Goal: Transaction & Acquisition: Purchase product/service

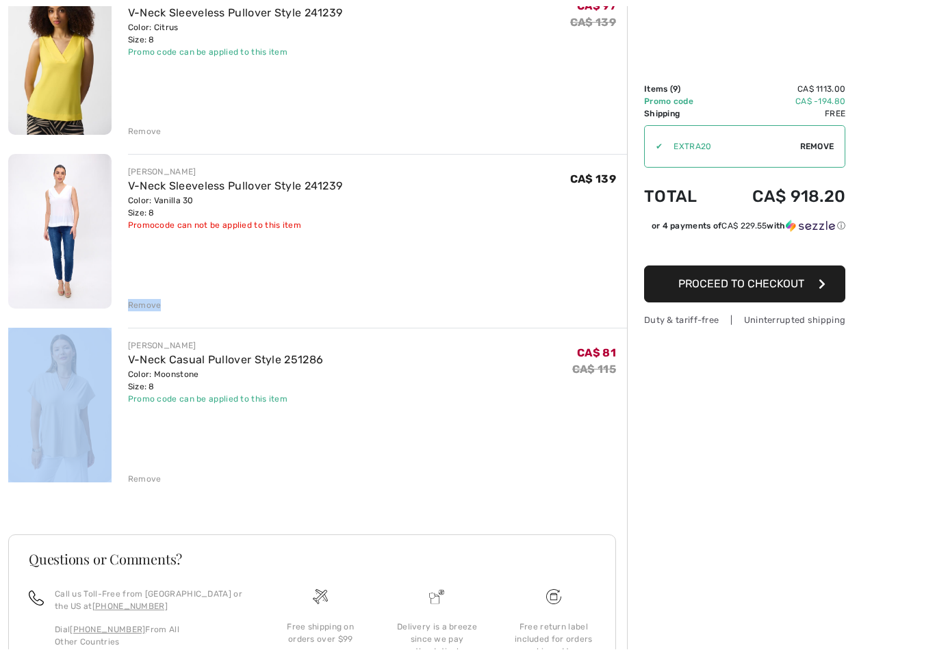
scroll to position [1242, 0]
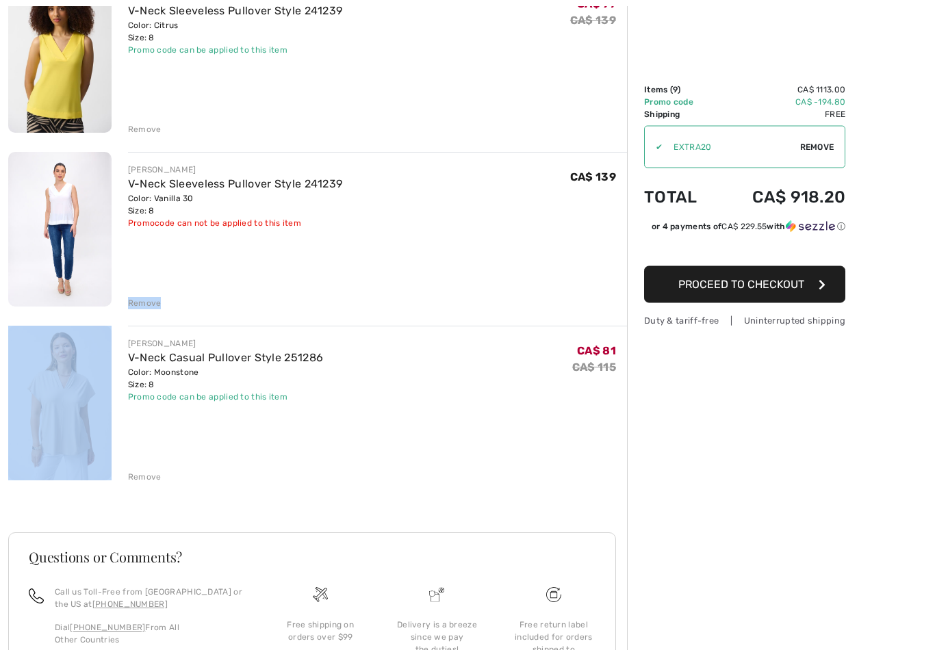
click at [230, 292] on div "JOSEPH RIBKOFF V-Neck Sleeveless Pullover Style 241239 Color: Vanilla 30 Size: …" at bounding box center [377, 231] width 499 height 157
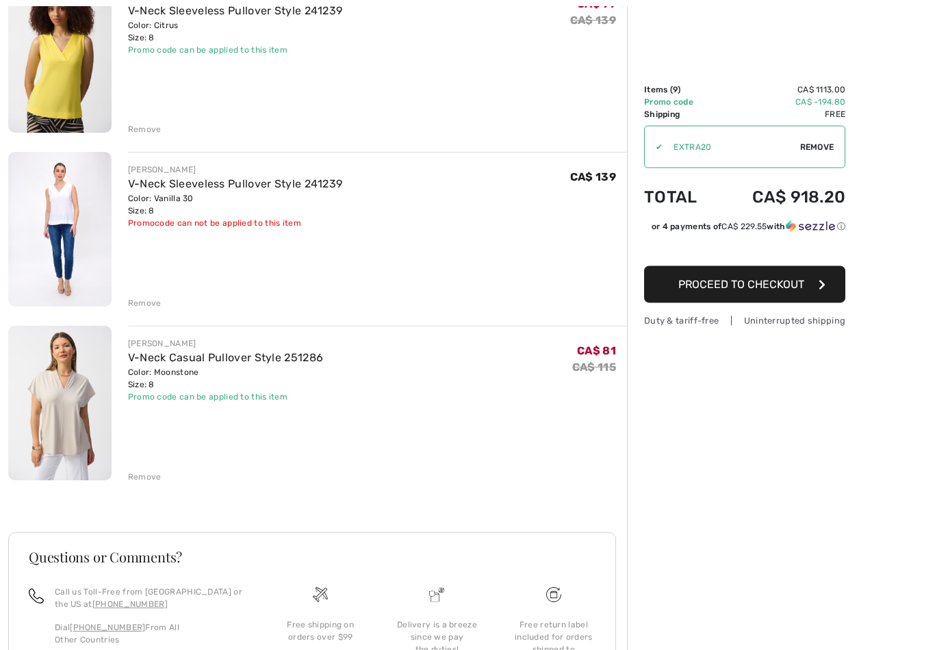
scroll to position [1242, 0]
click at [140, 308] on div "Remove" at bounding box center [145, 303] width 34 height 12
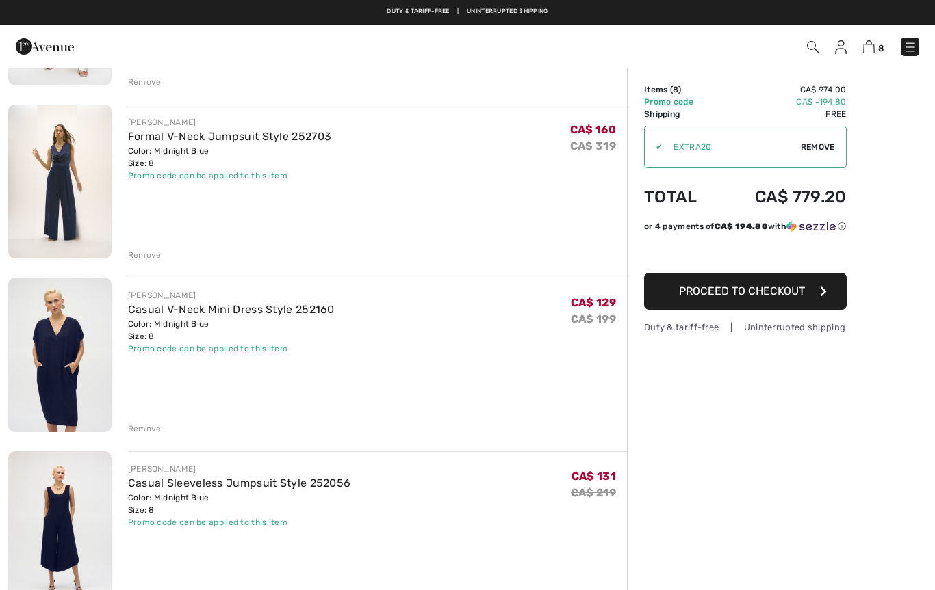
scroll to position [0, 0]
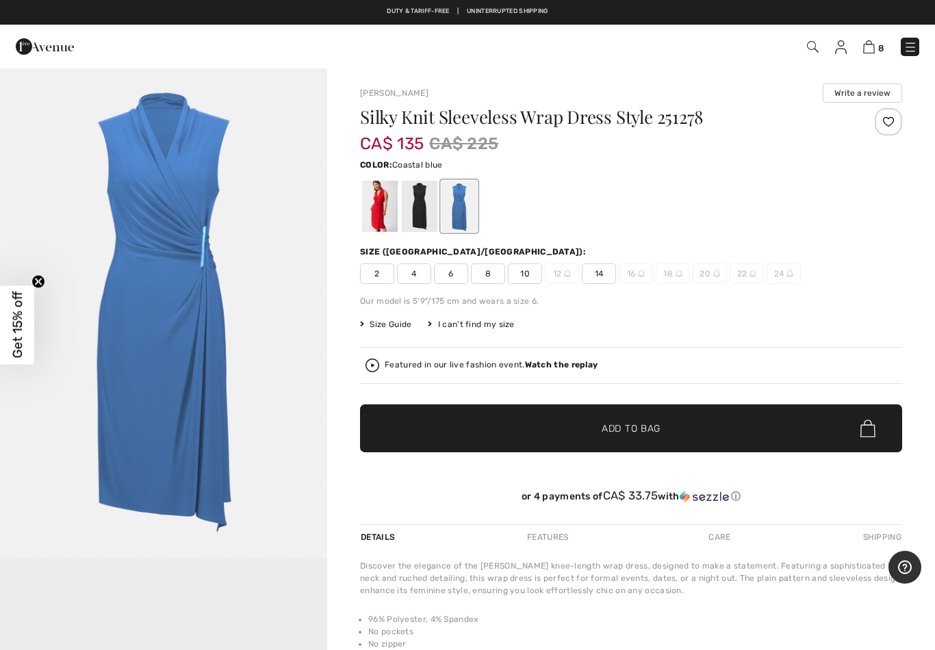
click at [481, 328] on div "I can't find my size" at bounding box center [471, 324] width 86 height 12
click at [486, 274] on span "8" at bounding box center [488, 273] width 34 height 21
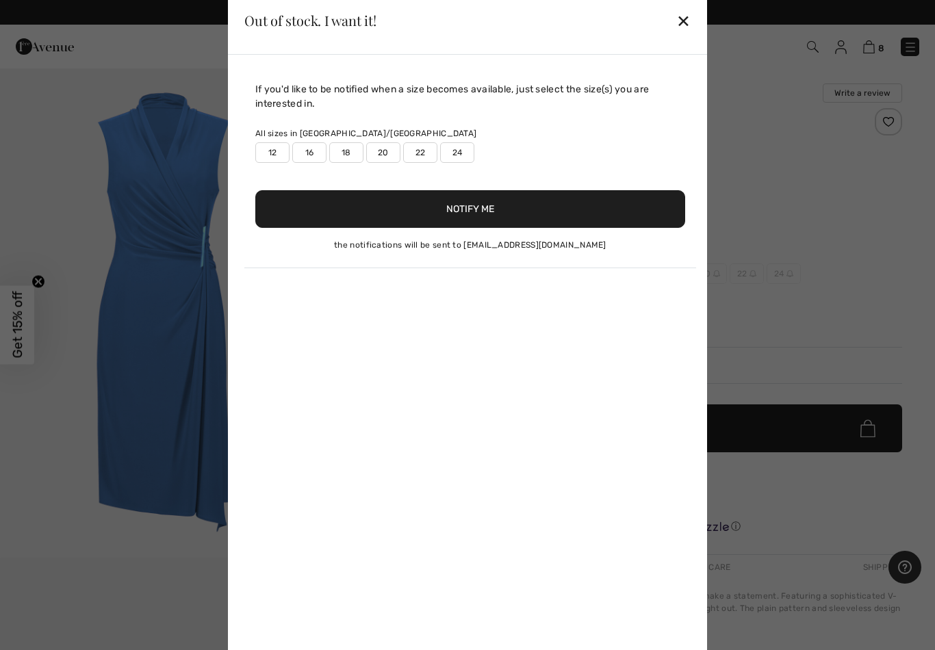
click at [684, 23] on div "✕" at bounding box center [683, 20] width 14 height 29
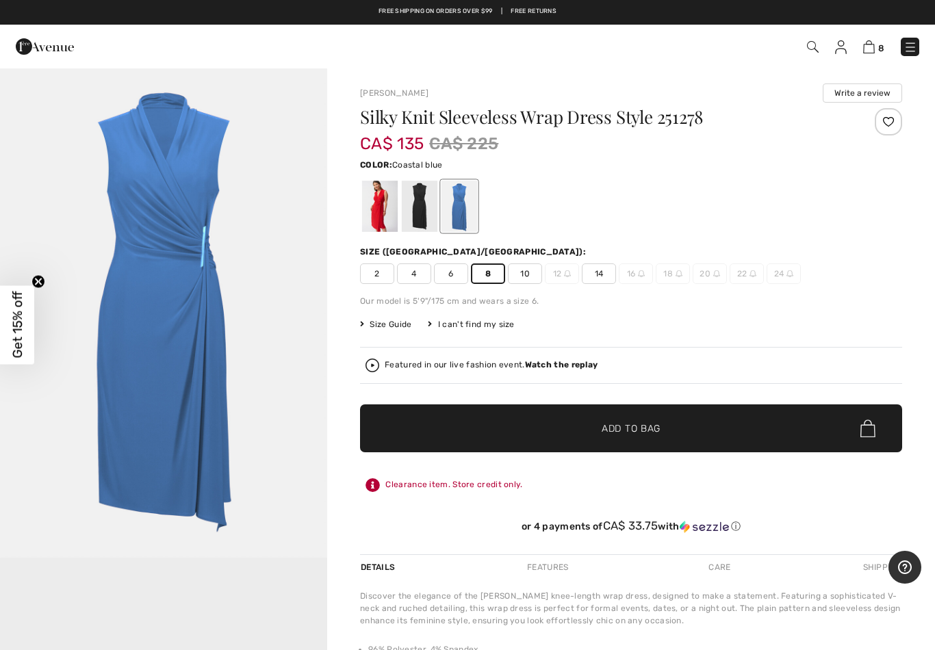
click at [482, 274] on span "8" at bounding box center [488, 273] width 34 height 21
click at [602, 426] on span "Add to Bag" at bounding box center [630, 428] width 59 height 14
click at [871, 44] on img at bounding box center [869, 46] width 12 height 13
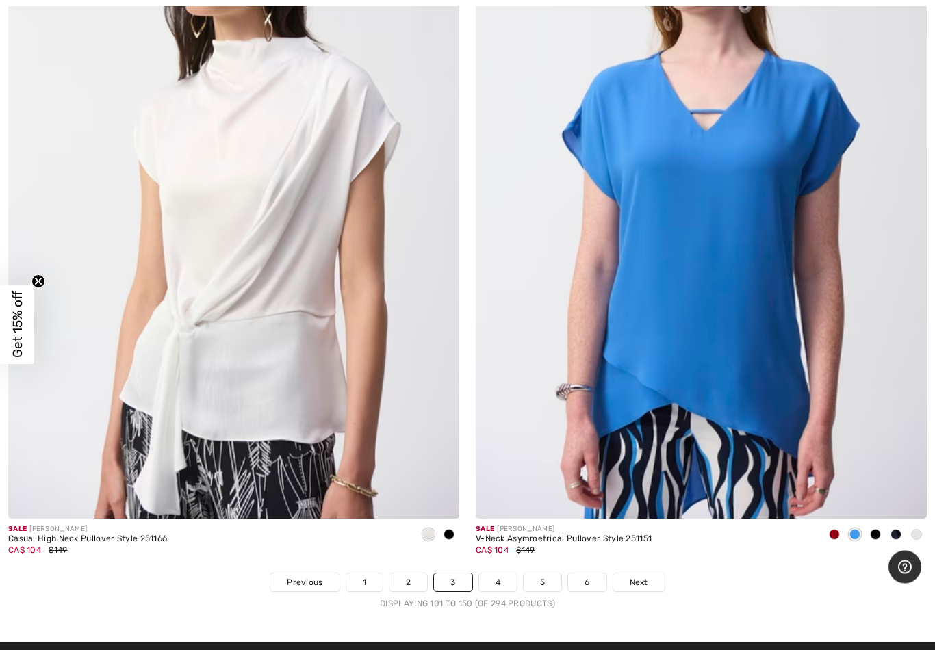
scroll to position [18585, 0]
click at [907, 530] on div at bounding box center [916, 535] width 21 height 23
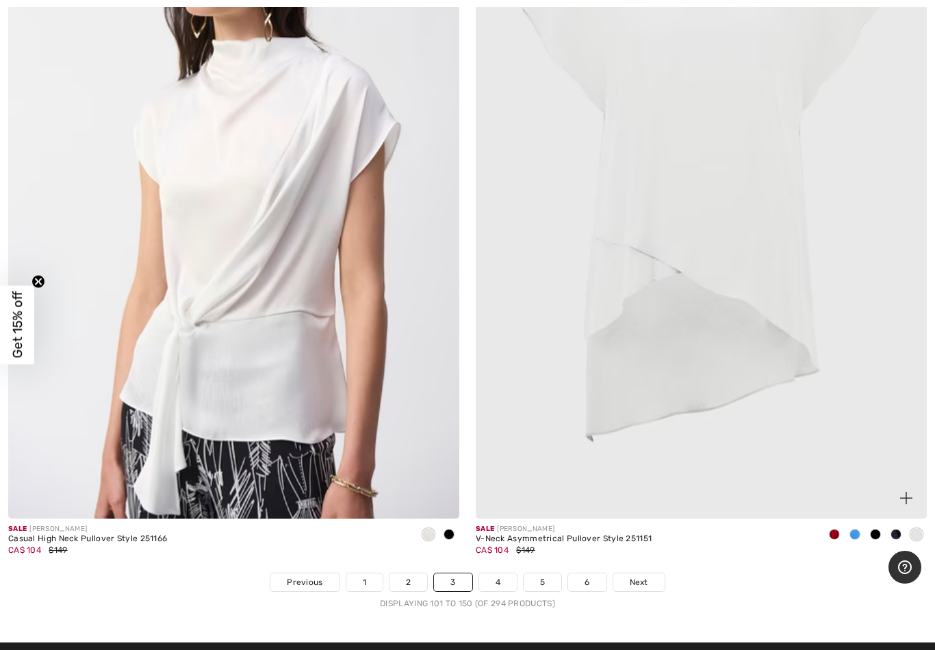
click at [846, 524] on div at bounding box center [854, 535] width 21 height 23
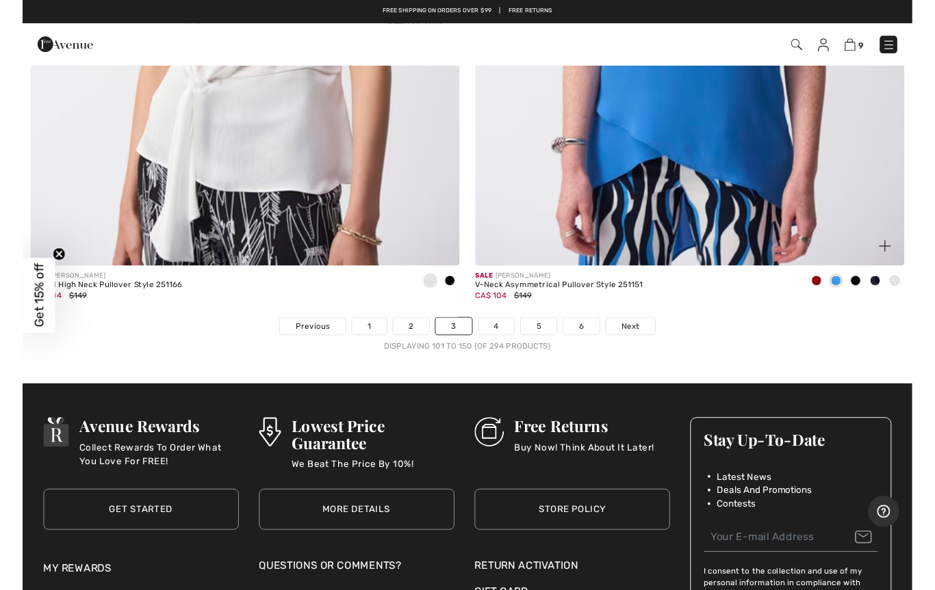
scroll to position [18855, 0]
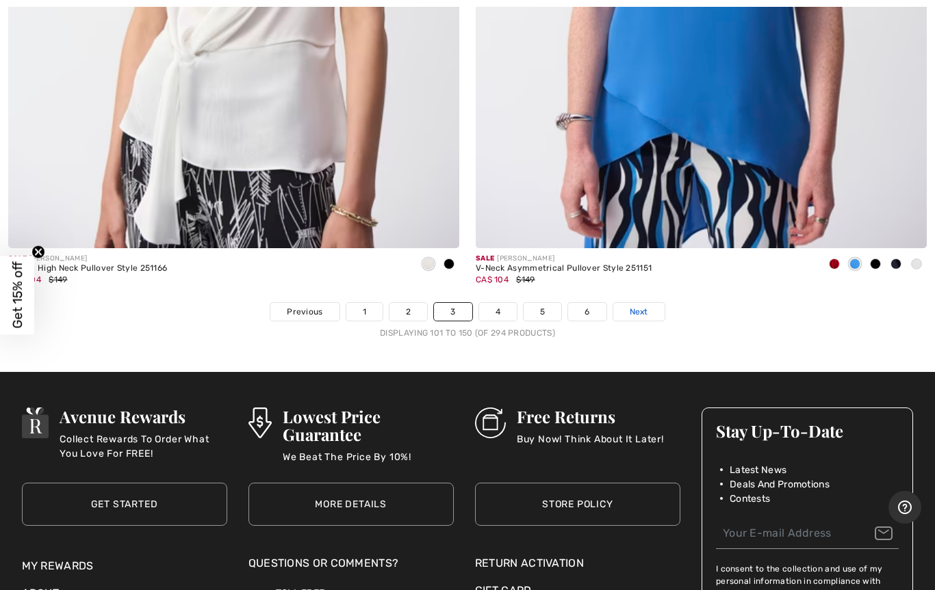
click at [632, 306] on span "Next" at bounding box center [638, 312] width 18 height 12
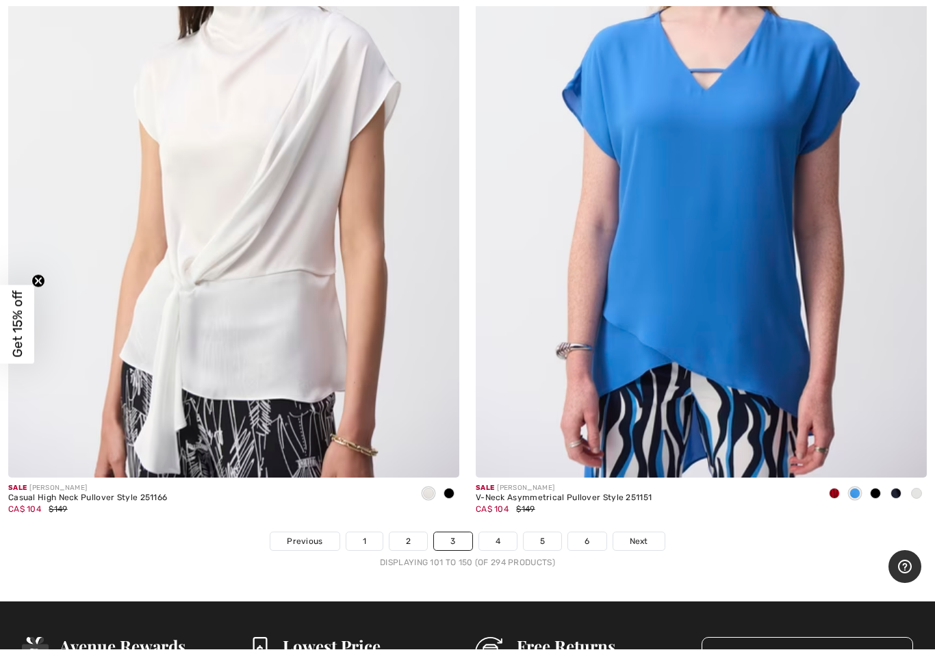
scroll to position [18626, 0]
click at [895, 443] on span at bounding box center [905, 456] width 27 height 27
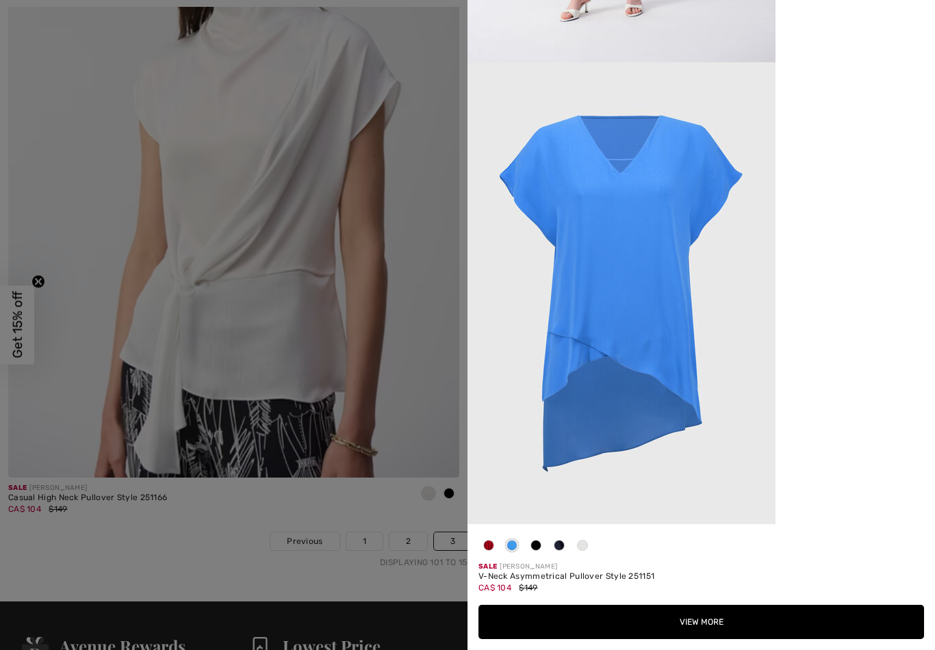
scroll to position [2613, 0]
click at [586, 337] on img at bounding box center [621, 293] width 308 height 462
click at [683, 590] on button "View More" at bounding box center [700, 622] width 445 height 34
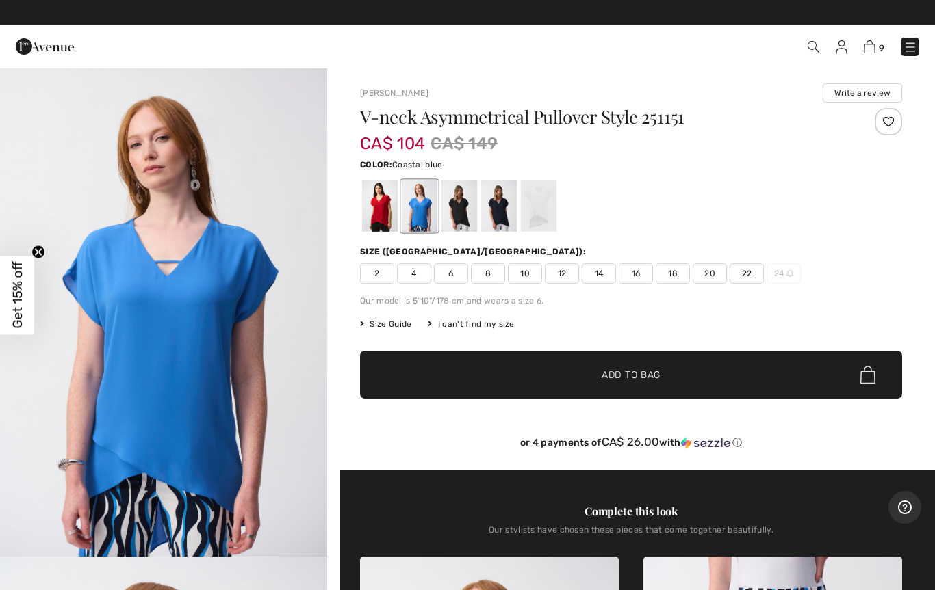
click at [482, 274] on span "8" at bounding box center [488, 273] width 34 height 21
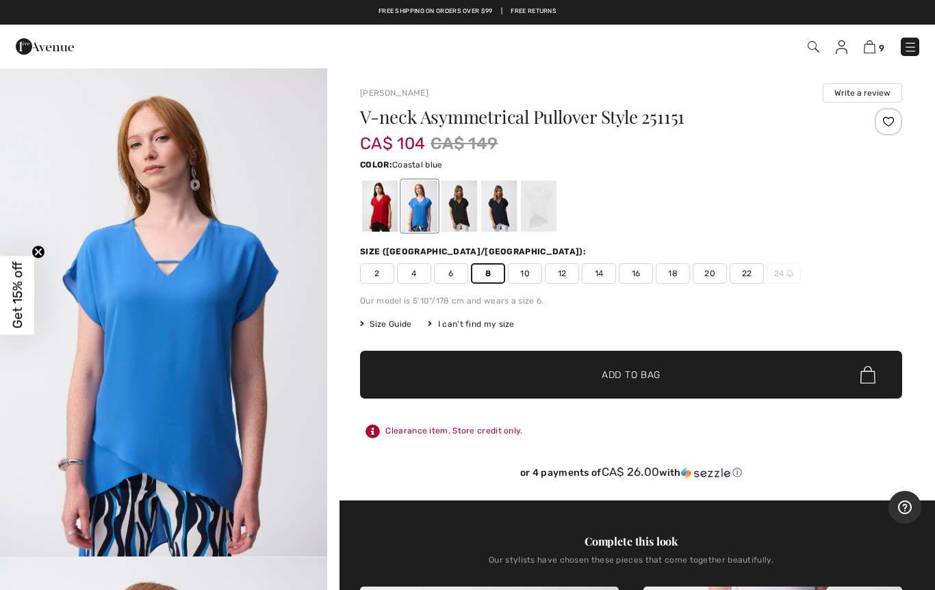
click at [593, 381] on span "✔ Added to Bag" at bounding box center [610, 375] width 83 height 14
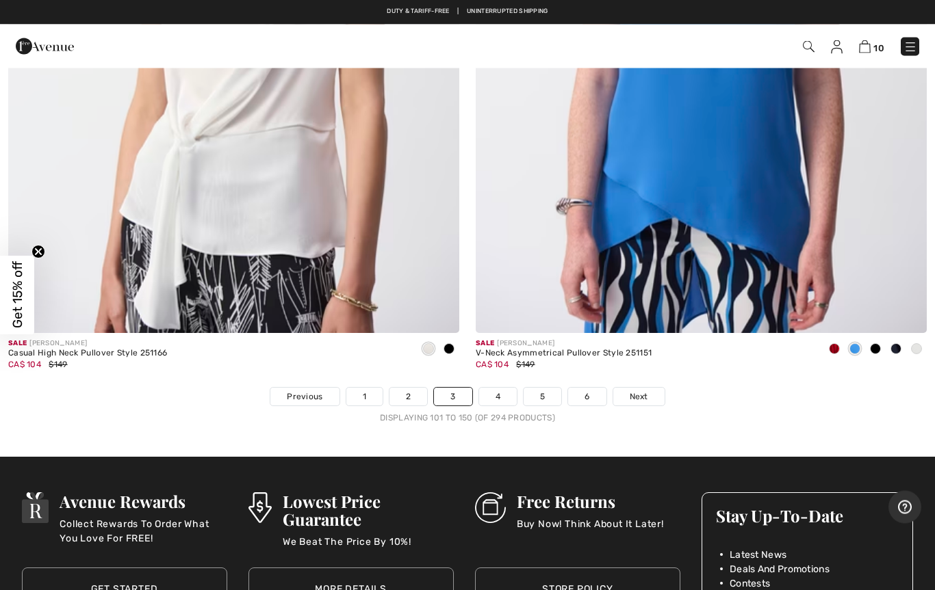
scroll to position [18767, 0]
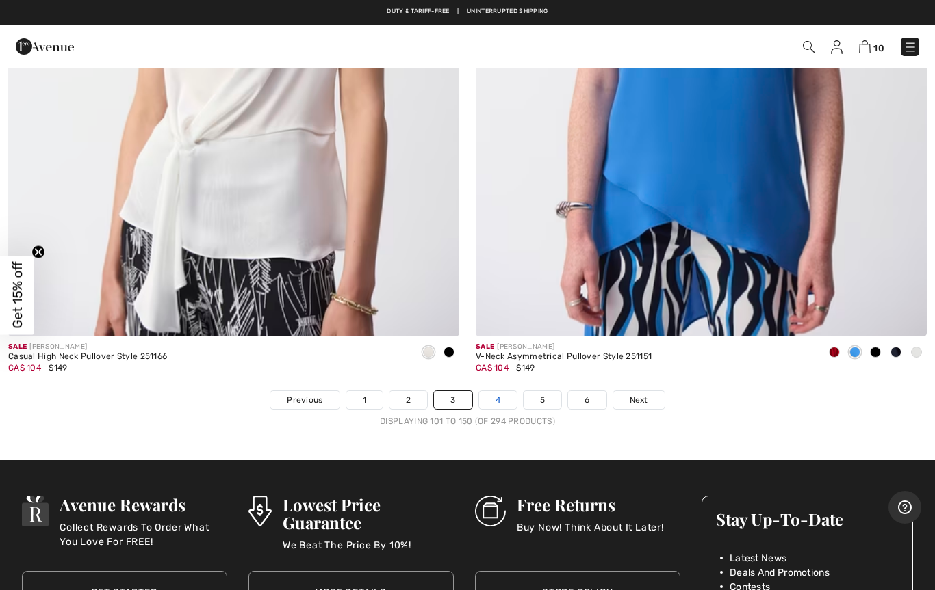
click at [497, 391] on link "4" at bounding box center [498, 400] width 38 height 18
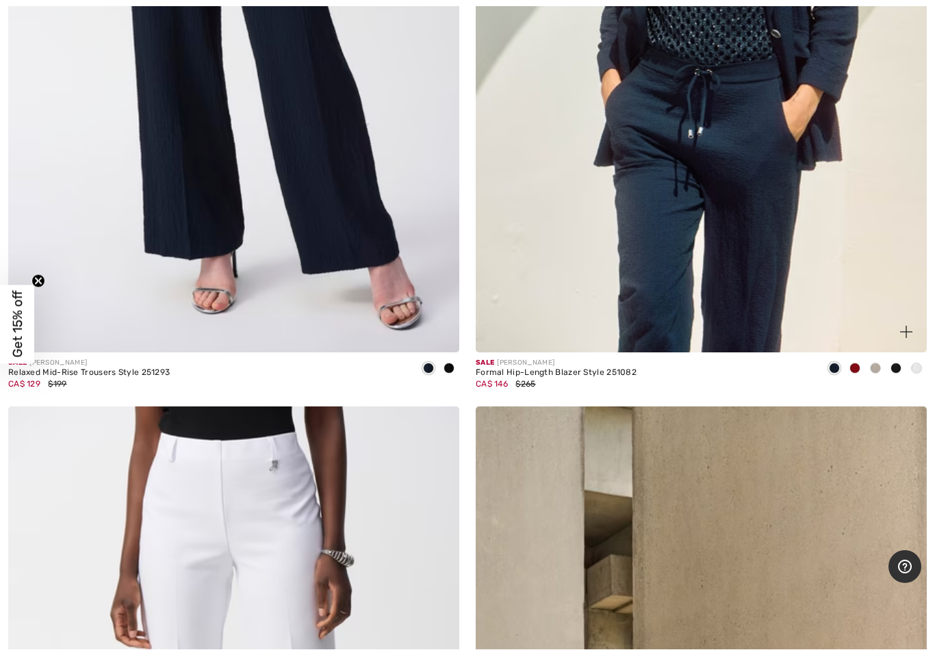
scroll to position [1314, 0]
click at [911, 323] on span at bounding box center [905, 331] width 27 height 27
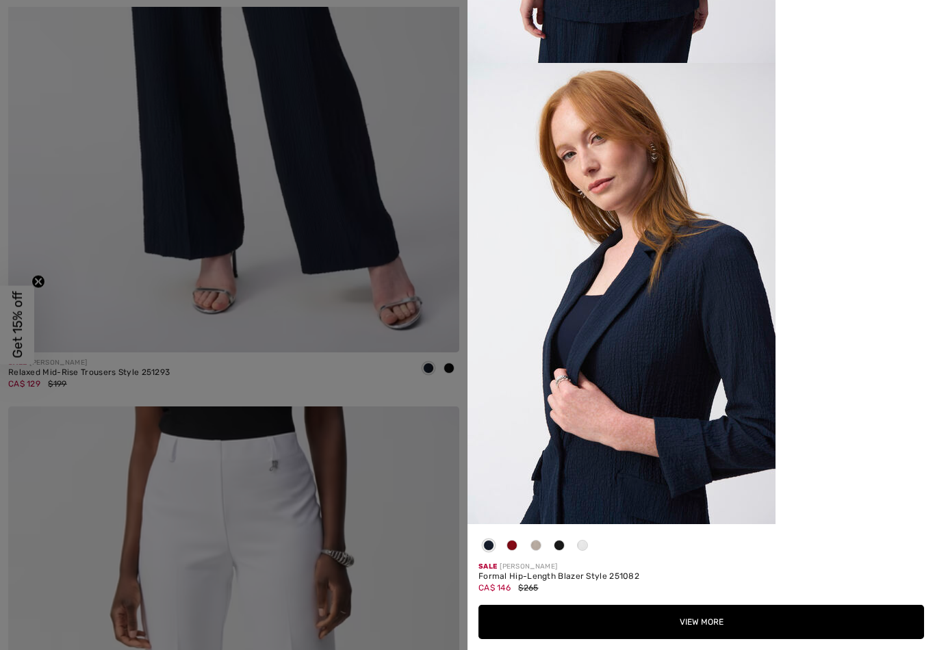
scroll to position [2151, 0]
click at [681, 590] on button "View More" at bounding box center [700, 622] width 445 height 34
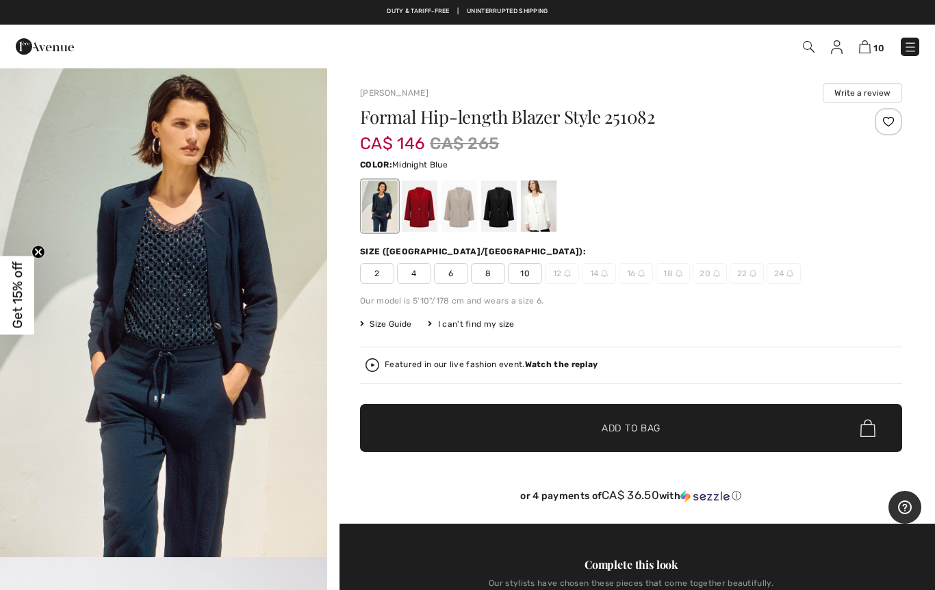
click at [451, 206] on div at bounding box center [459, 206] width 36 height 51
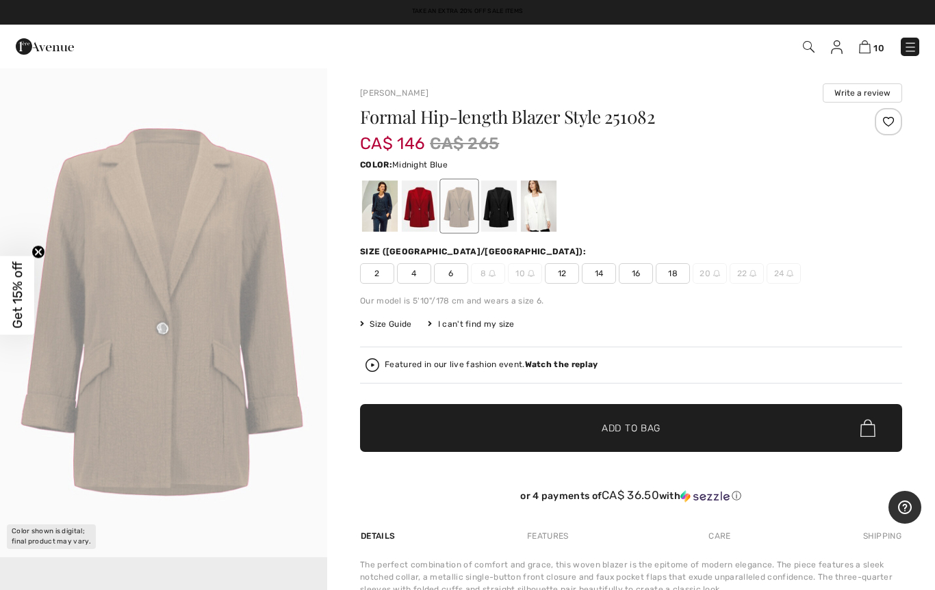
click at [376, 213] on div at bounding box center [380, 206] width 36 height 51
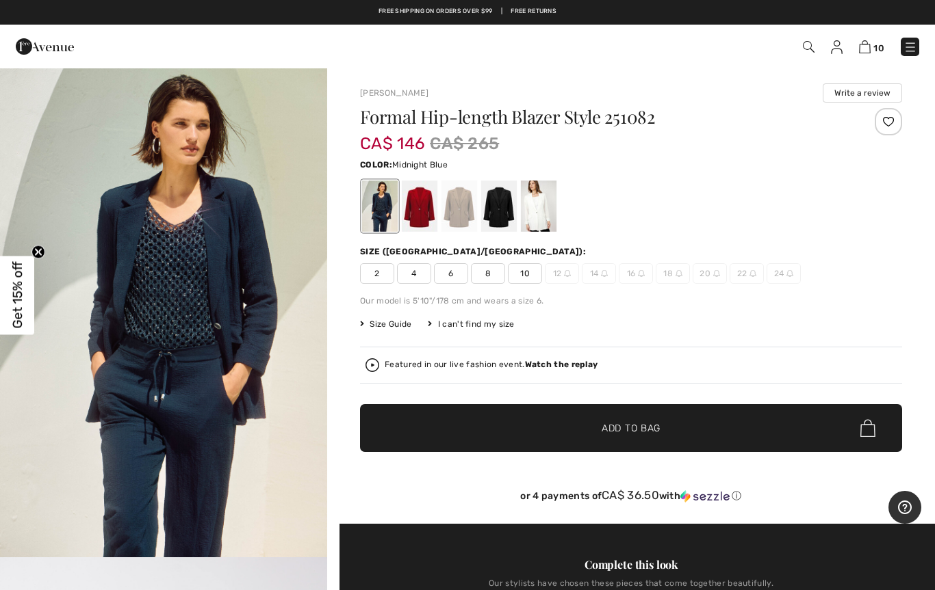
click at [480, 269] on span "8" at bounding box center [488, 273] width 34 height 21
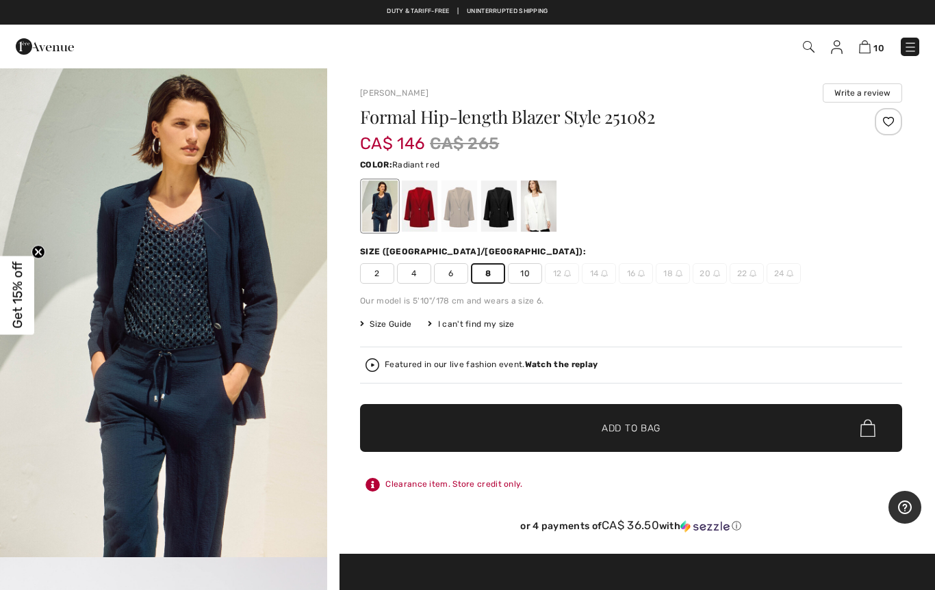
click at [418, 203] on div at bounding box center [420, 206] width 36 height 51
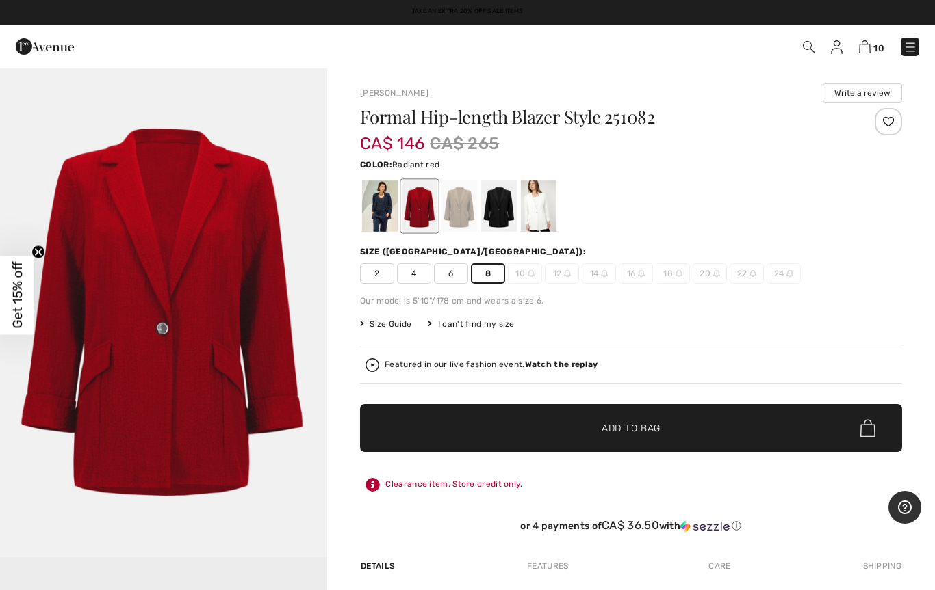
click at [376, 207] on div at bounding box center [380, 206] width 36 height 51
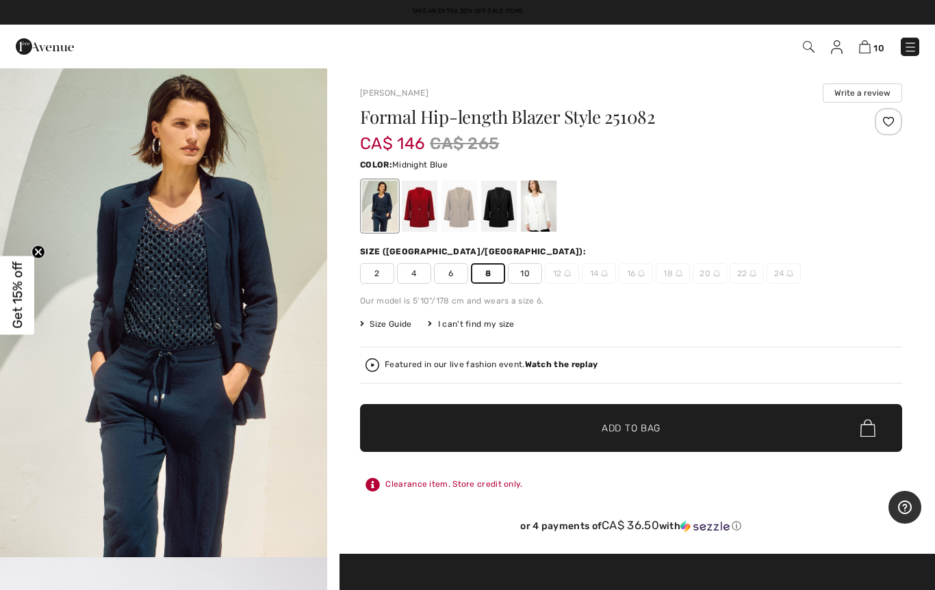
click at [593, 419] on span "✔ Added to Bag Add to Bag" at bounding box center [631, 428] width 542 height 48
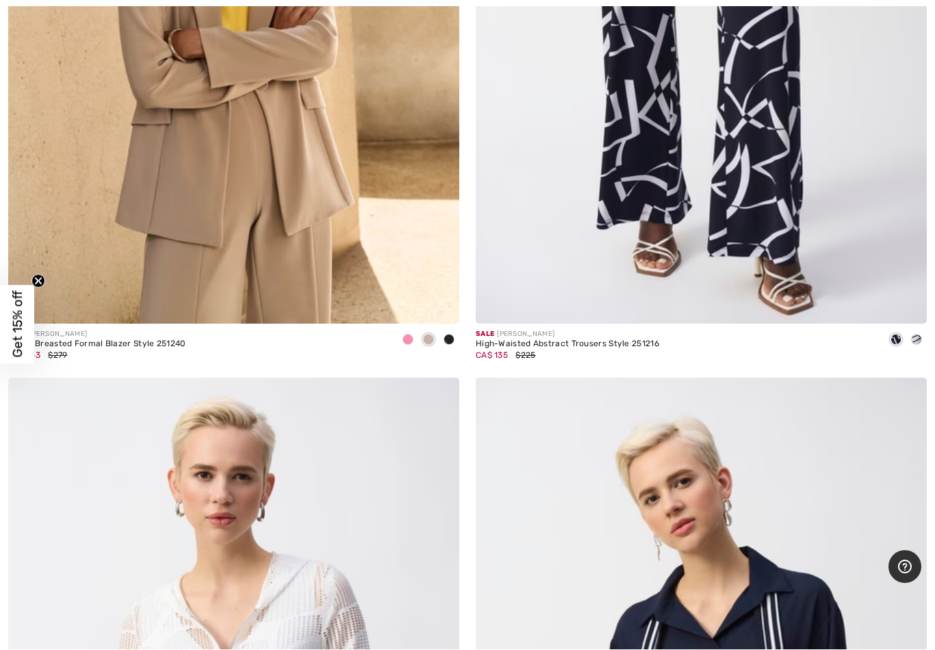
scroll to position [7373, 0]
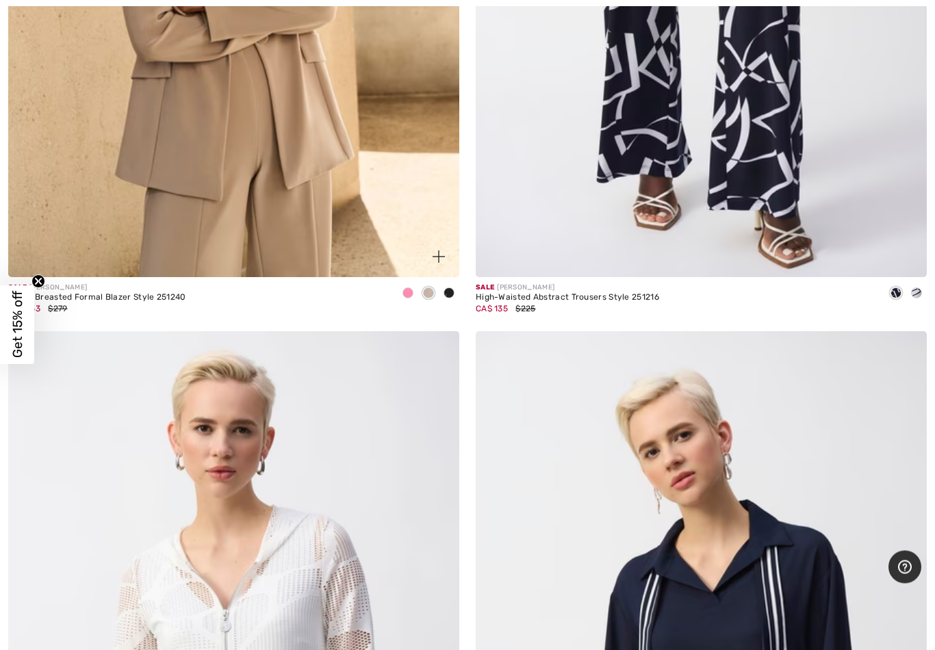
click at [429, 248] on span at bounding box center [438, 257] width 27 height 27
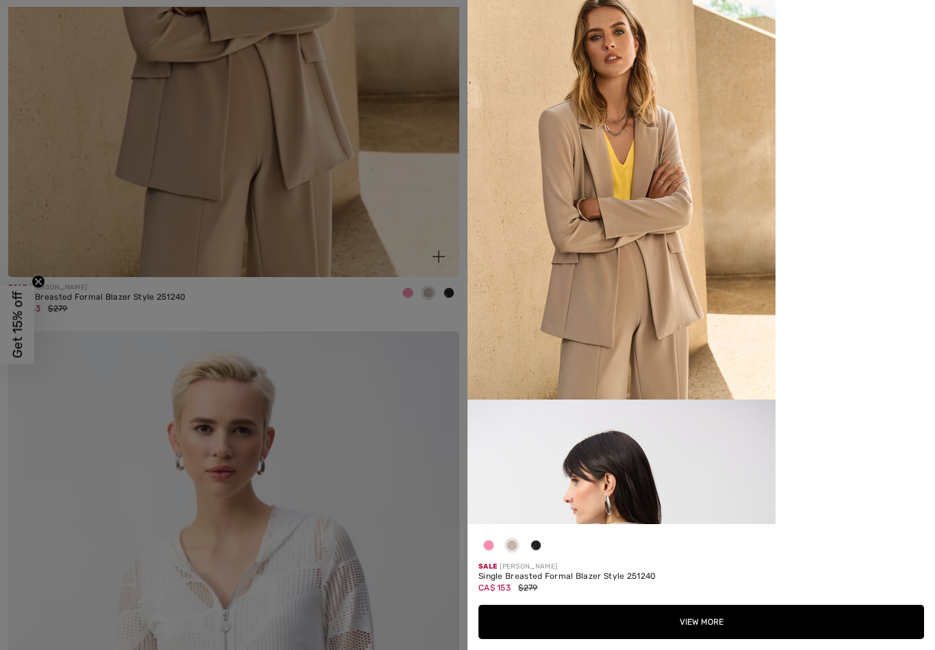
scroll to position [62, 0]
click at [668, 590] on button "View More" at bounding box center [700, 622] width 445 height 34
click at [684, 590] on button "View More" at bounding box center [700, 622] width 445 height 34
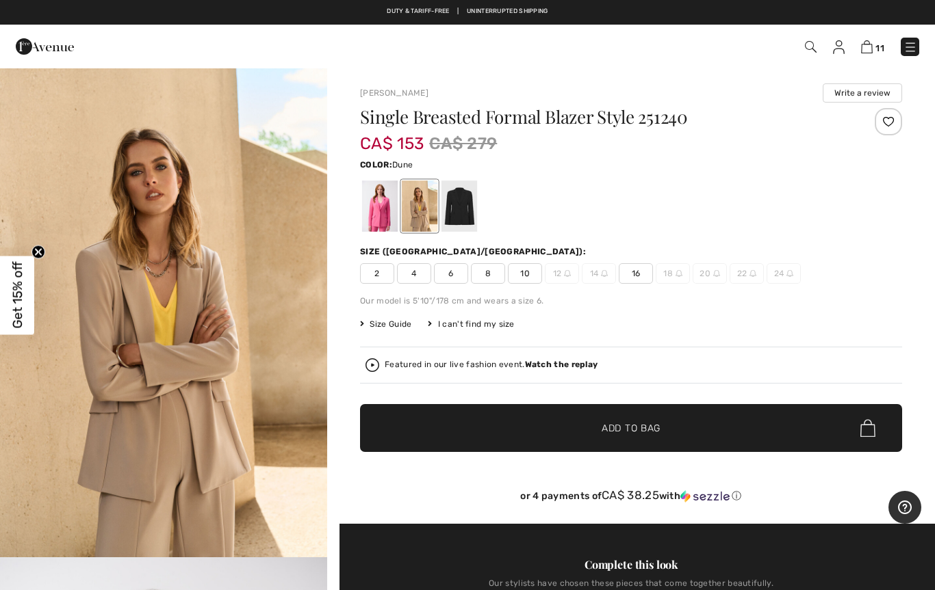
click at [474, 274] on span "8" at bounding box center [488, 273] width 34 height 21
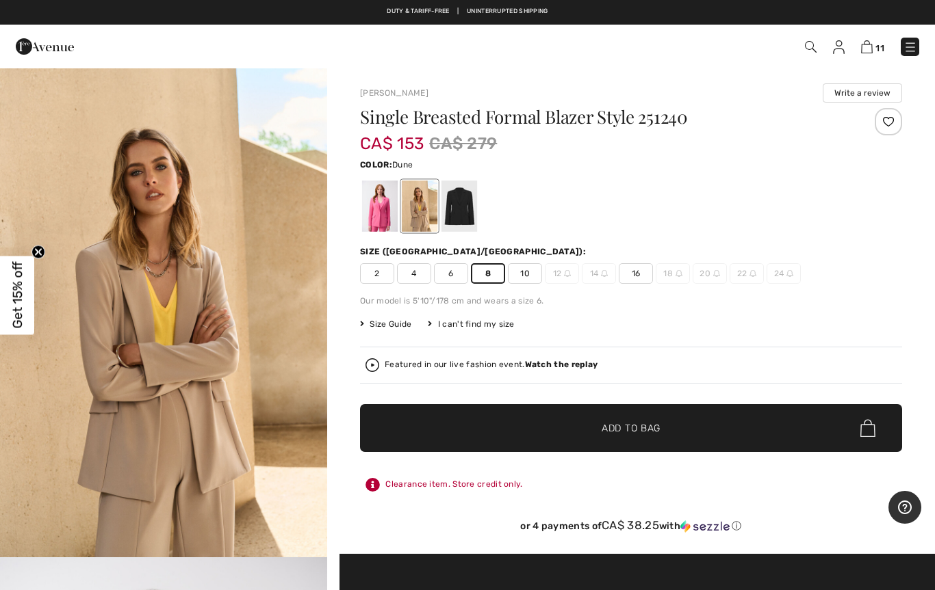
click at [577, 419] on span "✔ Added to Bag Add to Bag" at bounding box center [631, 428] width 542 height 48
click at [610, 422] on span "Add to Bag" at bounding box center [630, 428] width 59 height 14
click at [860, 52] on img at bounding box center [865, 46] width 12 height 13
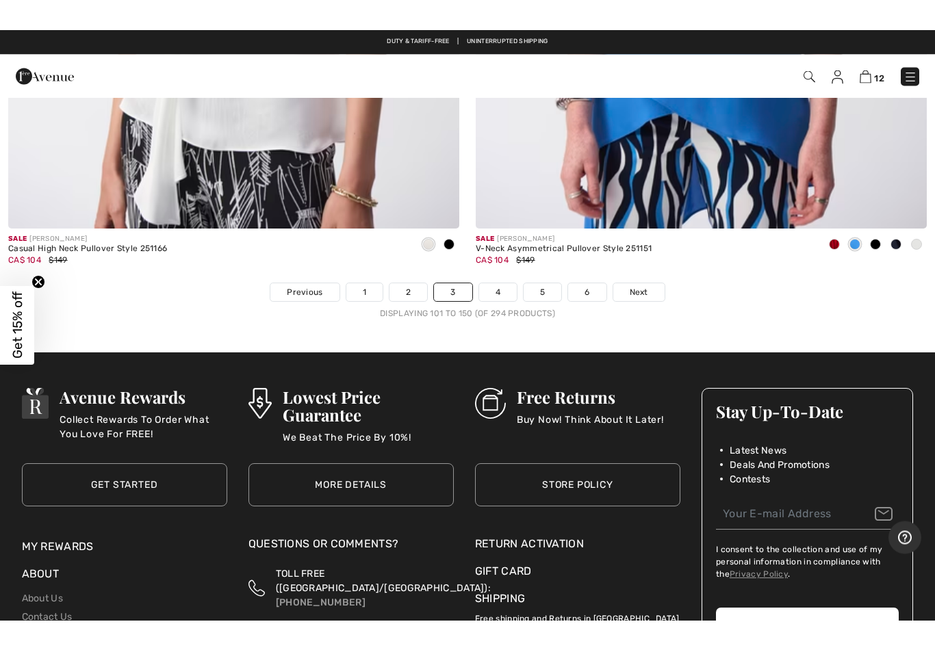
scroll to position [18846, 0]
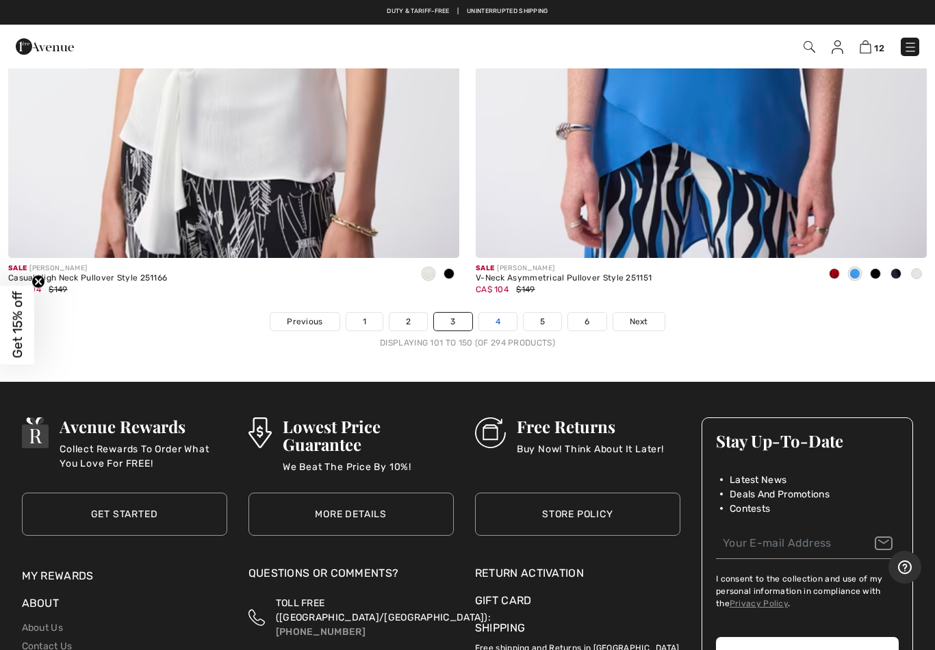
click at [492, 313] on link "4" at bounding box center [498, 322] width 38 height 18
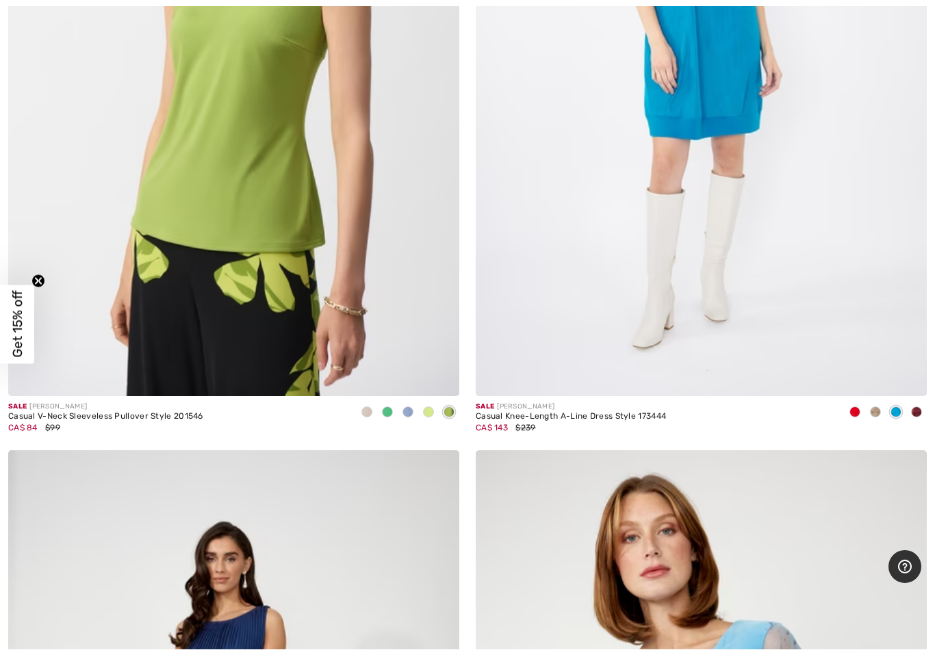
scroll to position [17105, 0]
click at [359, 402] on div at bounding box center [366, 413] width 21 height 23
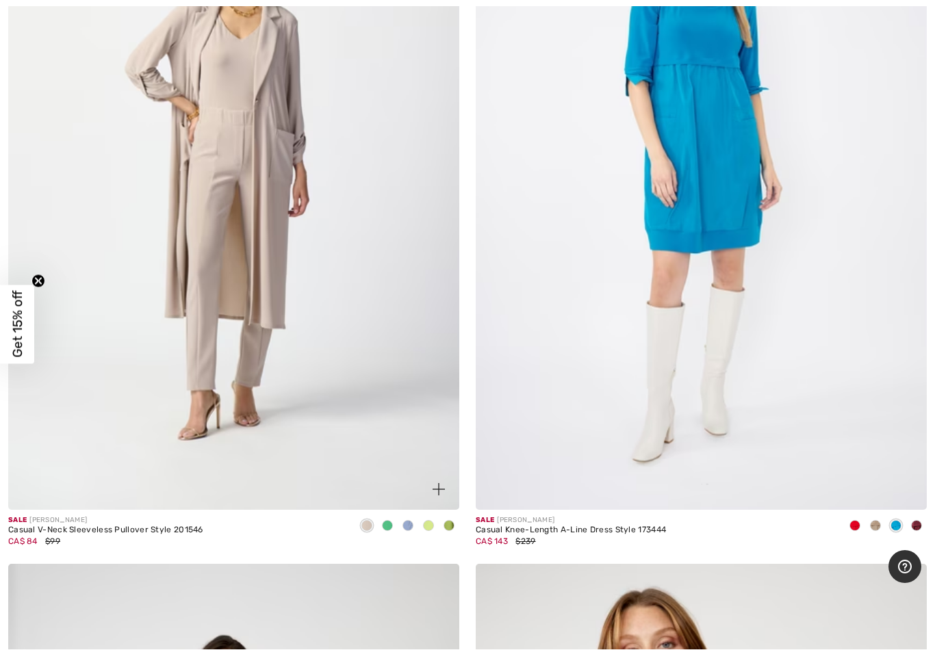
scroll to position [16991, 0]
click at [427, 476] on span at bounding box center [438, 489] width 27 height 27
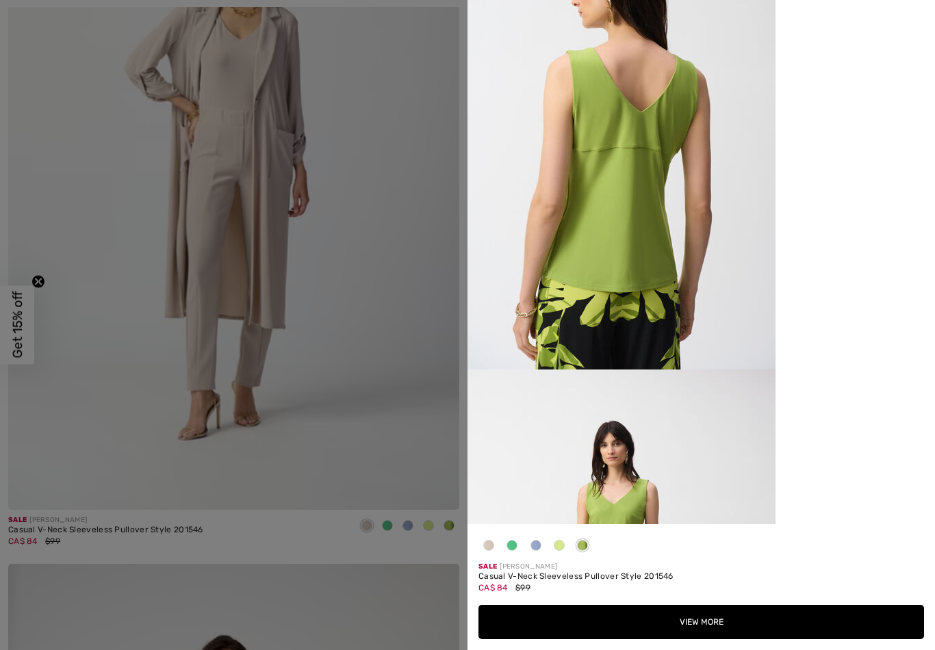
click at [484, 543] on span at bounding box center [488, 545] width 11 height 11
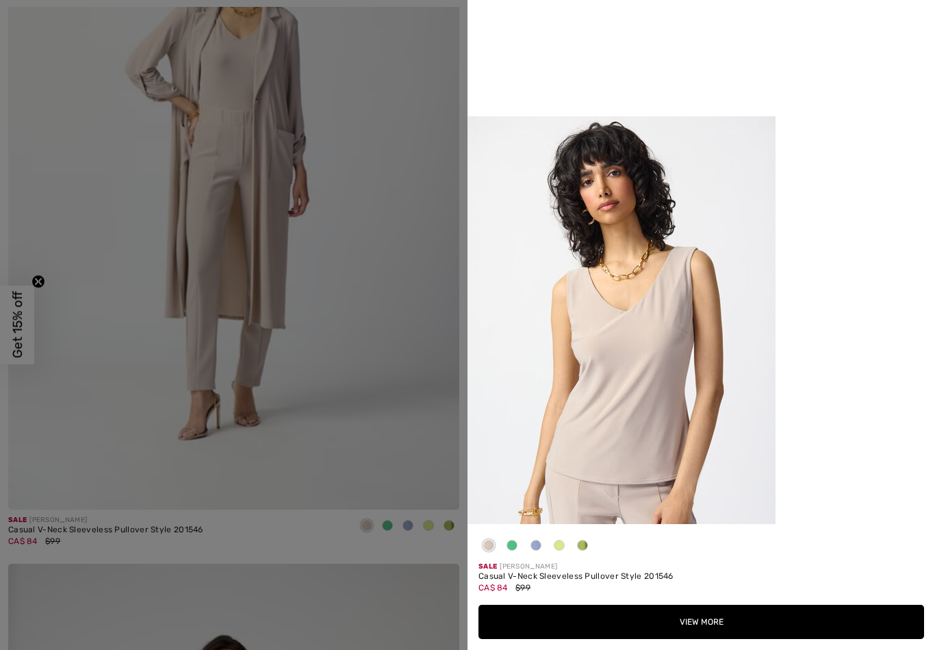
scroll to position [1041, 0]
click at [510, 547] on span at bounding box center [511, 545] width 11 height 11
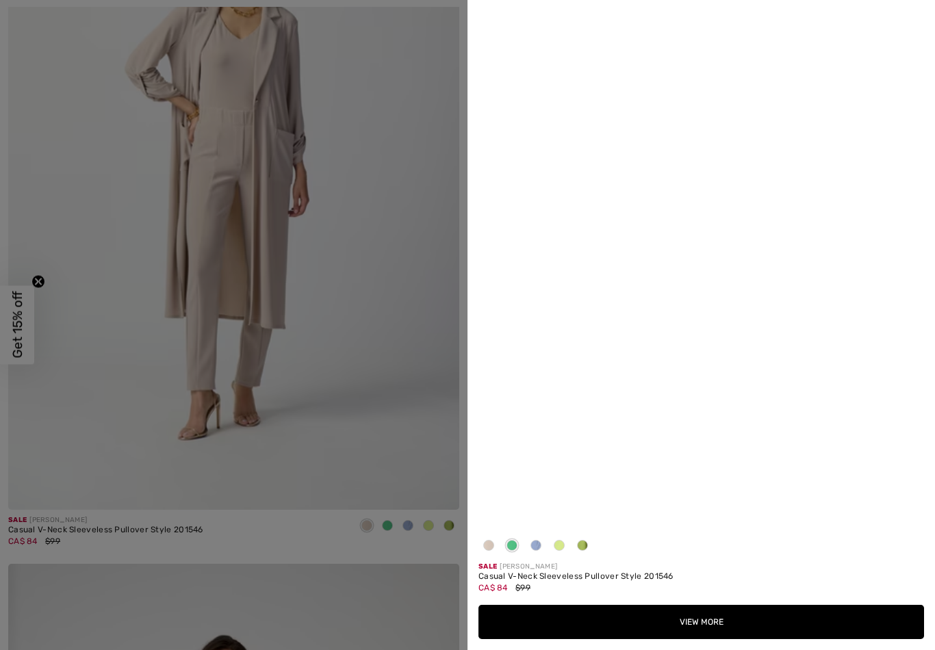
scroll to position [0, 0]
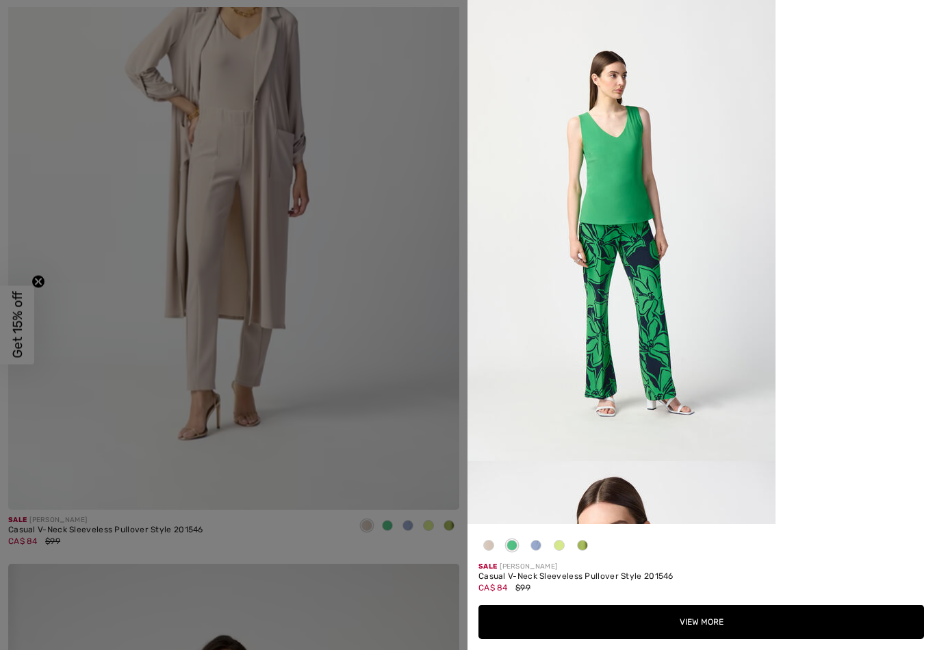
click at [481, 538] on div at bounding box center [488, 548] width 21 height 27
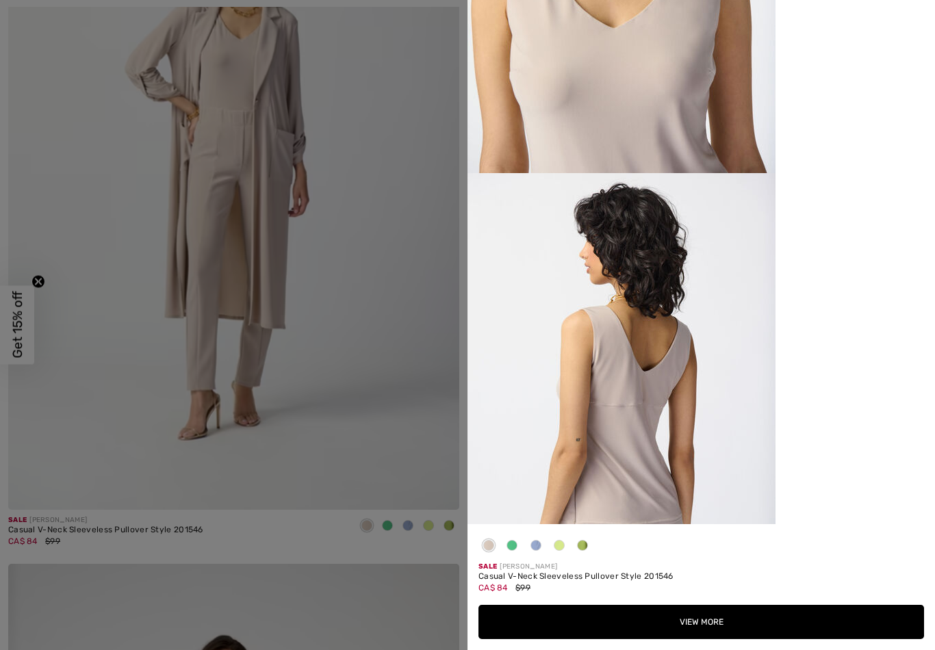
scroll to position [1918, 0]
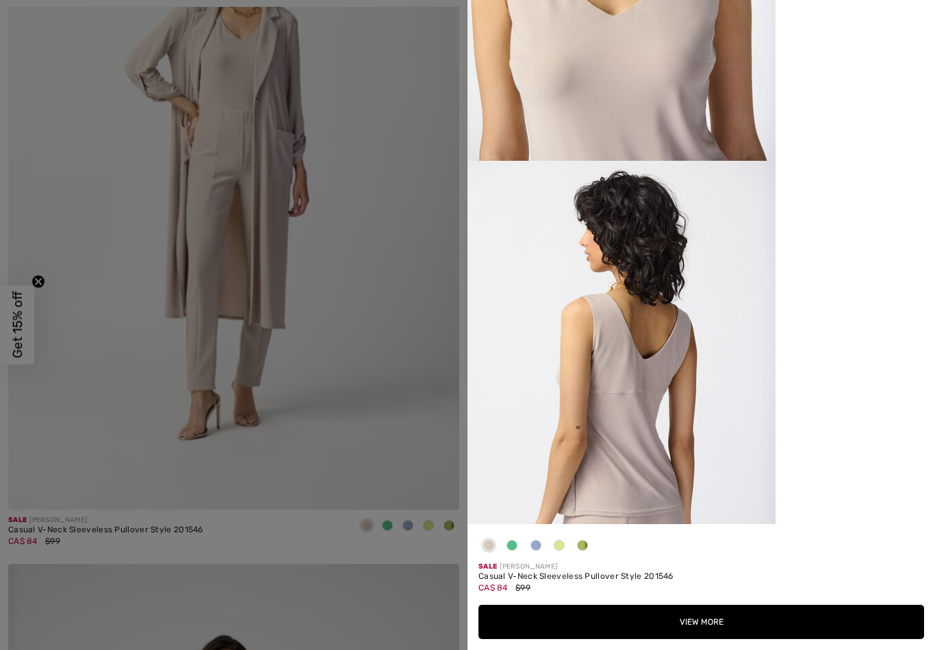
click at [686, 590] on button "View More" at bounding box center [700, 622] width 445 height 34
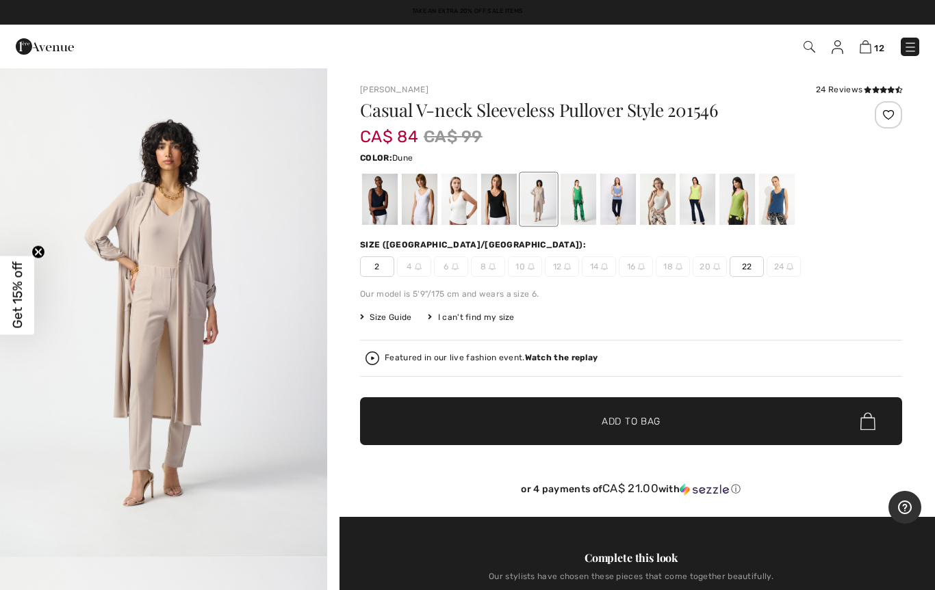
click at [650, 198] on div at bounding box center [658, 199] width 36 height 51
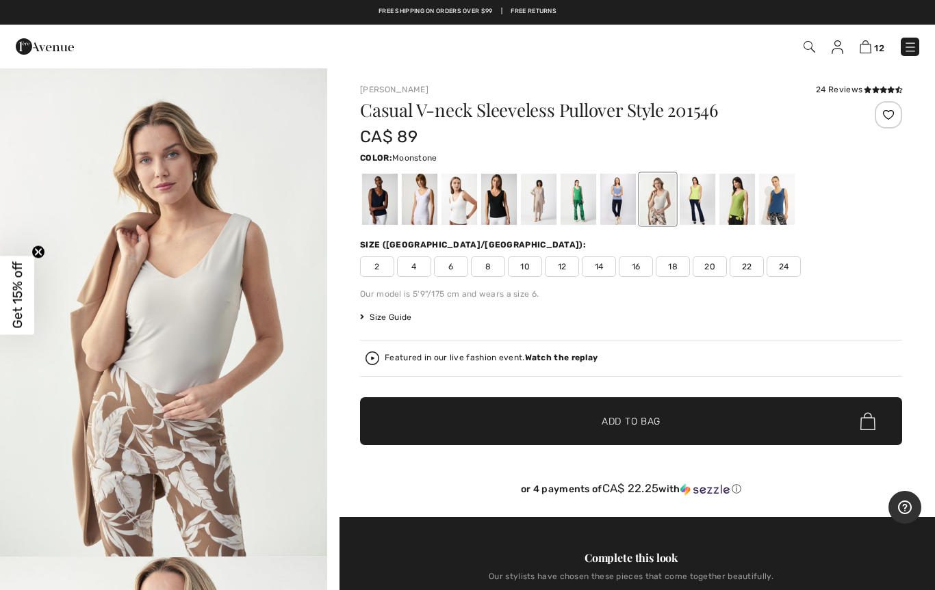
click at [489, 287] on div "Casual V-neck Sleeveless Pullover Style 201546 CA$ 89 Color: Moonstone Size (CA…" at bounding box center [631, 309] width 542 height 416
click at [478, 266] on span "8" at bounding box center [488, 267] width 34 height 21
click at [590, 424] on span "✔ Added to Bag" at bounding box center [610, 422] width 83 height 14
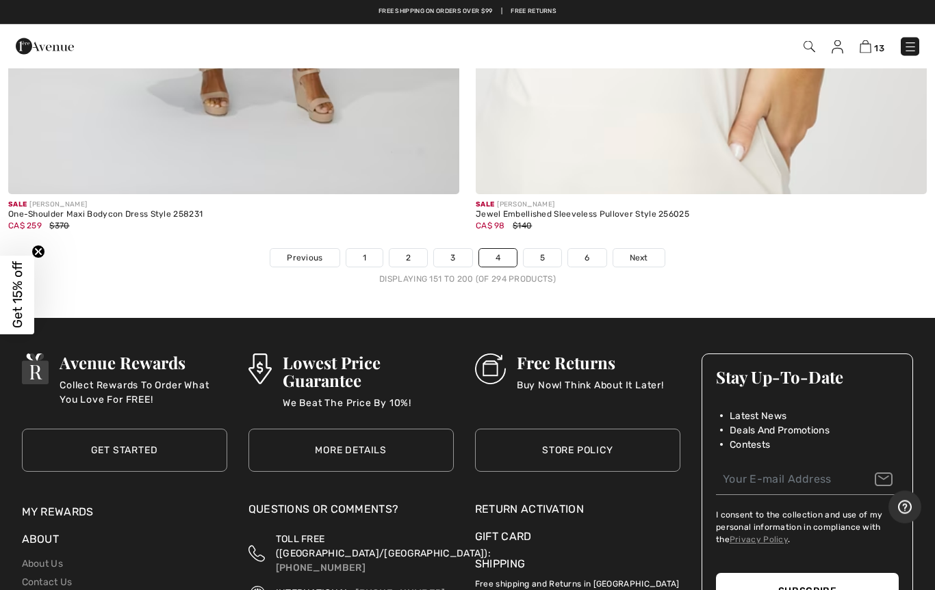
scroll to position [18910, 0]
click at [535, 249] on link "5" at bounding box center [542, 258] width 38 height 18
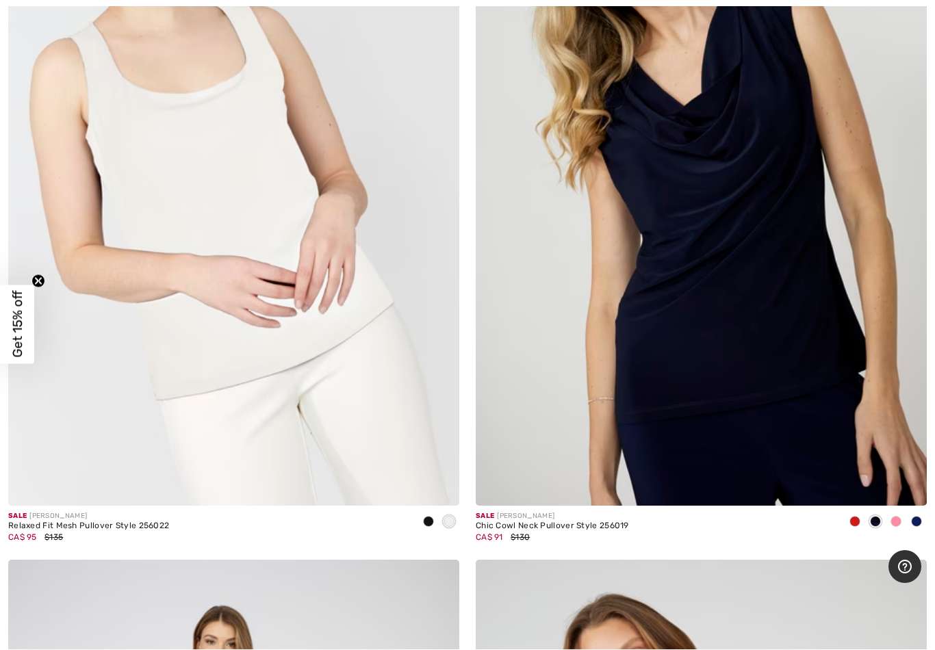
scroll to position [432, 0]
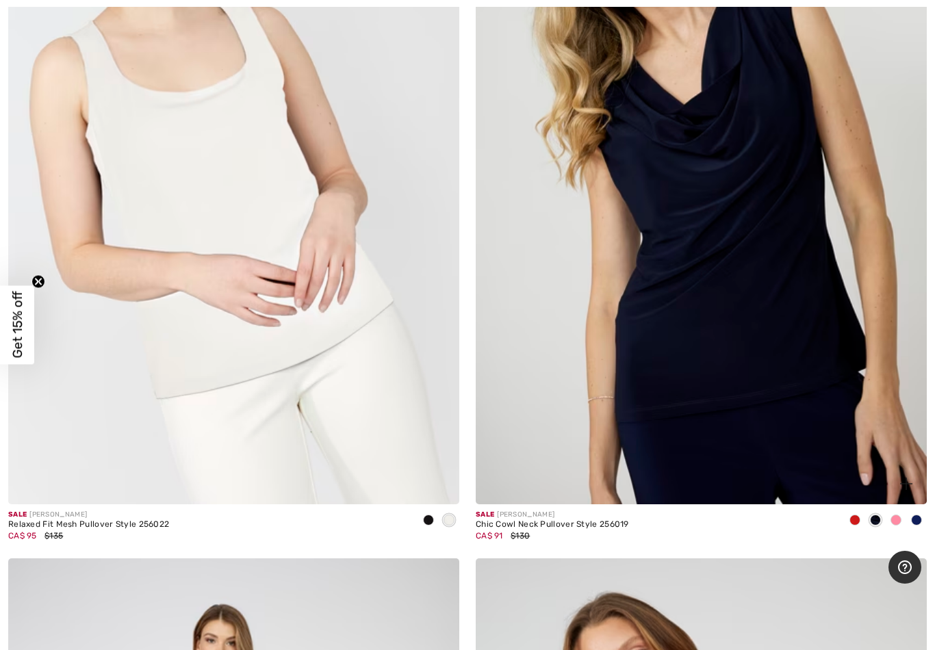
click at [850, 519] on span at bounding box center [854, 520] width 11 height 11
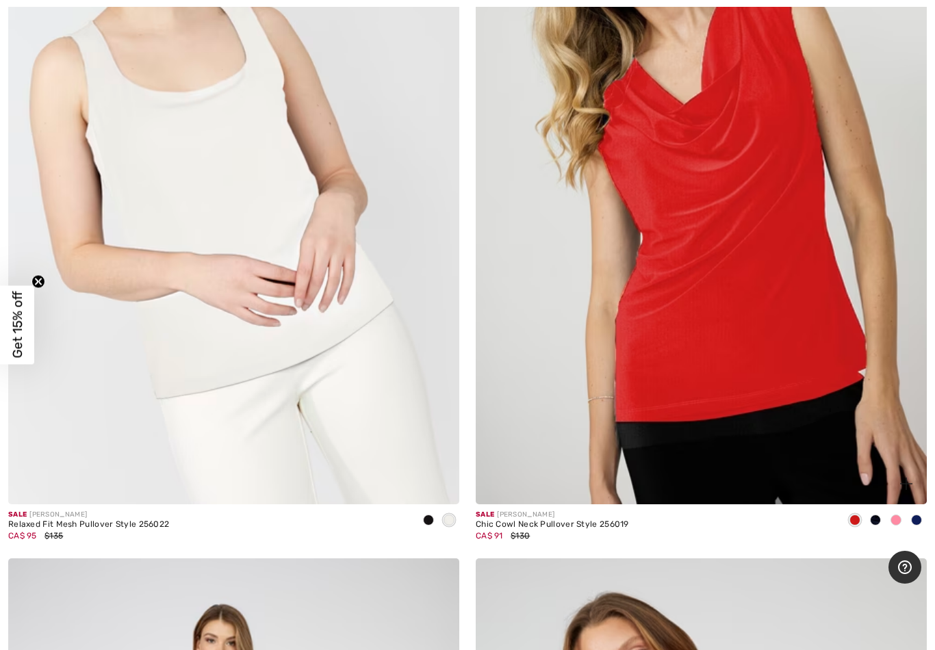
click at [847, 455] on img at bounding box center [701, 166] width 451 height 677
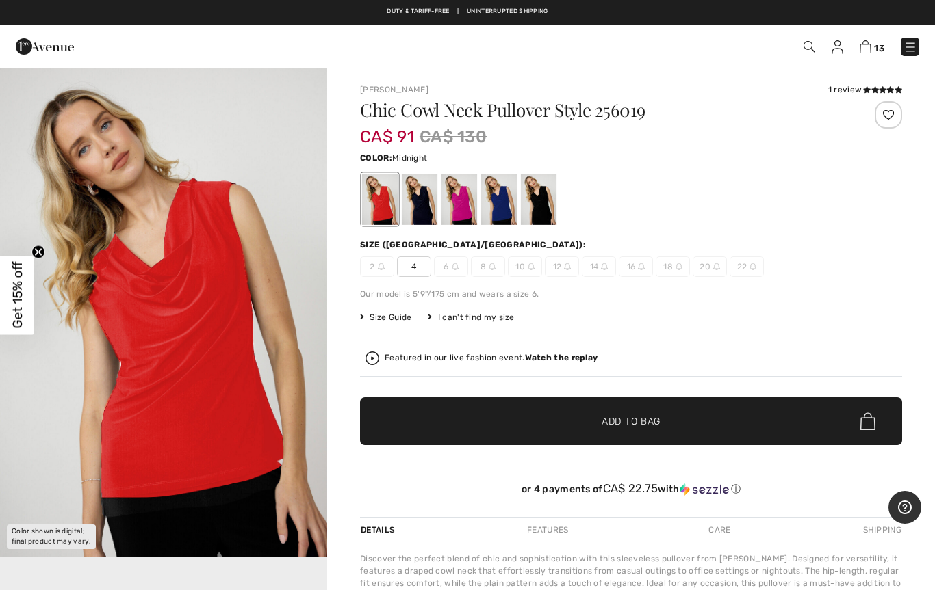
click at [416, 210] on div at bounding box center [420, 199] width 36 height 51
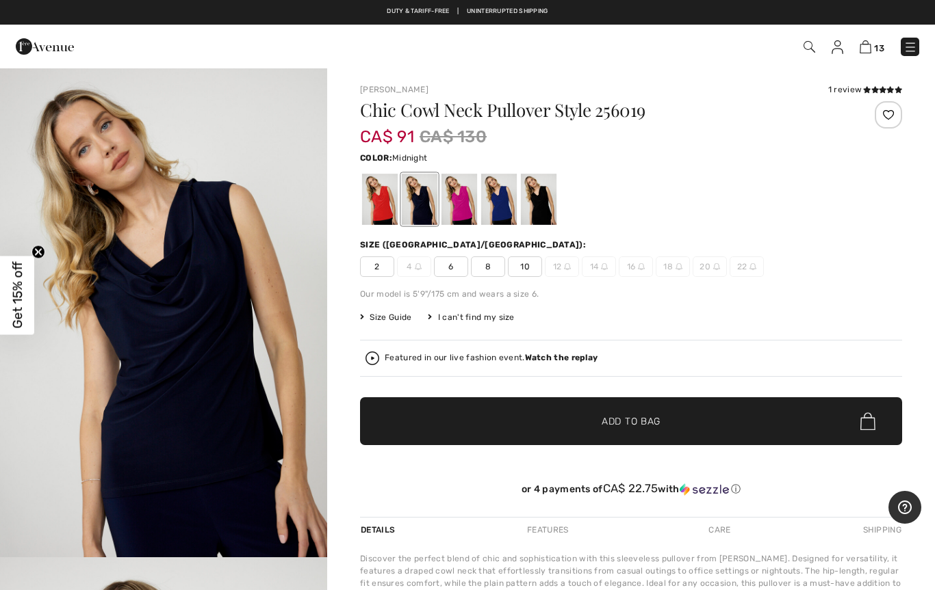
click at [455, 208] on div at bounding box center [459, 199] width 36 height 51
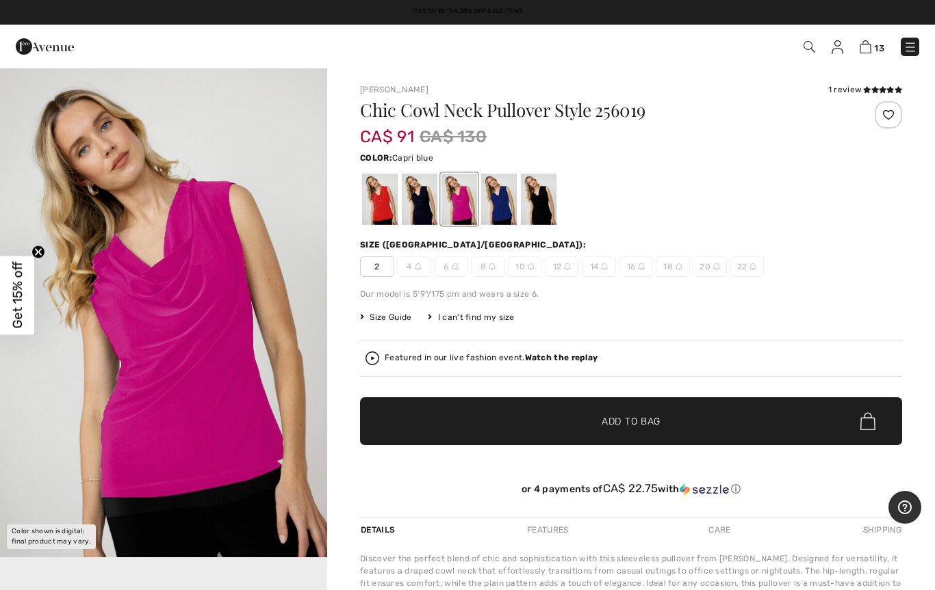
click at [497, 210] on div at bounding box center [499, 199] width 36 height 51
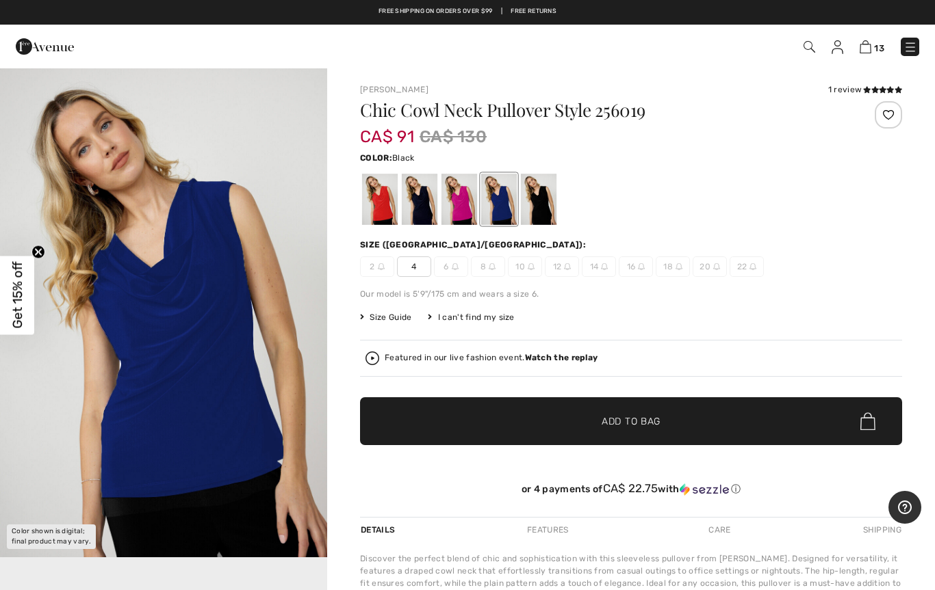
click at [536, 209] on div at bounding box center [539, 199] width 36 height 51
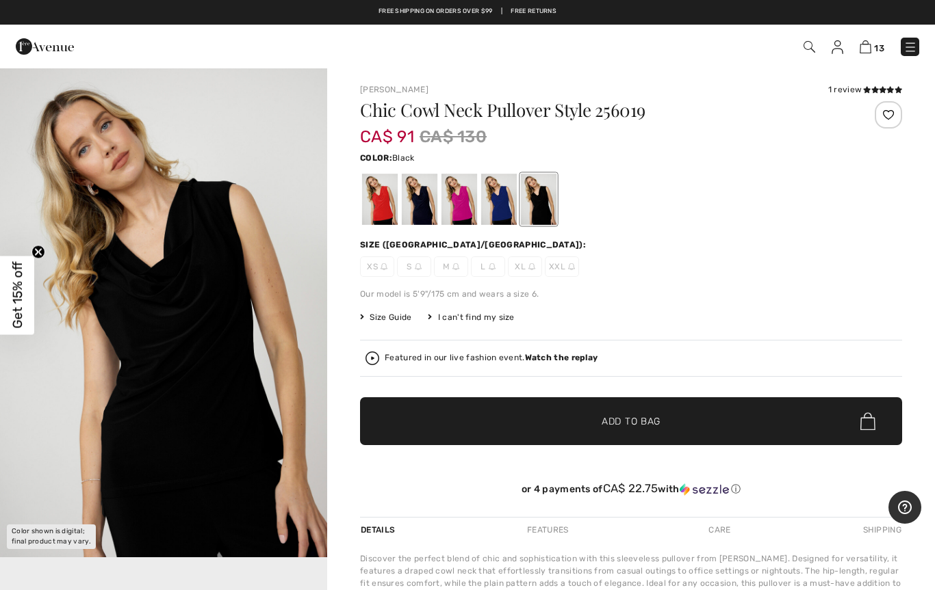
click at [376, 210] on div at bounding box center [380, 199] width 36 height 51
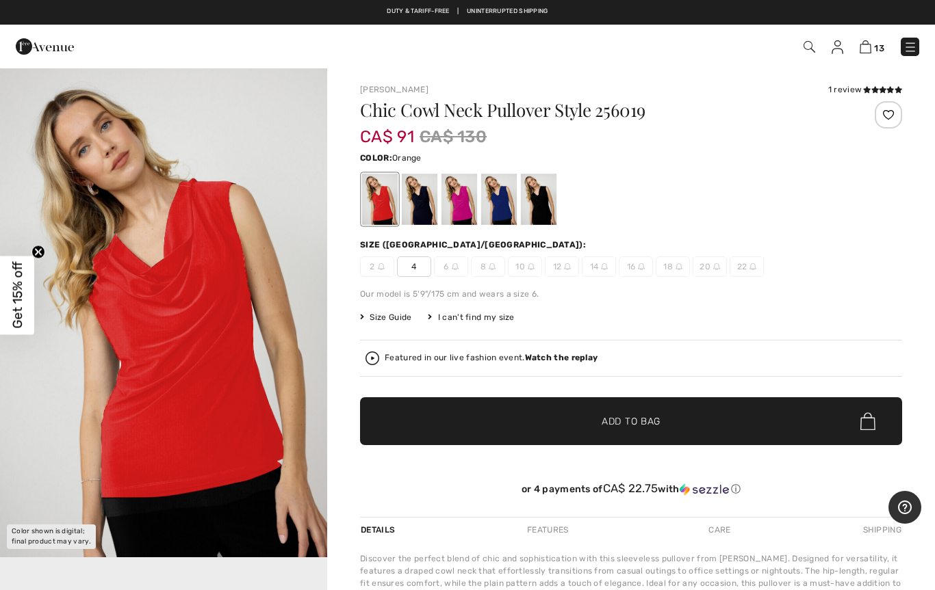
click at [484, 268] on span "8" at bounding box center [488, 267] width 34 height 21
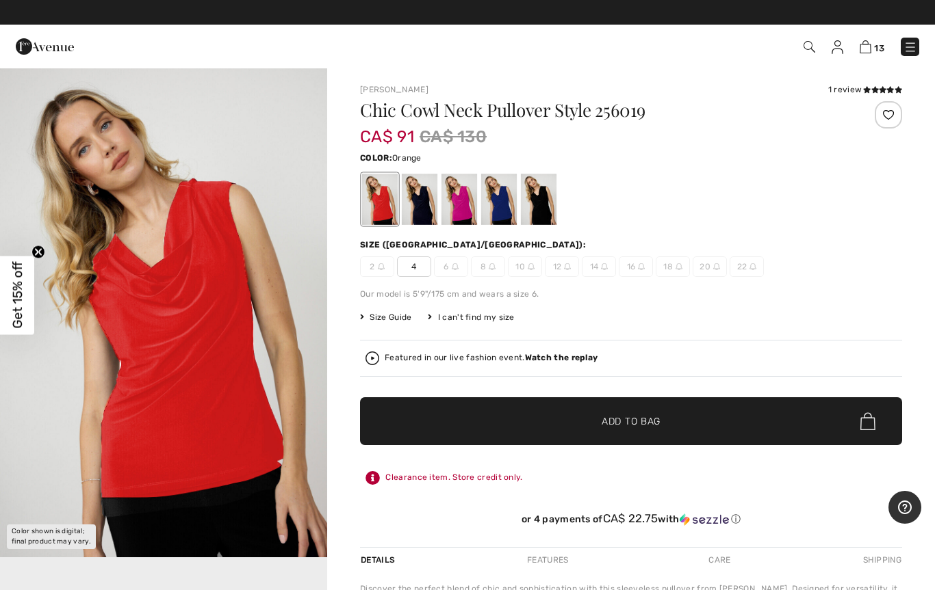
click at [482, 266] on span "8" at bounding box center [488, 267] width 34 height 21
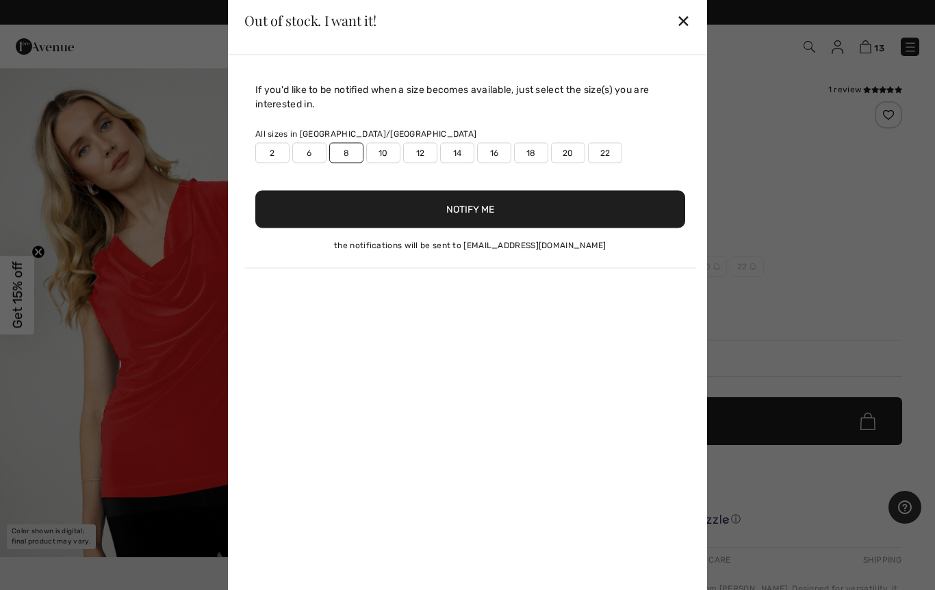
click at [460, 215] on button "Notify Me" at bounding box center [470, 209] width 430 height 38
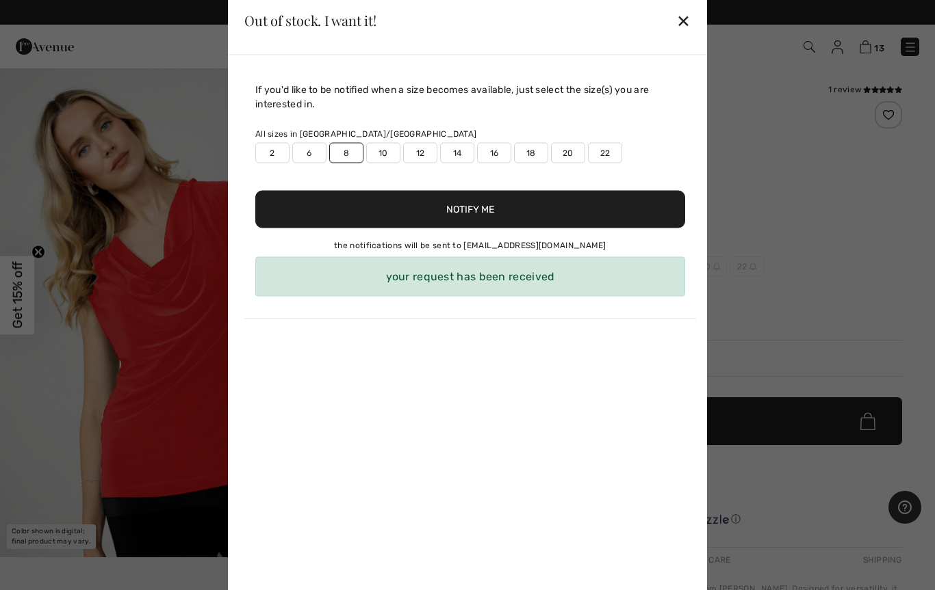
click at [673, 18] on div "Out of stock. I want it! ✕" at bounding box center [467, 20] width 479 height 68
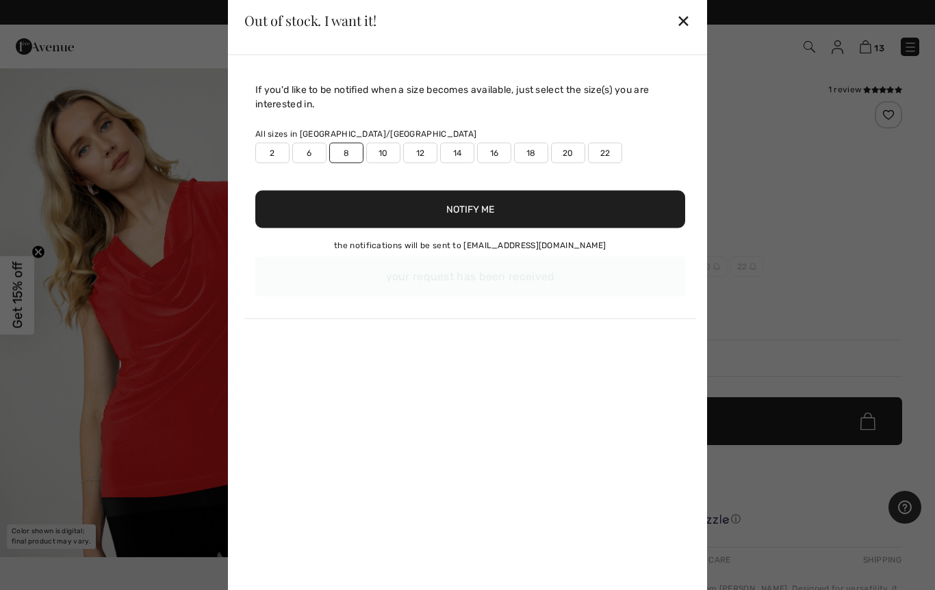
click at [679, 18] on div "✕" at bounding box center [683, 20] width 14 height 29
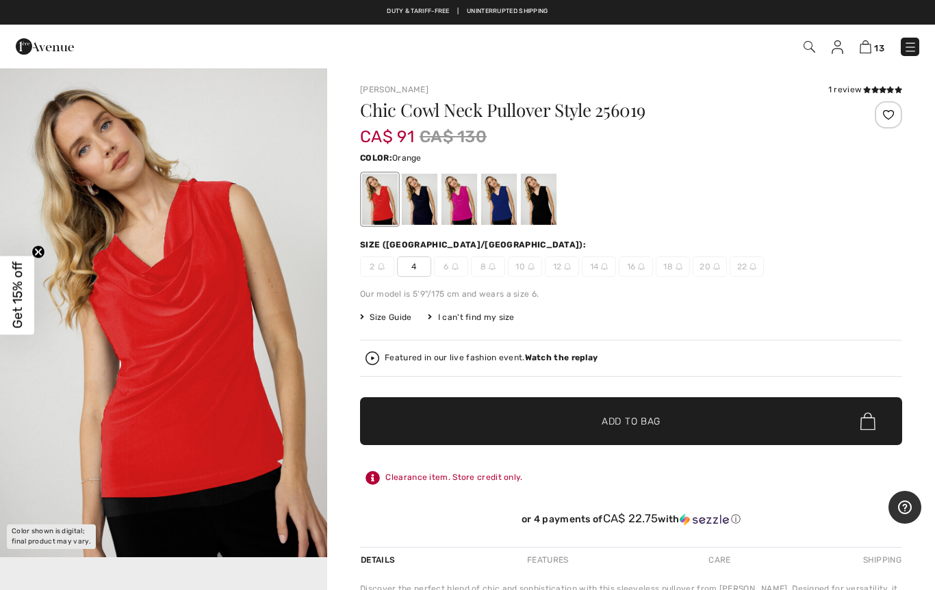
click at [450, 207] on div at bounding box center [459, 199] width 36 height 51
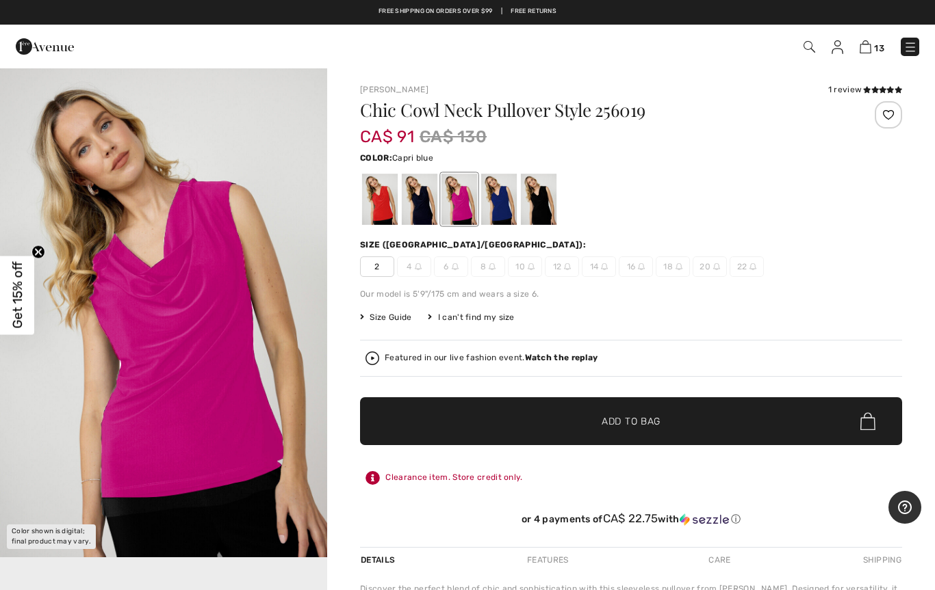
click at [498, 200] on div at bounding box center [499, 199] width 36 height 51
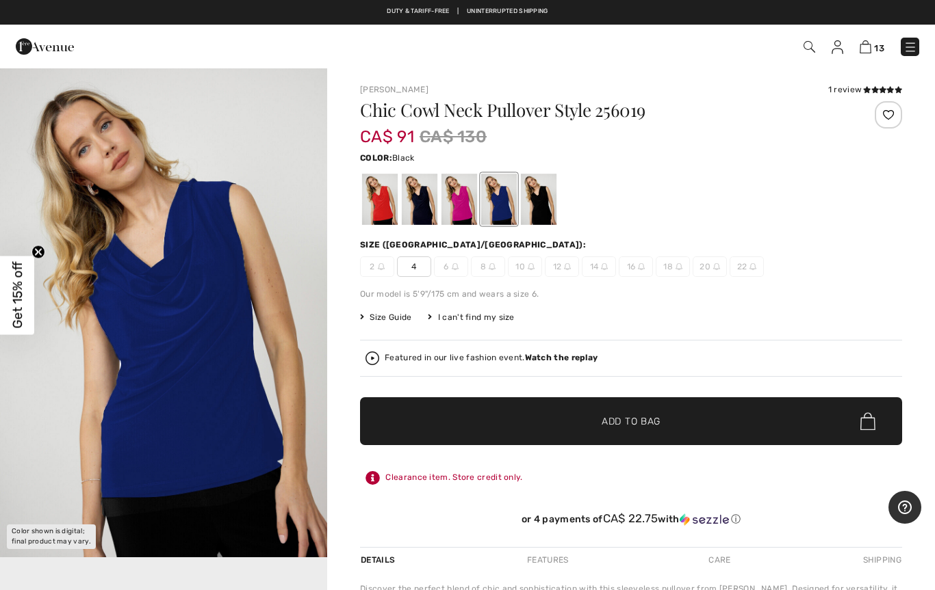
click at [532, 206] on div at bounding box center [539, 199] width 36 height 51
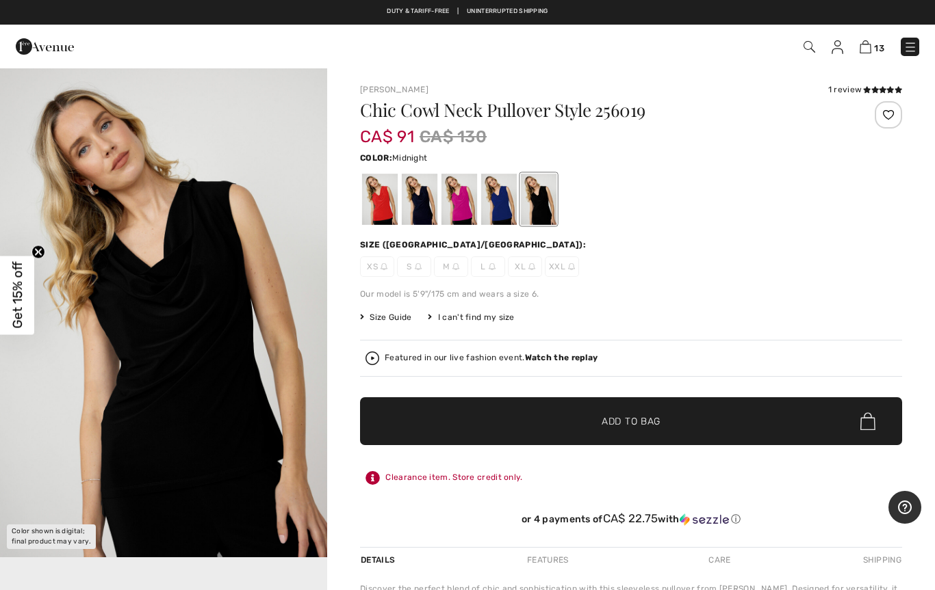
click at [424, 217] on div at bounding box center [420, 199] width 36 height 51
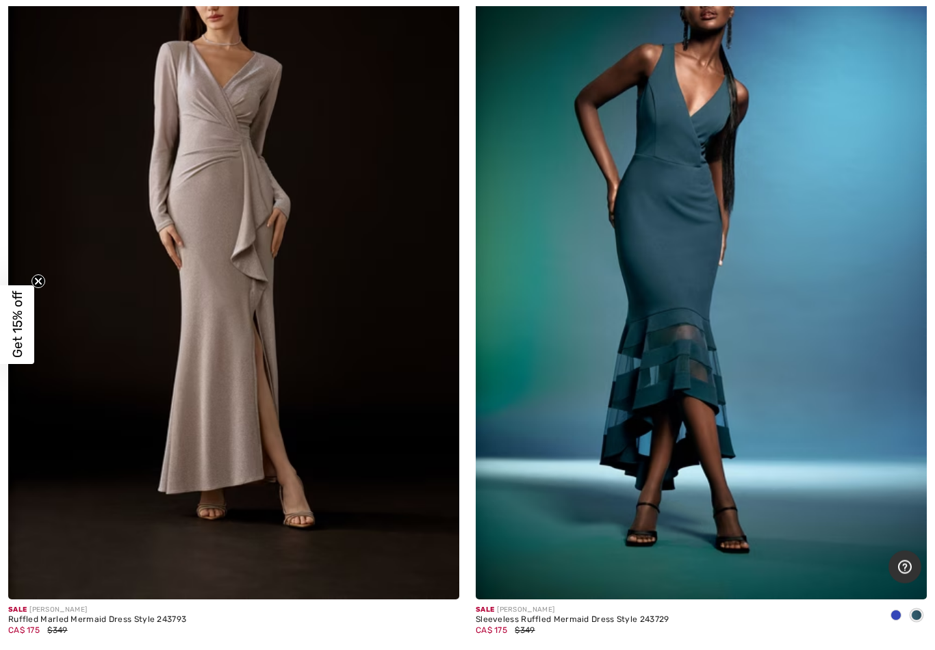
scroll to position [6321, 0]
click at [205, 168] on img at bounding box center [233, 261] width 451 height 677
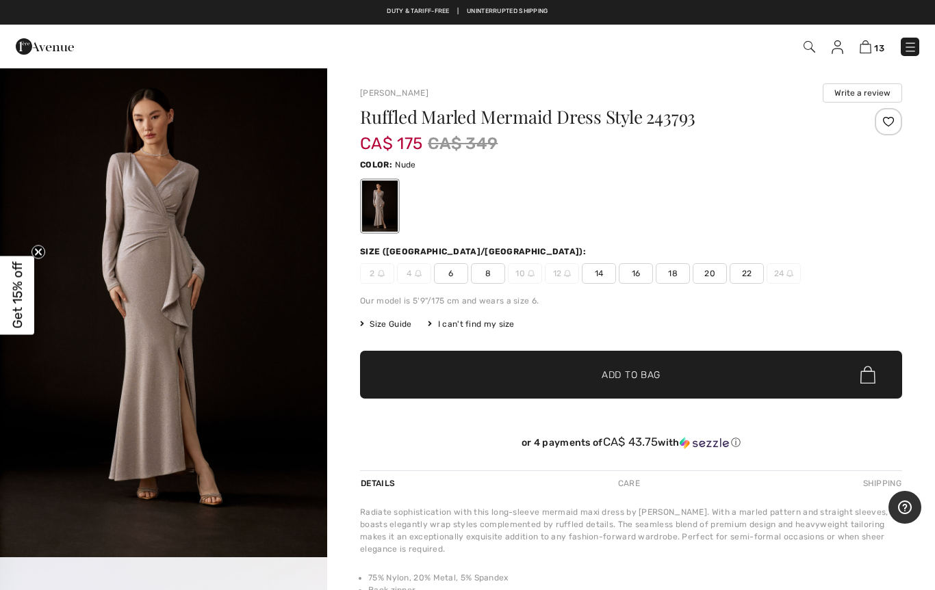
click at [484, 272] on span "8" at bounding box center [488, 273] width 34 height 21
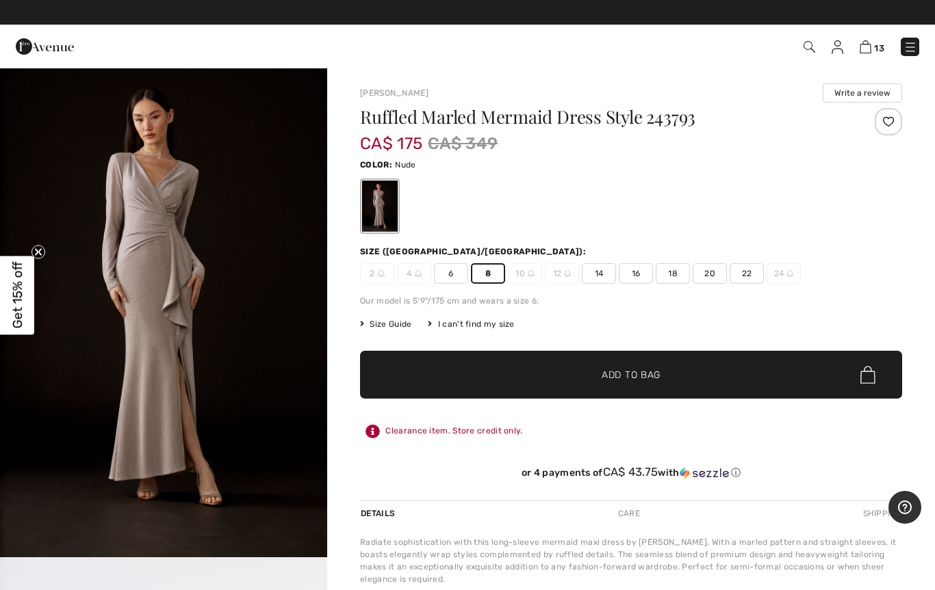
click at [561, 373] on span "✔ Added to Bag Add to Bag" at bounding box center [631, 375] width 542 height 48
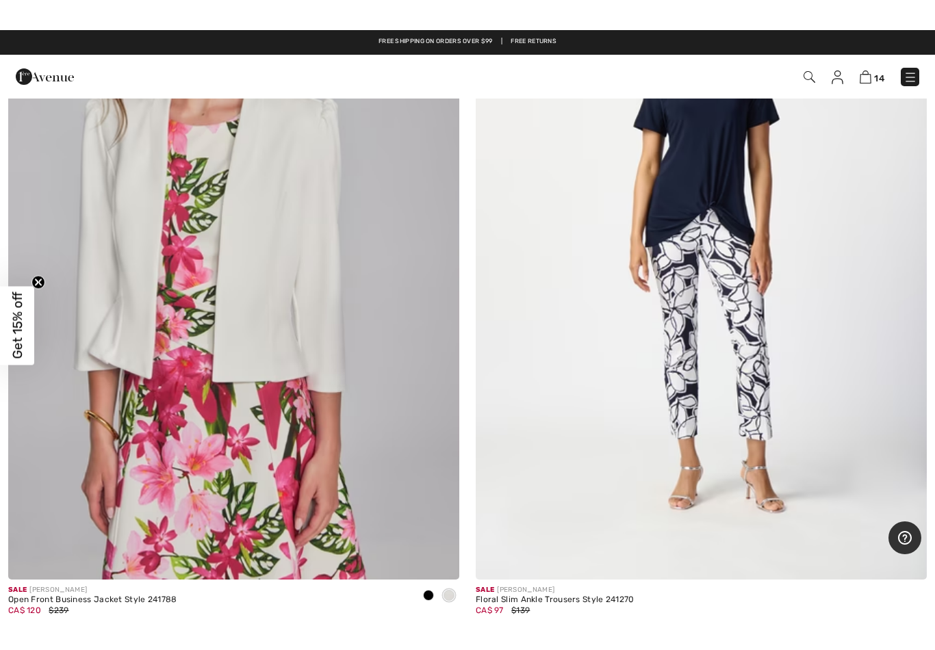
scroll to position [9412, 0]
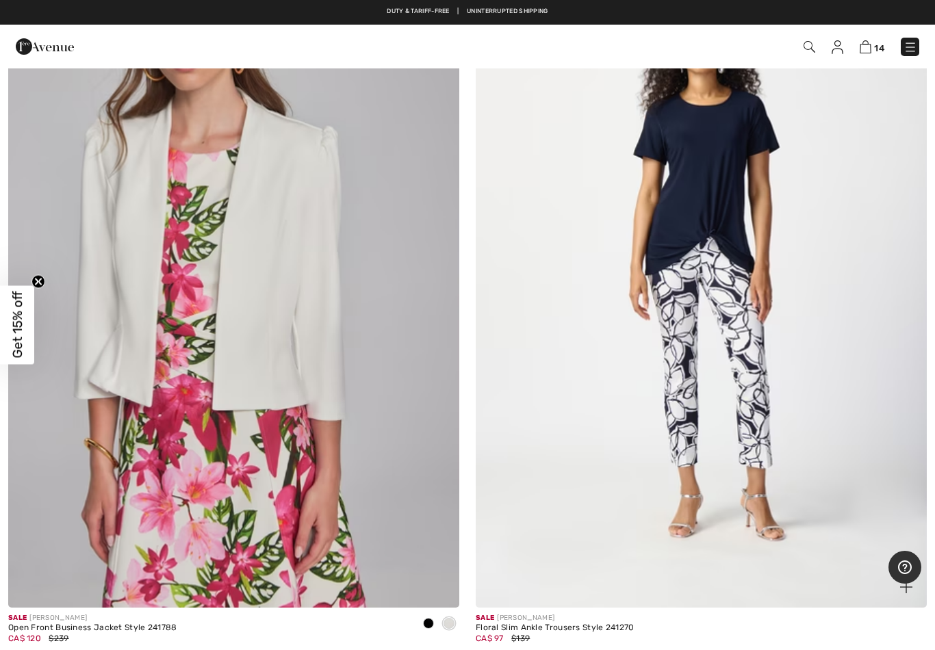
click at [650, 354] on img at bounding box center [701, 269] width 451 height 677
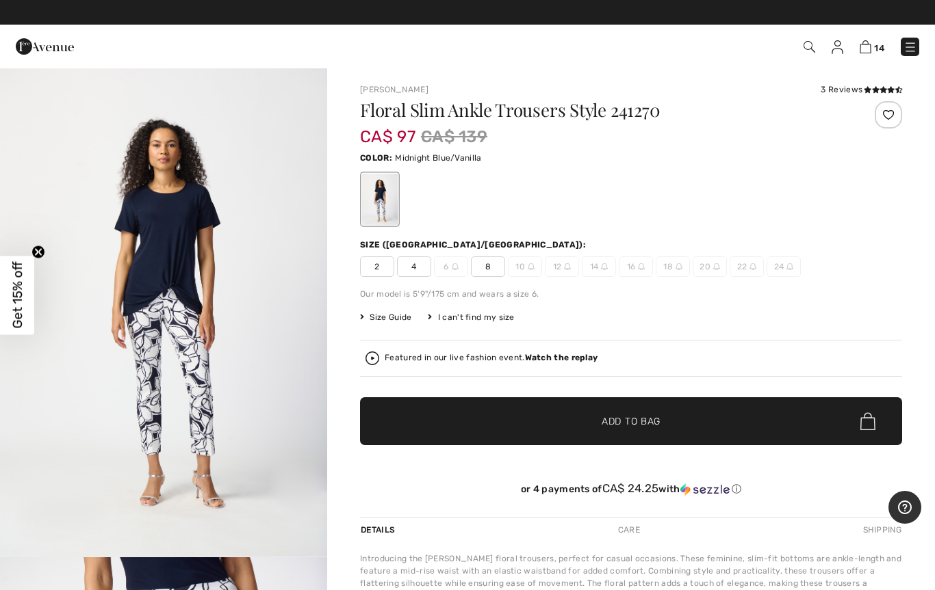
click at [486, 269] on span "8" at bounding box center [488, 267] width 34 height 21
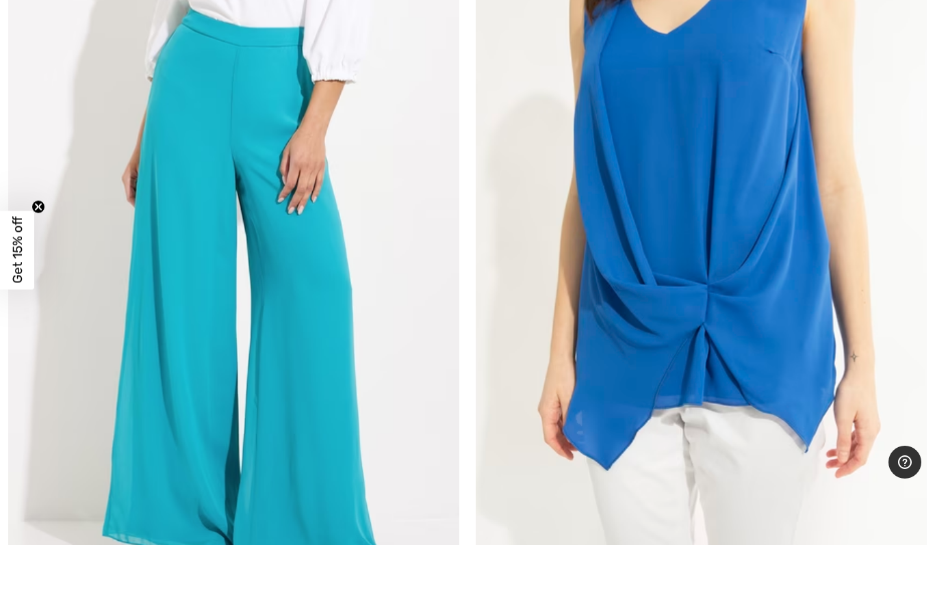
scroll to position [15411, 0]
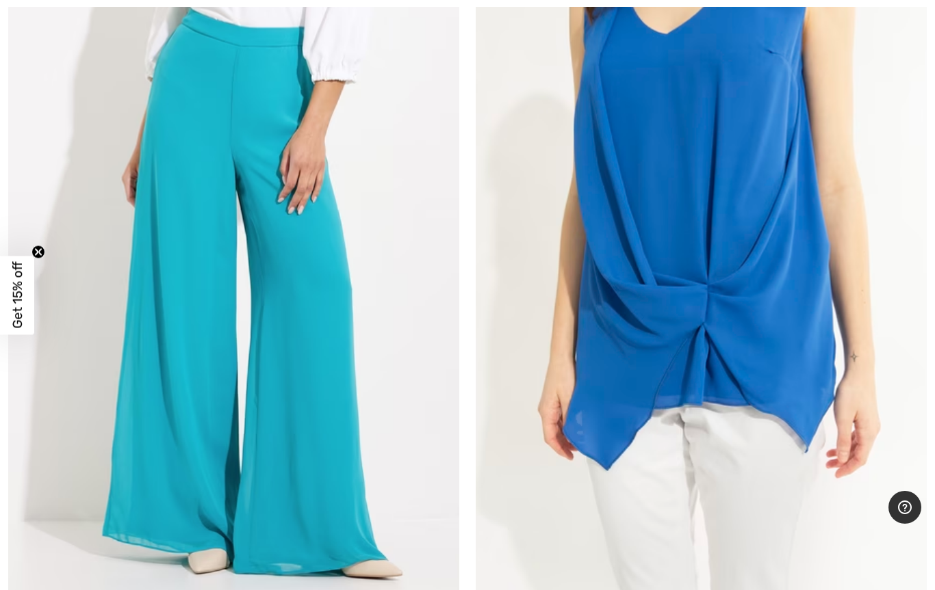
click at [604, 305] on img at bounding box center [701, 291] width 451 height 677
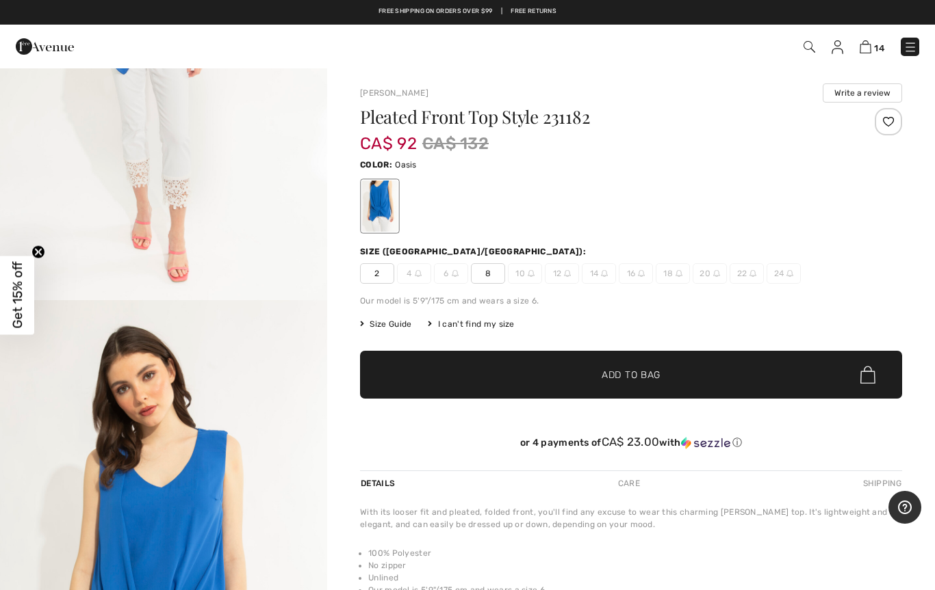
click at [481, 280] on span "8" at bounding box center [488, 273] width 34 height 21
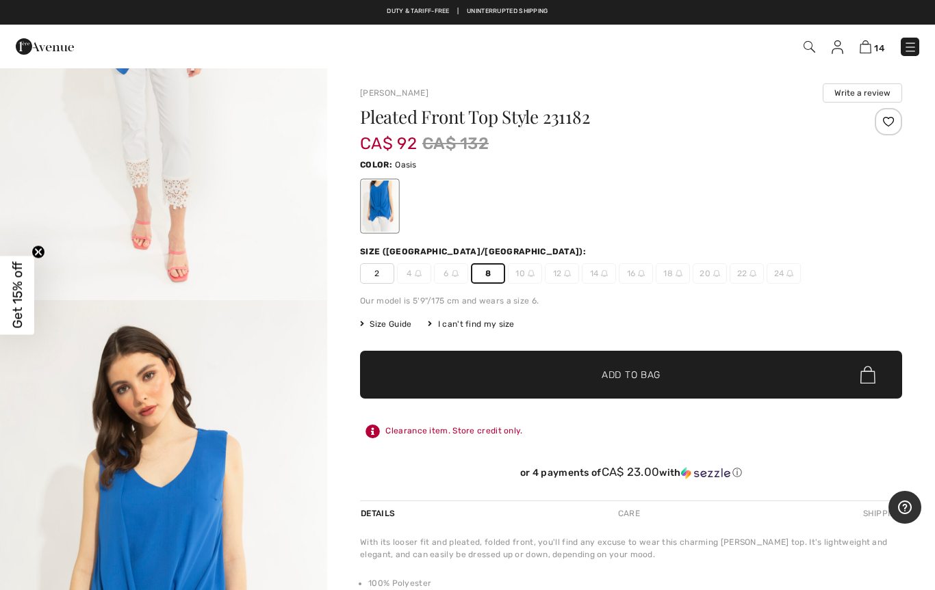
click at [619, 374] on span "Add to Bag" at bounding box center [630, 375] width 59 height 14
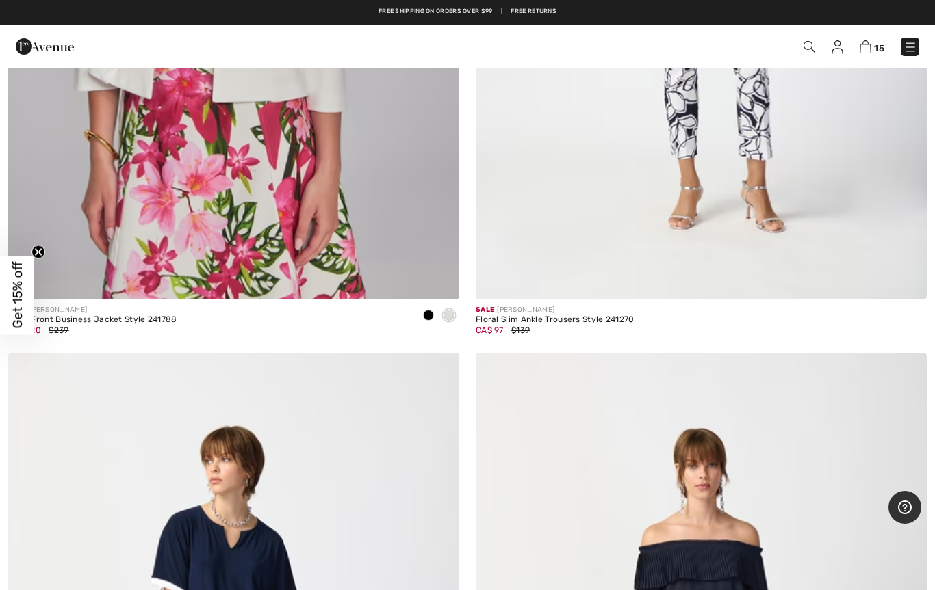
scroll to position [9717, 0]
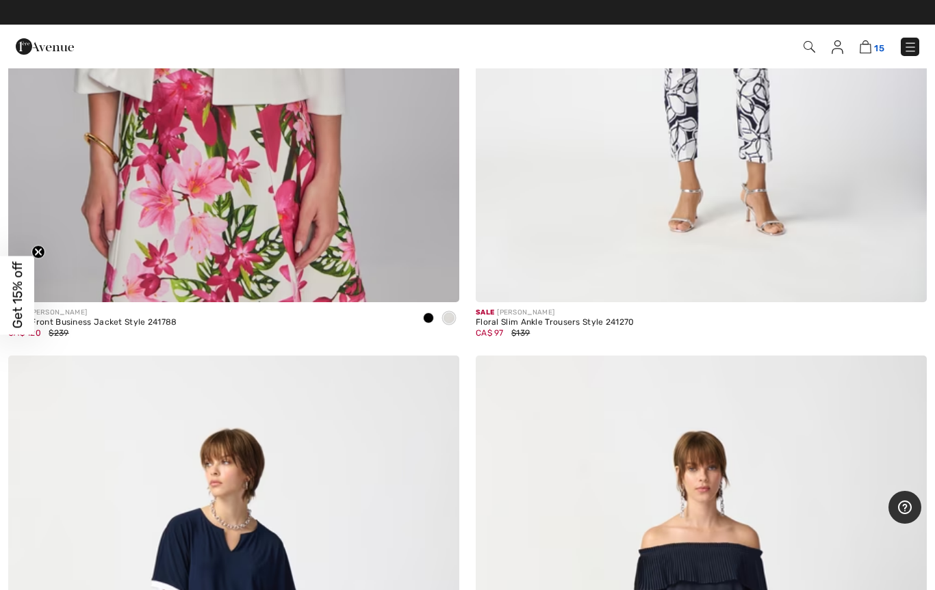
click at [866, 53] on img at bounding box center [865, 46] width 12 height 13
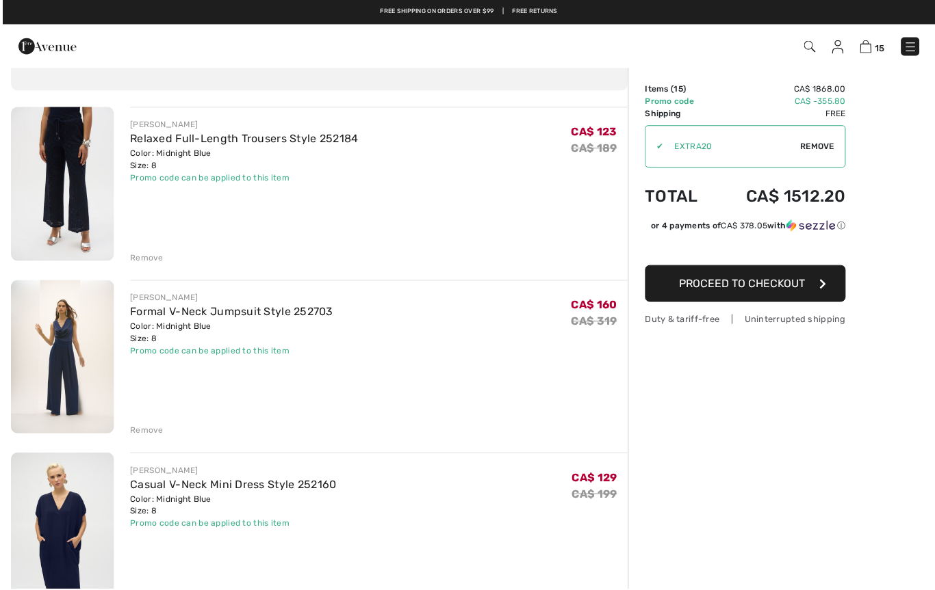
scroll to position [96, 0]
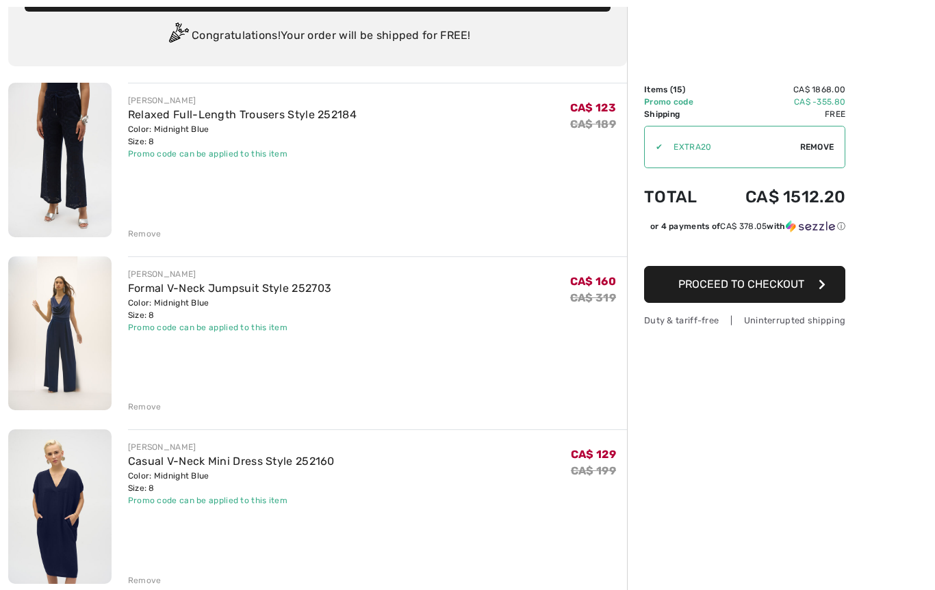
click at [134, 237] on div "Remove" at bounding box center [145, 234] width 34 height 12
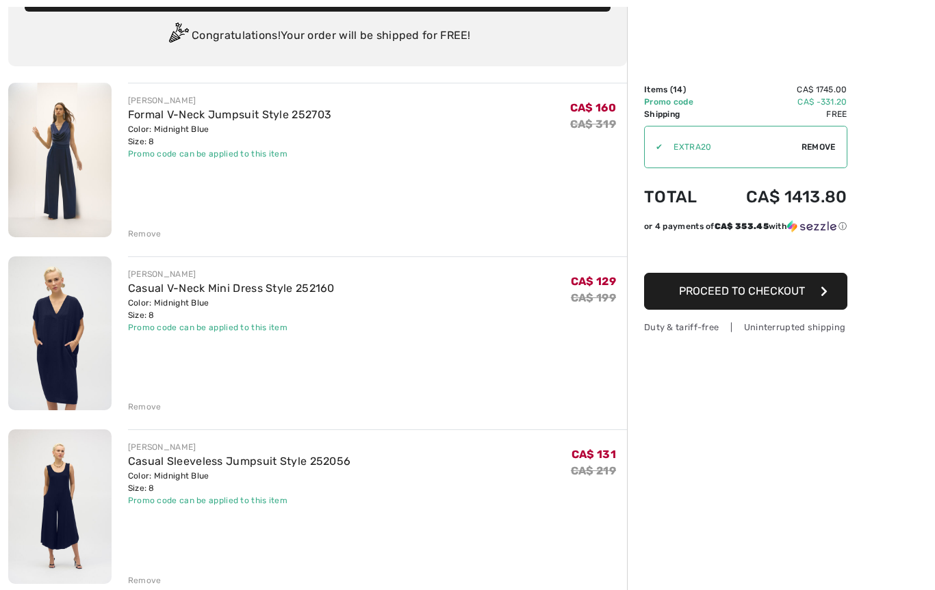
click at [131, 407] on div "Remove" at bounding box center [145, 407] width 34 height 12
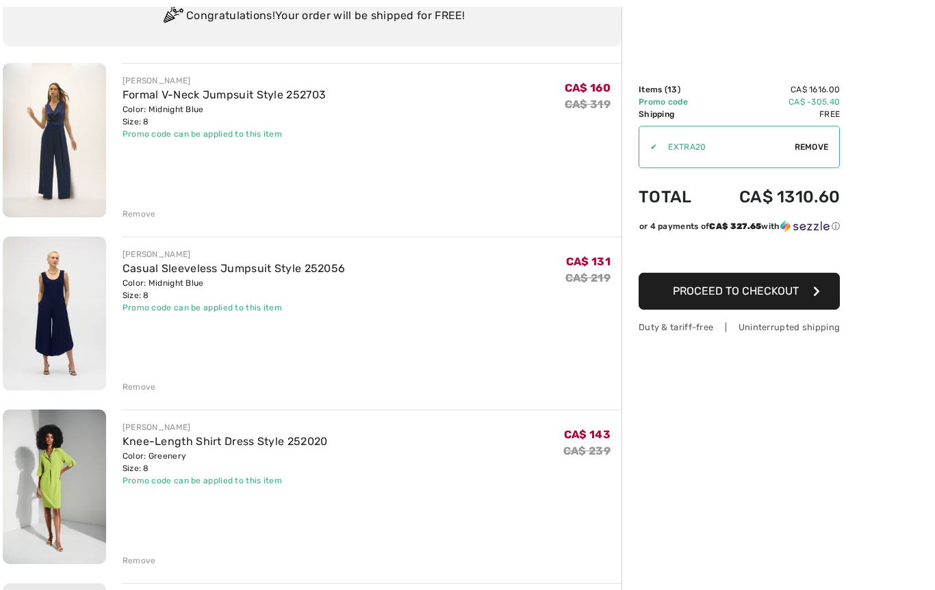
scroll to position [149, 0]
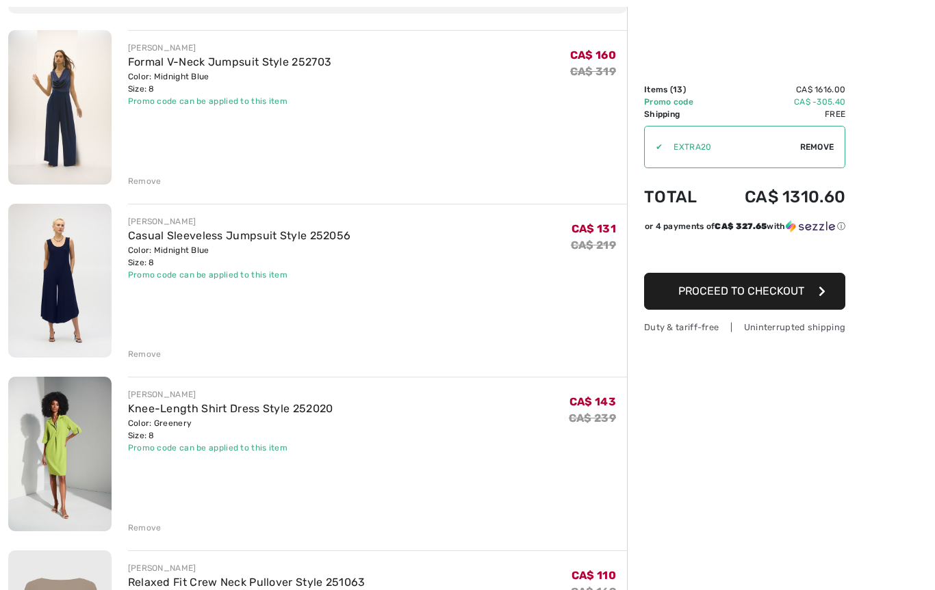
click at [138, 356] on div "Remove" at bounding box center [145, 354] width 34 height 12
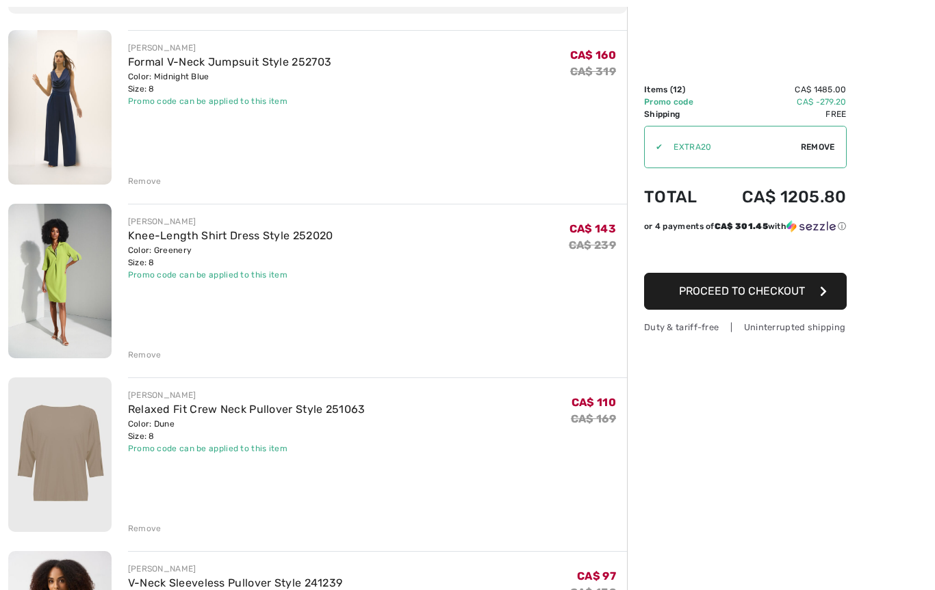
scroll to position [148, 0]
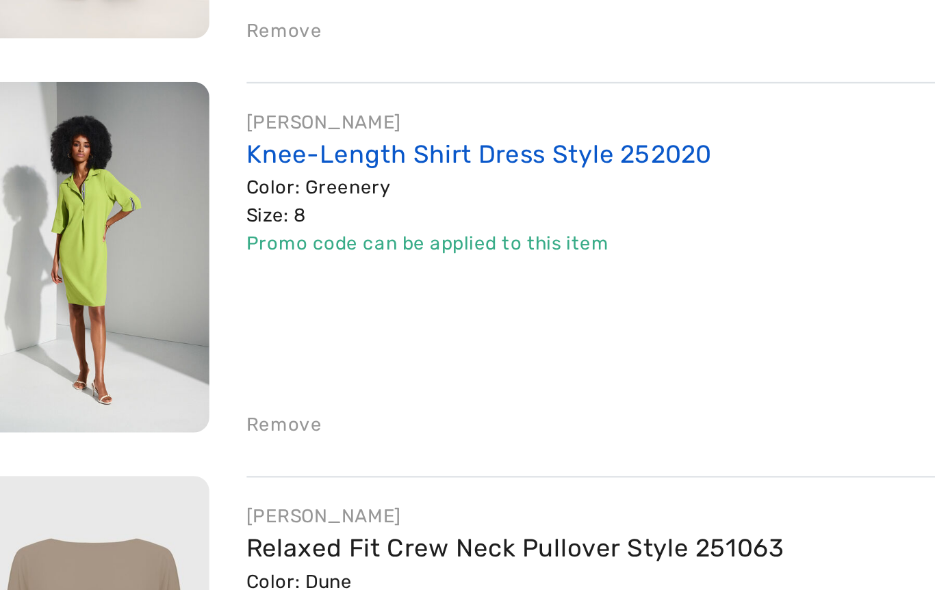
click at [128, 230] on link "Knee-Length Shirt Dress Style 252020" at bounding box center [230, 236] width 205 height 13
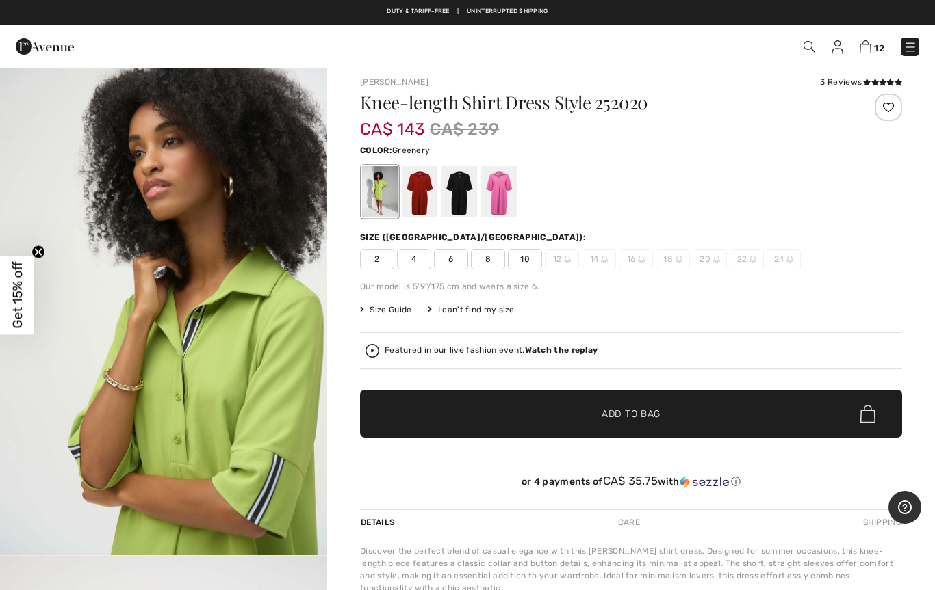
scroll to position [1918, 0]
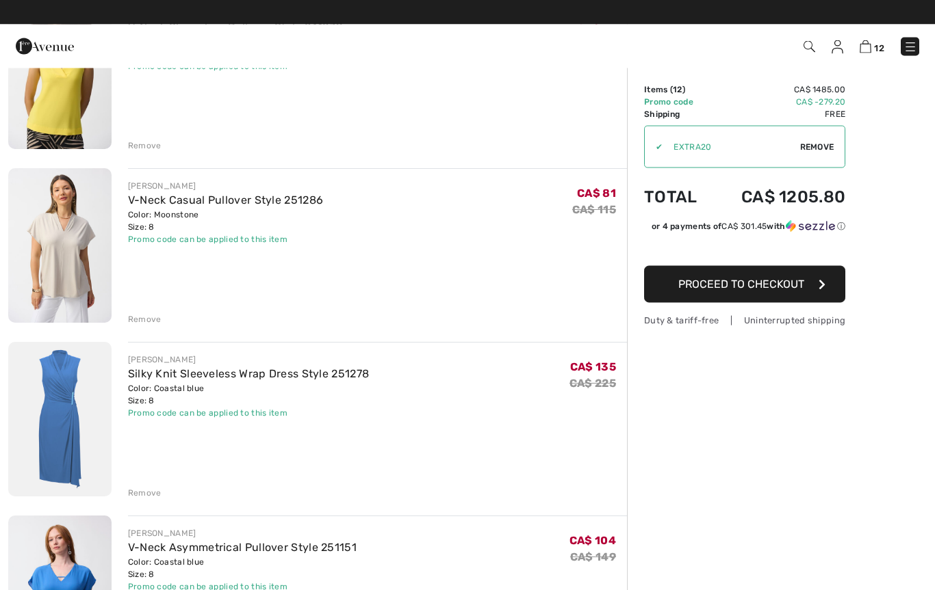
scroll to position [705, 0]
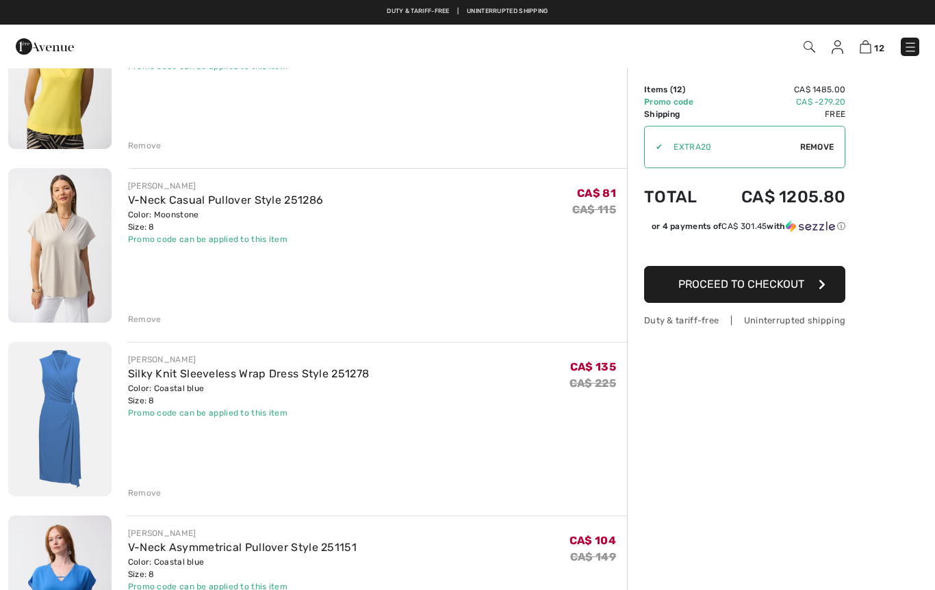
click at [105, 216] on img at bounding box center [59, 245] width 103 height 155
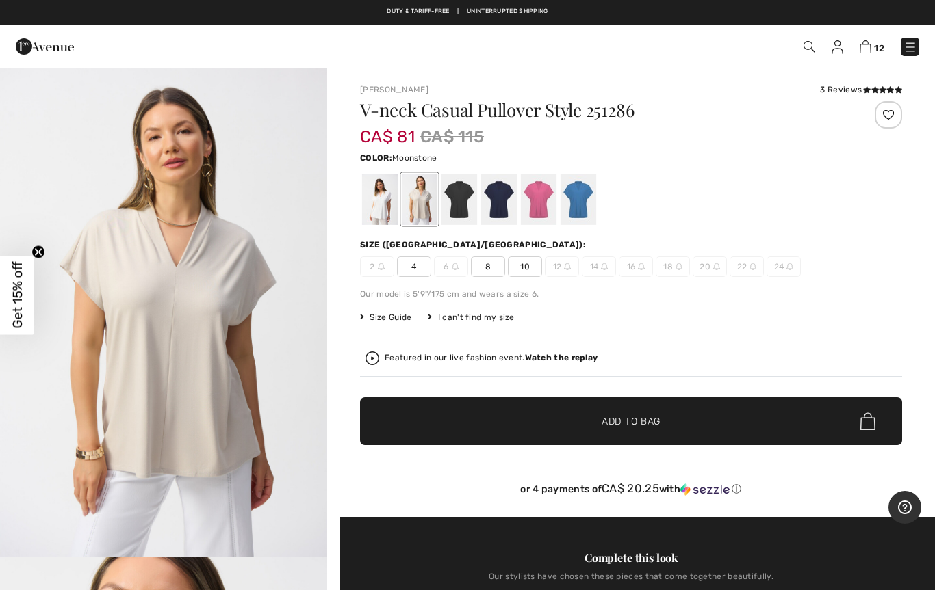
click at [863, 58] on div "12 Checkout" at bounding box center [660, 47] width 539 height 28
click at [868, 51] on img at bounding box center [865, 46] width 12 height 13
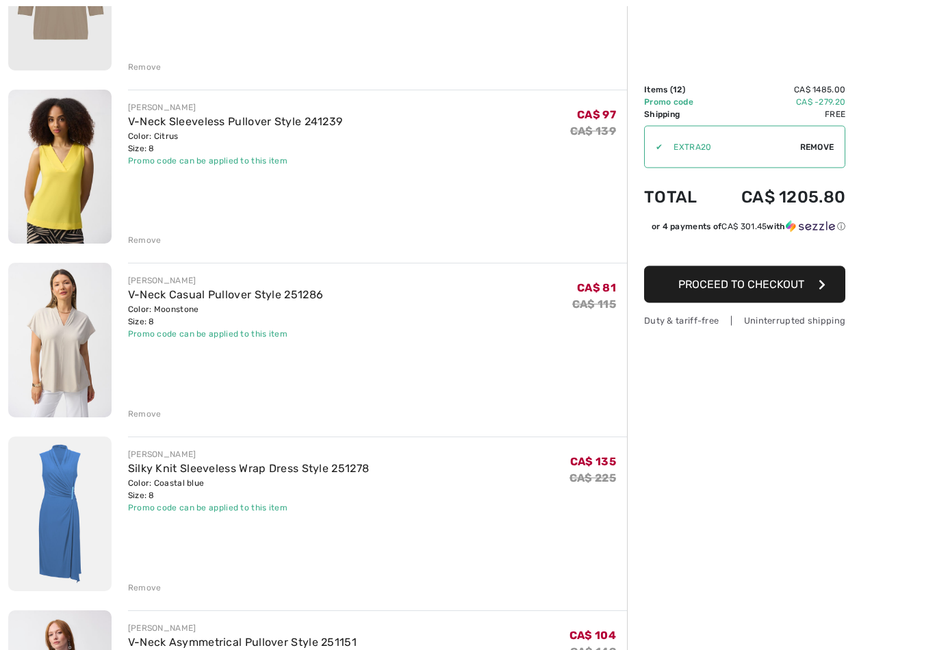
scroll to position [634, 0]
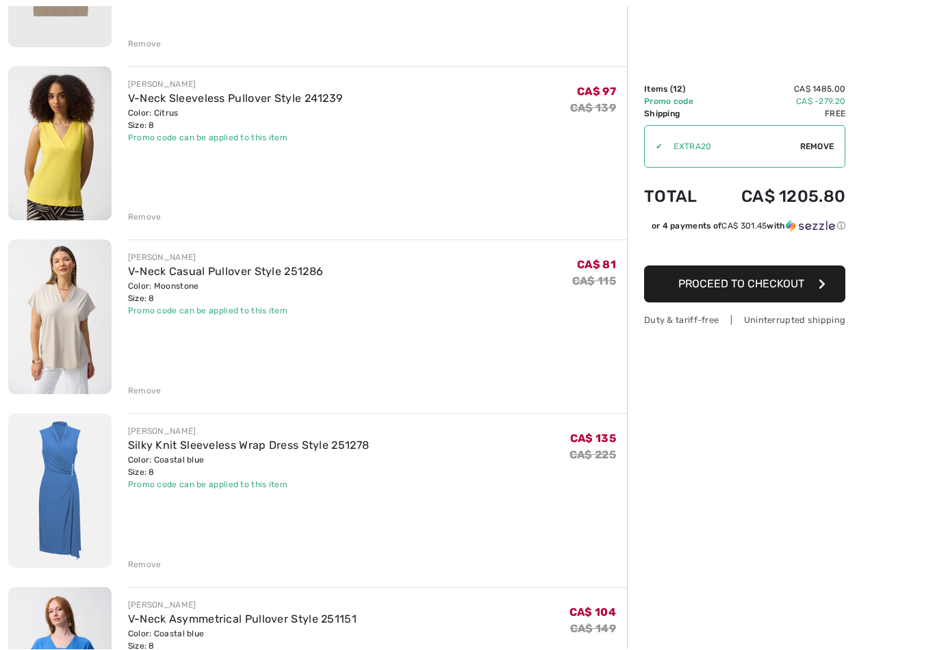
click at [133, 395] on div "Remove" at bounding box center [145, 391] width 34 height 12
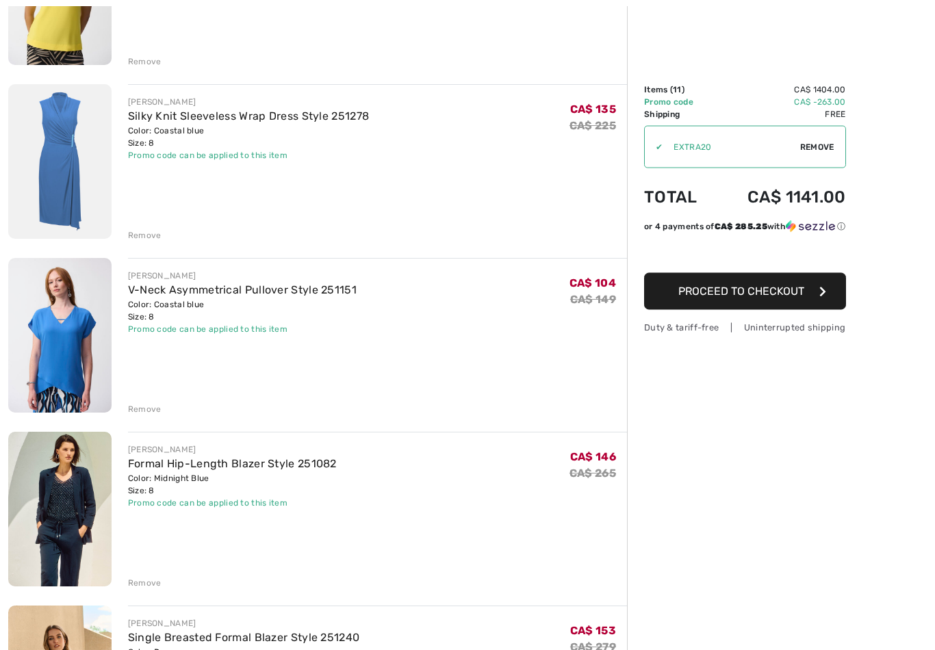
scroll to position [790, 0]
click at [132, 412] on div "Remove" at bounding box center [145, 409] width 34 height 12
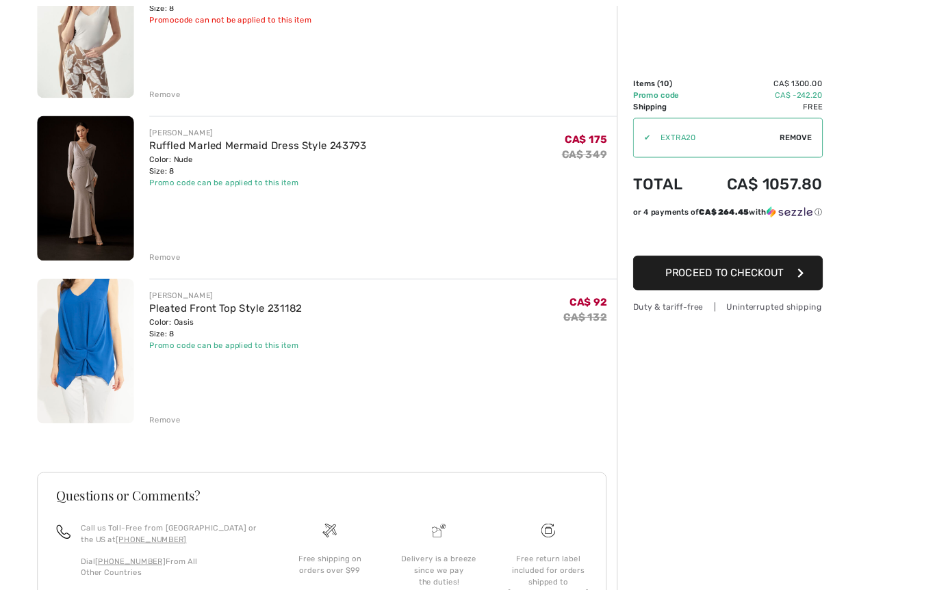
scroll to position [1485, 0]
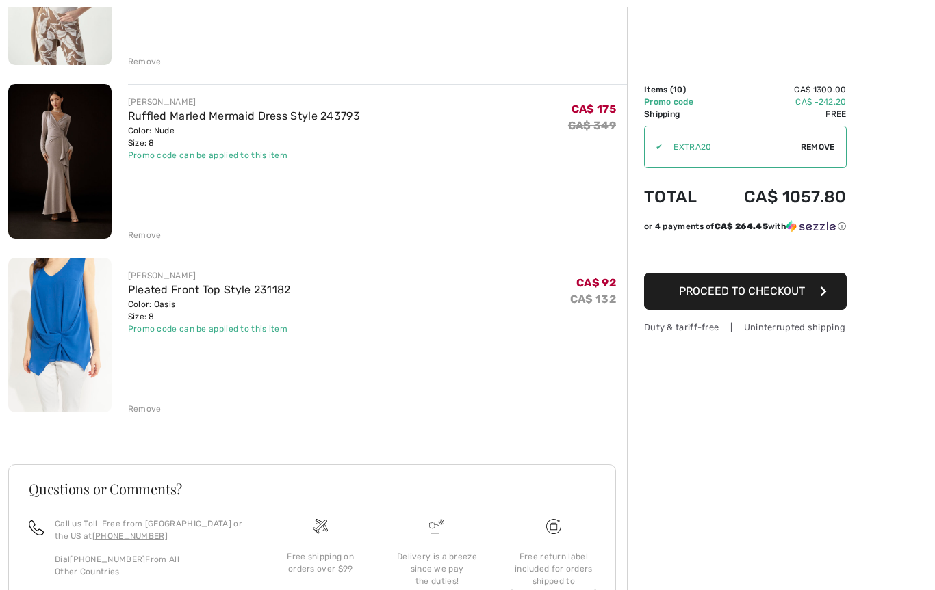
click at [137, 238] on div "Remove" at bounding box center [145, 235] width 34 height 12
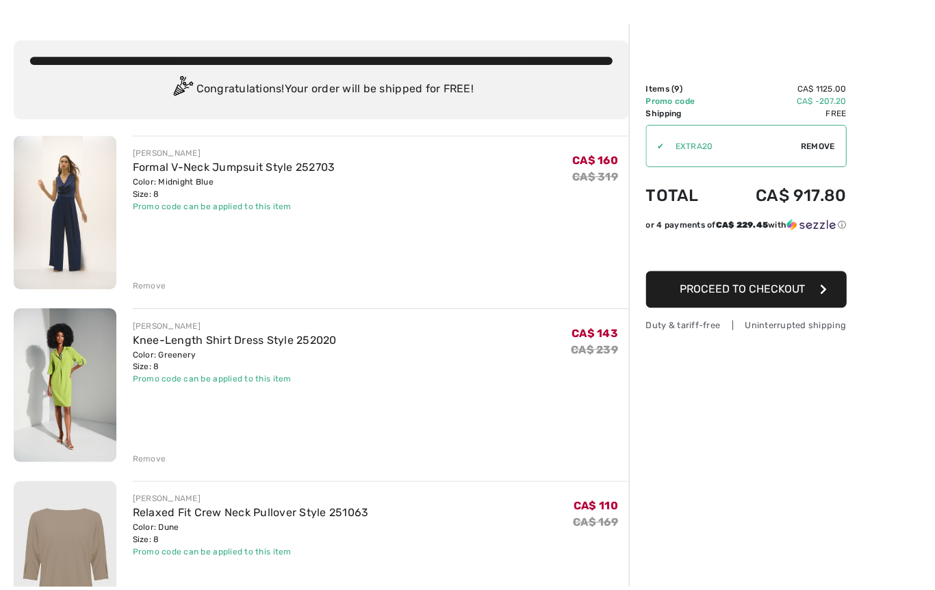
scroll to position [57, 0]
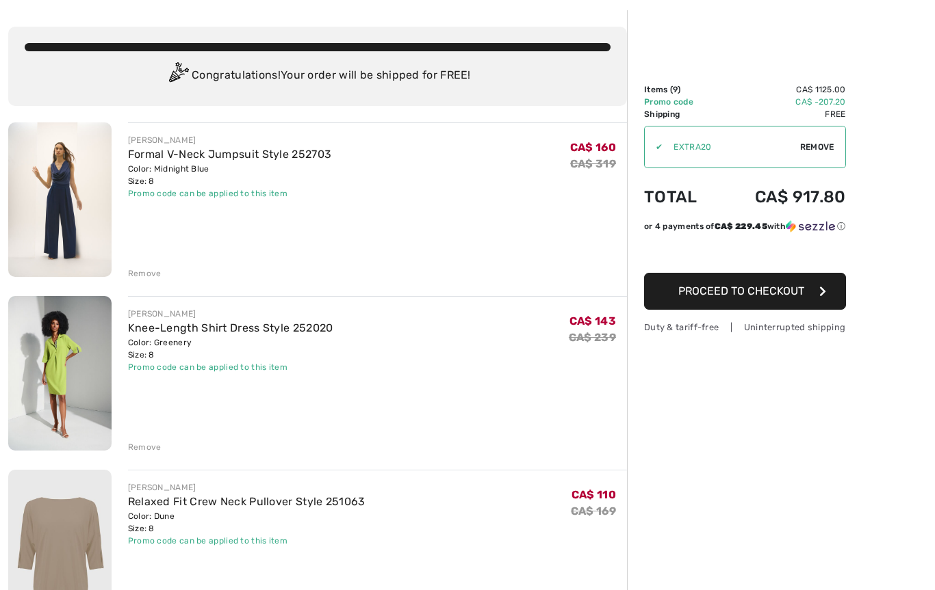
click at [131, 274] on div "Remove" at bounding box center [145, 274] width 34 height 12
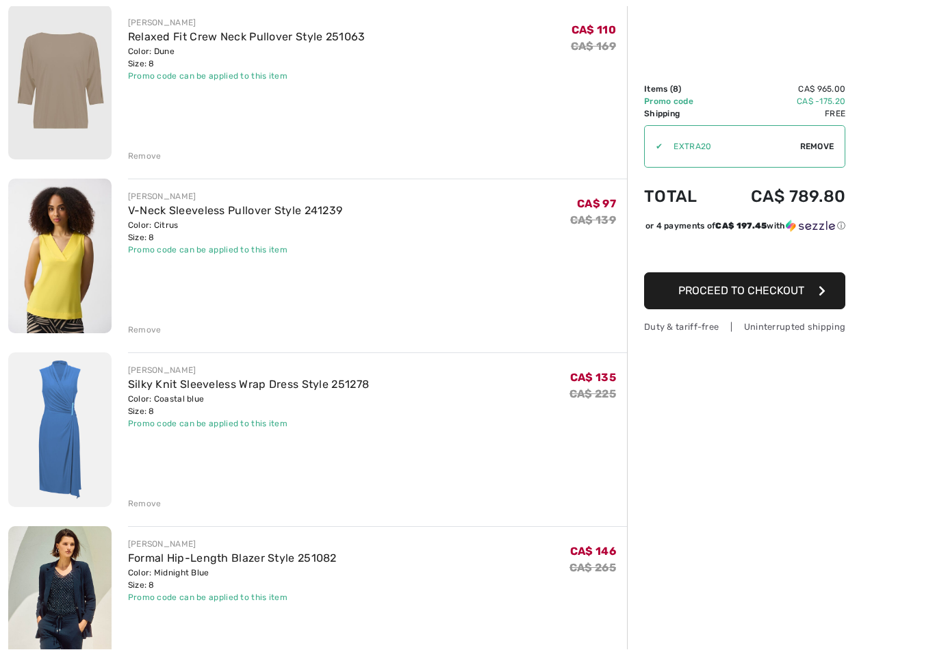
scroll to position [348, 0]
click at [133, 336] on div "JOSEPH RIBKOFF Knee-Length Shirt Dress Style 252020 Color: Greenery Size: 8 Fin…" at bounding box center [317, 663] width 619 height 1662
click at [132, 332] on div "Remove" at bounding box center [145, 330] width 34 height 12
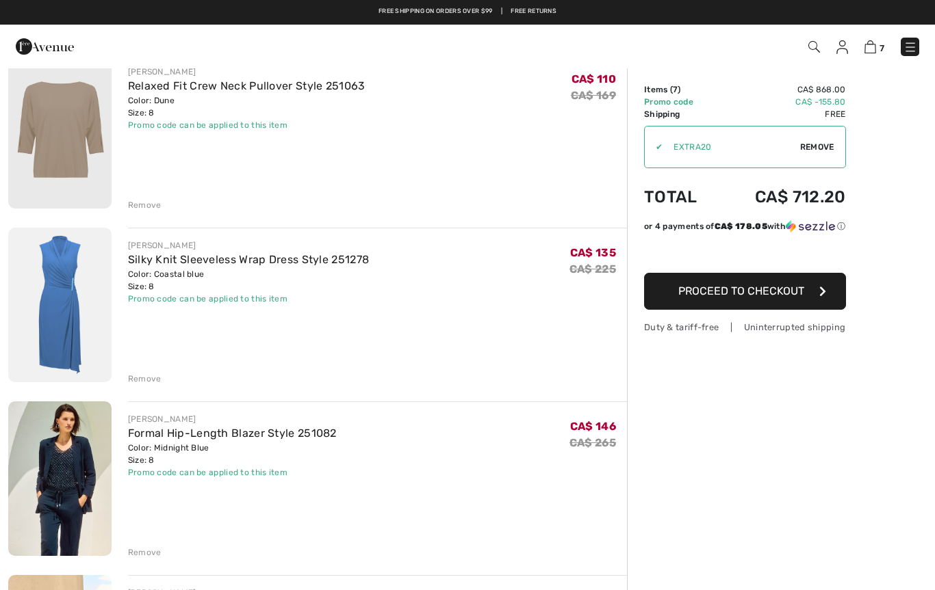
scroll to position [298, 0]
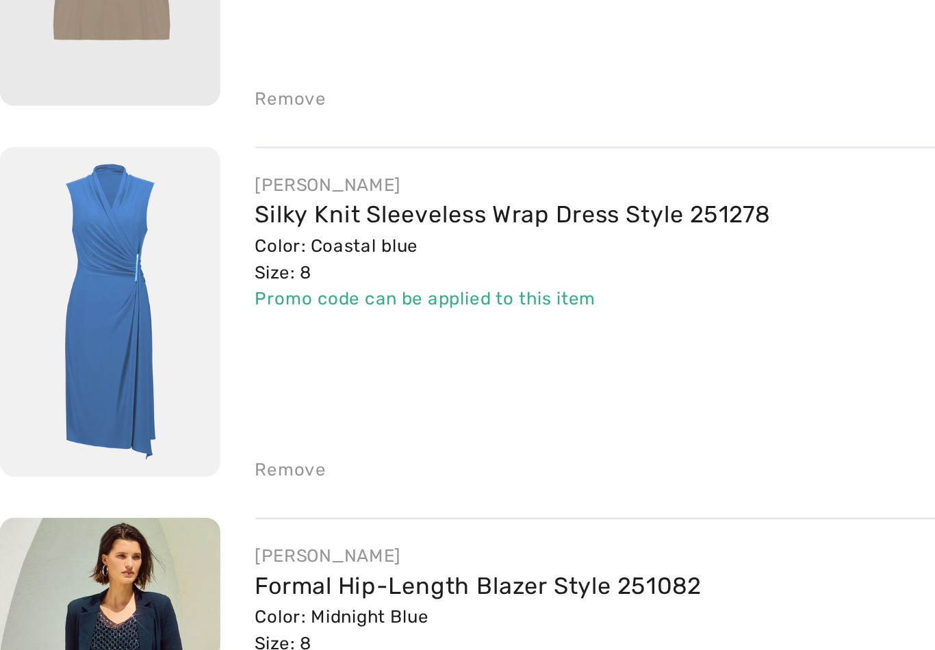
click at [130, 374] on div "Remove" at bounding box center [145, 380] width 34 height 12
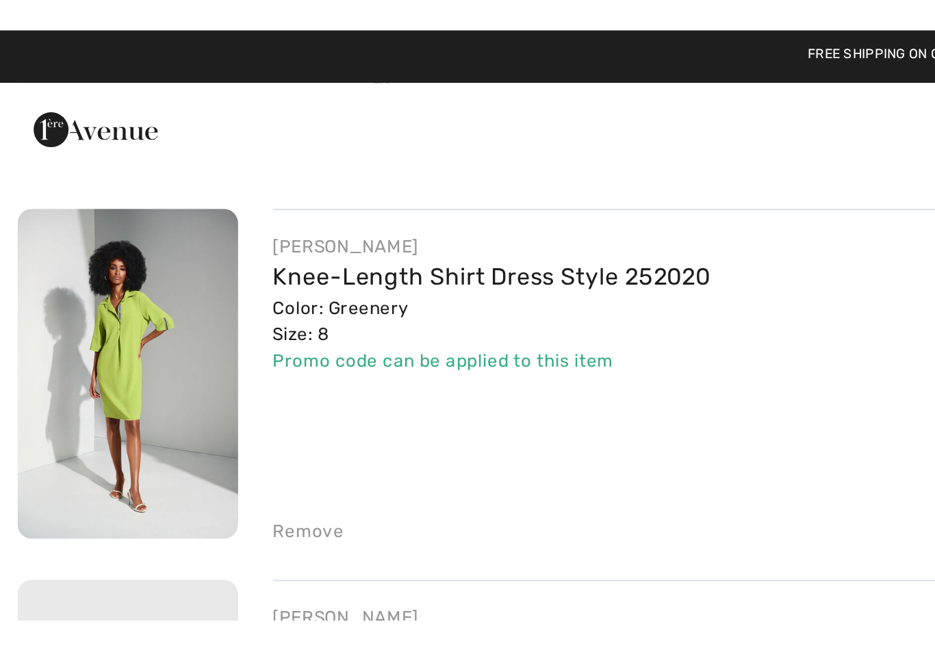
scroll to position [95, 0]
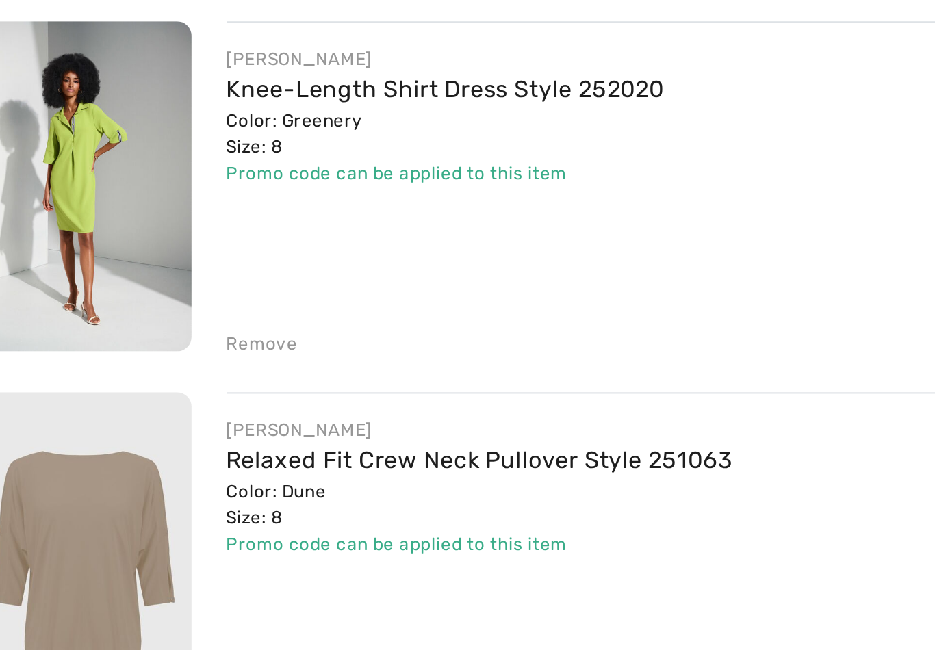
click at [128, 229] on div "Remove" at bounding box center [145, 235] width 34 height 12
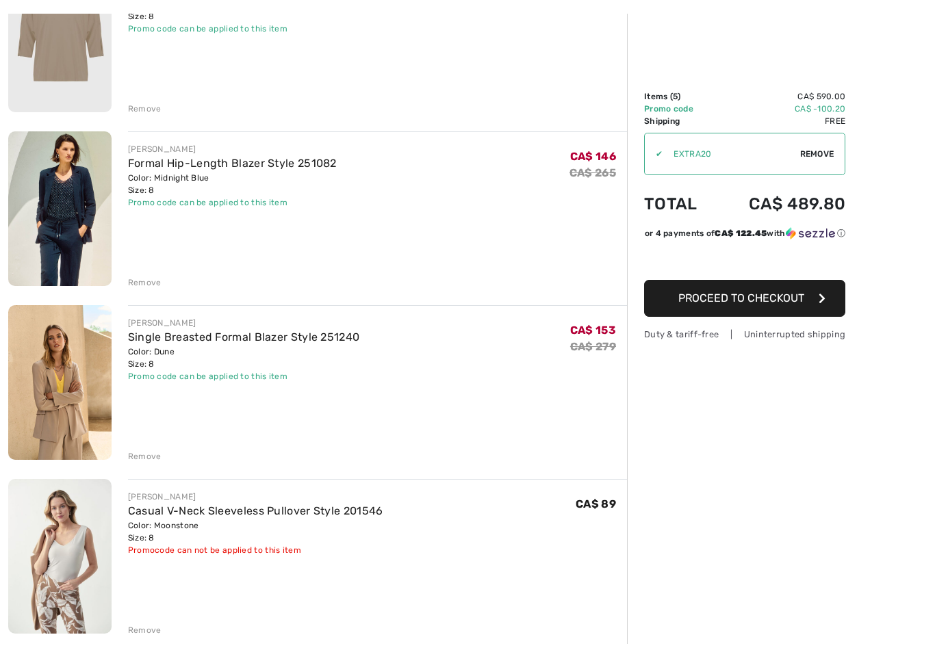
scroll to position [216, 0]
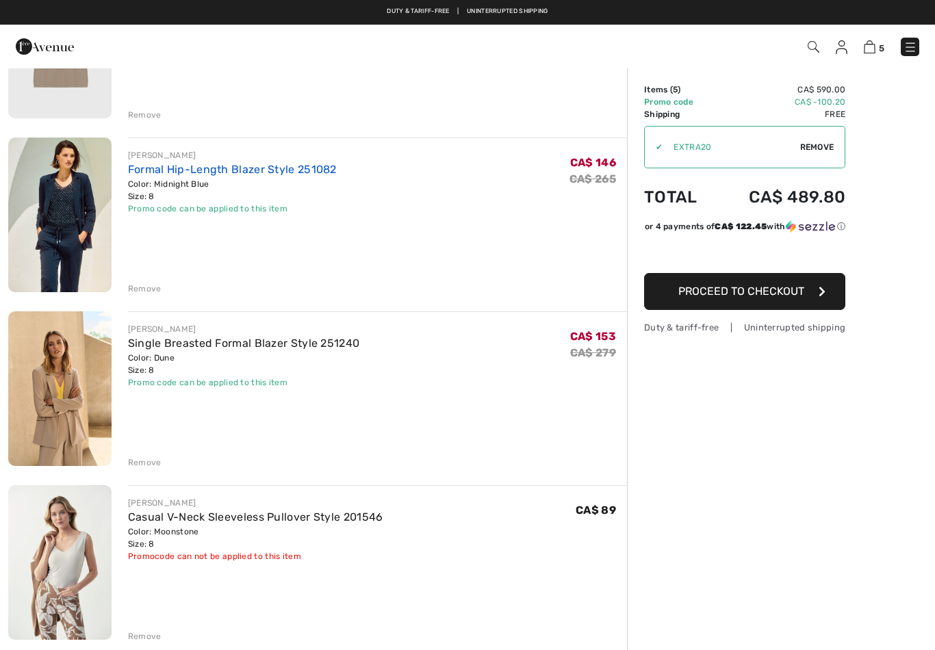
click at [146, 174] on link "Formal Hip-Length Blazer Style 251082" at bounding box center [232, 169] width 209 height 13
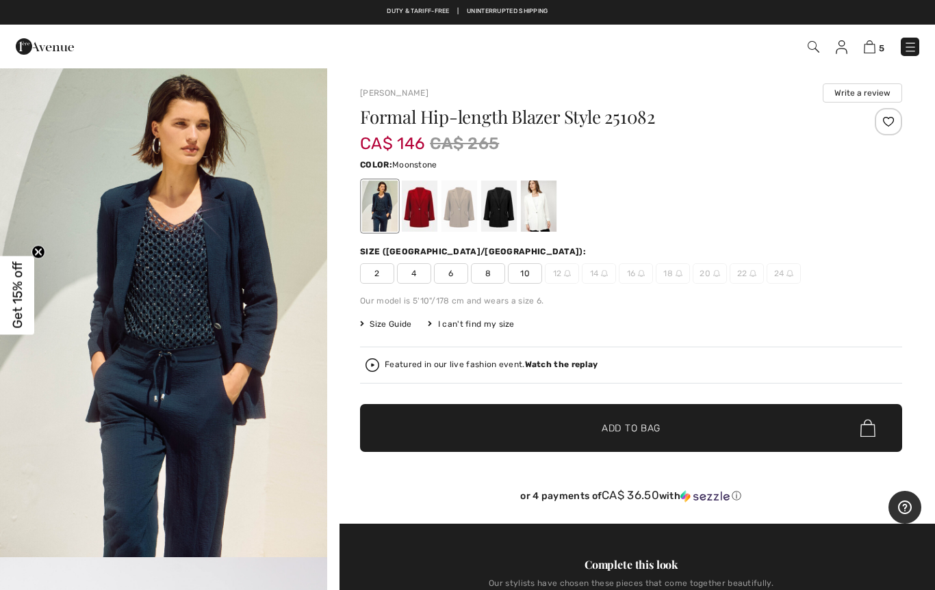
click at [459, 213] on div at bounding box center [459, 206] width 36 height 51
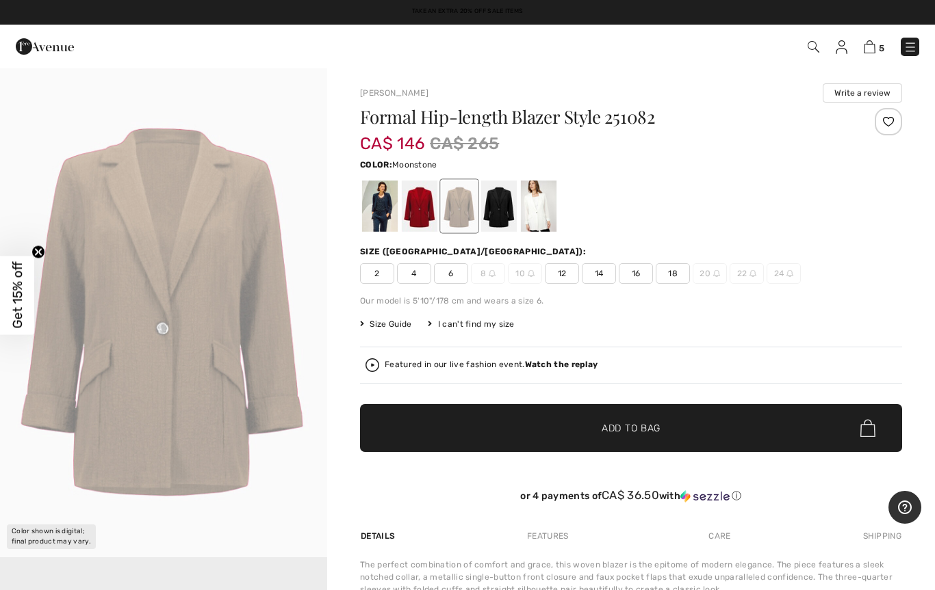
click at [497, 214] on div at bounding box center [499, 206] width 36 height 51
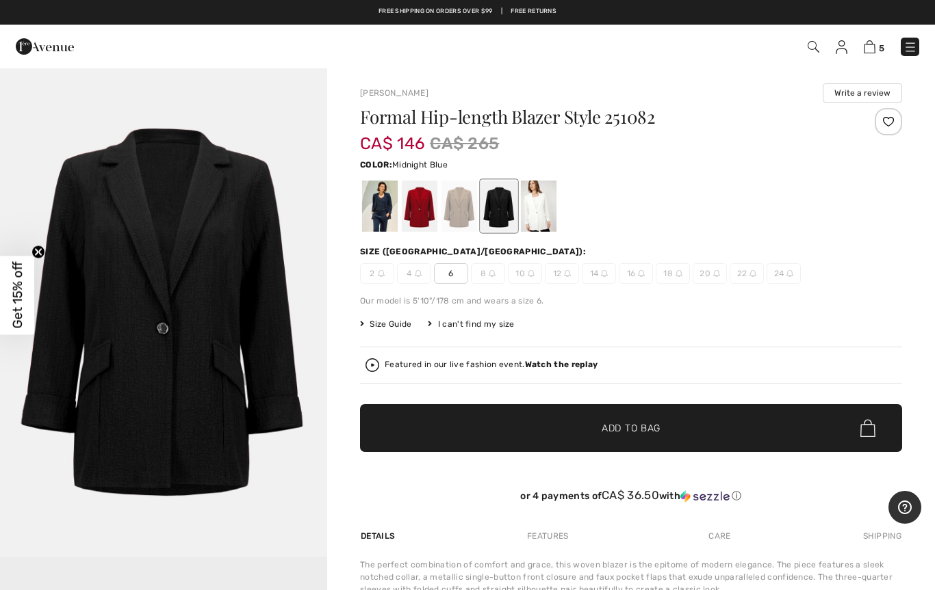
click at [376, 212] on div at bounding box center [380, 206] width 36 height 51
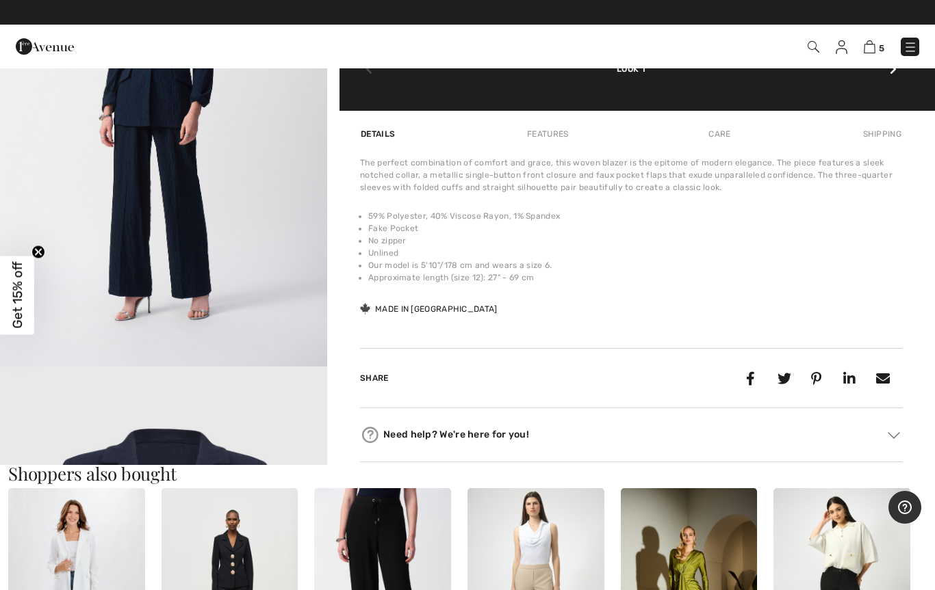
scroll to position [1674, 0]
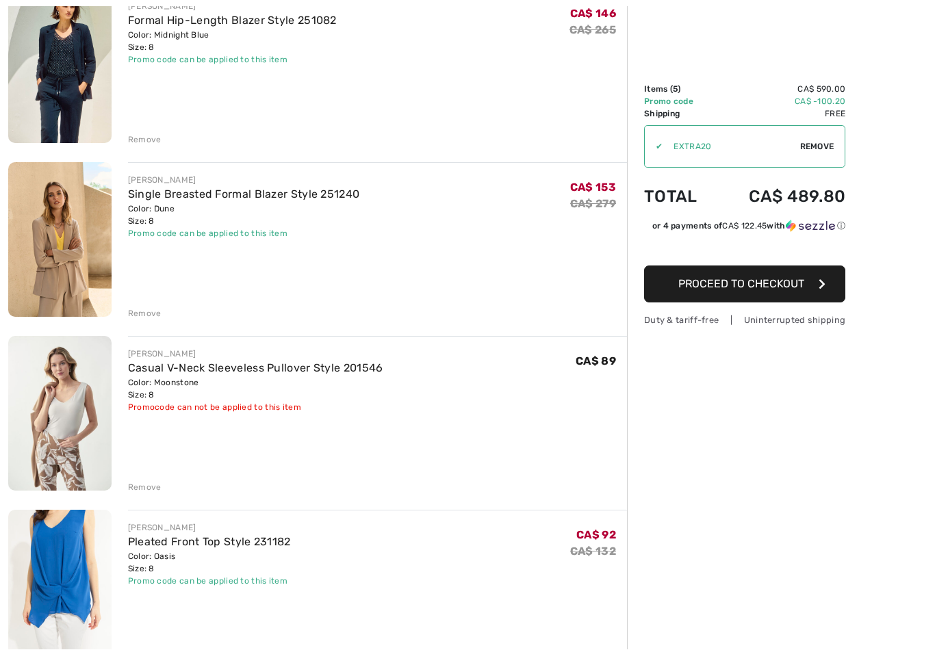
scroll to position [365, 0]
click at [148, 198] on link "Single Breasted Formal Blazer Style 251240" at bounding box center [244, 193] width 232 height 13
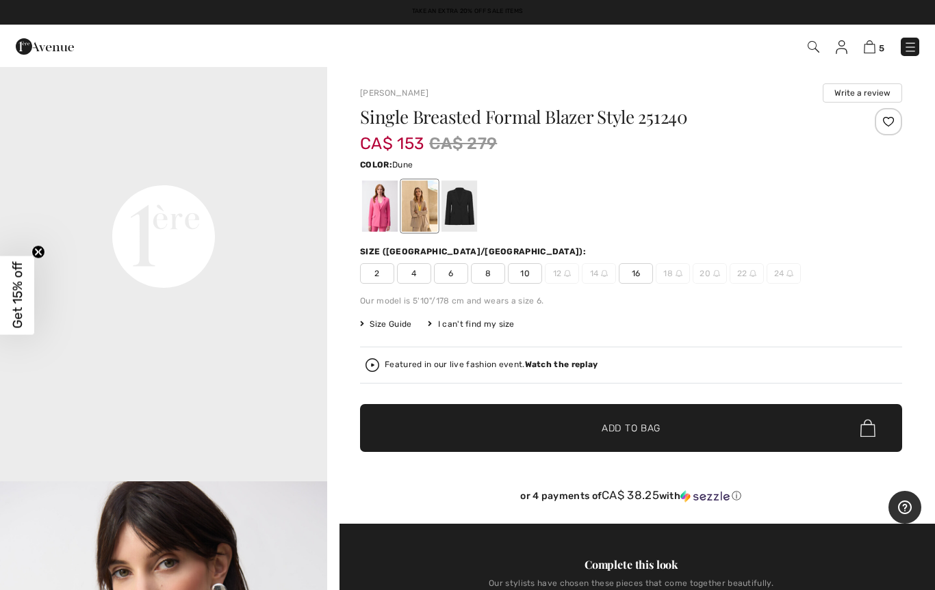
scroll to position [1058, 0]
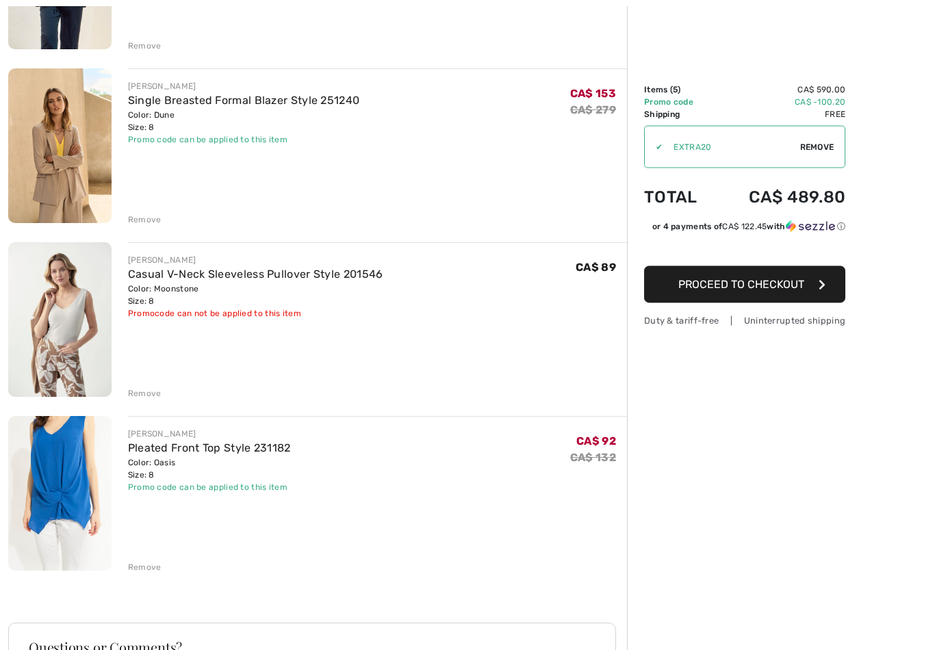
scroll to position [471, 0]
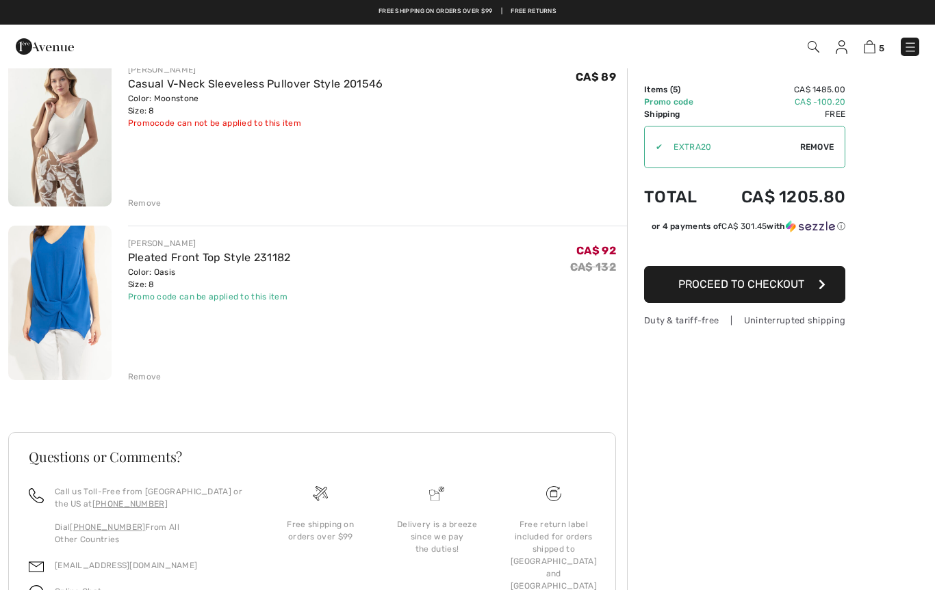
scroll to position [648, 0]
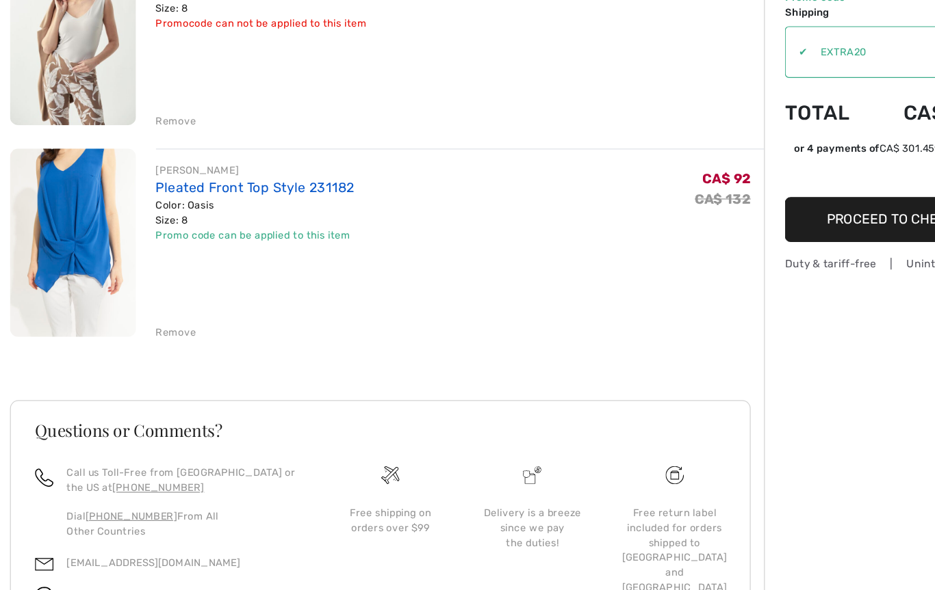
click at [144, 252] on link "Pleated Front Top Style 231182" at bounding box center [209, 258] width 163 height 13
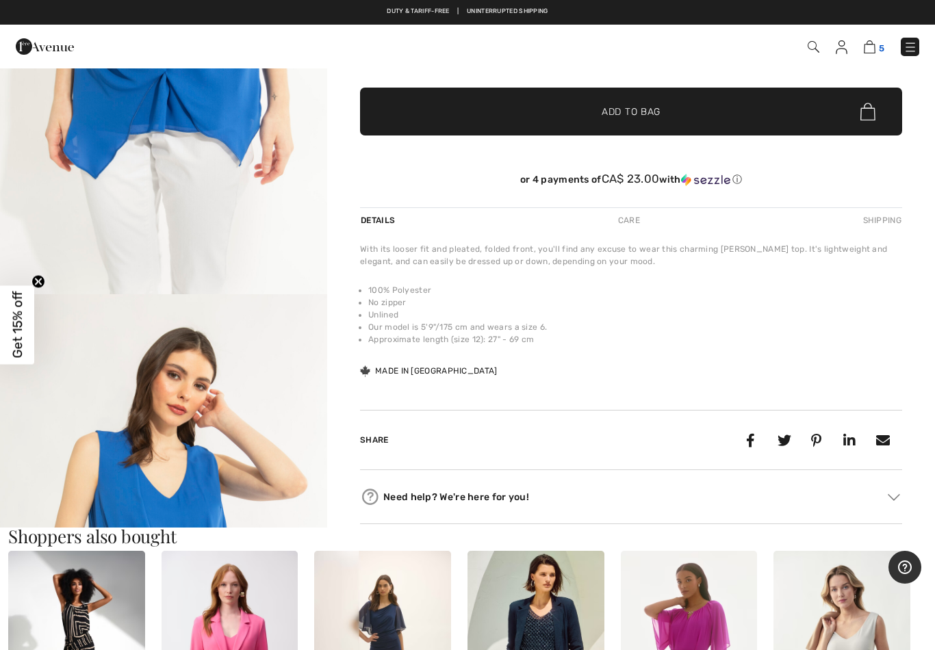
click at [865, 46] on img at bounding box center [869, 46] width 12 height 13
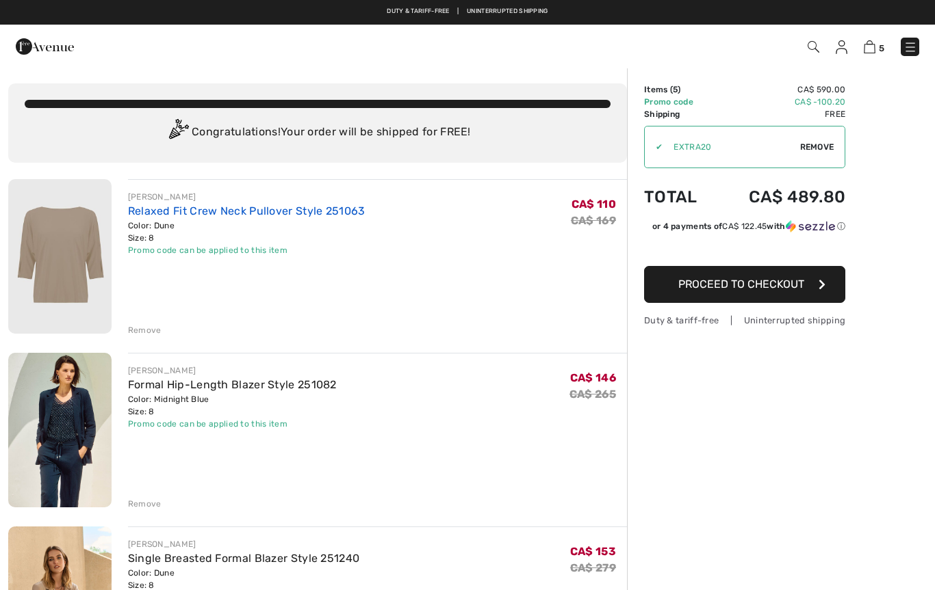
click at [152, 213] on link "Relaxed Fit Crew Neck Pullover Style 251063" at bounding box center [246, 211] width 237 height 13
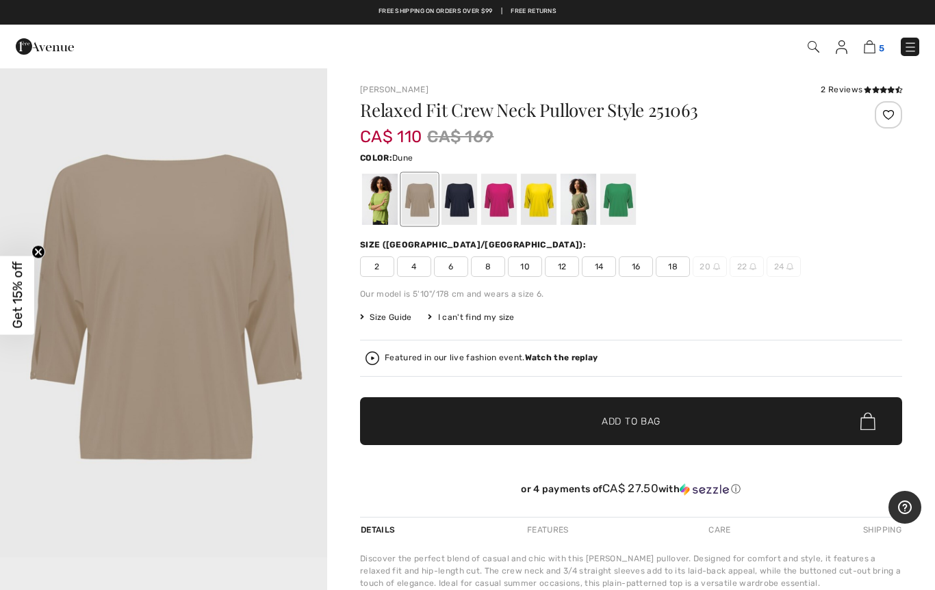
click at [867, 53] on img at bounding box center [869, 46] width 12 height 13
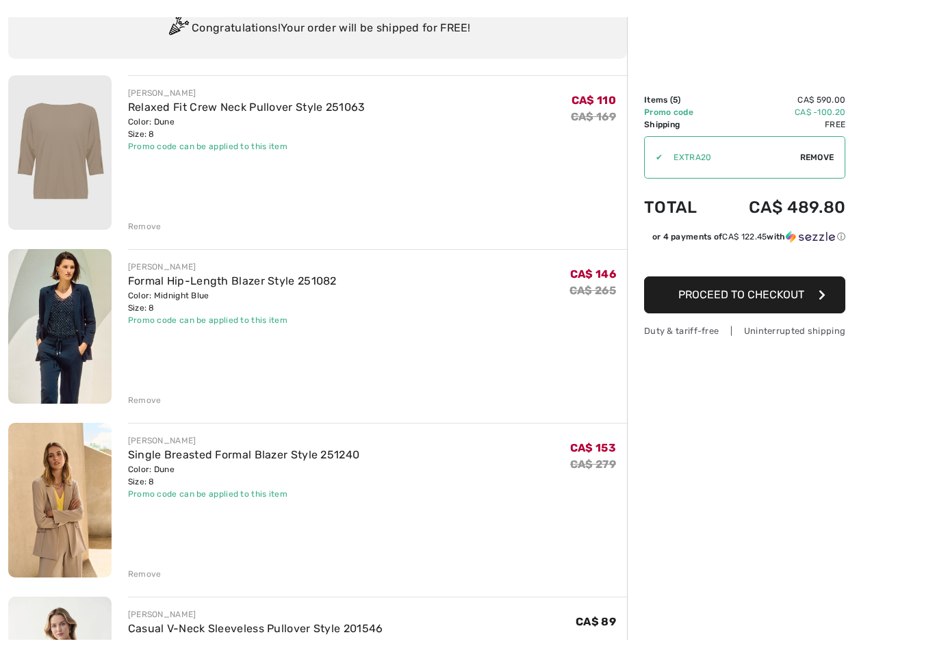
scroll to position [94, 0]
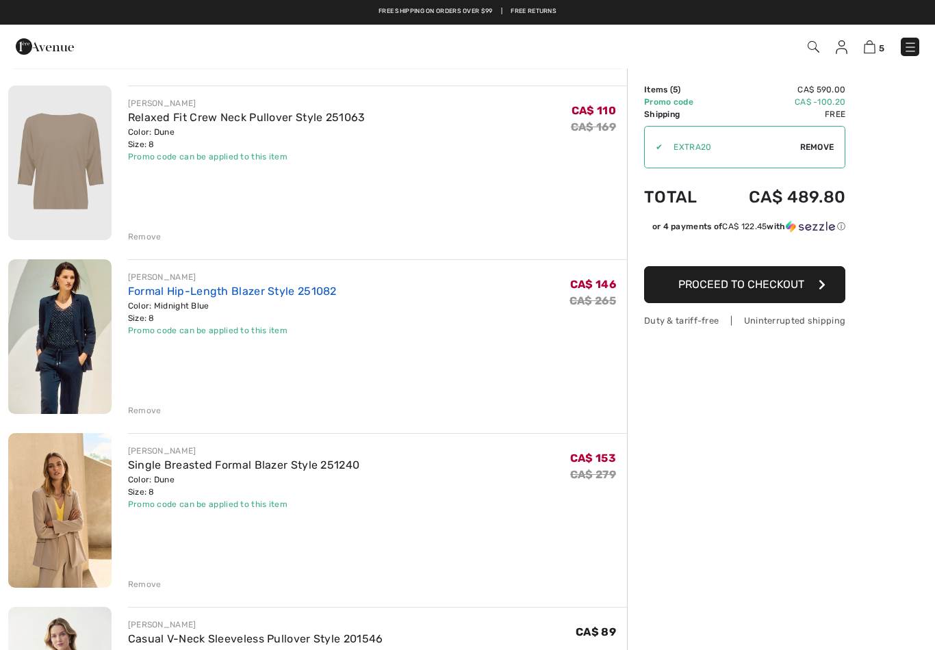
click at [153, 294] on link "Formal Hip-Length Blazer Style 251082" at bounding box center [232, 291] width 209 height 13
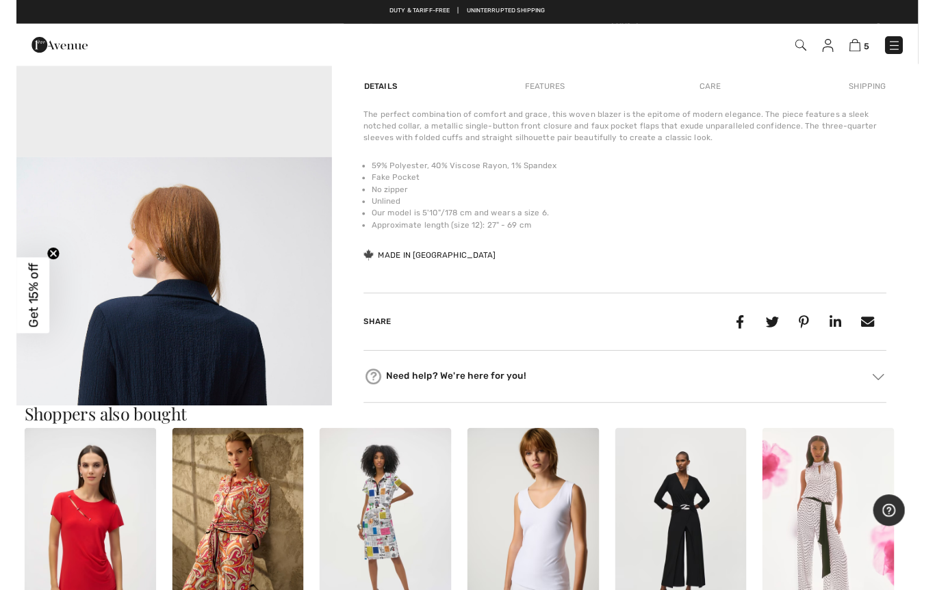
scroll to position [1035, 0]
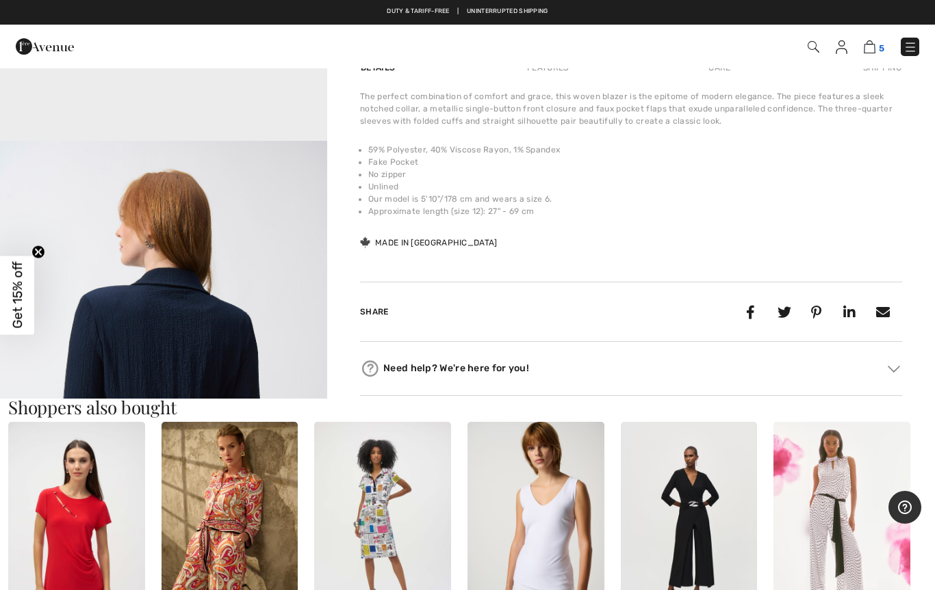
click at [870, 50] on img at bounding box center [869, 46] width 12 height 13
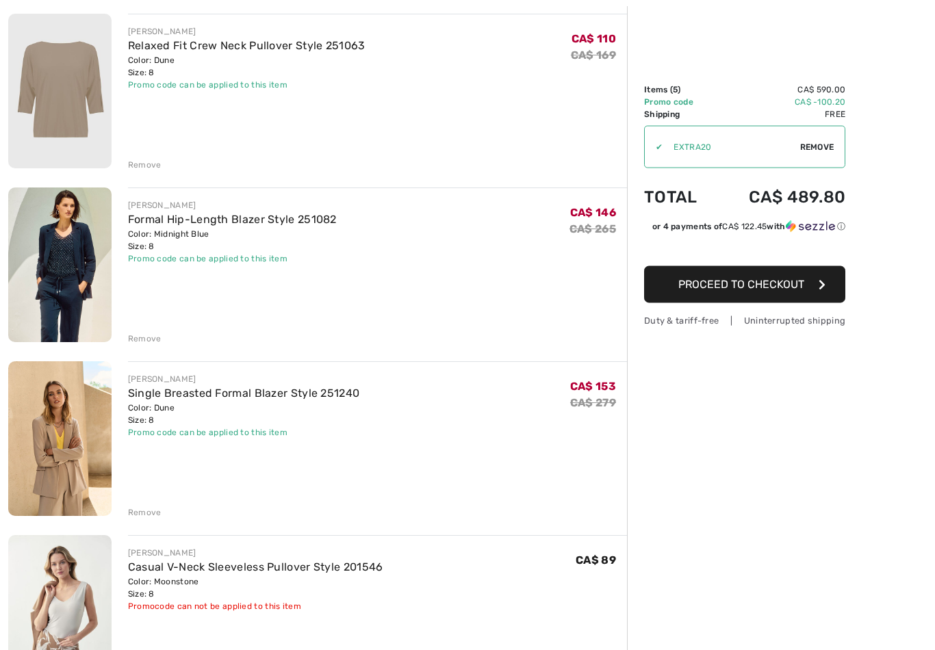
scroll to position [166, 0]
click at [134, 515] on div "Remove" at bounding box center [145, 512] width 34 height 12
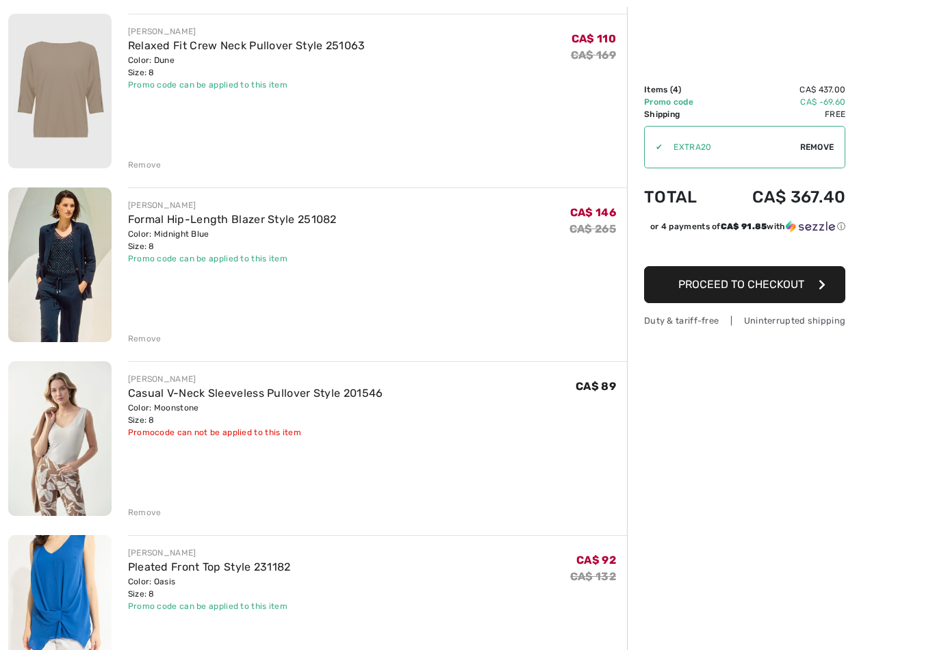
click at [153, 236] on div "Color: Midnight Blue Size: 8" at bounding box center [232, 240] width 209 height 25
click at [143, 223] on link "Formal Hip-Length Blazer Style 251082" at bounding box center [232, 219] width 209 height 13
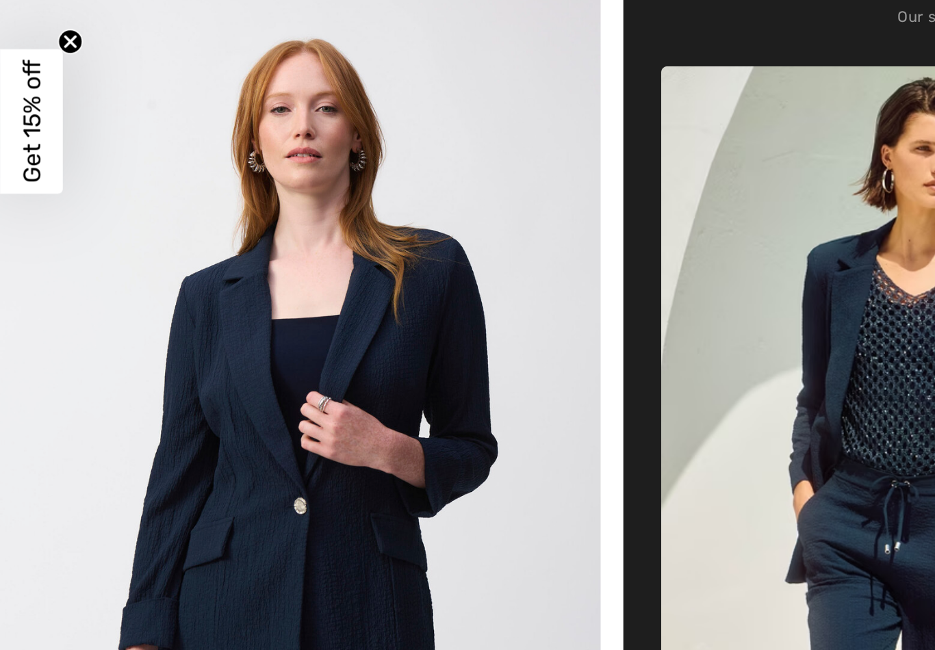
click at [31, 275] on icon "Close teaser" at bounding box center [38, 282] width 14 height 14
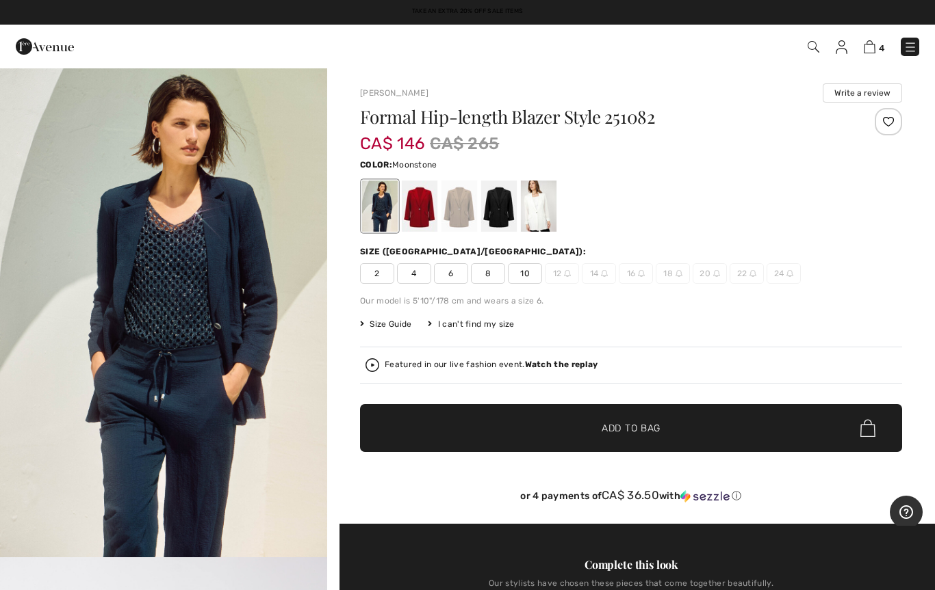
click at [452, 205] on div at bounding box center [459, 206] width 36 height 51
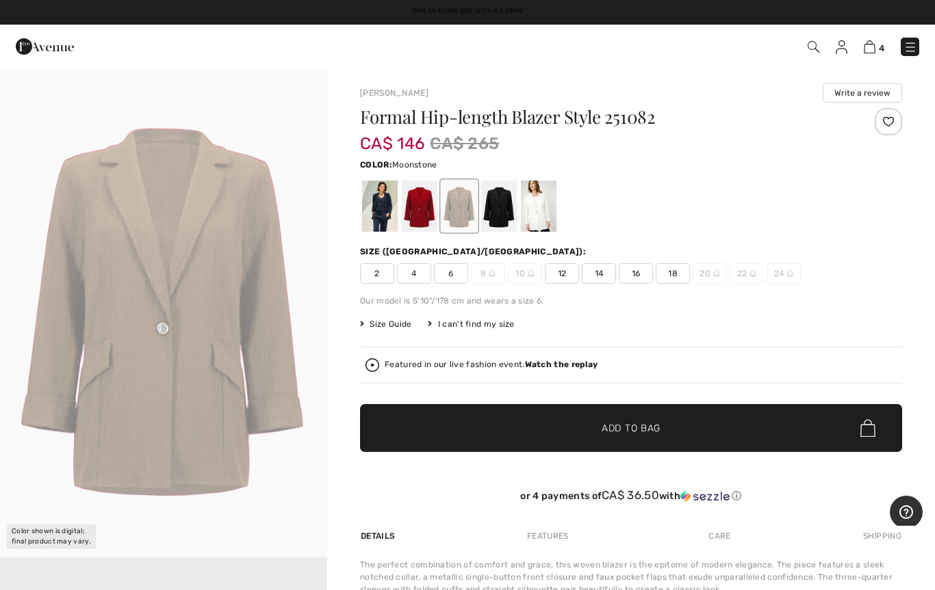
click at [690, 172] on div "Color: Moonstone" at bounding box center [631, 164] width 542 height 16
click at [868, 53] on img at bounding box center [869, 46] width 12 height 13
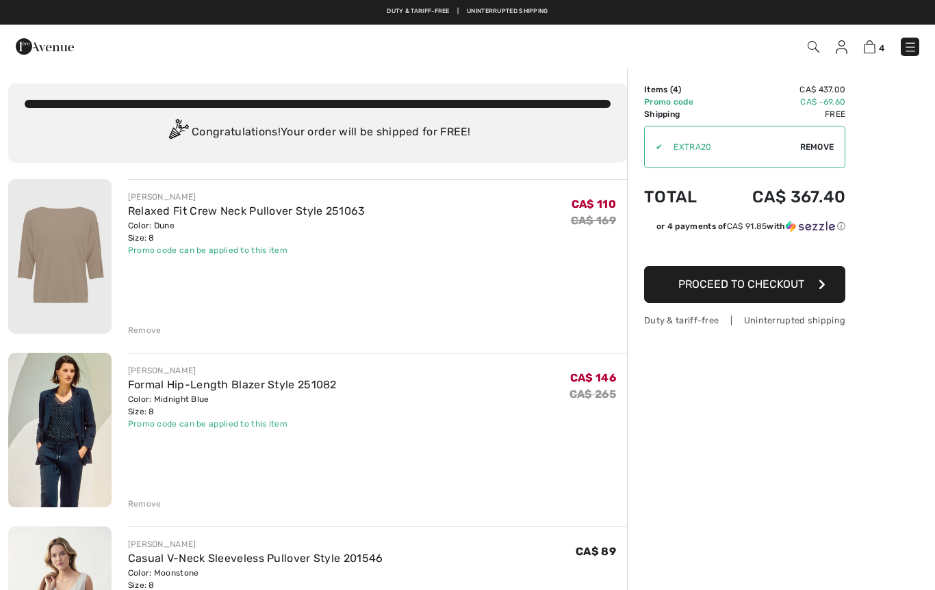
click at [138, 501] on div "Remove" at bounding box center [145, 504] width 34 height 12
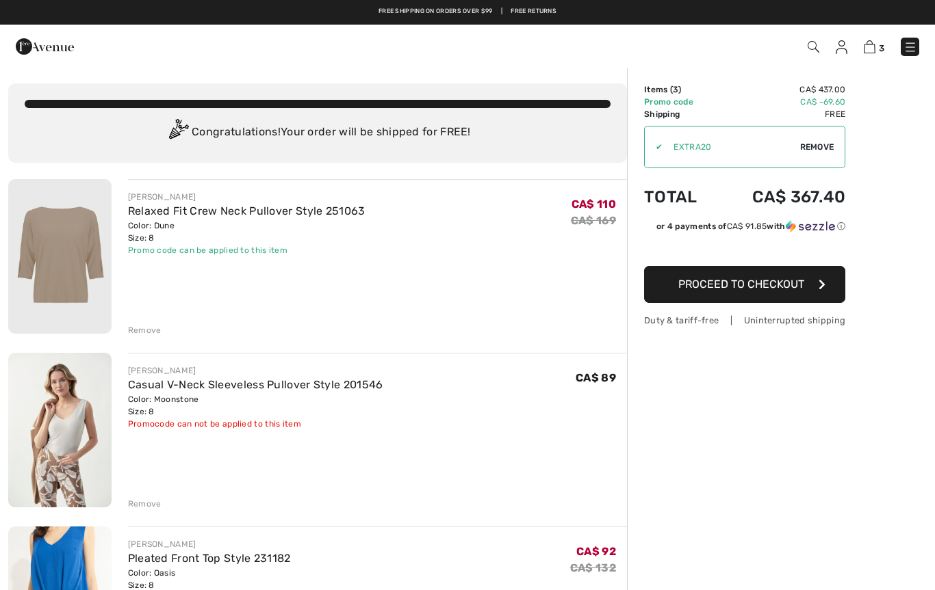
click at [902, 53] on link at bounding box center [909, 47] width 18 height 18
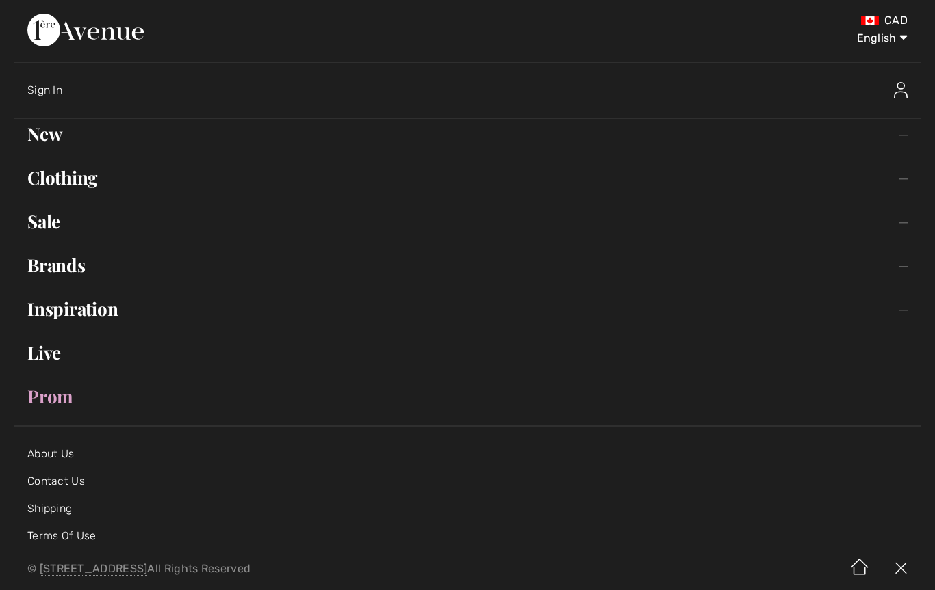
click at [34, 222] on link "Sale Toggle submenu" at bounding box center [467, 222] width 907 height 30
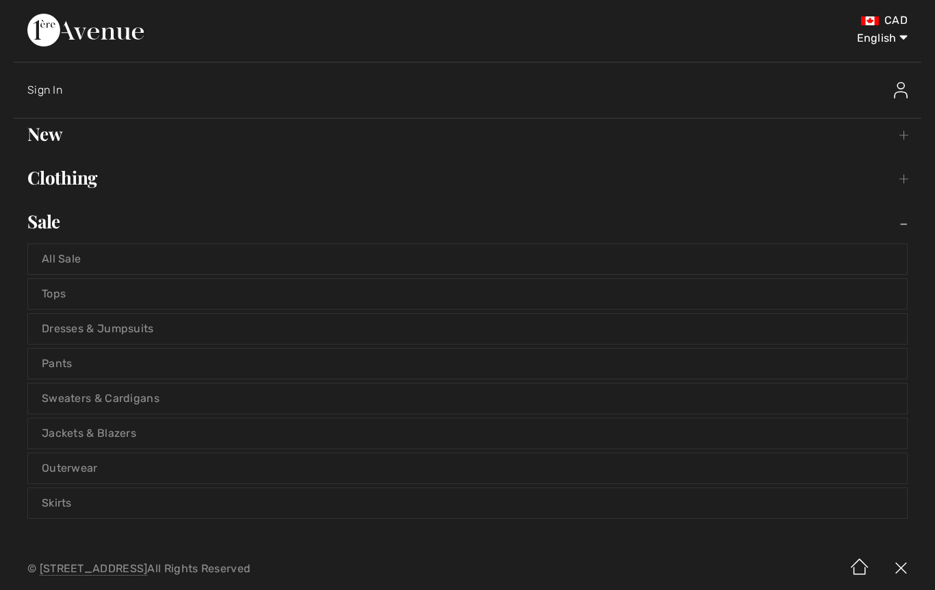
click at [58, 361] on link "Pants" at bounding box center [467, 364] width 878 height 30
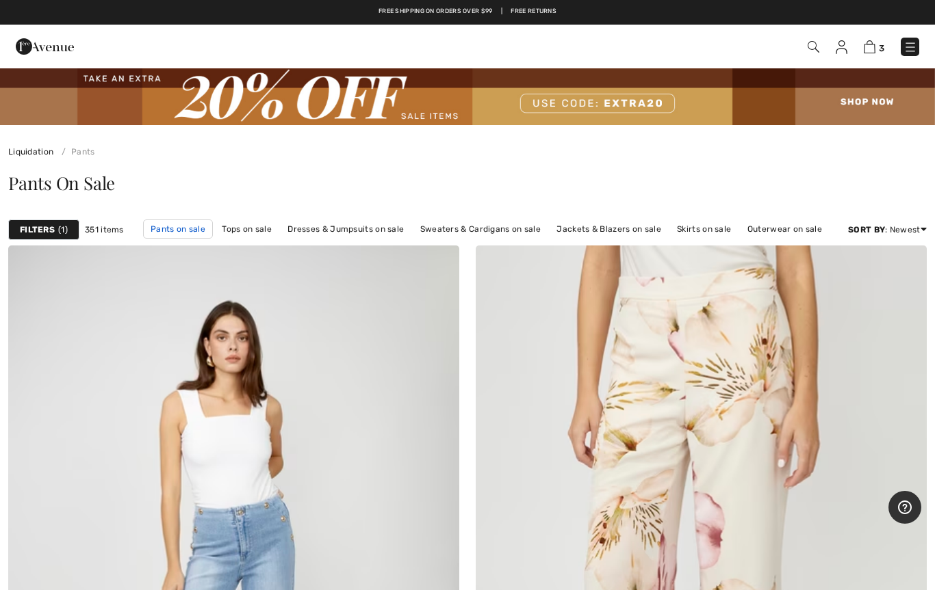
click at [175, 233] on link "Pants on sale" at bounding box center [178, 229] width 70 height 19
click at [692, 237] on link "Skirts on sale" at bounding box center [704, 229] width 68 height 18
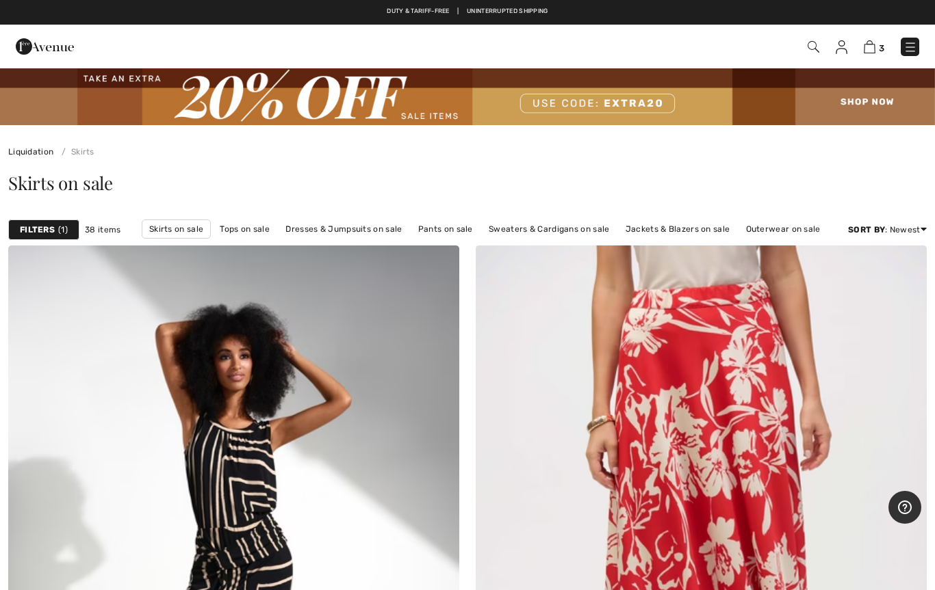
click at [31, 224] on strong "Filters" at bounding box center [37, 230] width 35 height 12
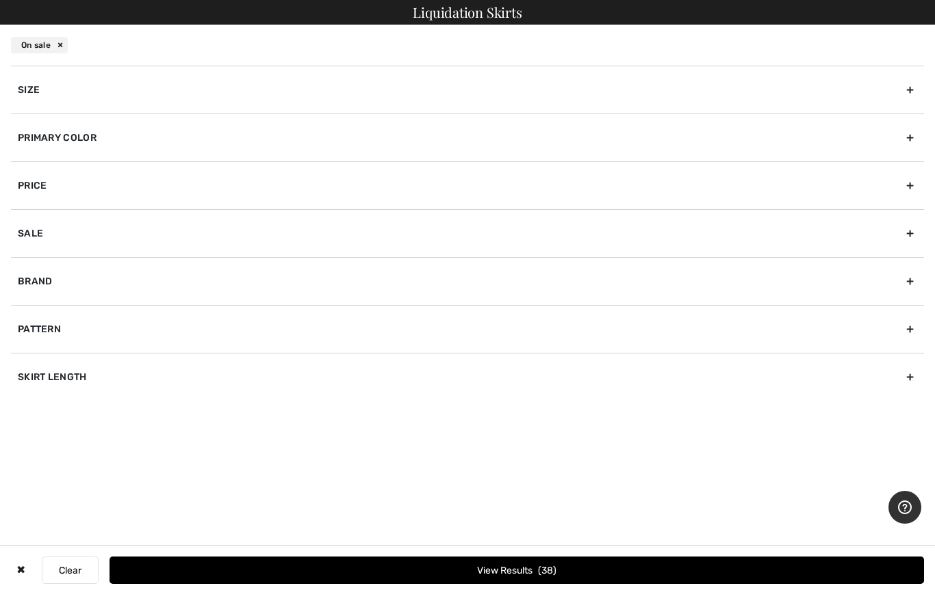
click at [41, 146] on div "Primary Color" at bounding box center [467, 138] width 913 height 48
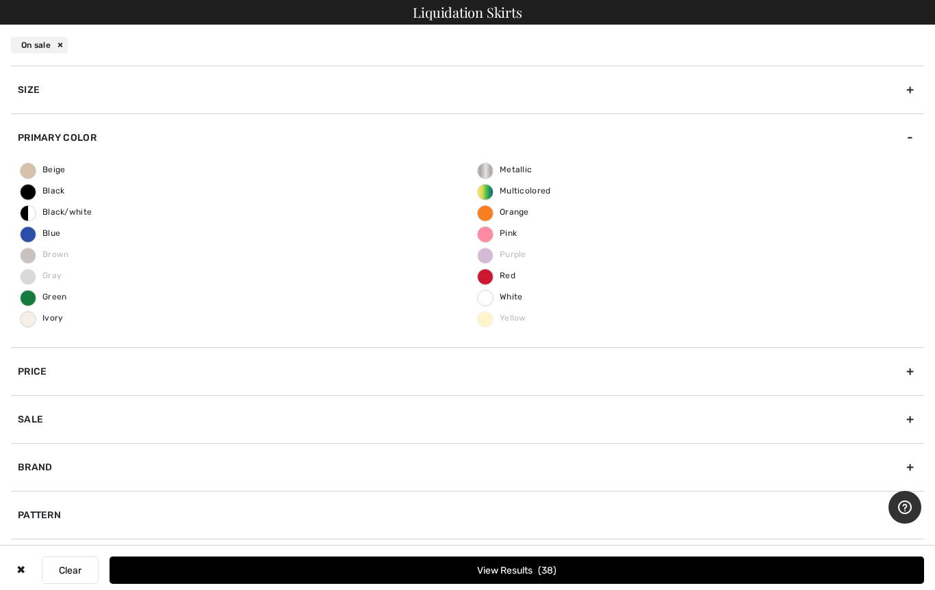
click at [27, 299] on span "Green" at bounding box center [44, 297] width 47 height 10
click at [0, 0] on input "Green" at bounding box center [0, 0] width 0 height 0
click at [27, 234] on span "Blue" at bounding box center [41, 234] width 40 height 10
click at [0, 0] on input "Blue" at bounding box center [0, 0] width 0 height 0
click at [39, 458] on div "Brand" at bounding box center [467, 467] width 913 height 48
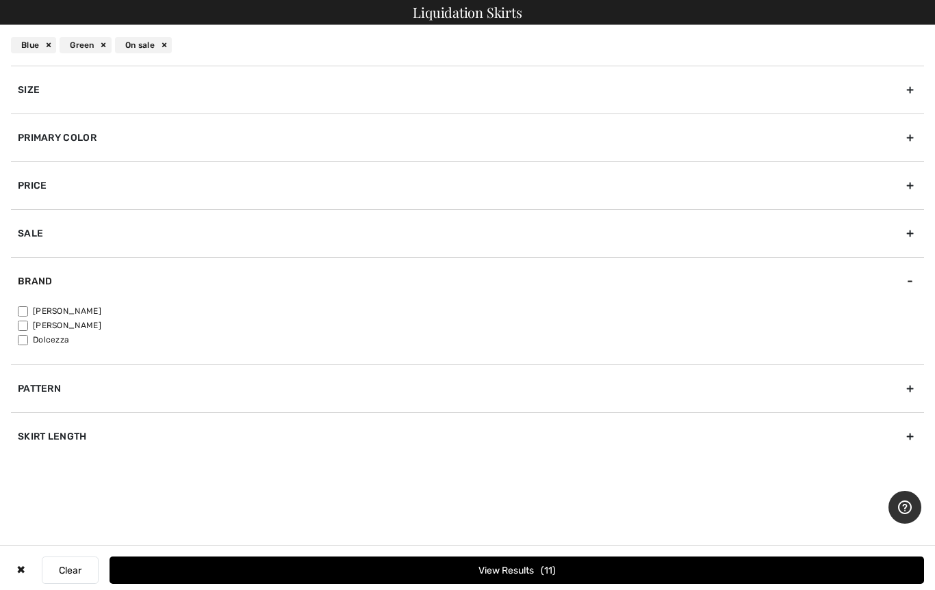
click at [19, 310] on input"] "[PERSON_NAME]" at bounding box center [23, 312] width 10 height 10
checkbox input"] "true"
click at [23, 326] on input"] "[PERSON_NAME]" at bounding box center [23, 326] width 10 height 10
checkbox input"] "true"
click at [488, 566] on button "View Results 11" at bounding box center [516, 570] width 814 height 27
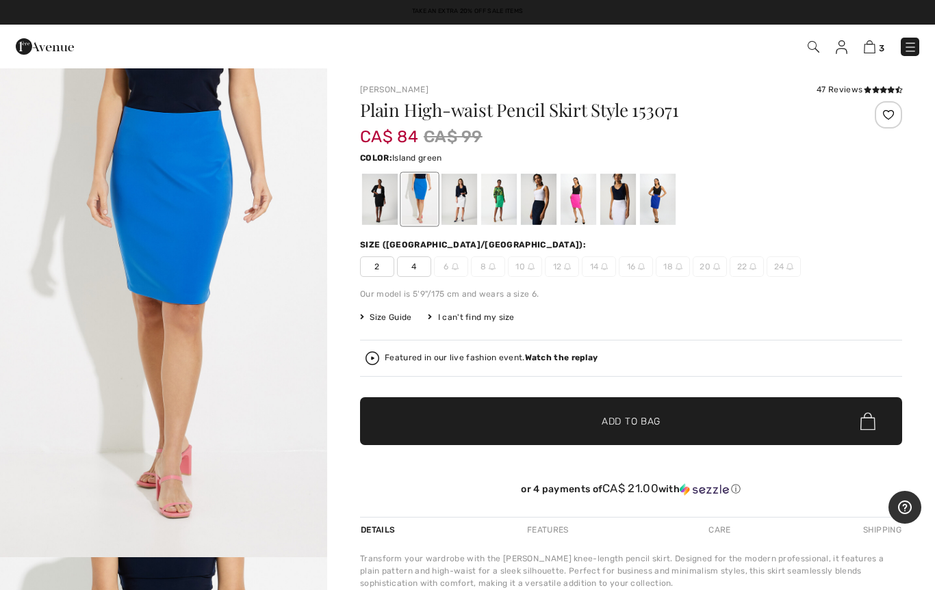
click at [488, 196] on div at bounding box center [499, 199] width 36 height 51
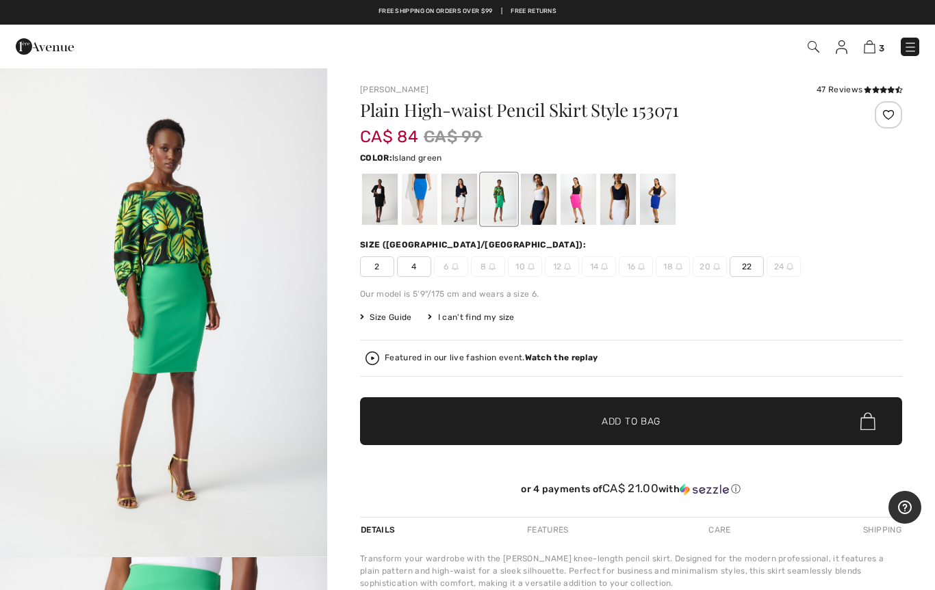
click at [457, 207] on div at bounding box center [459, 199] width 36 height 51
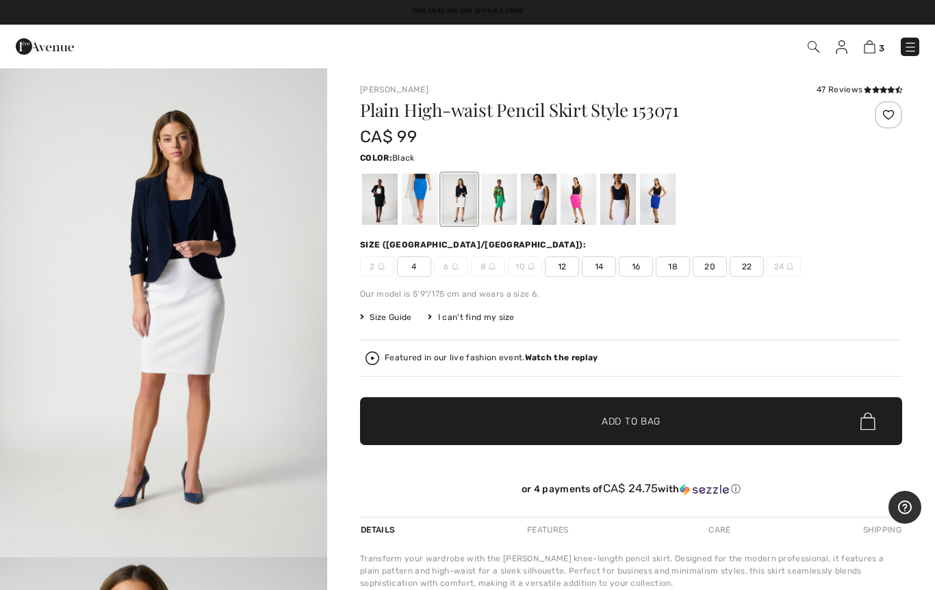
click at [380, 200] on div at bounding box center [380, 199] width 36 height 51
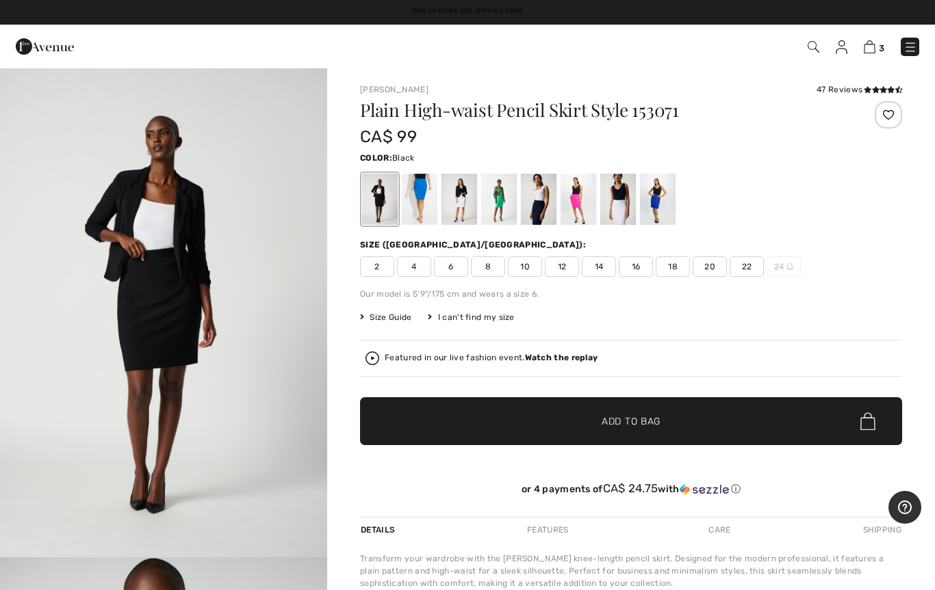
click at [426, 203] on div at bounding box center [420, 199] width 36 height 51
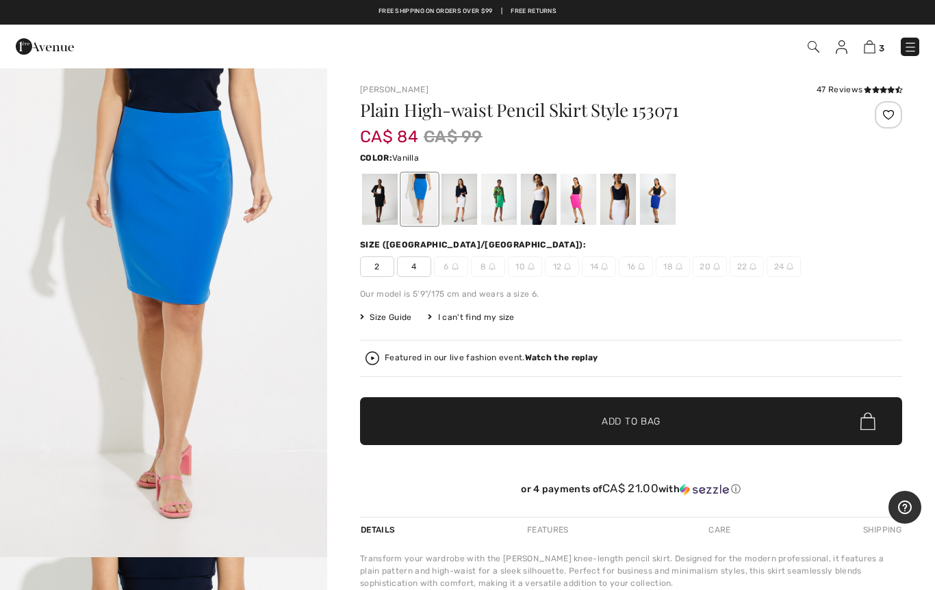
click at [473, 222] on div at bounding box center [459, 199] width 36 height 51
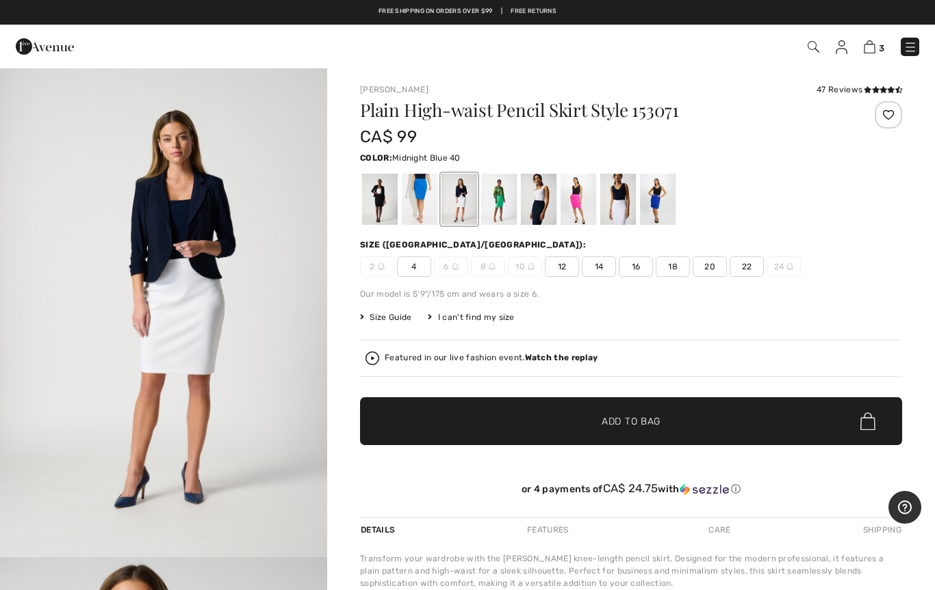
click at [535, 213] on div at bounding box center [539, 199] width 36 height 51
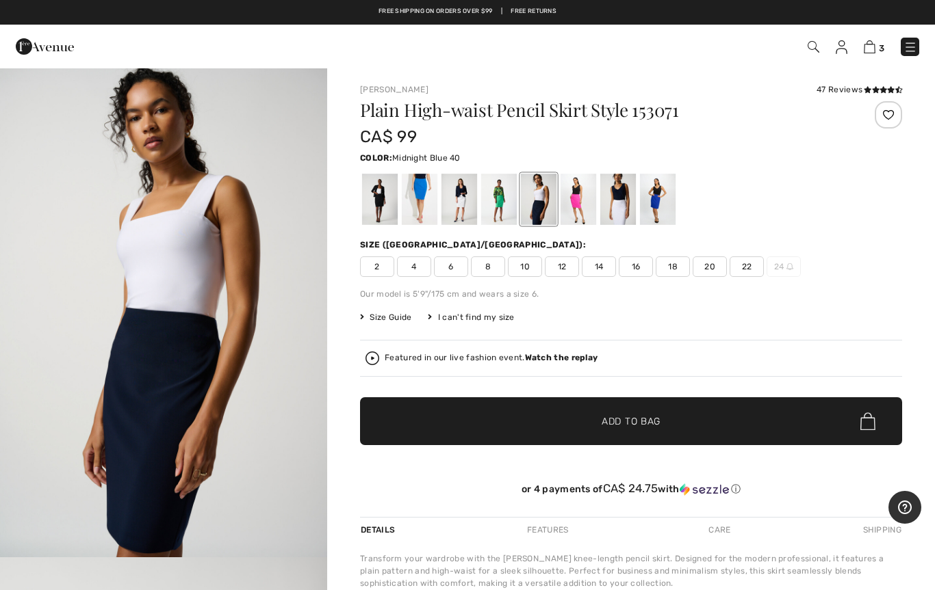
click at [573, 200] on div at bounding box center [578, 199] width 36 height 51
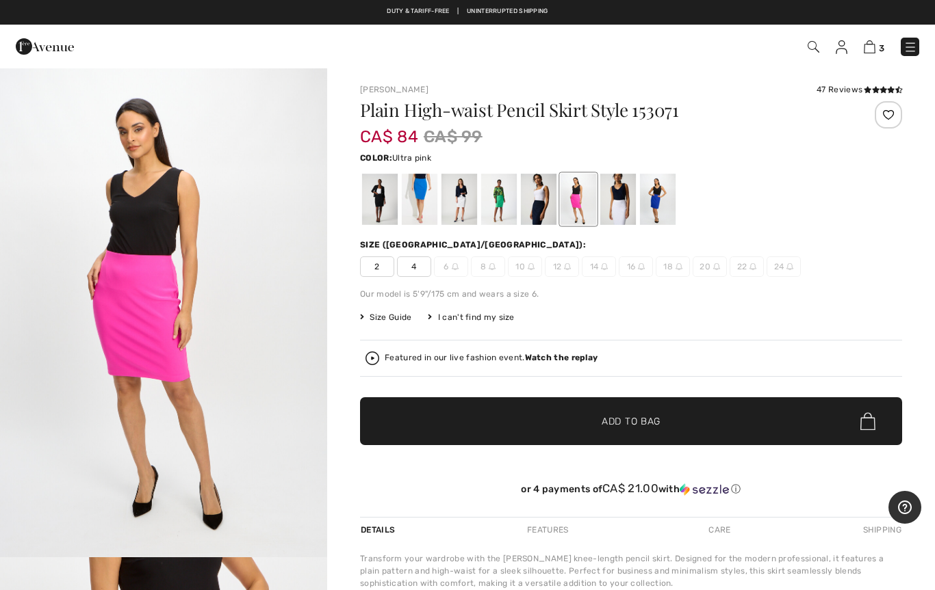
click at [616, 215] on div at bounding box center [618, 199] width 36 height 51
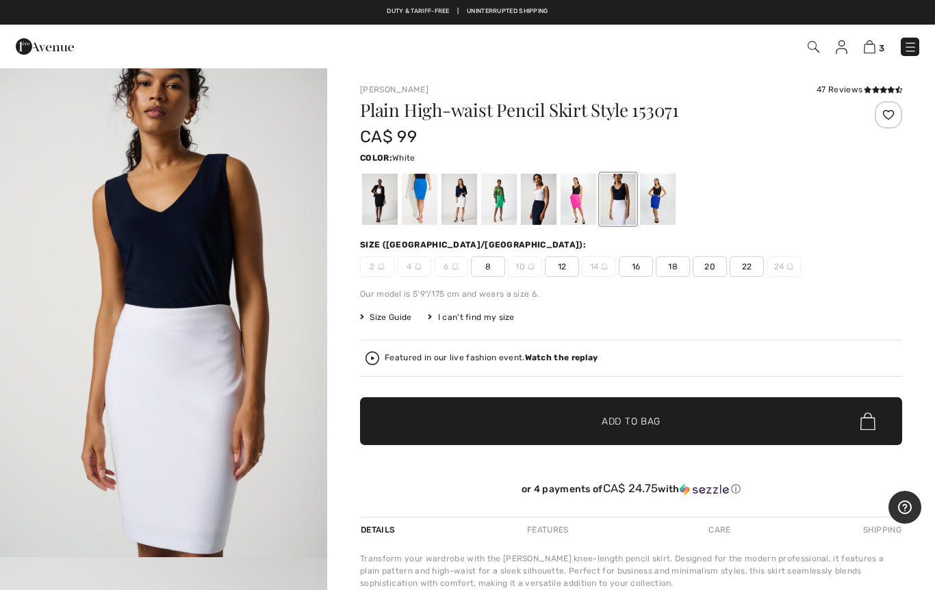
click at [650, 203] on div at bounding box center [658, 199] width 36 height 51
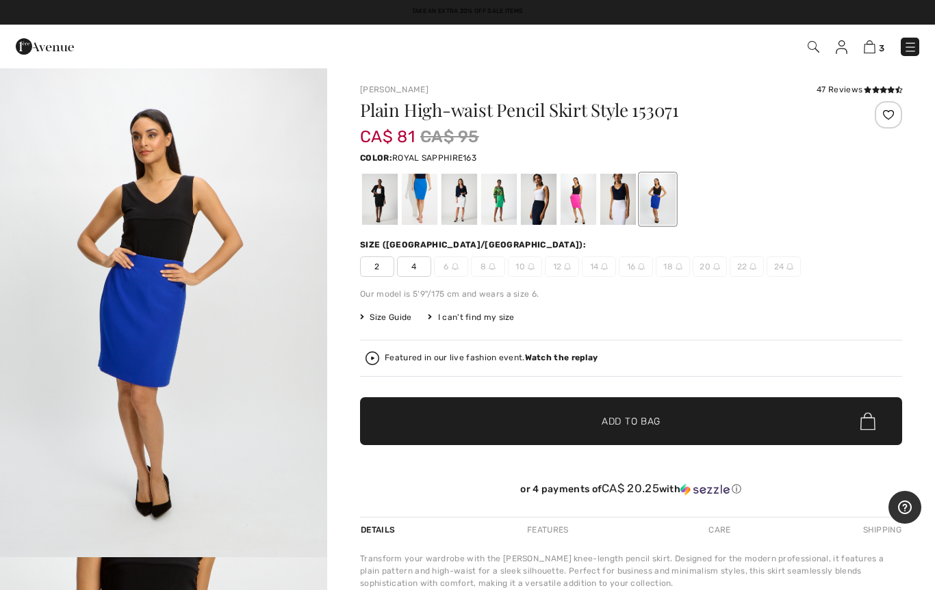
click at [614, 198] on div at bounding box center [618, 199] width 36 height 51
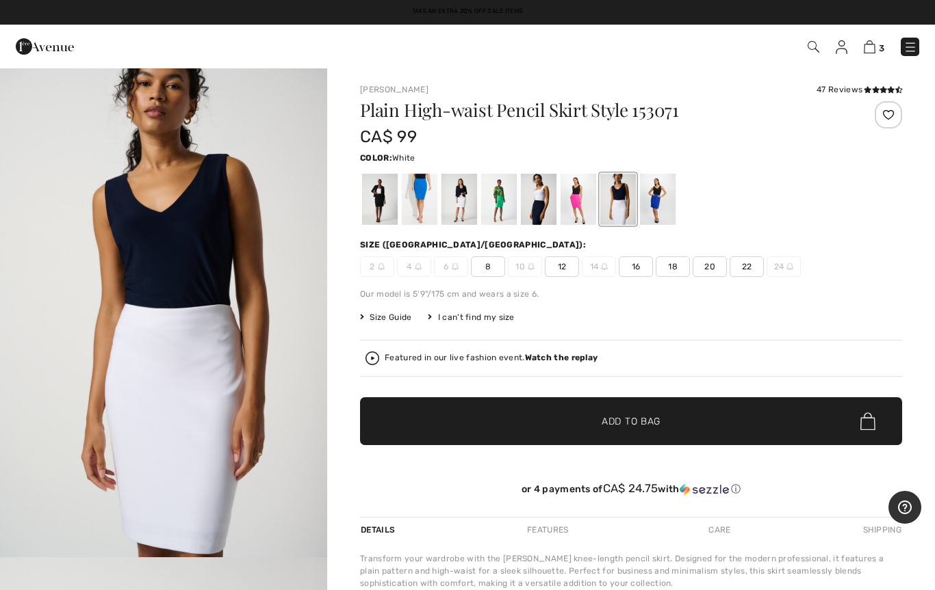
click at [574, 205] on div at bounding box center [578, 199] width 36 height 51
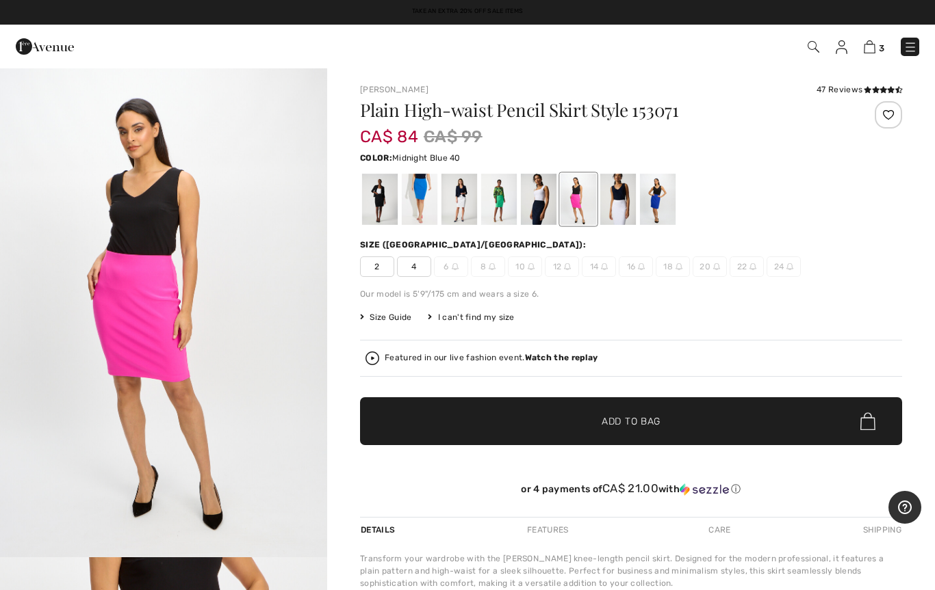
click at [545, 200] on div at bounding box center [539, 199] width 36 height 51
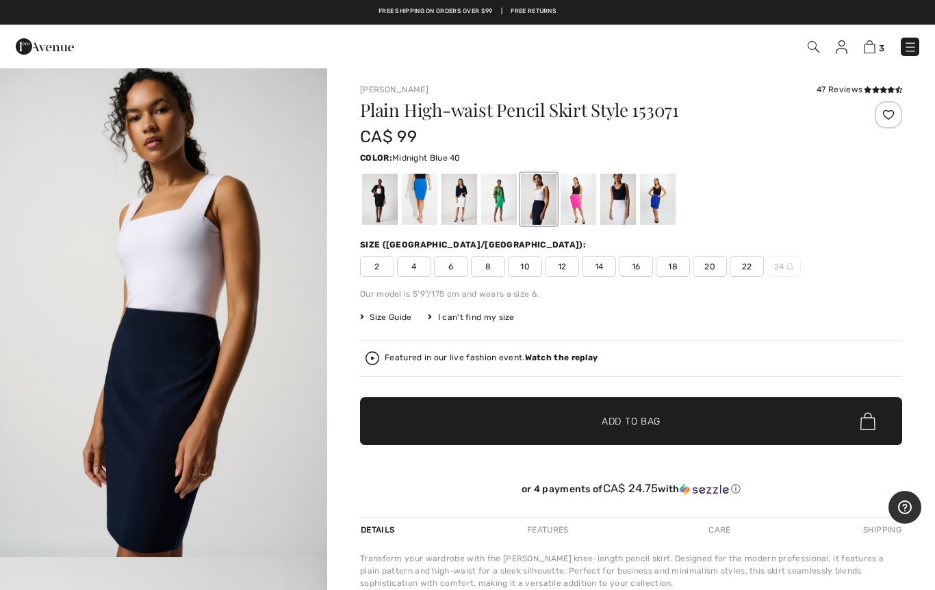
click at [501, 194] on div at bounding box center [499, 199] width 36 height 51
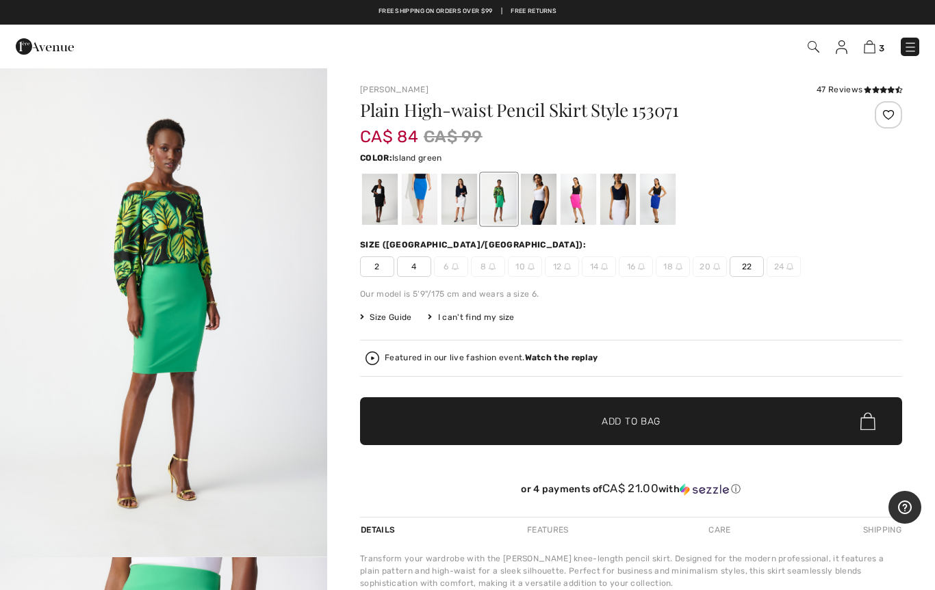
click at [456, 200] on div at bounding box center [459, 199] width 36 height 51
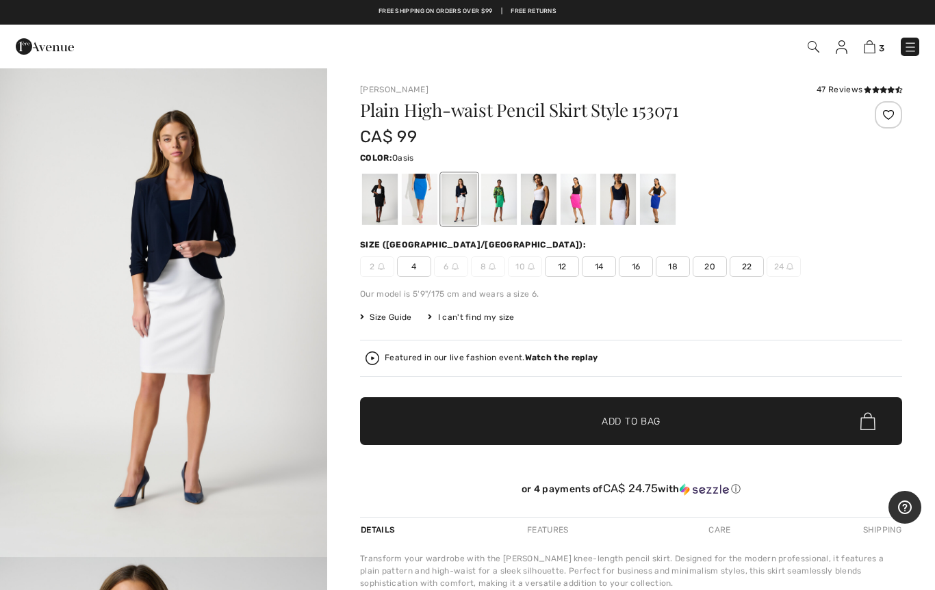
click at [412, 190] on div at bounding box center [420, 199] width 36 height 51
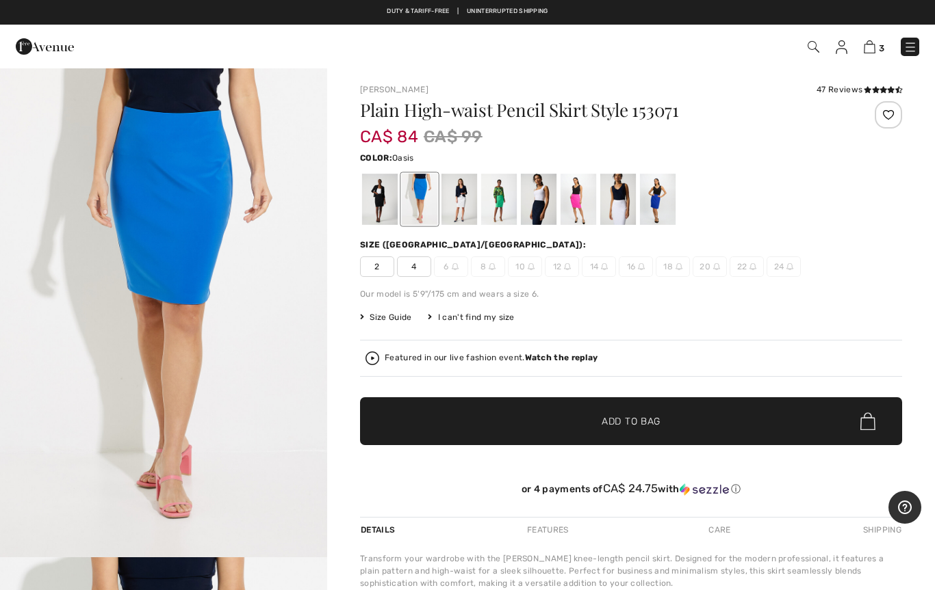
click at [377, 202] on div at bounding box center [380, 199] width 36 height 51
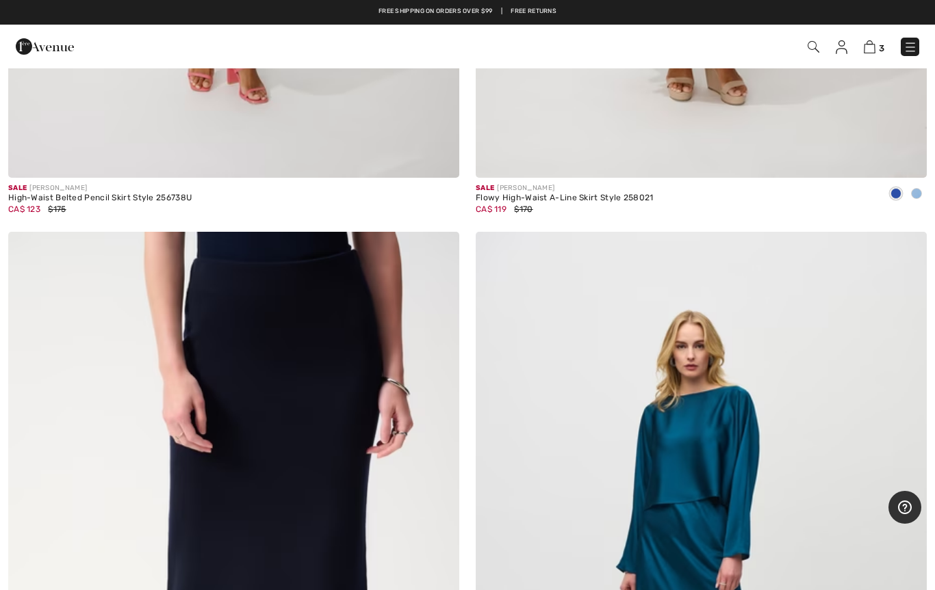
scroll to position [2200, 0]
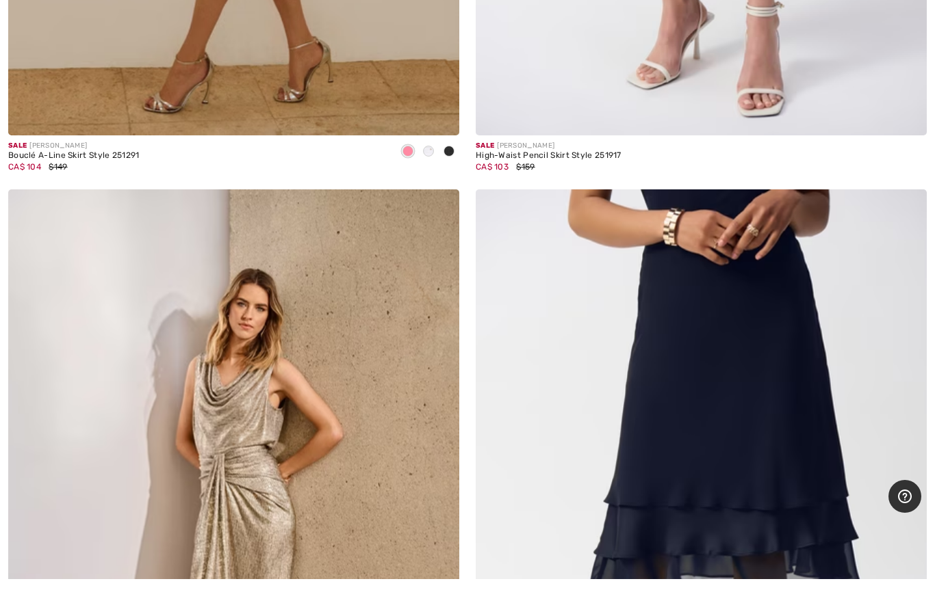
scroll to position [2978, 0]
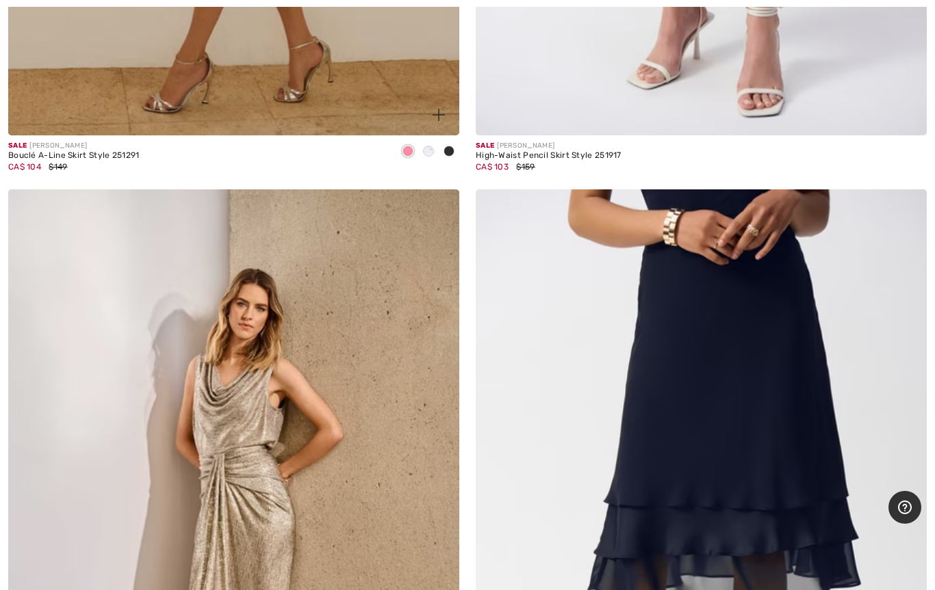
click at [427, 148] on span at bounding box center [428, 151] width 11 height 11
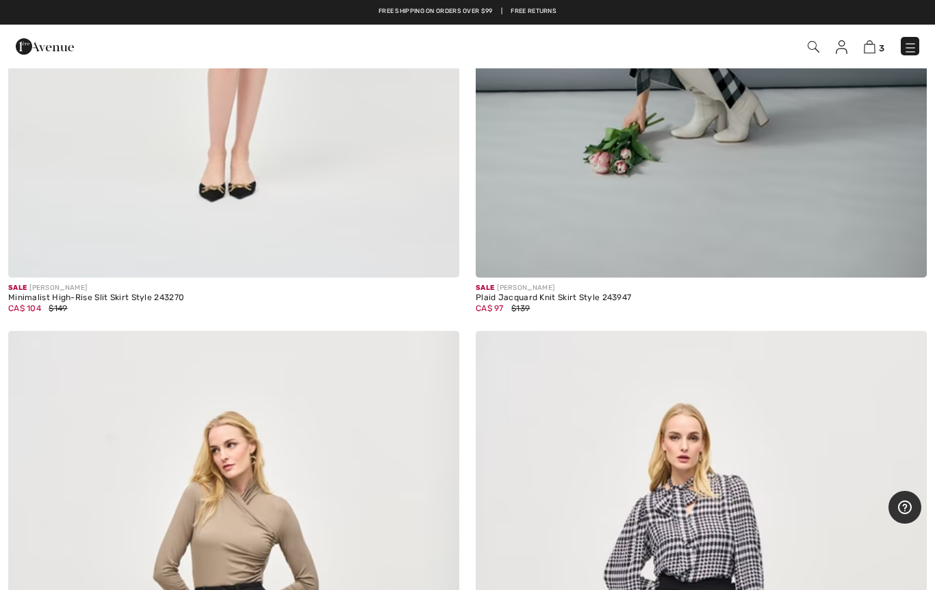
scroll to position [9678, 0]
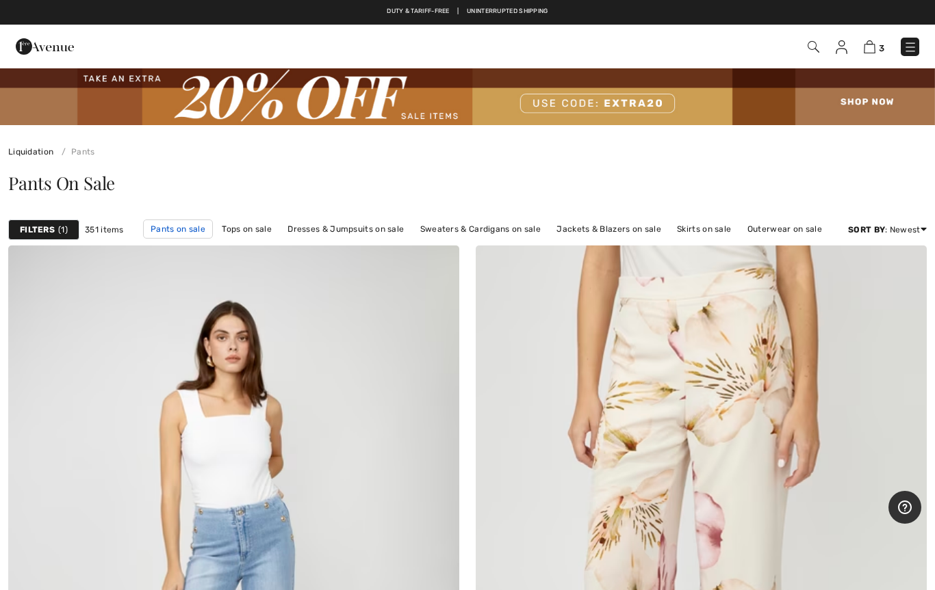
click at [170, 231] on link "Pants on sale" at bounding box center [178, 229] width 70 height 19
click at [35, 235] on strong "Filters" at bounding box center [37, 230] width 35 height 12
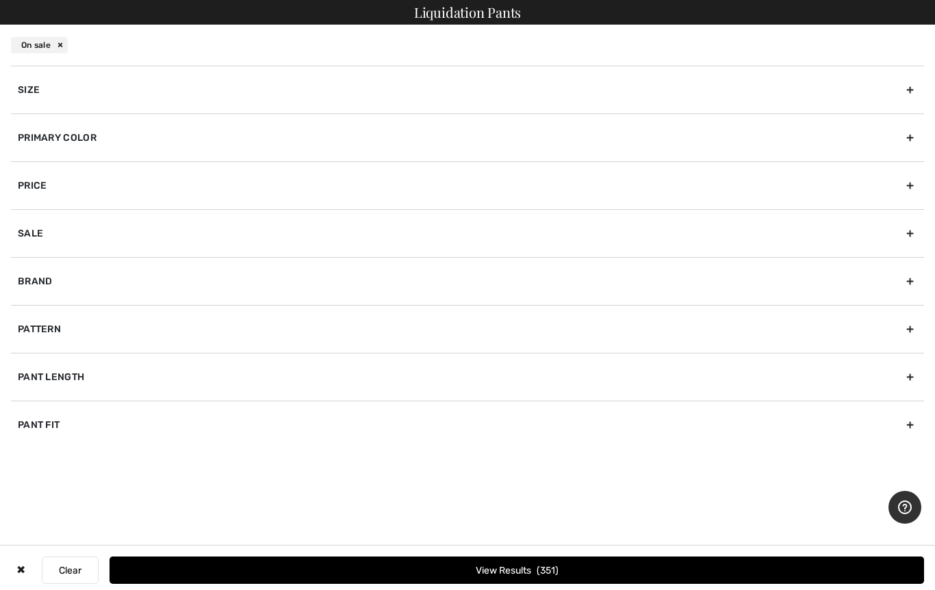
click at [33, 294] on div "Brand" at bounding box center [467, 281] width 913 height 48
click at [21, 313] on input"] "[PERSON_NAME]" at bounding box center [23, 312] width 10 height 10
checkbox input"] "true"
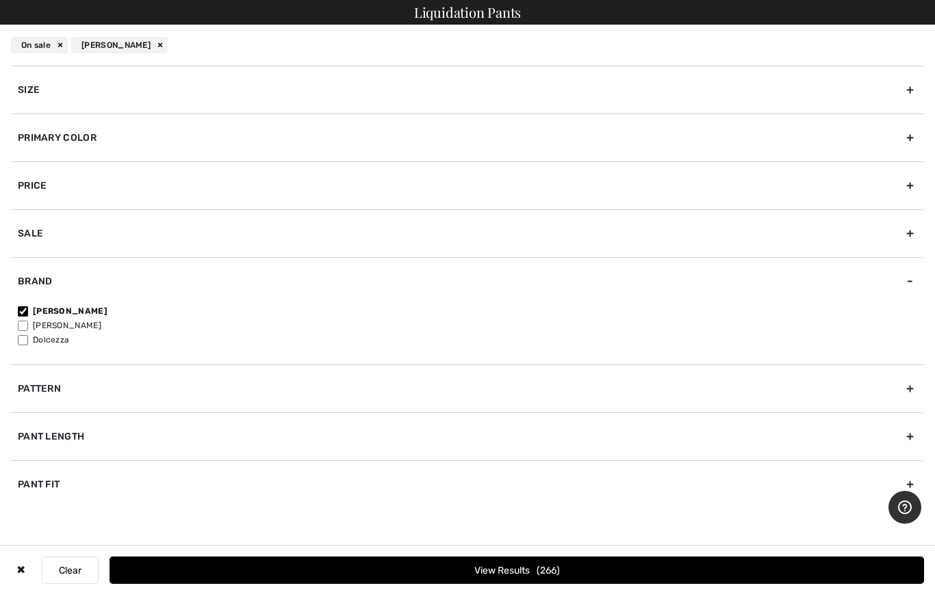
click at [19, 326] on input"] "[PERSON_NAME]" at bounding box center [23, 326] width 10 height 10
checkbox input"] "true"
click at [42, 138] on div "Primary Color" at bounding box center [467, 138] width 913 height 48
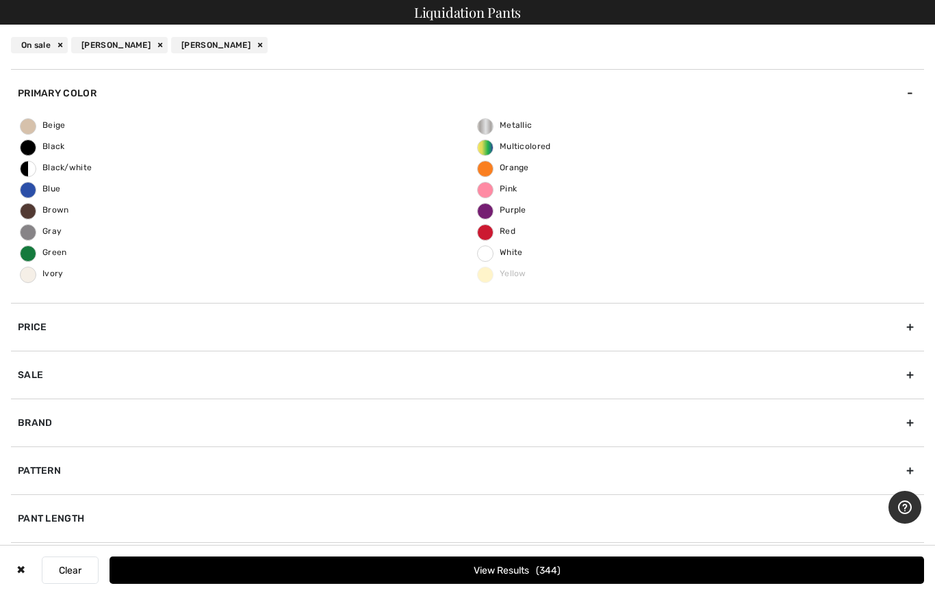
scroll to position [44, 0]
click at [24, 125] on span "Beige" at bounding box center [43, 125] width 45 height 10
click at [0, 0] on input "Beige" at bounding box center [0, 0] width 0 height 0
click at [23, 255] on span "Green" at bounding box center [44, 253] width 47 height 10
click at [0, 0] on input "Green" at bounding box center [0, 0] width 0 height 0
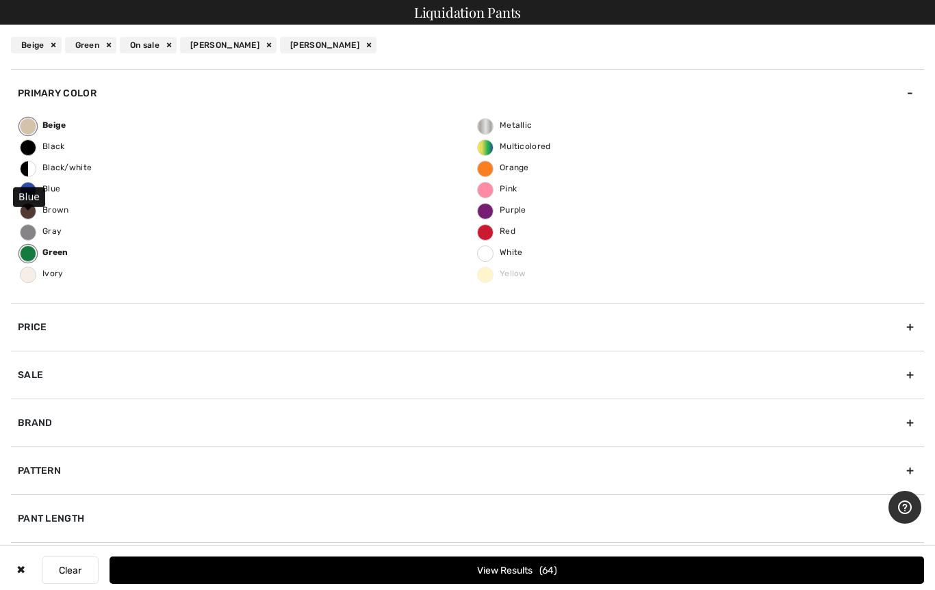
click at [25, 195] on label "Blue" at bounding box center [28, 190] width 16 height 16
click at [0, 0] on input "Blue" at bounding box center [0, 0] width 0 height 0
click at [501, 576] on button "View Results 142" at bounding box center [516, 570] width 814 height 27
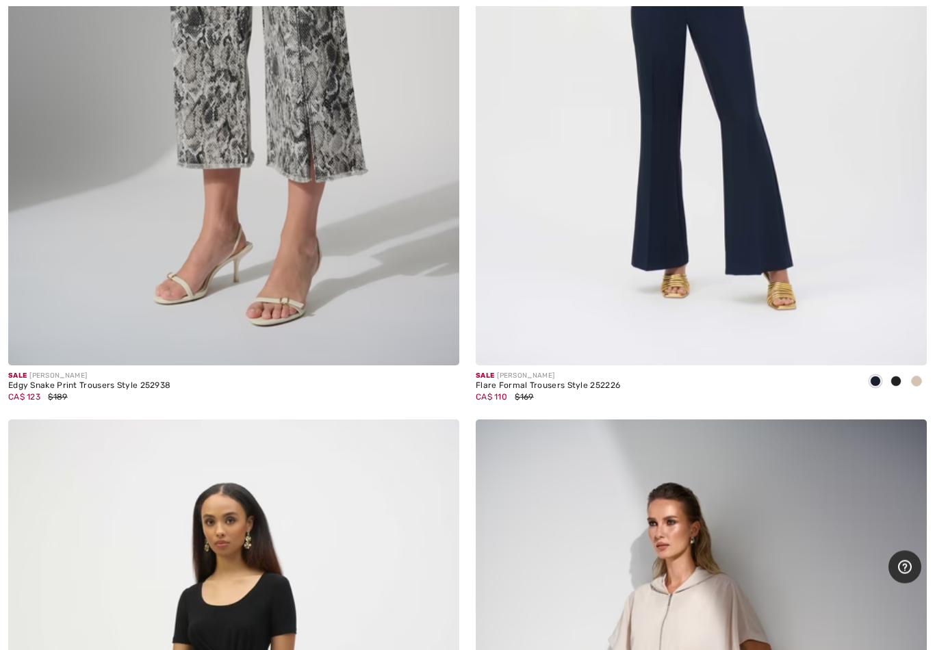
scroll to position [5094, 0]
click at [901, 343] on img at bounding box center [906, 345] width 12 height 12
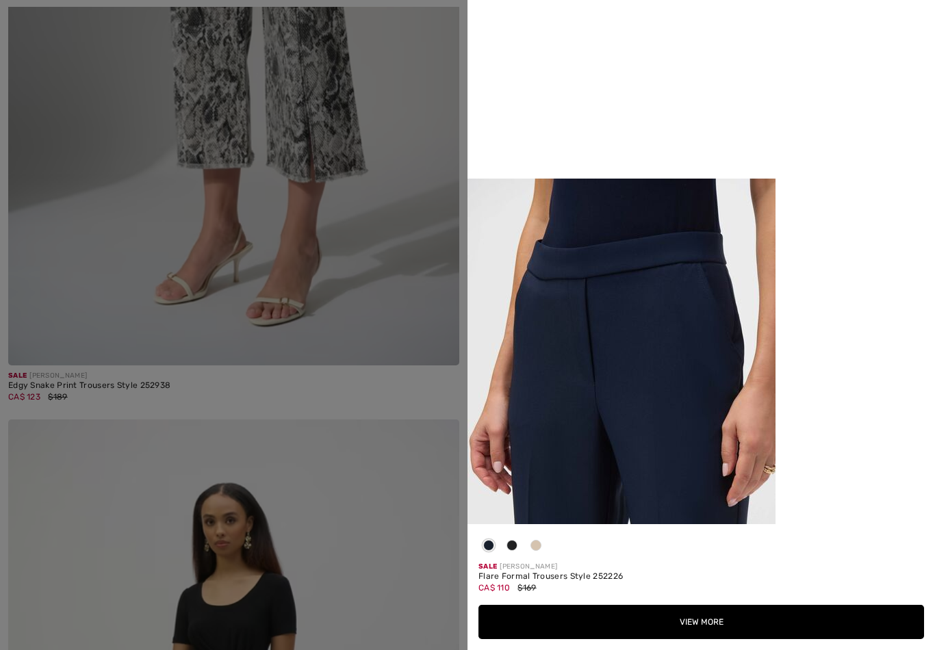
scroll to position [978, 0]
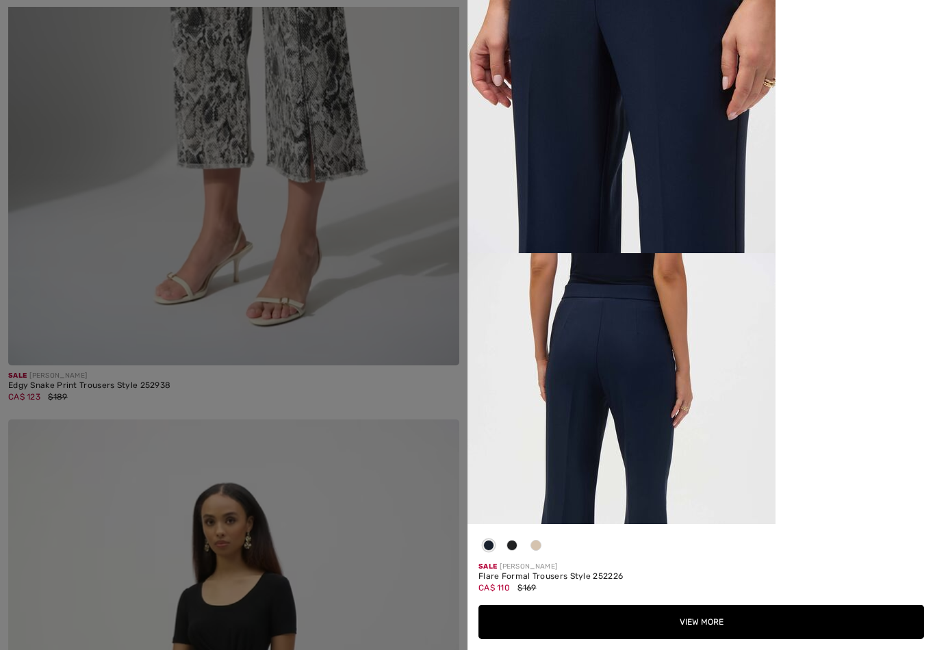
click at [531, 543] on span at bounding box center [535, 545] width 11 height 11
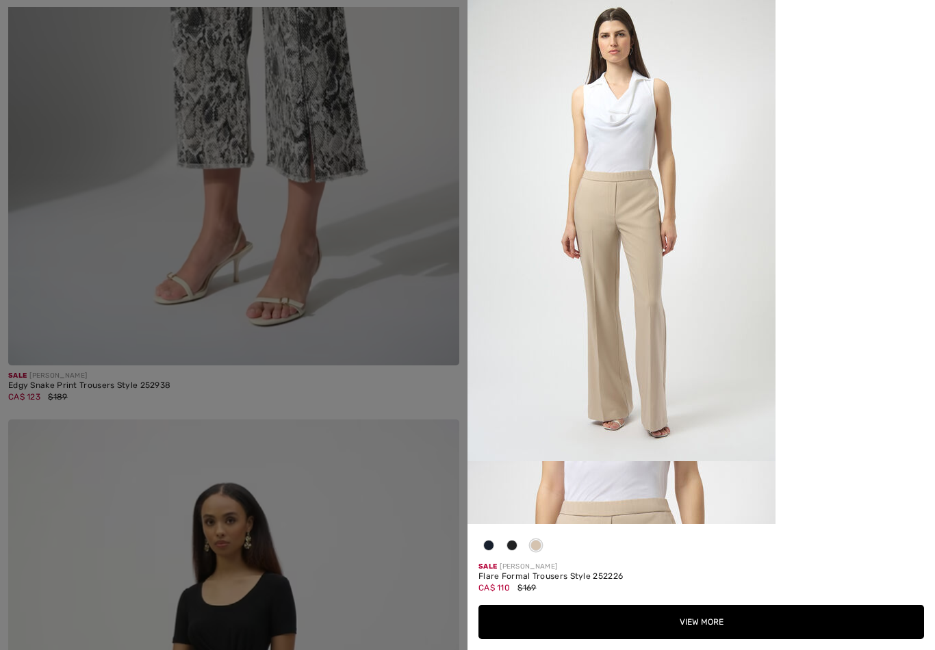
scroll to position [0, 0]
click at [655, 590] on button "View More" at bounding box center [700, 622] width 445 height 34
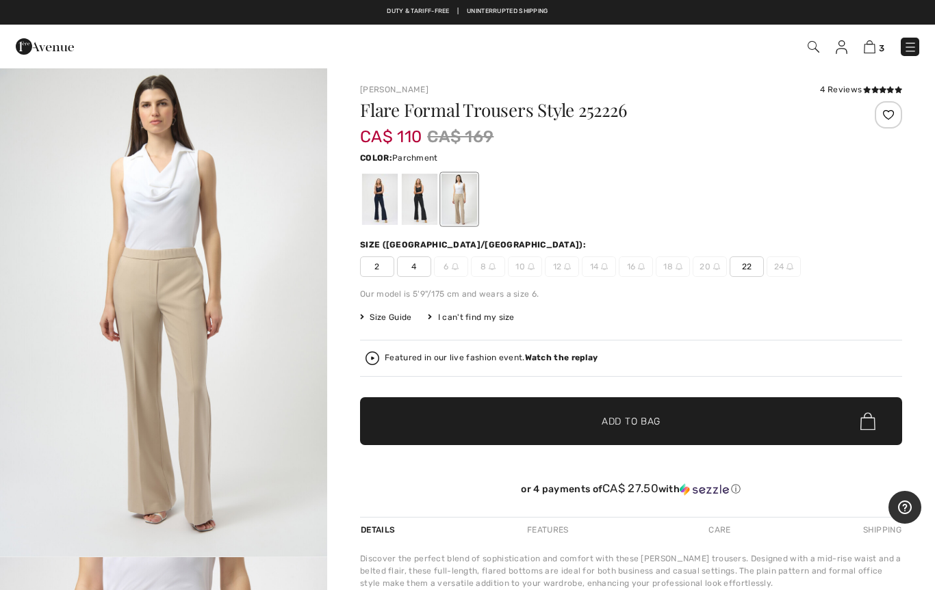
click at [419, 211] on div at bounding box center [420, 199] width 36 height 51
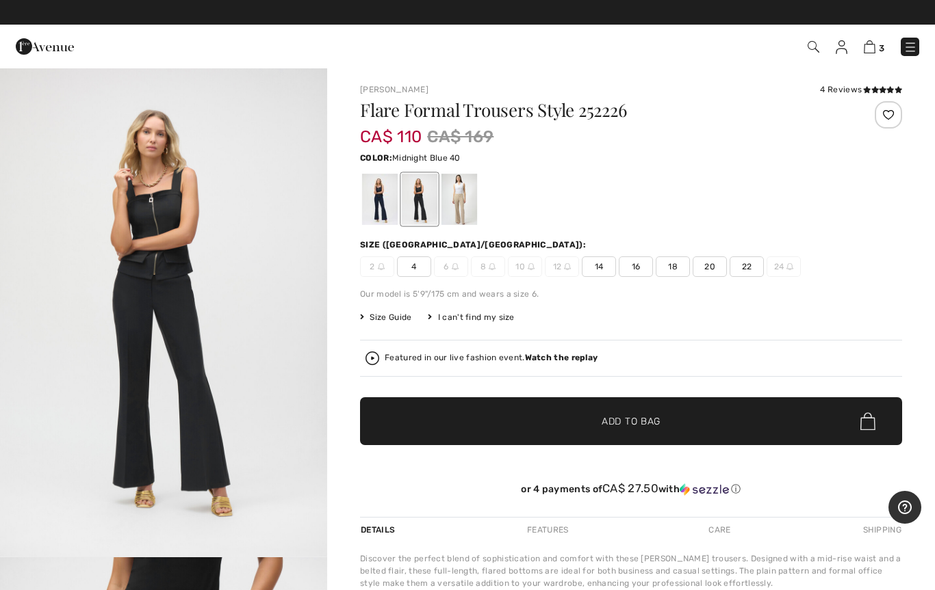
click at [378, 216] on div at bounding box center [380, 199] width 36 height 51
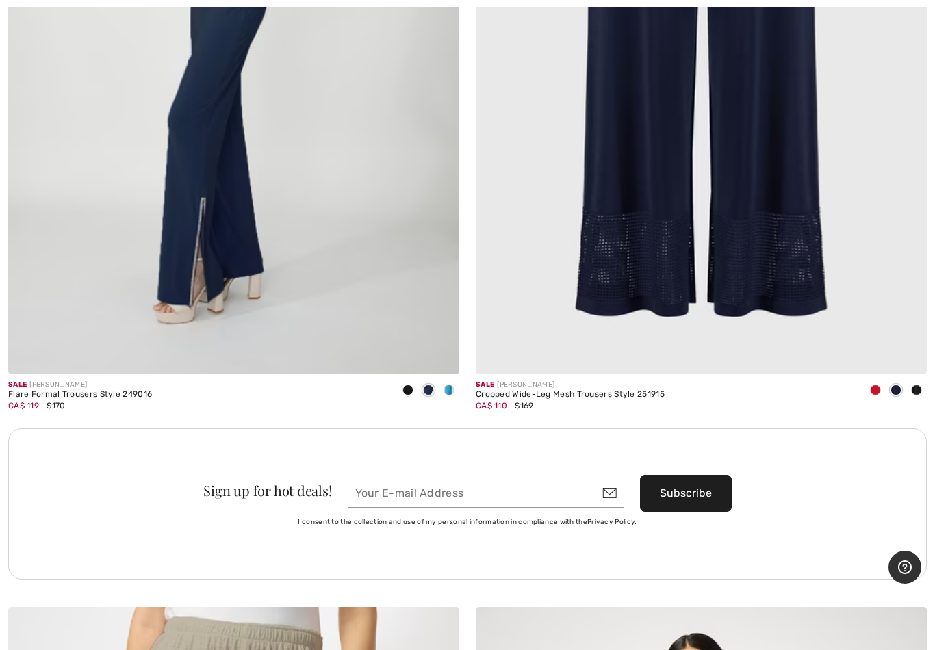
scroll to position [13296, 0]
click at [437, 382] on div at bounding box center [428, 391] width 21 height 23
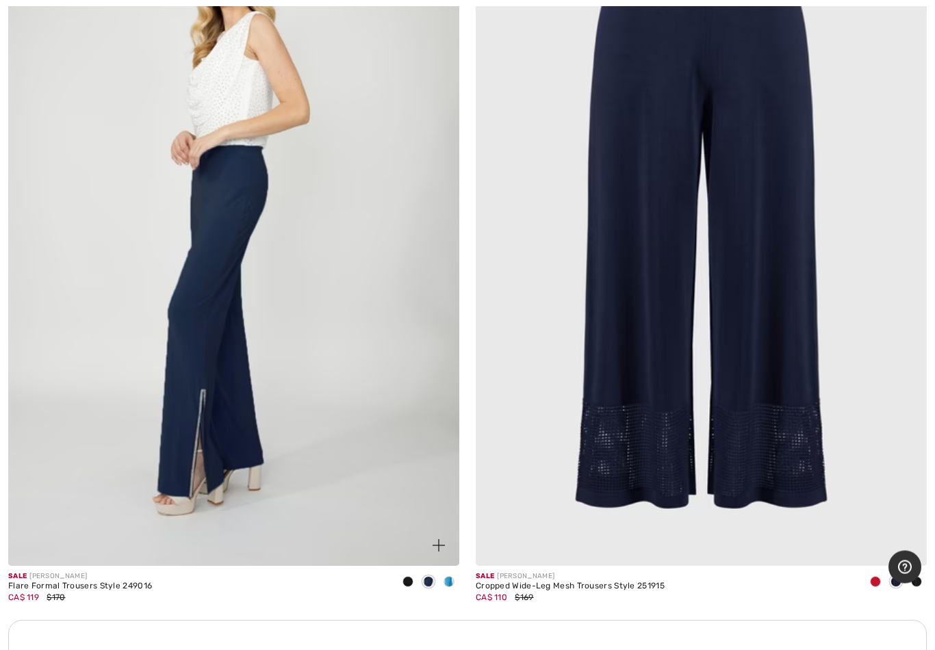
click at [428, 539] on span at bounding box center [438, 545] width 27 height 27
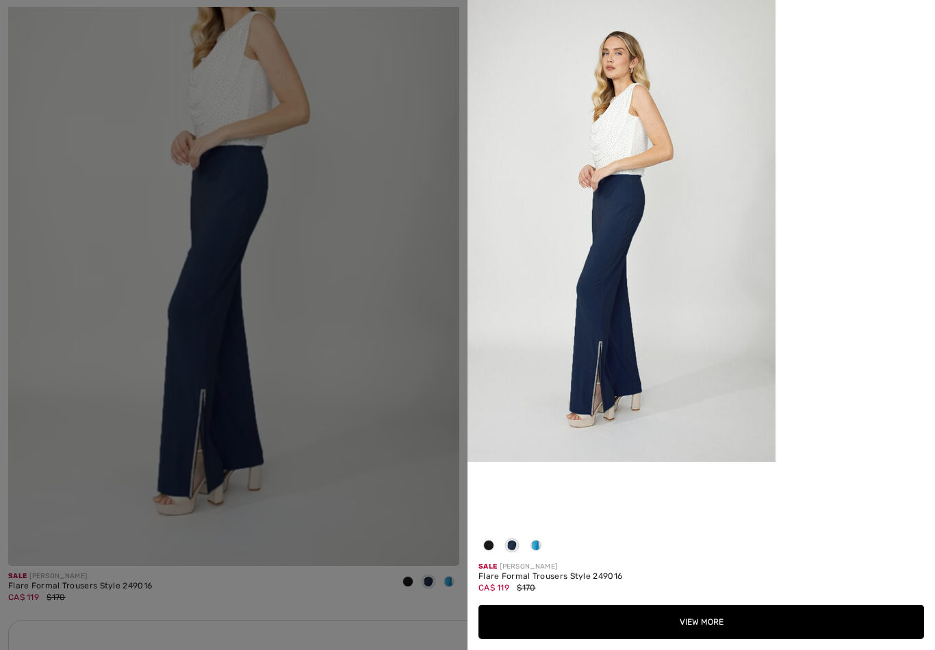
click at [531, 546] on span at bounding box center [535, 545] width 11 height 11
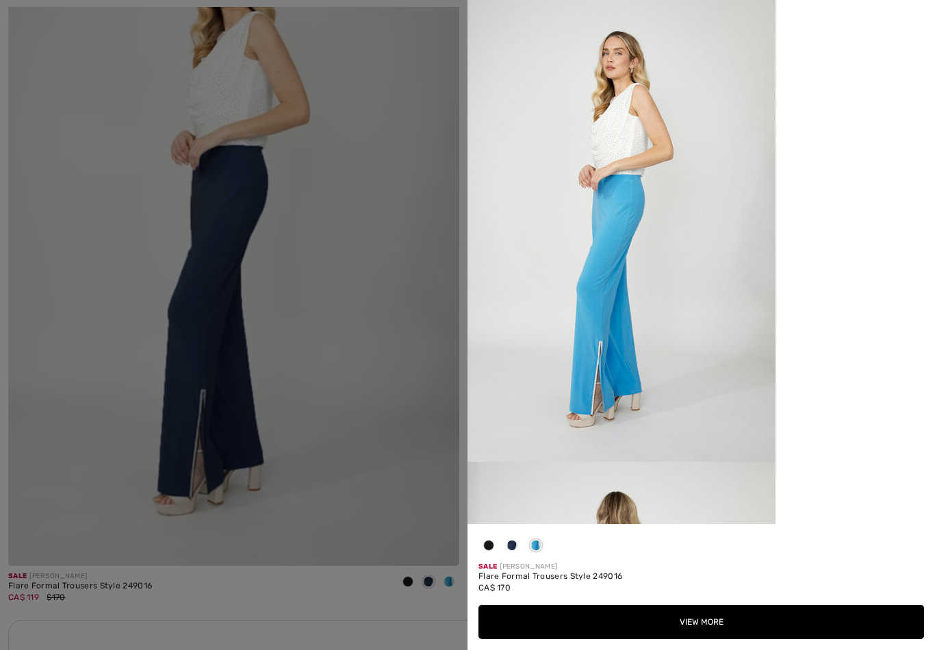
click at [24, 125] on div at bounding box center [467, 325] width 935 height 650
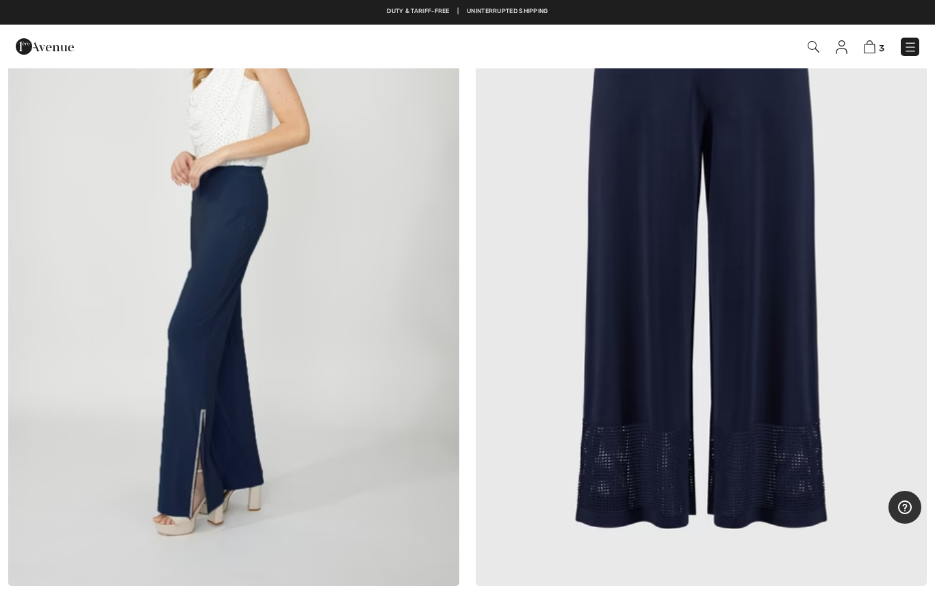
scroll to position [12969, 0]
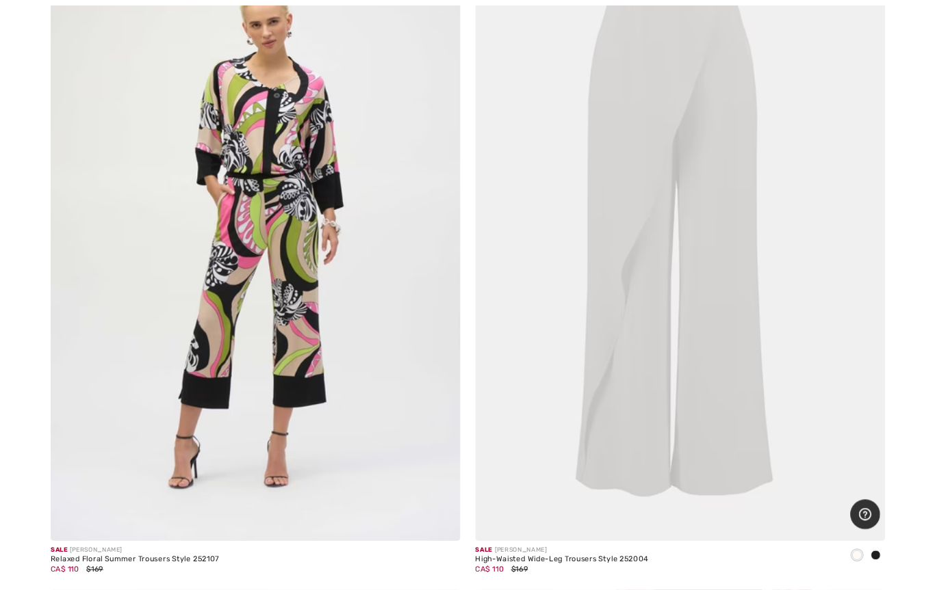
scroll to position [10198, 0]
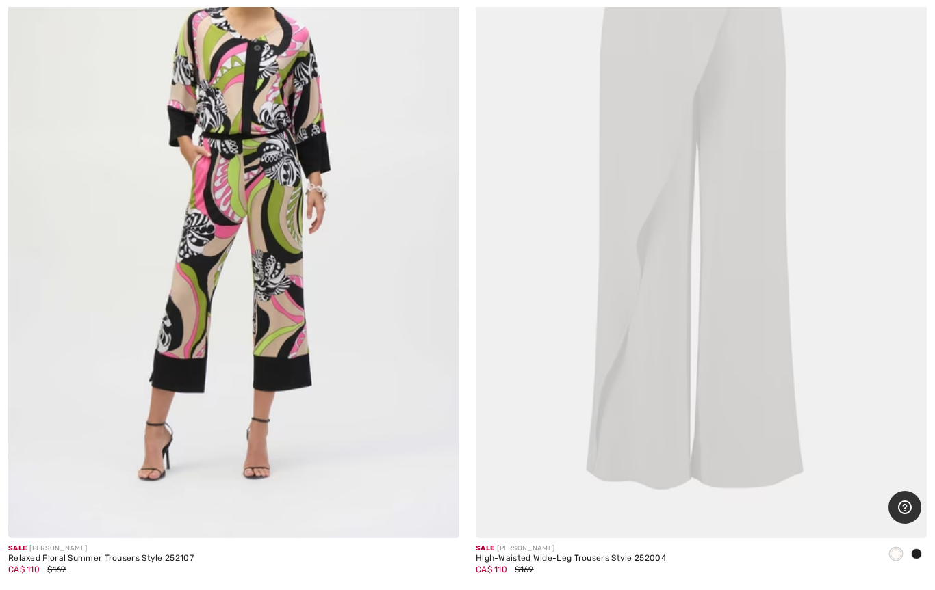
click at [620, 188] on img at bounding box center [701, 200] width 451 height 677
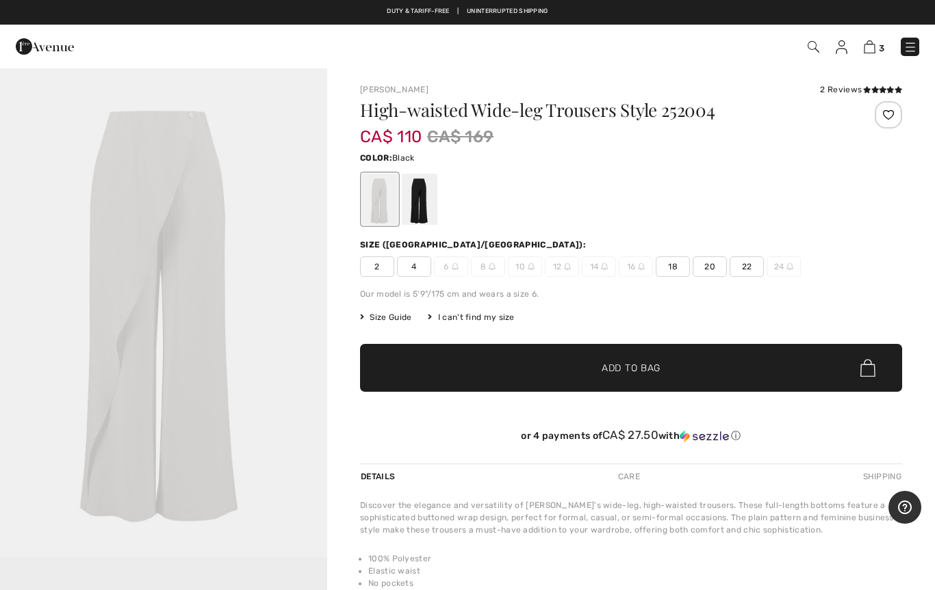
click at [428, 194] on div at bounding box center [420, 199] width 36 height 51
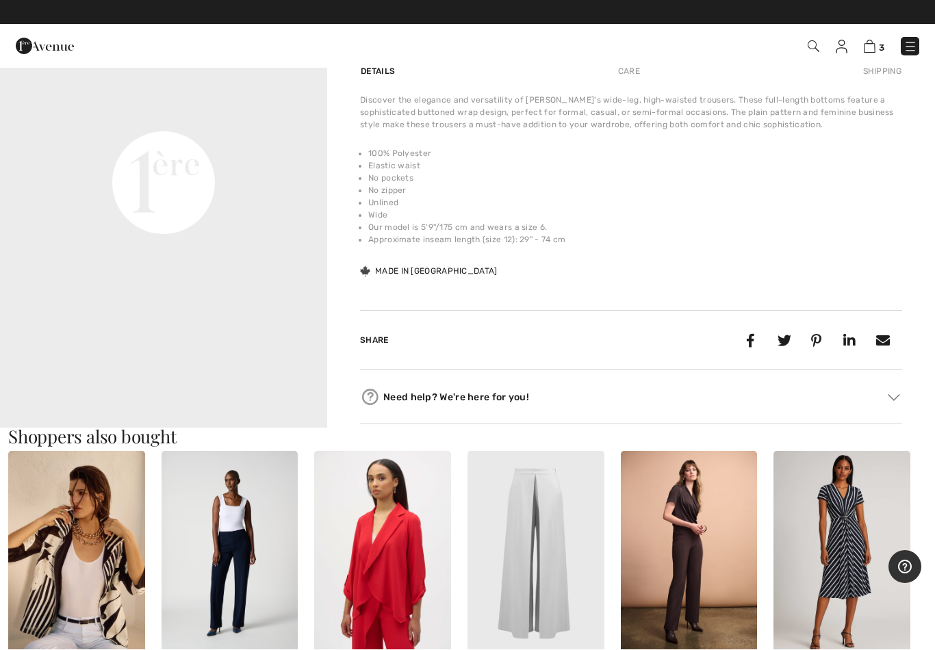
scroll to position [406, 0]
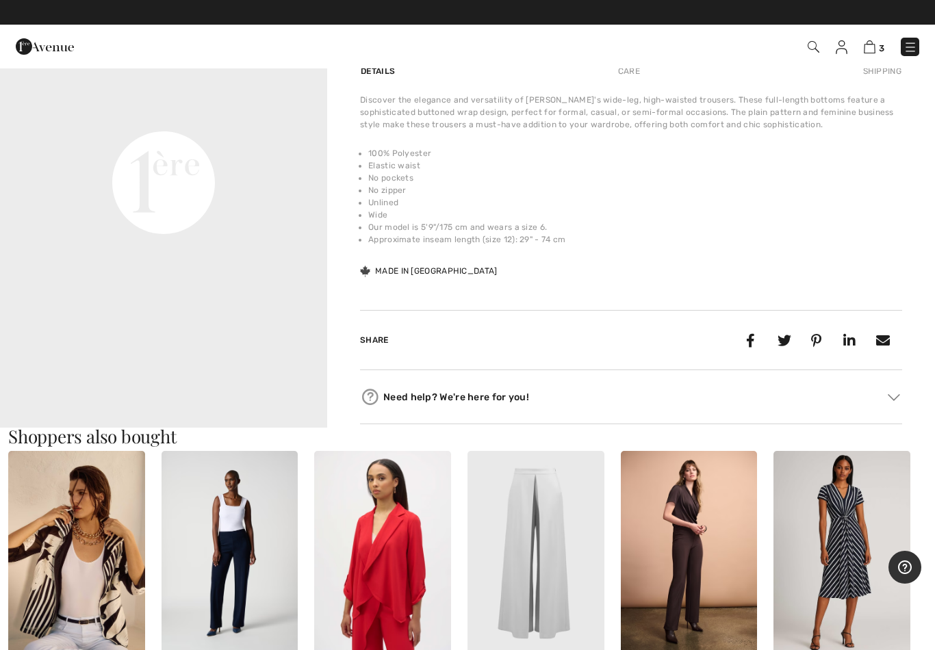
click at [18, 101] on video "Your browser does not support the video tag." at bounding box center [163, 19] width 327 height 164
click at [21, 101] on video "Your browser does not support the video tag." at bounding box center [163, 19] width 327 height 164
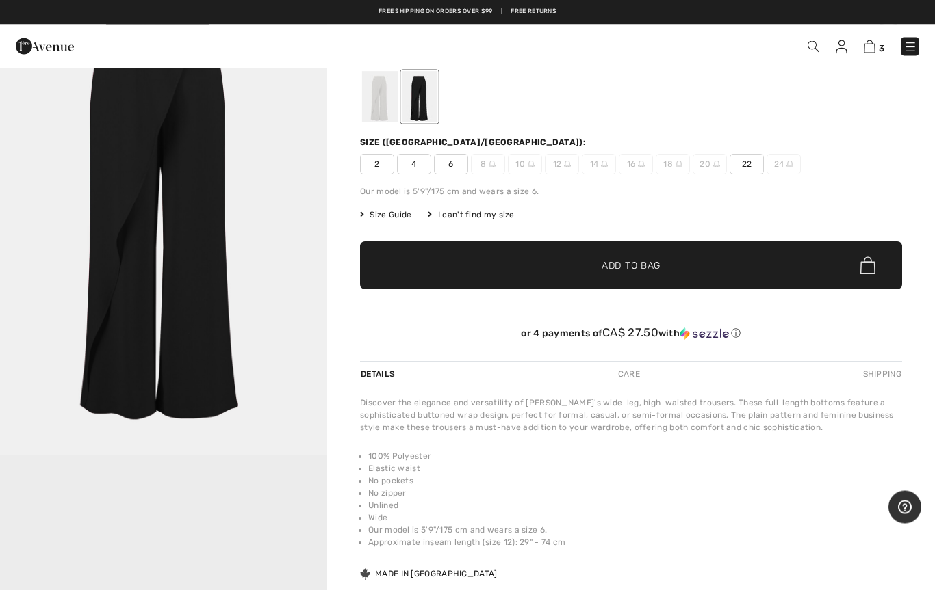
scroll to position [0, 0]
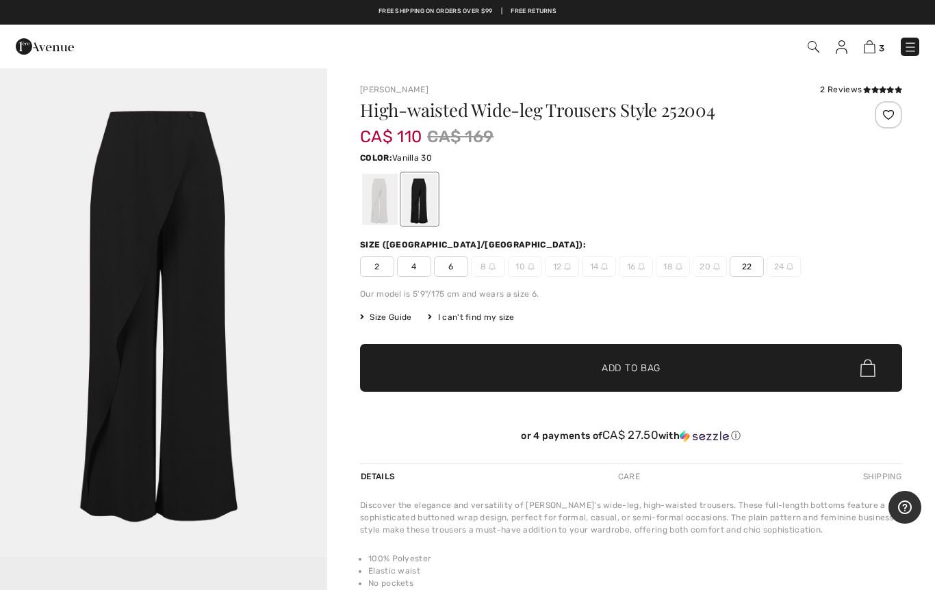
click at [376, 215] on div at bounding box center [380, 199] width 36 height 51
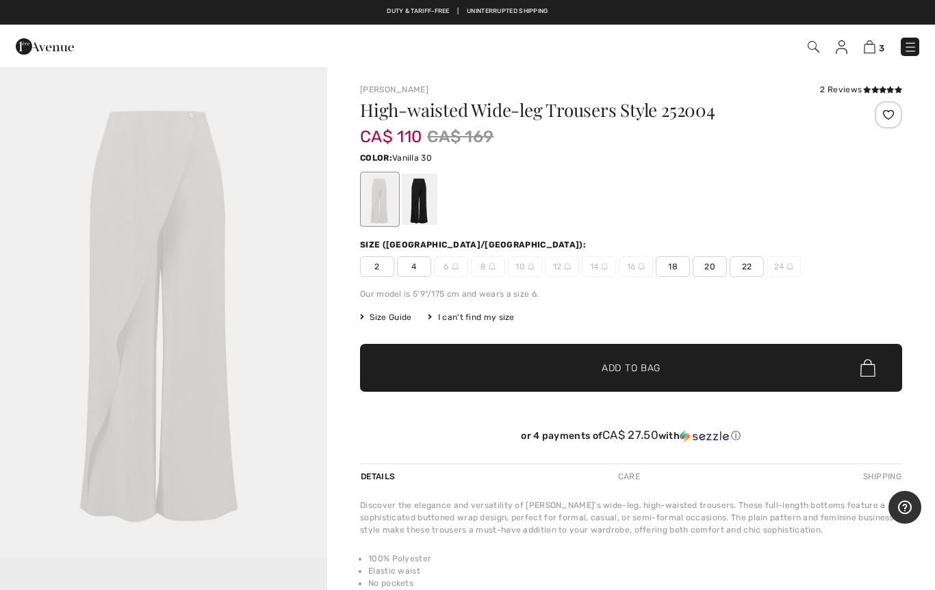
click at [93, 313] on img "1 / 1" at bounding box center [163, 312] width 327 height 491
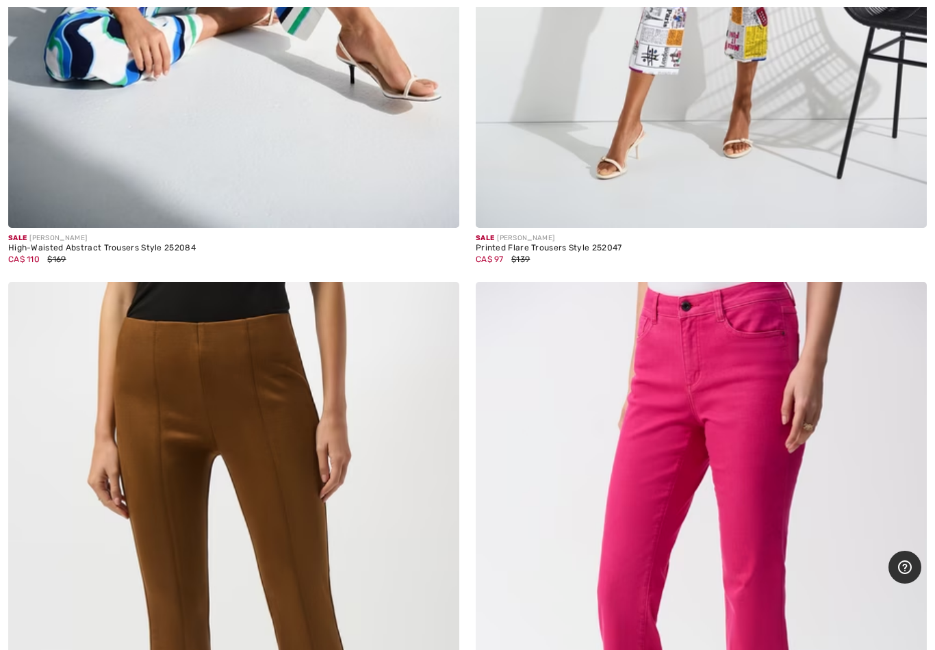
scroll to position [17270, 0]
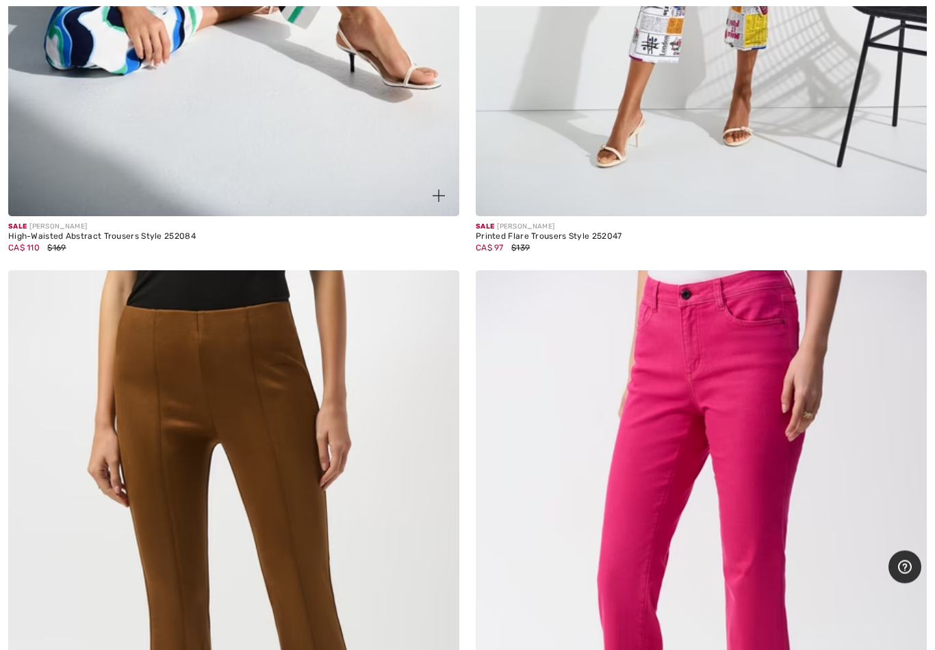
click at [77, 242] on div "CA$ 110 $169" at bounding box center [101, 248] width 187 height 12
click at [25, 233] on div "High-Waisted Abstract Trousers Style 252084" at bounding box center [101, 238] width 187 height 10
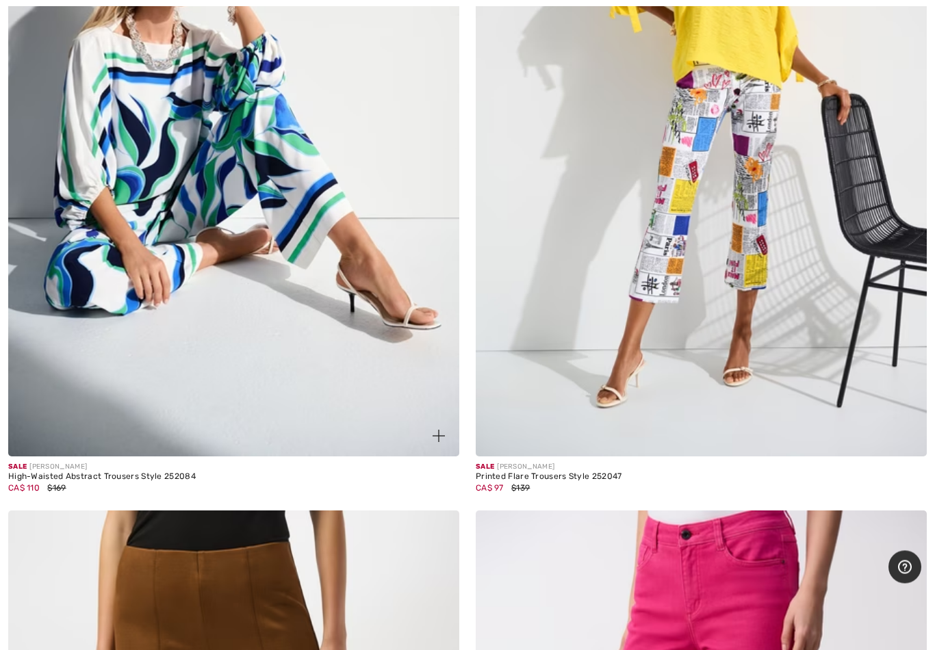
scroll to position [17057, 0]
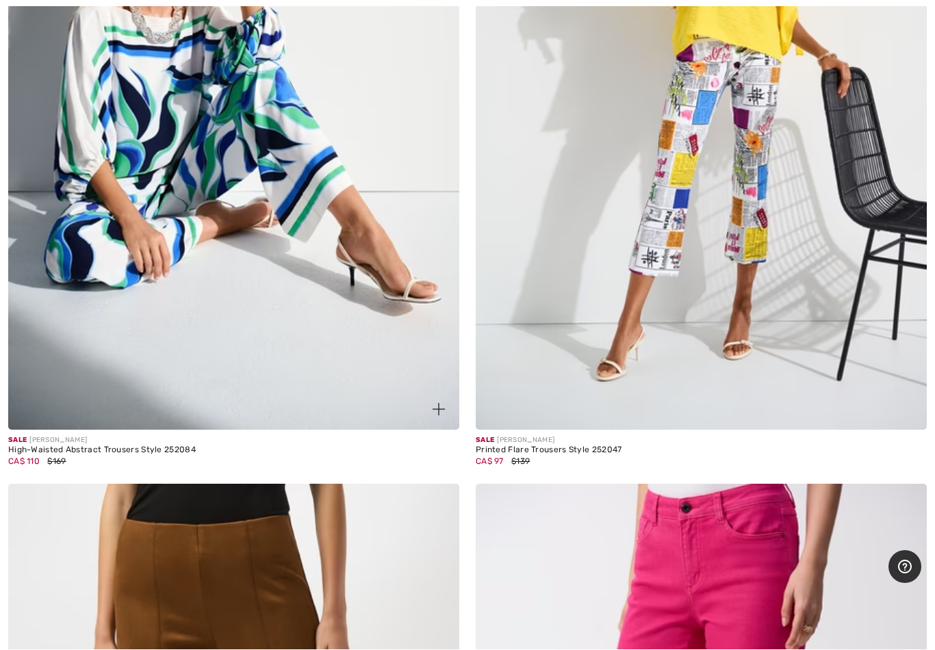
click at [121, 456] on div "CA$ 110 $169" at bounding box center [101, 462] width 187 height 12
click at [424, 395] on div at bounding box center [430, 402] width 57 height 57
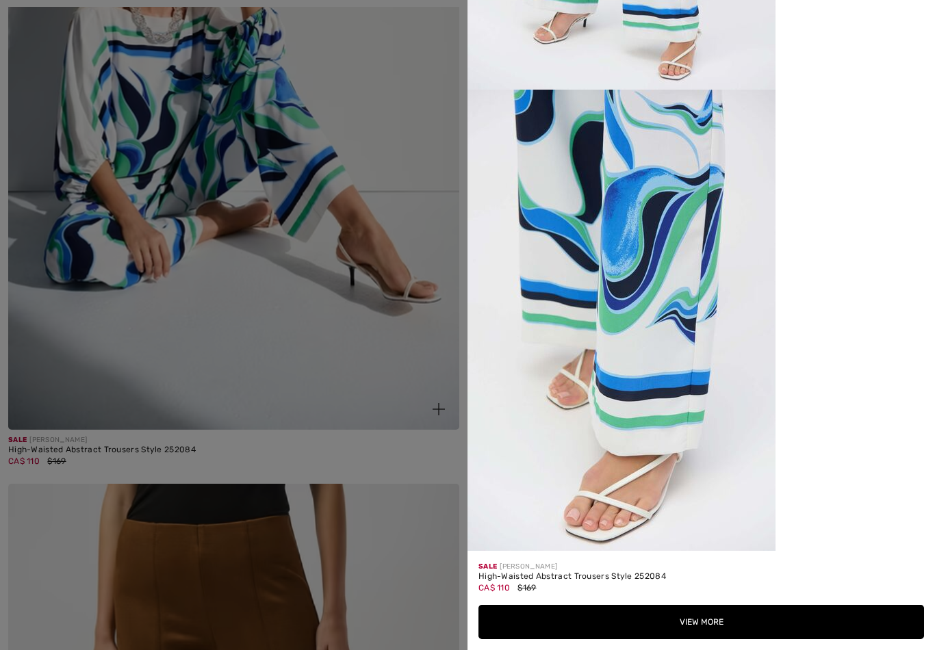
scroll to position [2124, 0]
click at [678, 590] on button "View More" at bounding box center [700, 622] width 445 height 34
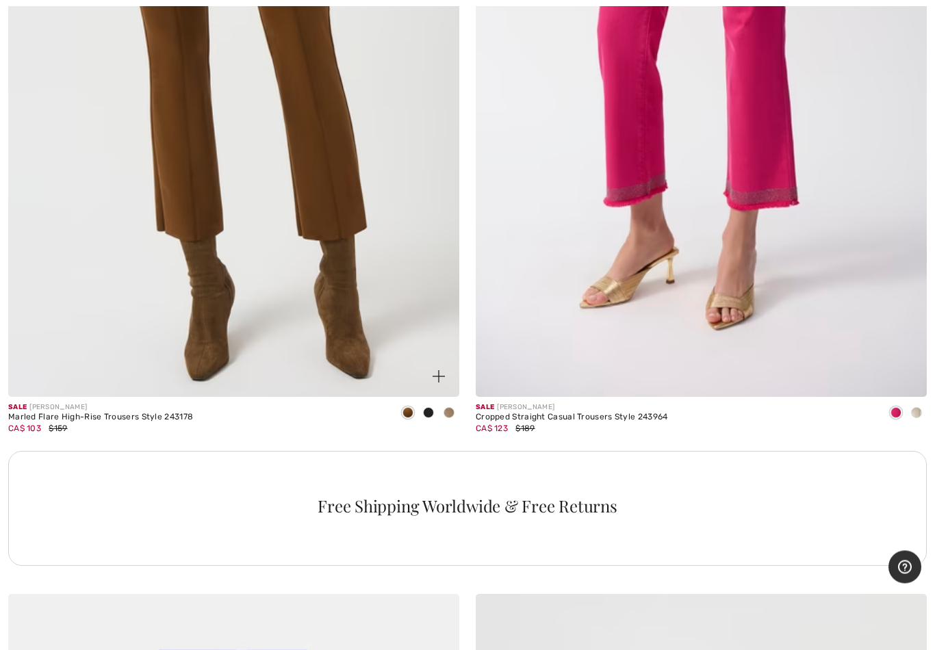
scroll to position [17820, 0]
click at [433, 370] on img at bounding box center [438, 376] width 12 height 12
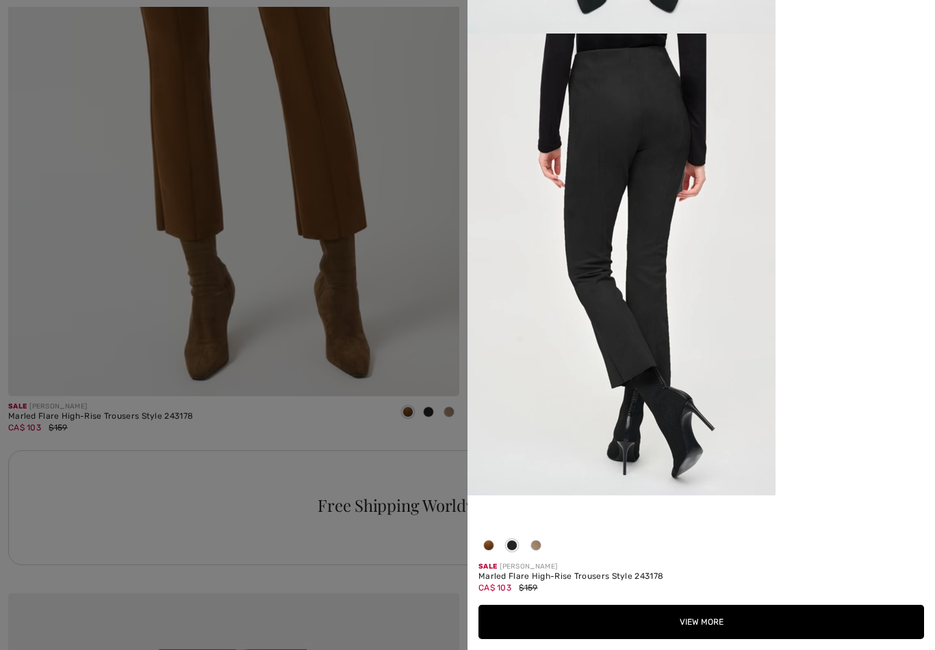
click at [536, 545] on span at bounding box center [535, 545] width 11 height 11
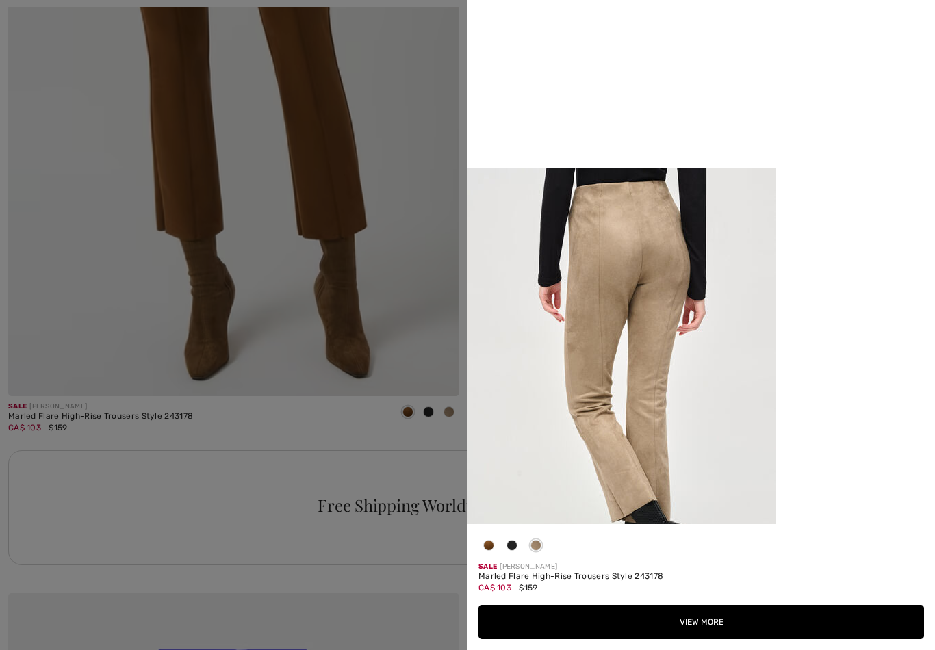
scroll to position [991, 0]
click at [665, 590] on button "View More" at bounding box center [700, 622] width 445 height 34
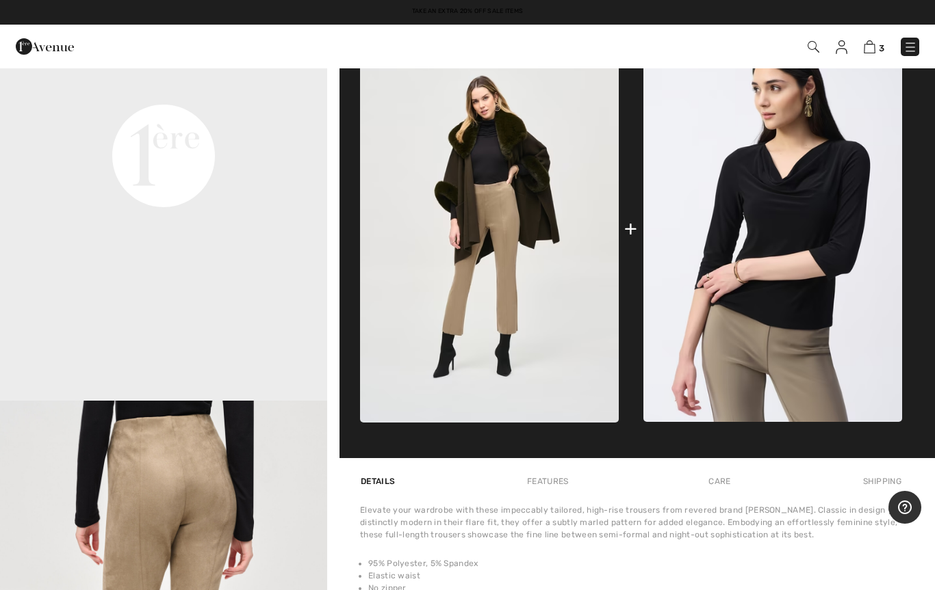
scroll to position [569, 0]
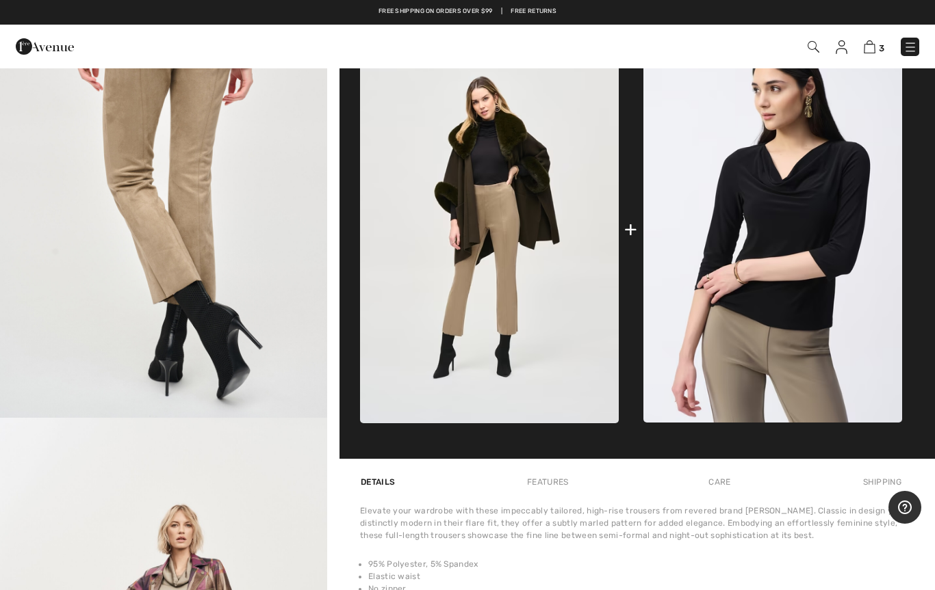
click at [1, 58] on div "3 Checkout 2 reviews" at bounding box center [467, 47] width 935 height 44
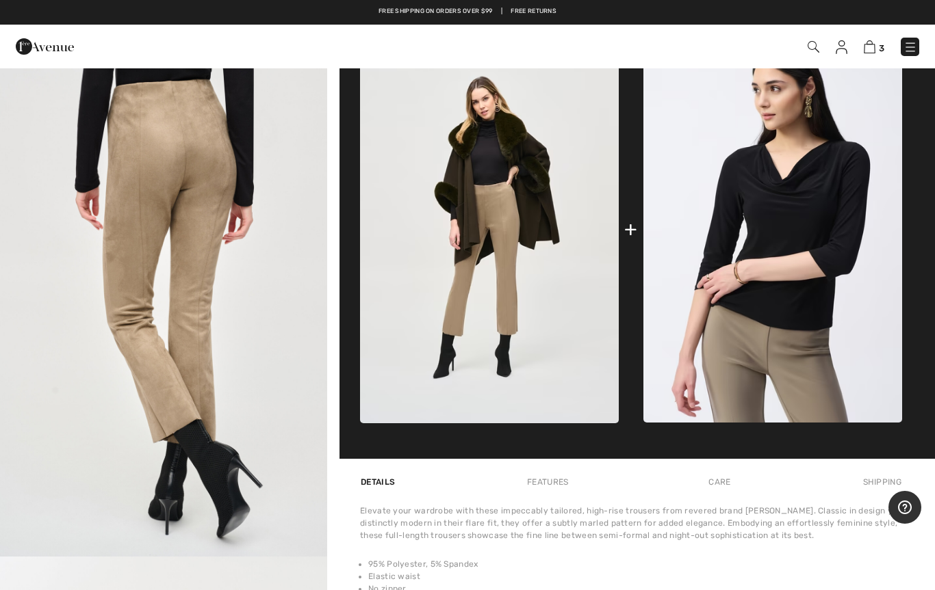
scroll to position [842, 0]
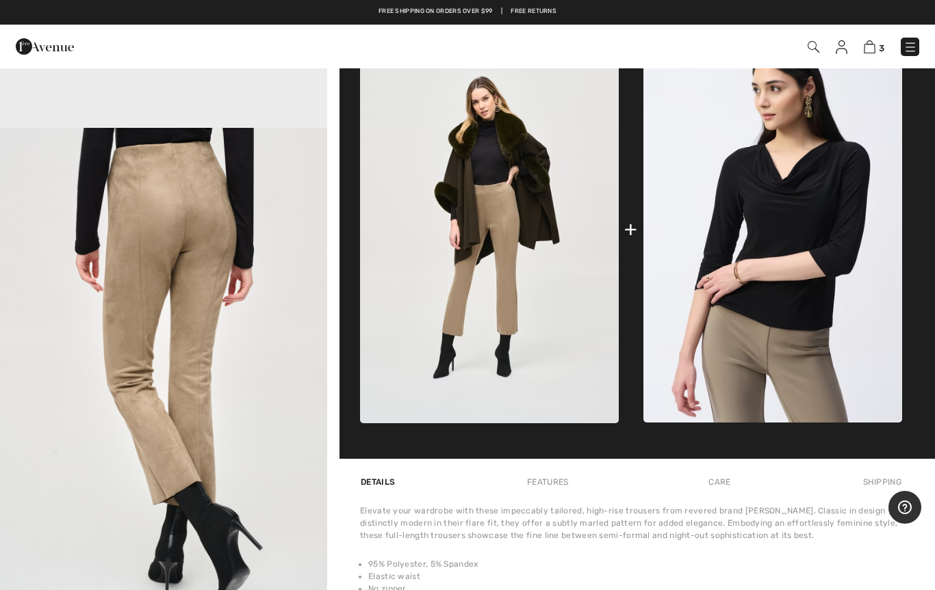
click at [172, 286] on img "3 / 6" at bounding box center [163, 373] width 327 height 491
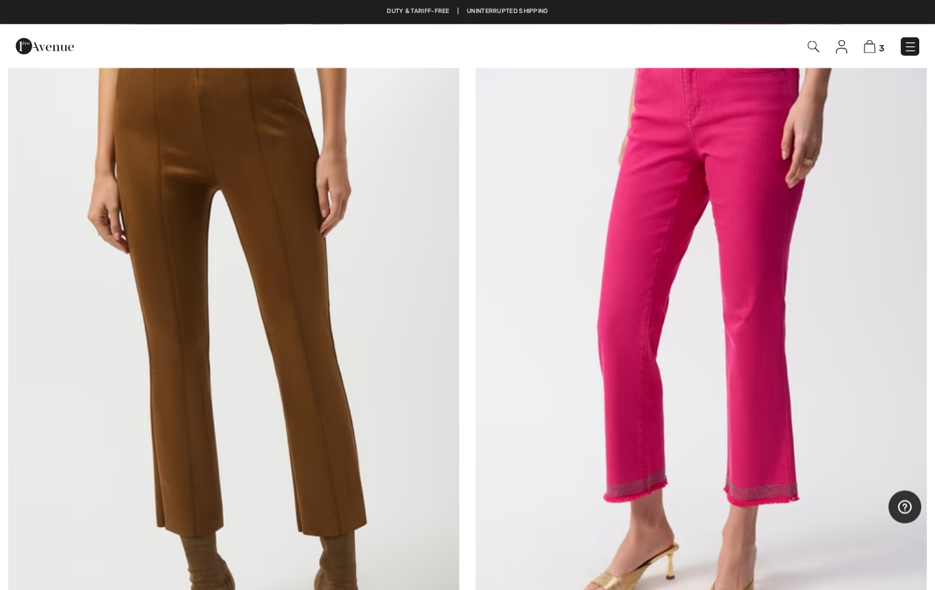
scroll to position [17510, 0]
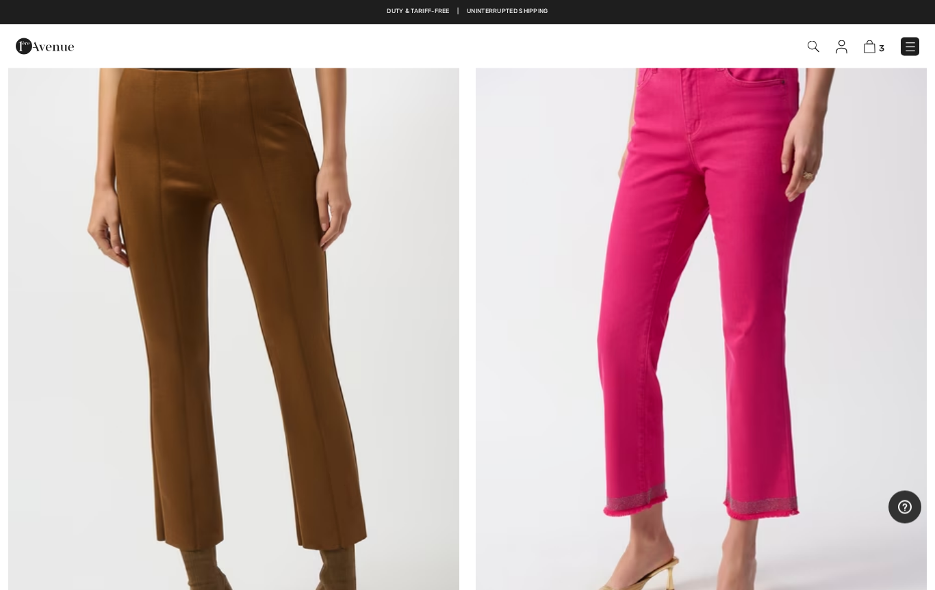
click at [266, 225] on img at bounding box center [233, 369] width 451 height 677
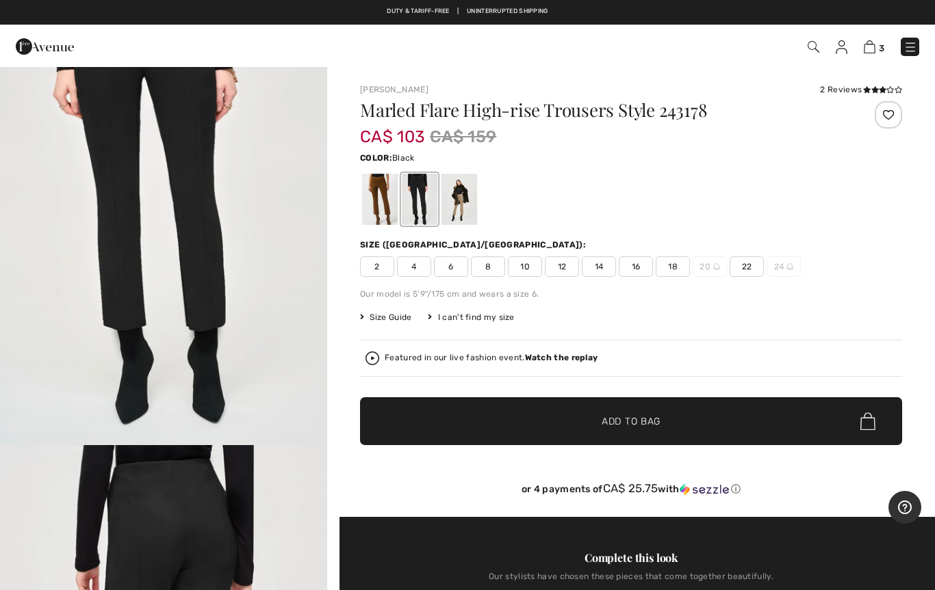
scroll to position [98, 0]
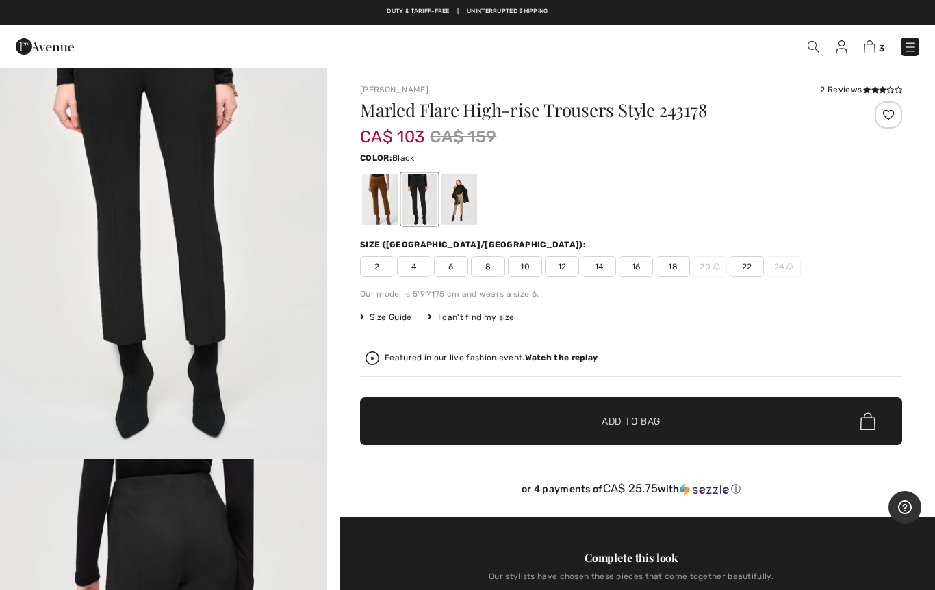
click at [376, 207] on div at bounding box center [380, 199] width 36 height 51
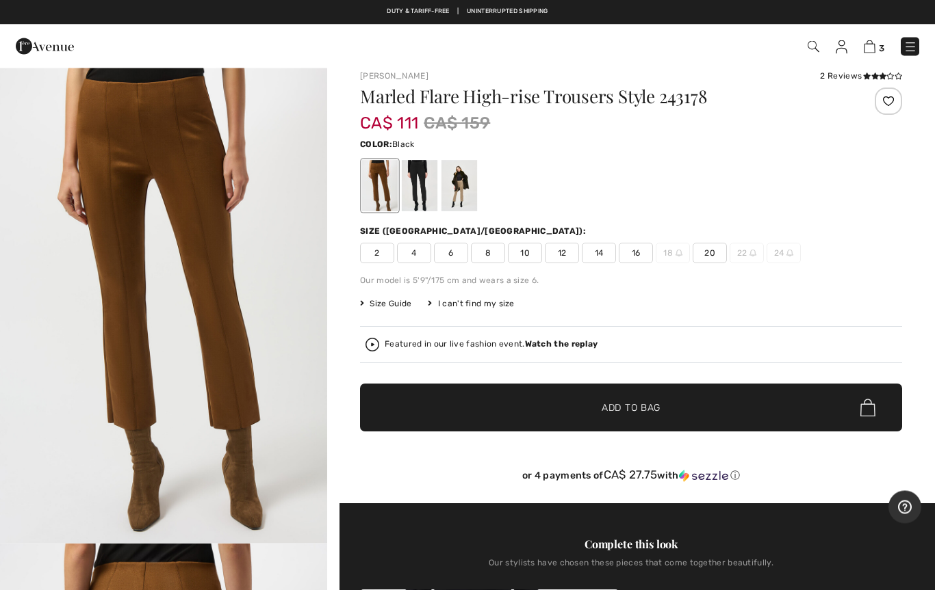
scroll to position [14, 0]
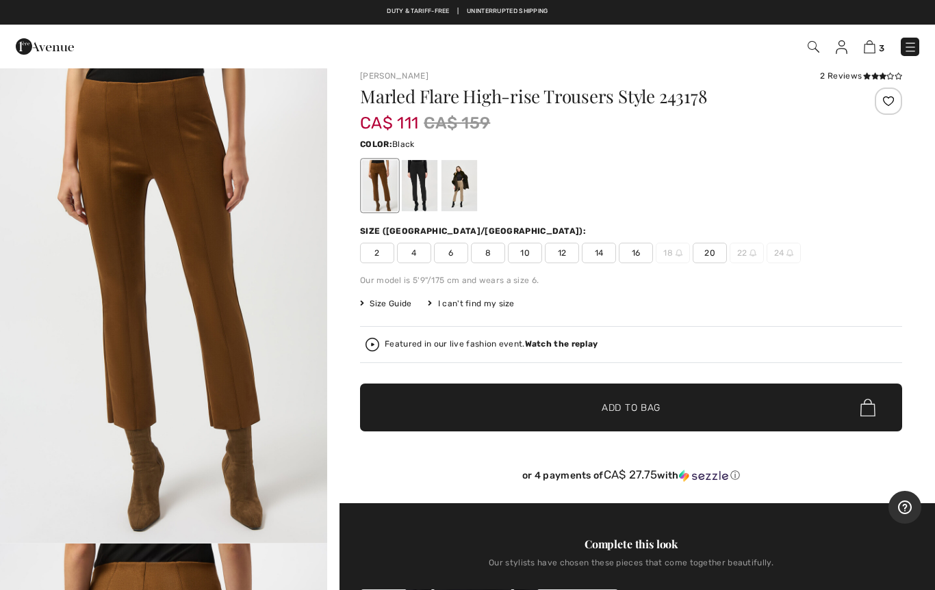
click at [408, 186] on div at bounding box center [420, 185] width 36 height 51
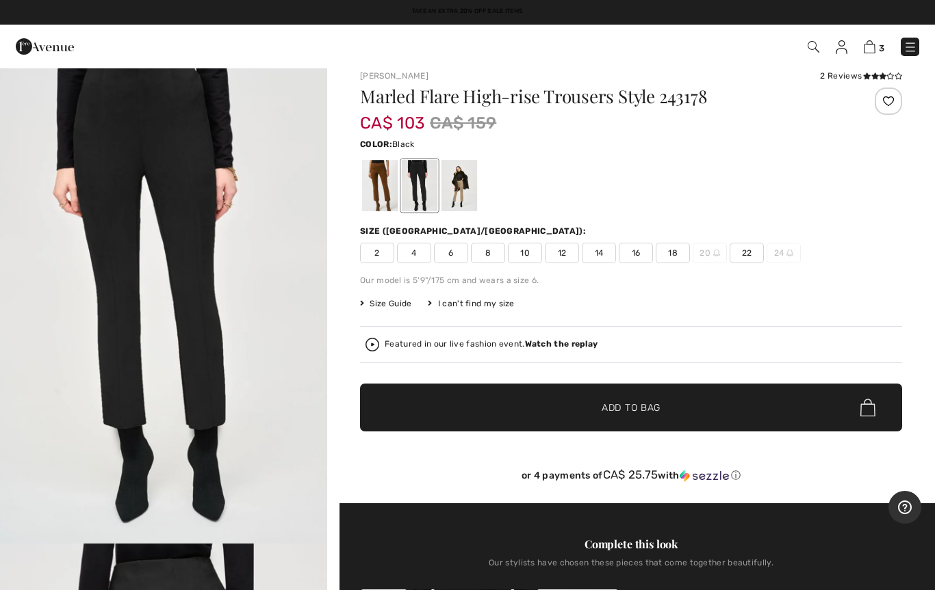
click at [466, 193] on div at bounding box center [459, 185] width 36 height 51
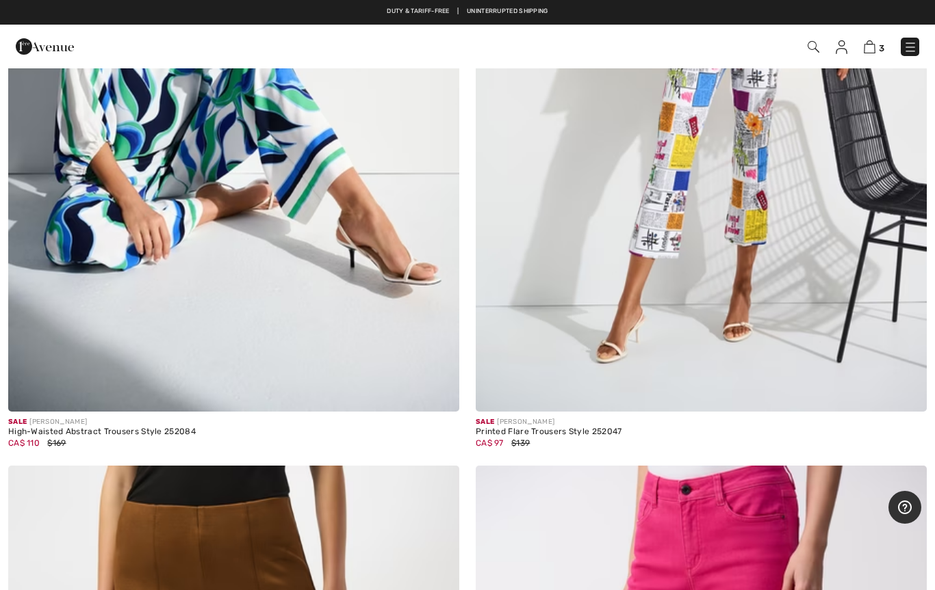
scroll to position [17057, 0]
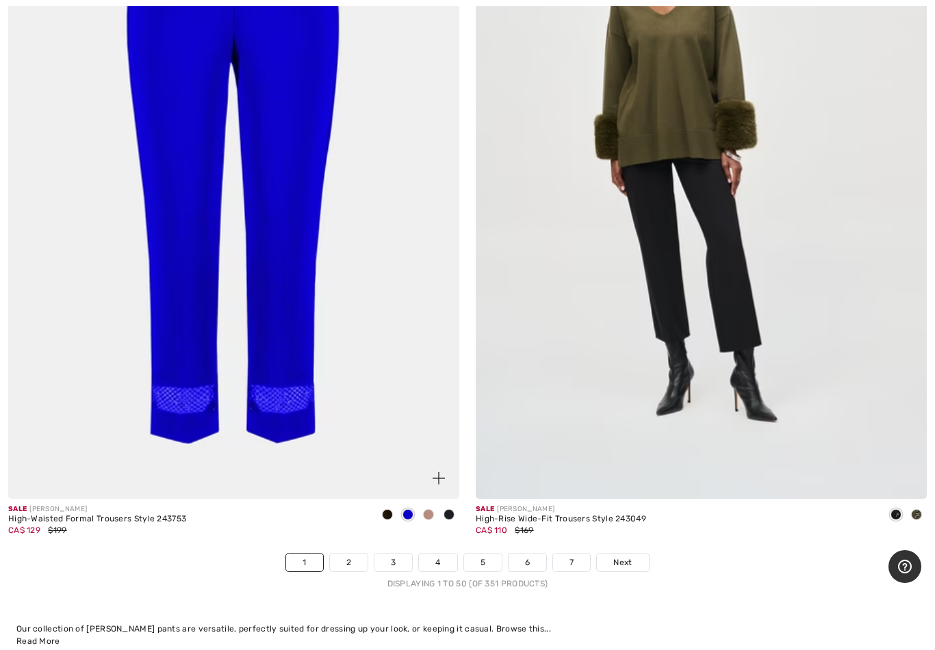
scroll to position [18591, 0]
click at [433, 473] on img at bounding box center [438, 479] width 12 height 12
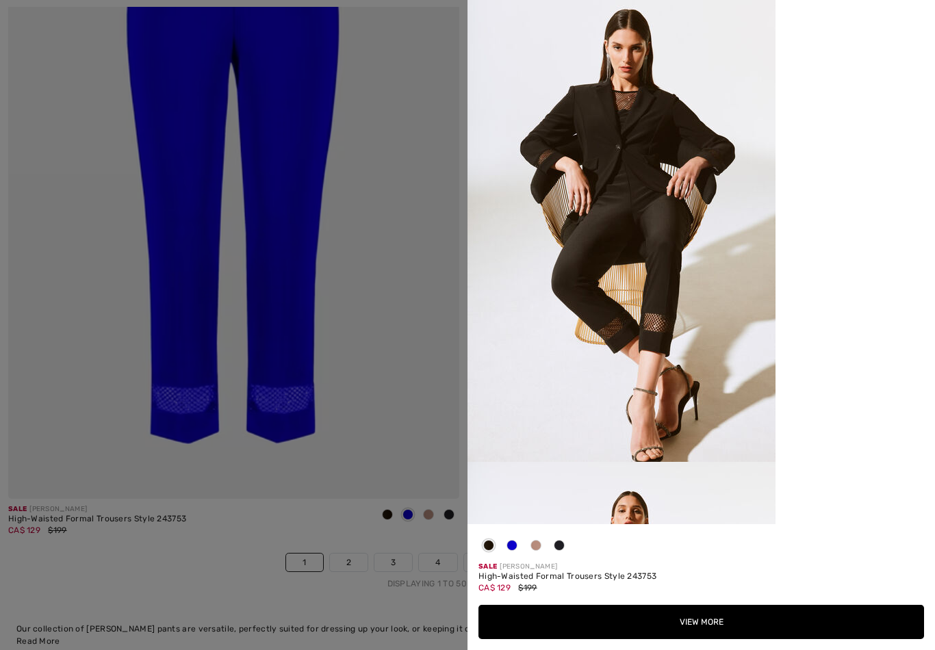
click at [530, 549] on span at bounding box center [535, 545] width 11 height 11
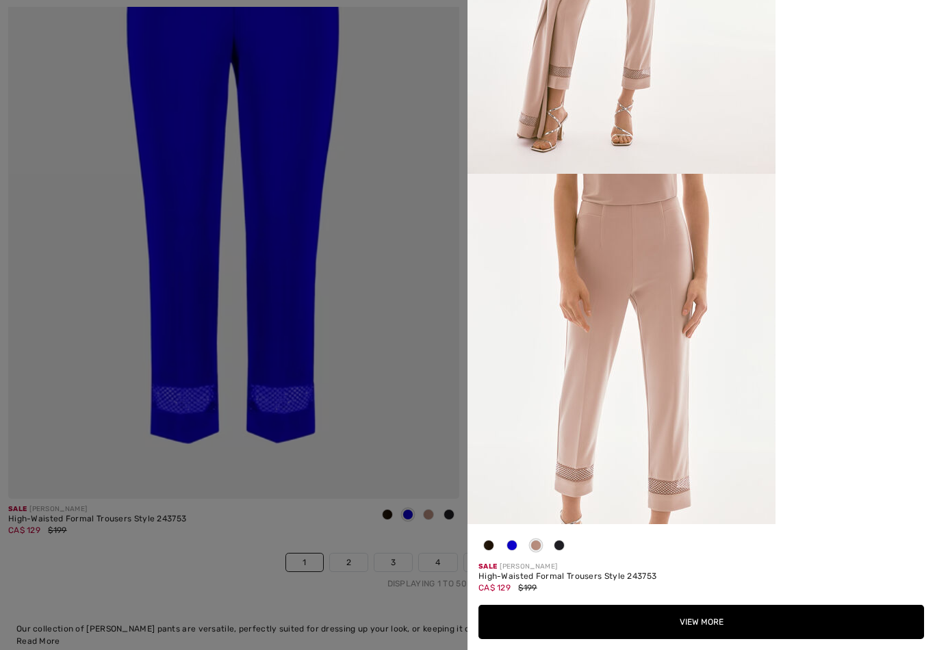
scroll to position [294, 0]
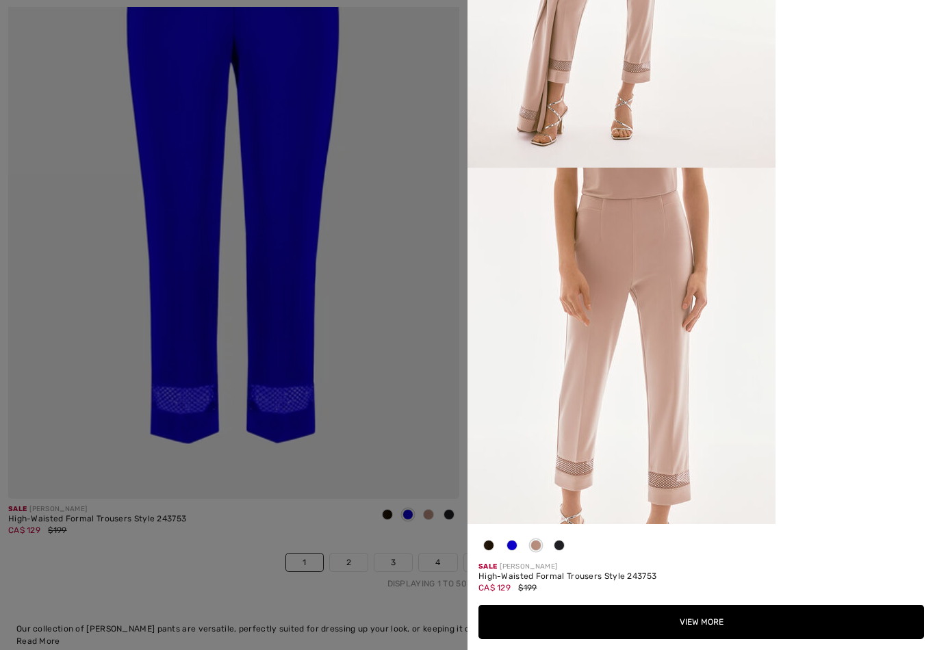
click at [686, 590] on button "View More" at bounding box center [700, 622] width 445 height 34
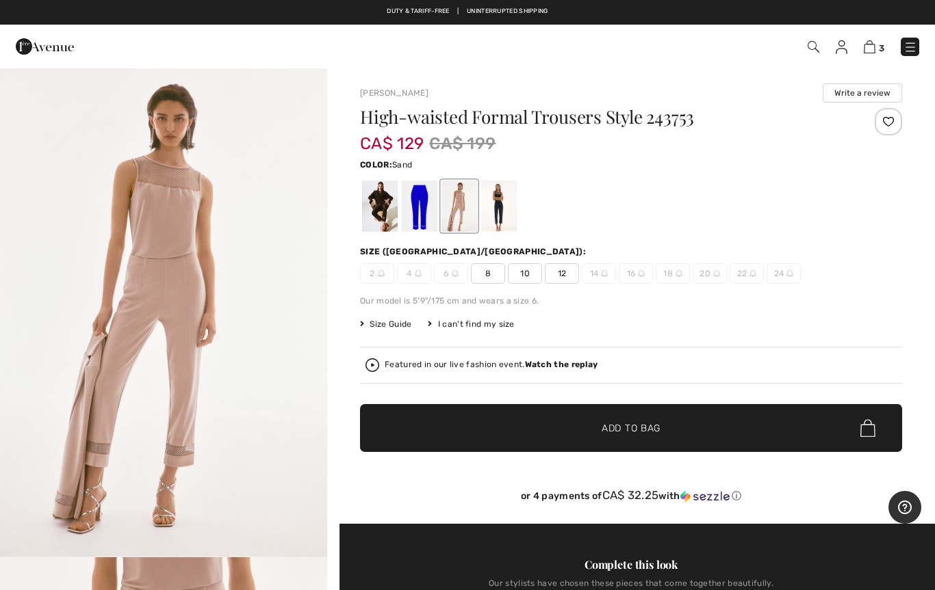
click at [406, 209] on div at bounding box center [420, 206] width 36 height 51
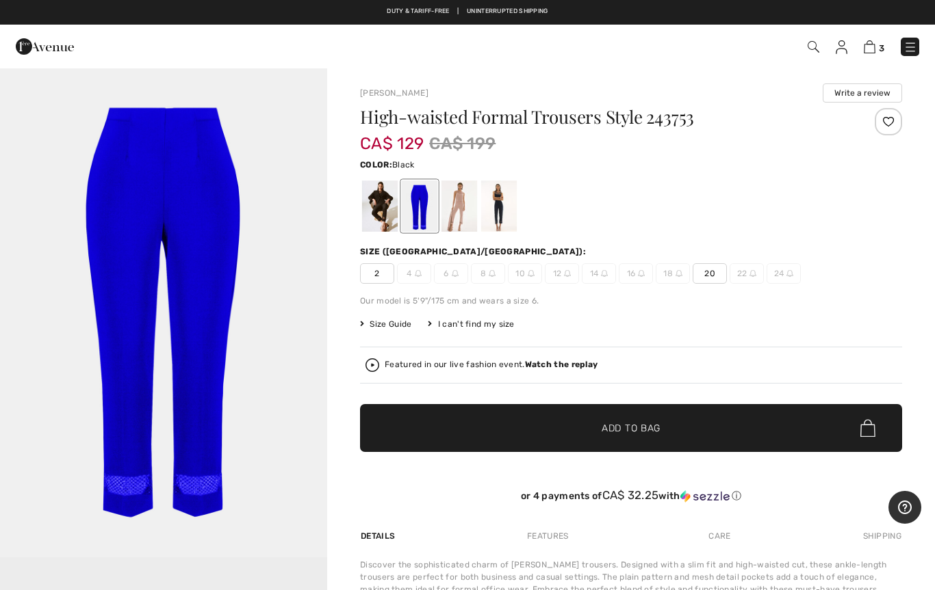
click at [377, 212] on div at bounding box center [380, 206] width 36 height 51
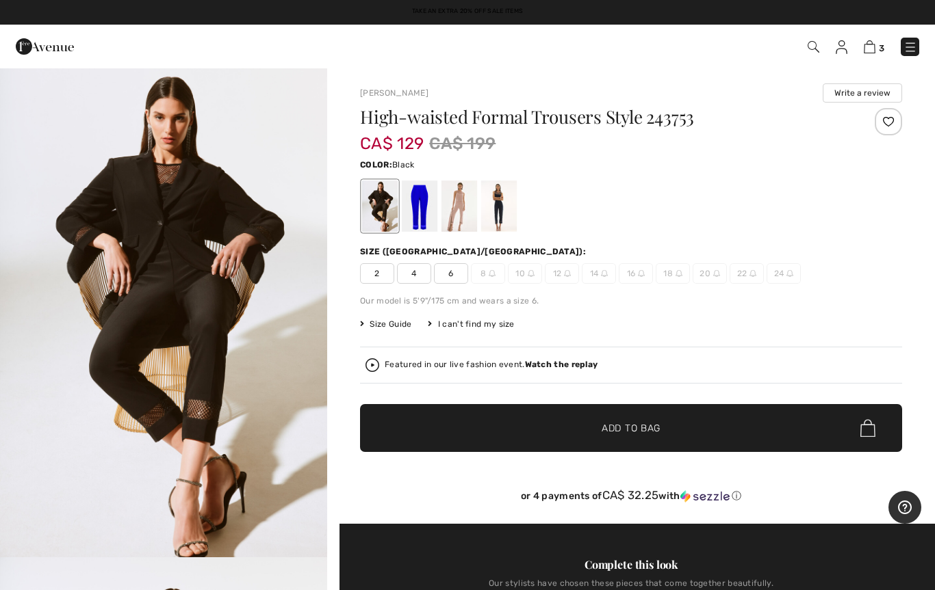
click at [483, 214] on div at bounding box center [499, 206] width 36 height 51
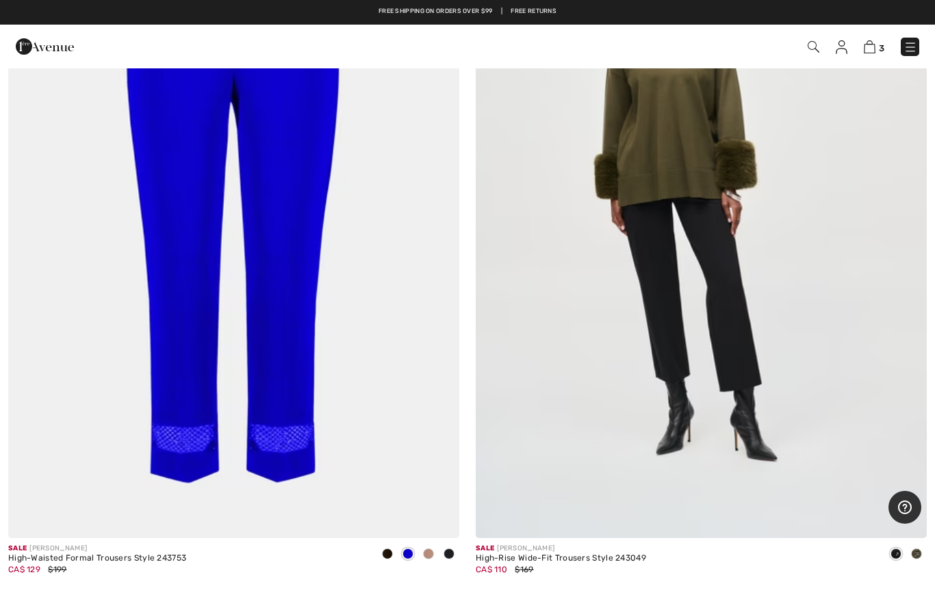
scroll to position [18546, 0]
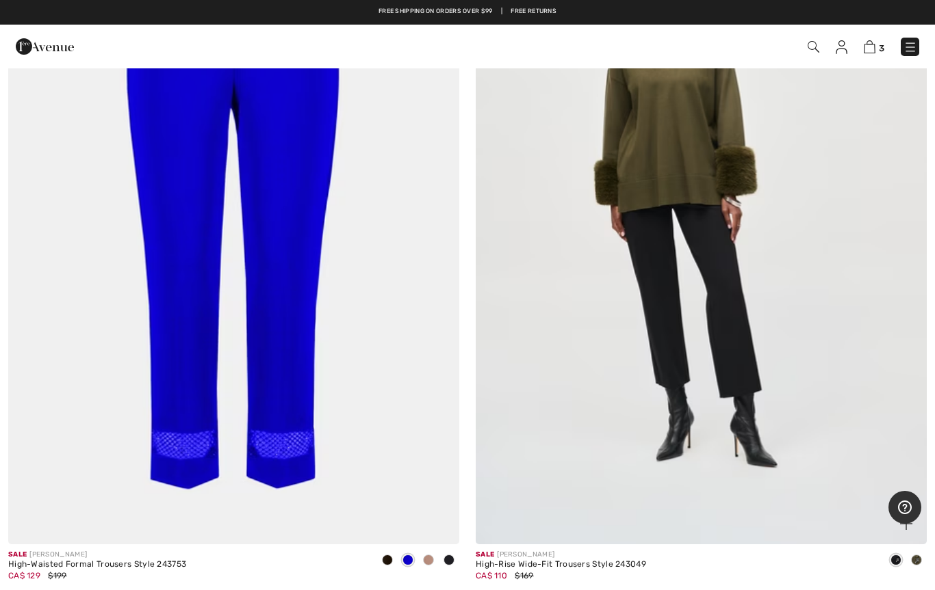
click at [648, 159] on img at bounding box center [701, 207] width 451 height 677
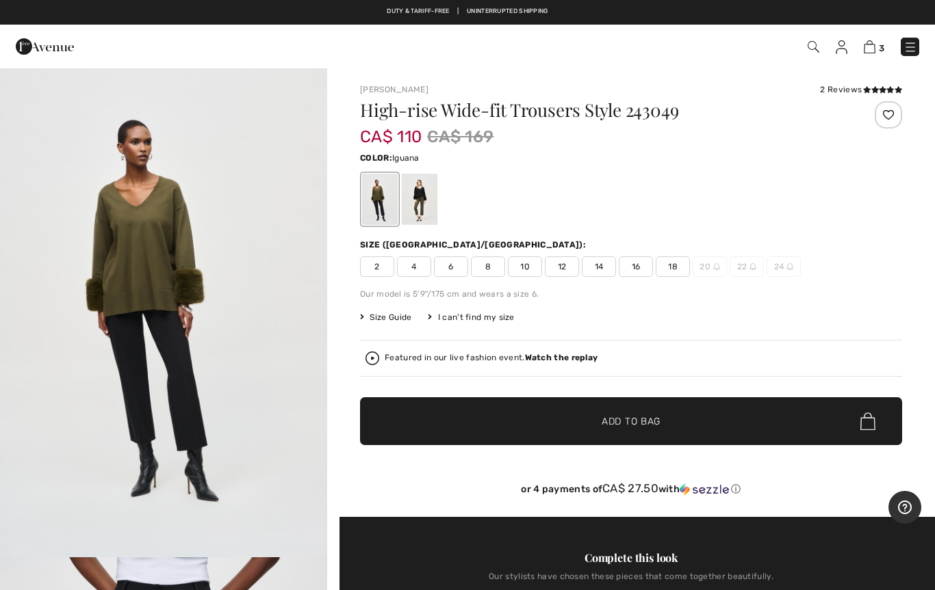
click at [412, 210] on div at bounding box center [420, 199] width 36 height 51
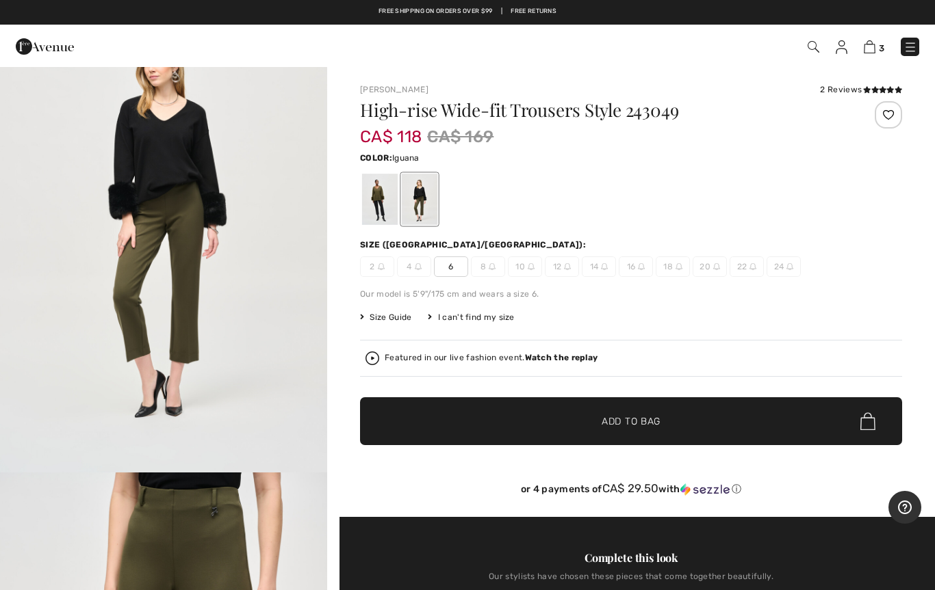
scroll to position [37, 0]
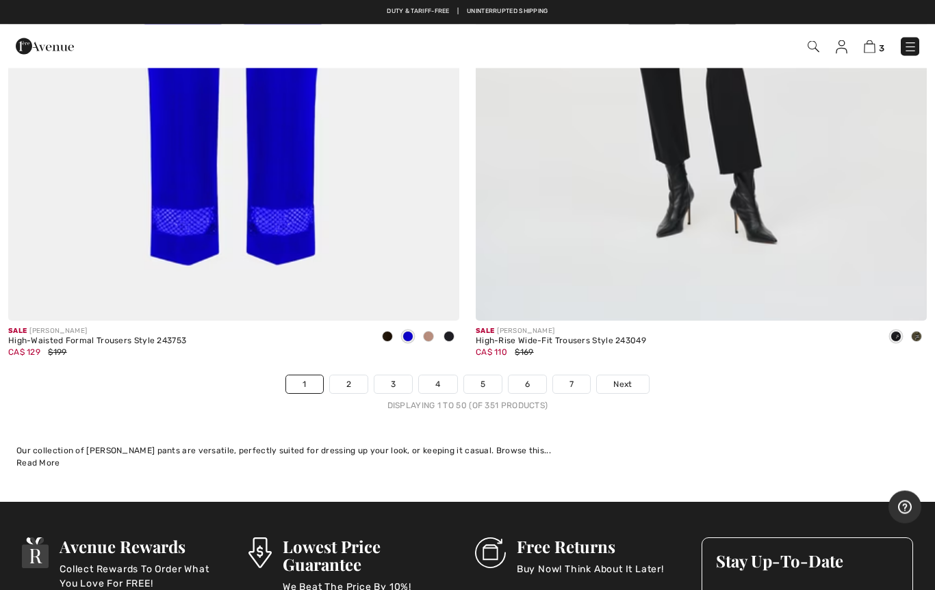
scroll to position [18697, 0]
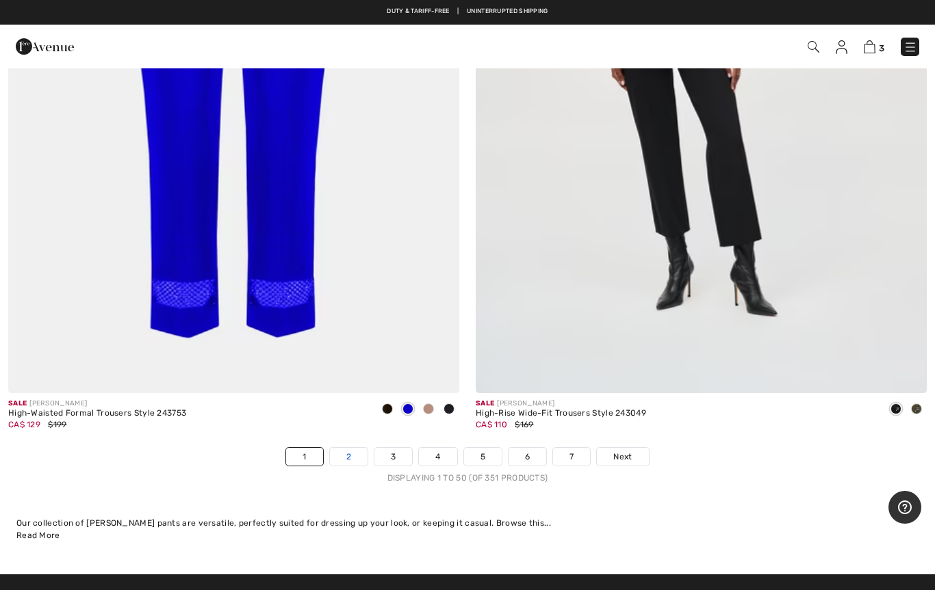
click at [345, 448] on link "2" at bounding box center [349, 457] width 38 height 18
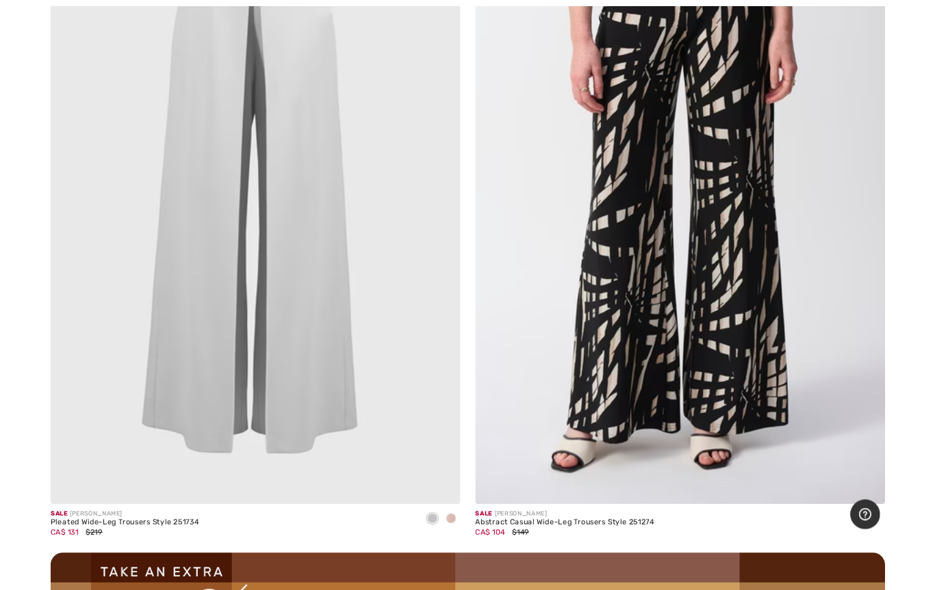
scroll to position [8602, 0]
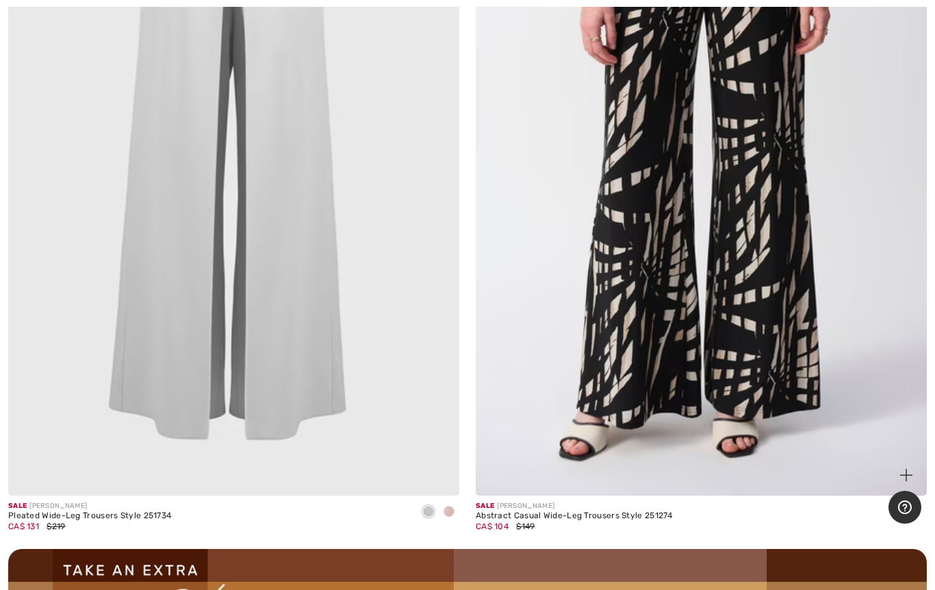
click at [895, 468] on span at bounding box center [905, 475] width 27 height 27
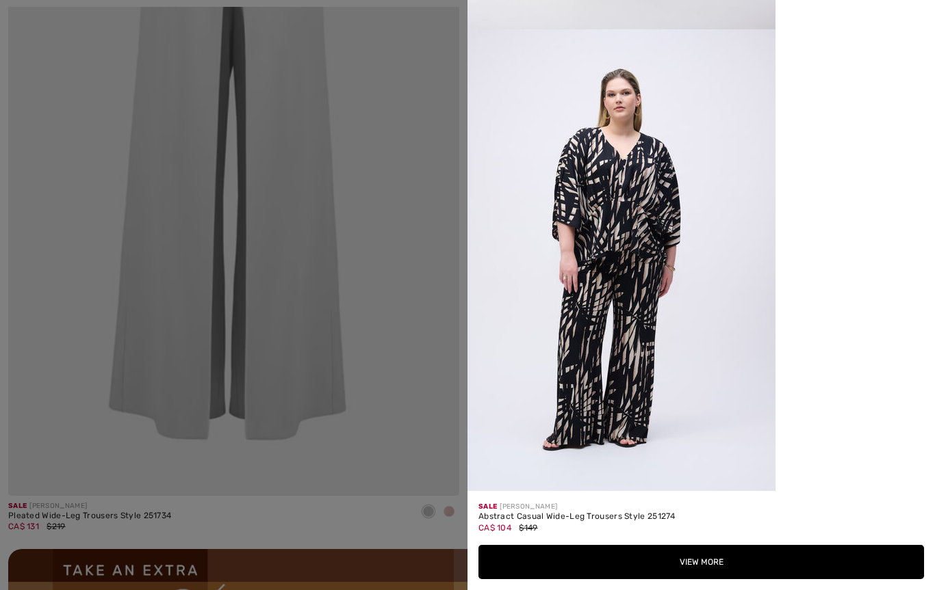
scroll to position [2645, 0]
click at [677, 555] on button "View More" at bounding box center [700, 562] width 445 height 34
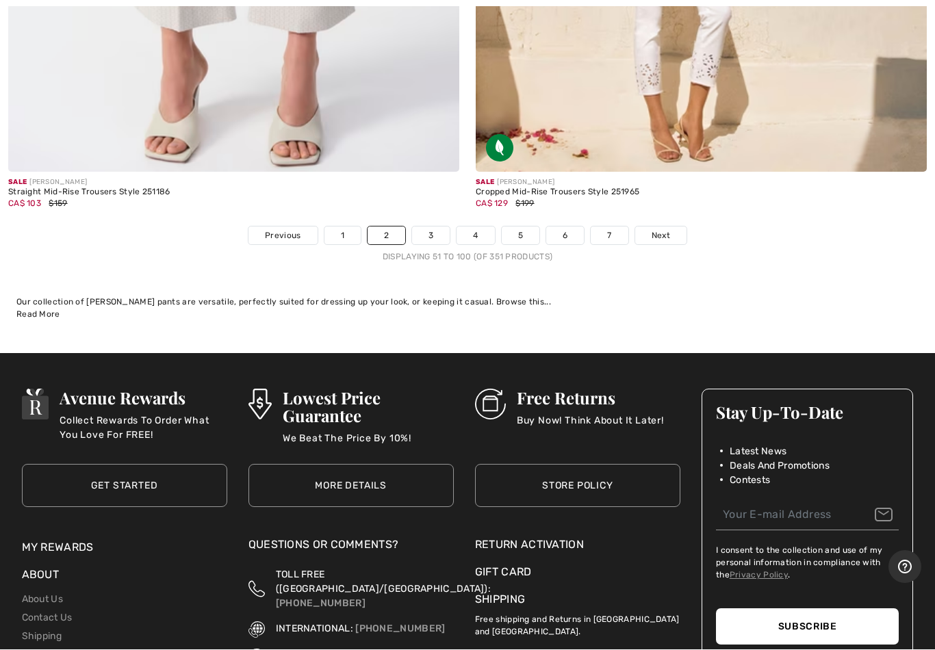
scroll to position [18918, 0]
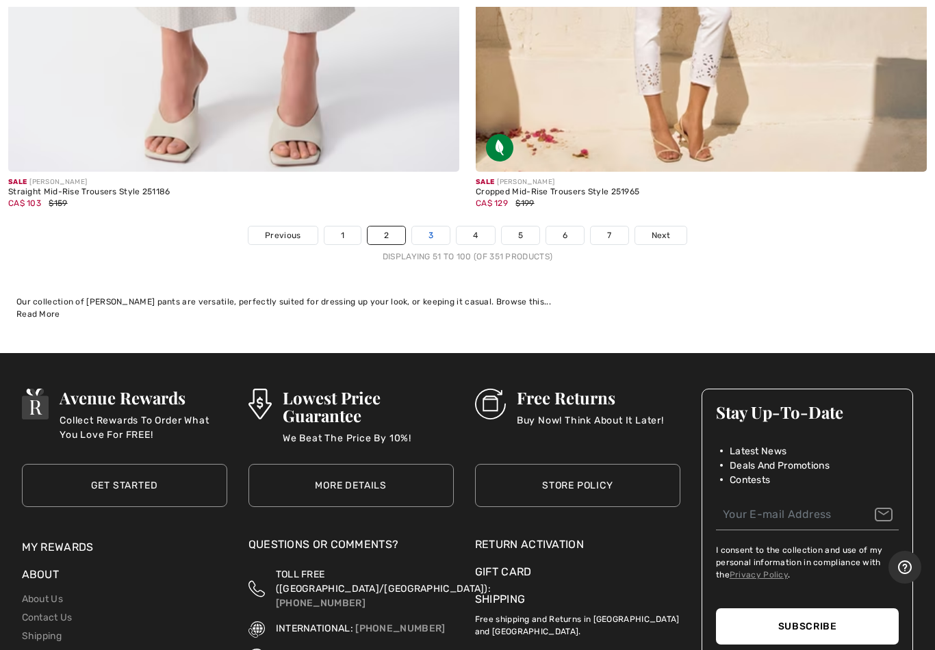
click at [434, 228] on link "3" at bounding box center [431, 235] width 38 height 18
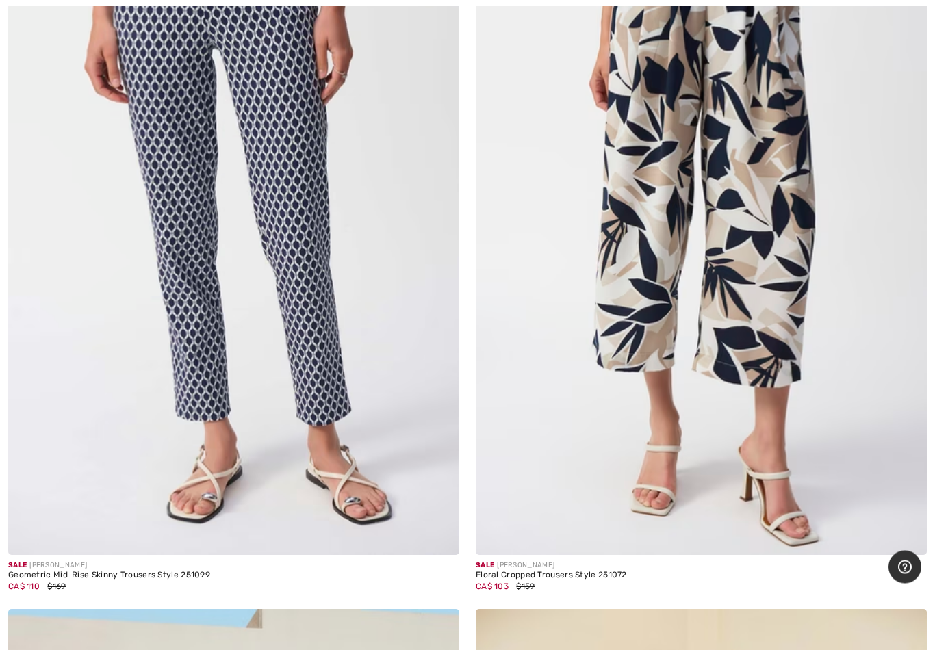
scroll to position [5641, 0]
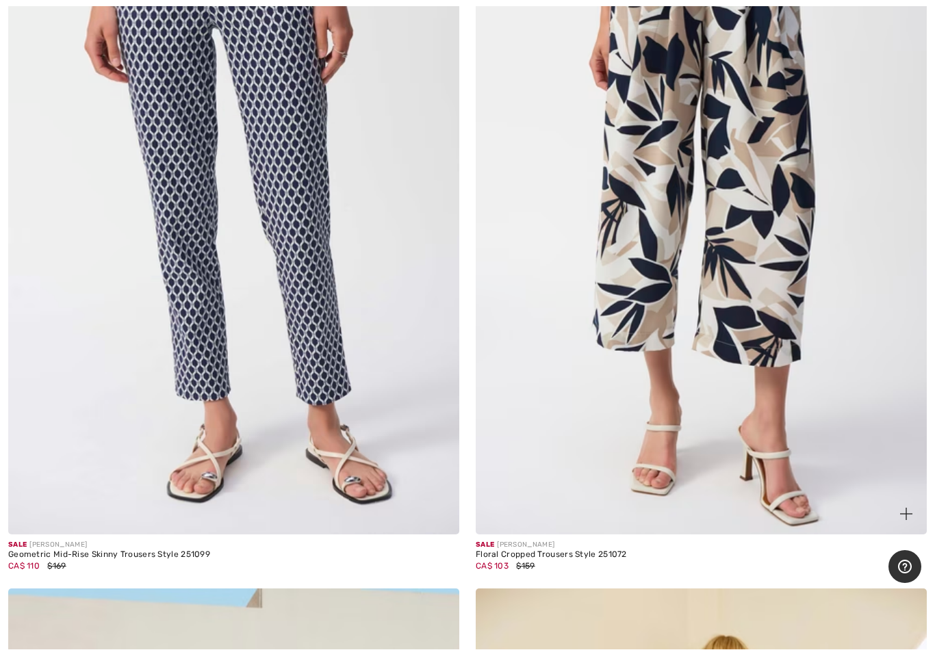
click at [899, 520] on span at bounding box center [905, 514] width 27 height 27
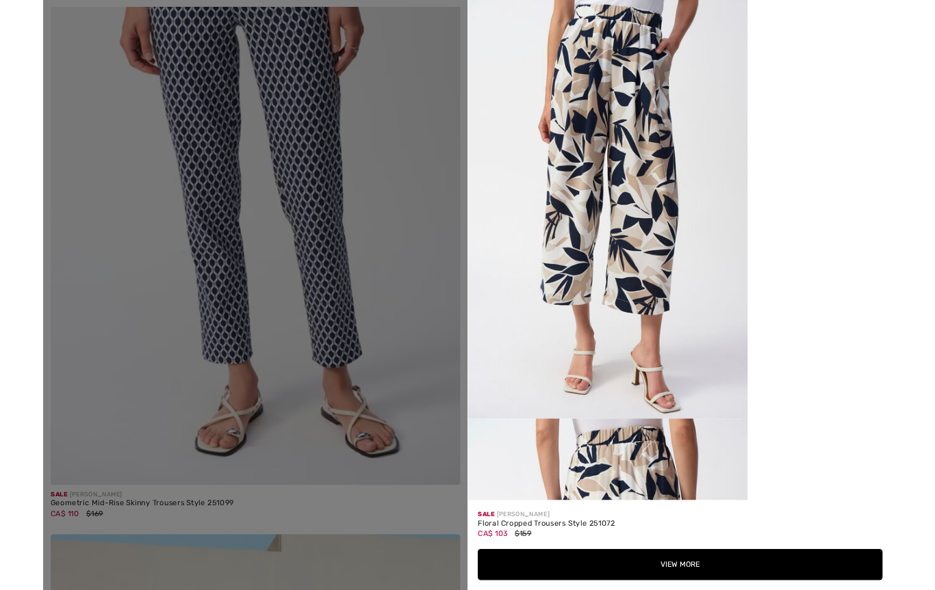
scroll to position [5701, 0]
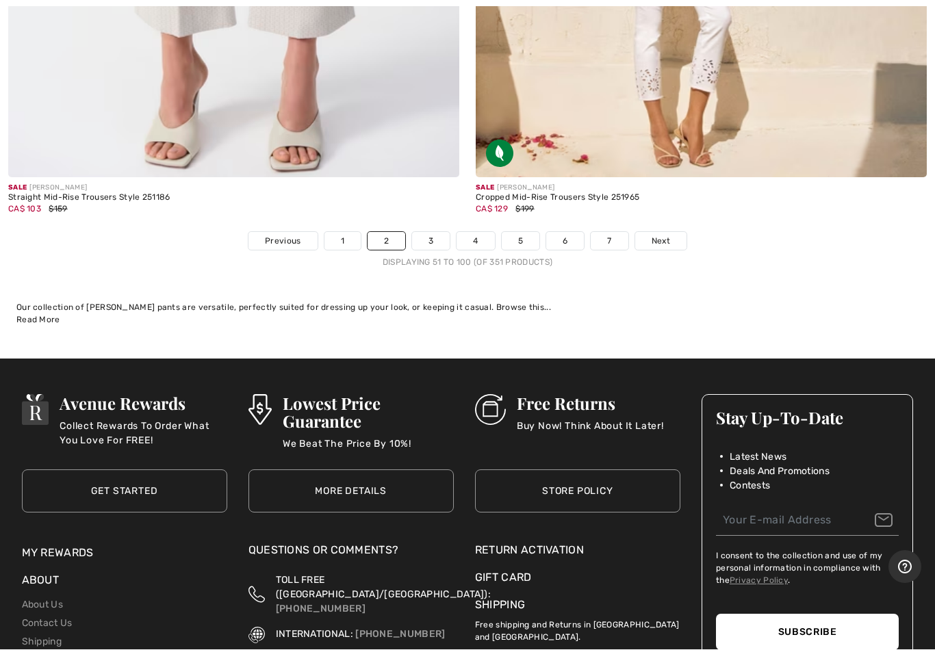
scroll to position [18913, 0]
click at [424, 232] on link "3" at bounding box center [431, 241] width 38 height 18
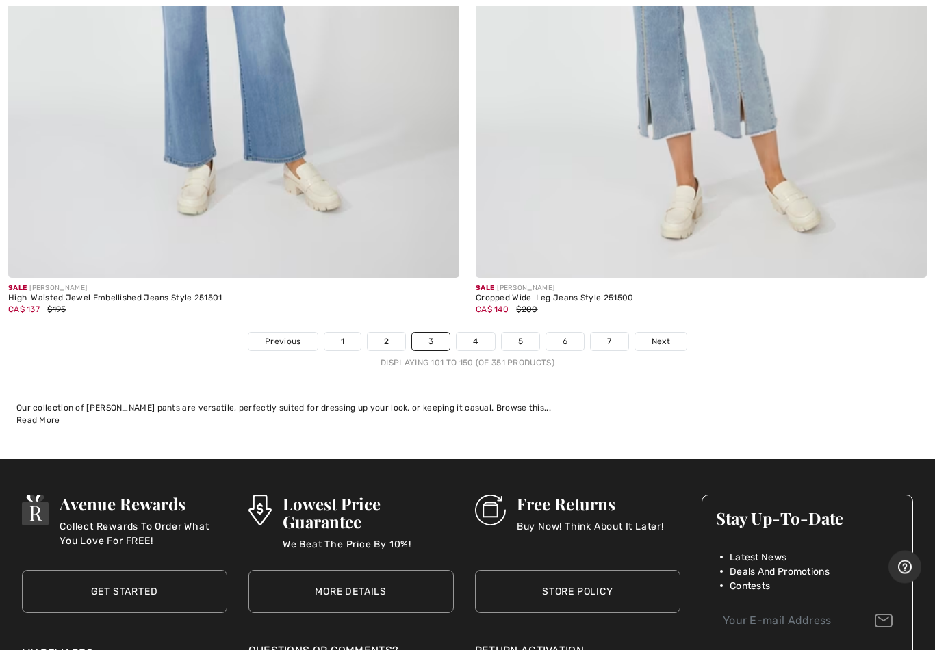
scroll to position [18812, 0]
click at [475, 336] on link "4" at bounding box center [475, 342] width 38 height 18
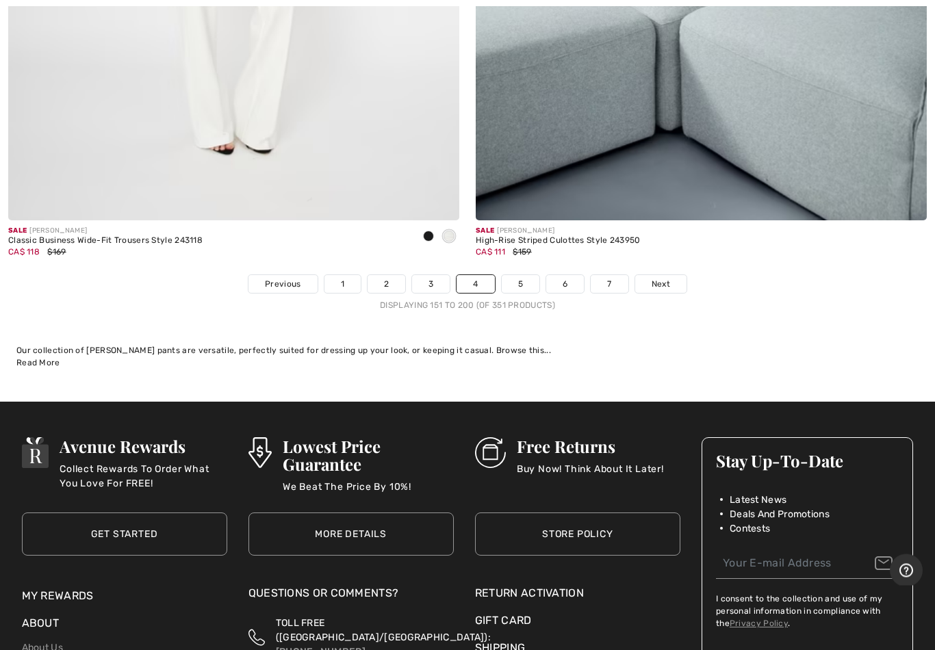
scroll to position [18870, 0]
click at [513, 275] on link "5" at bounding box center [521, 284] width 38 height 18
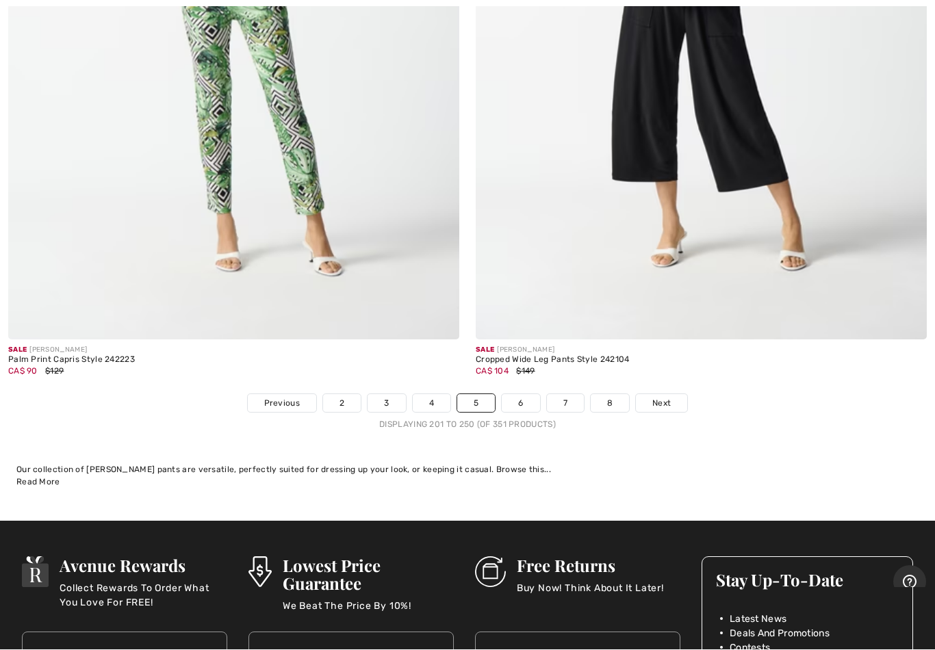
scroll to position [18751, 0]
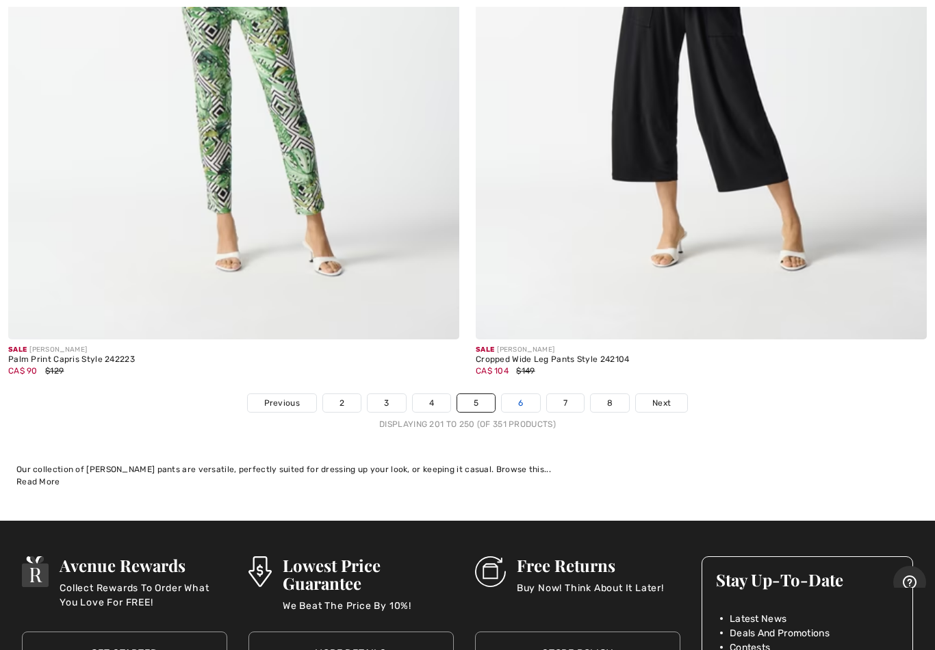
click at [521, 394] on link "6" at bounding box center [521, 403] width 38 height 18
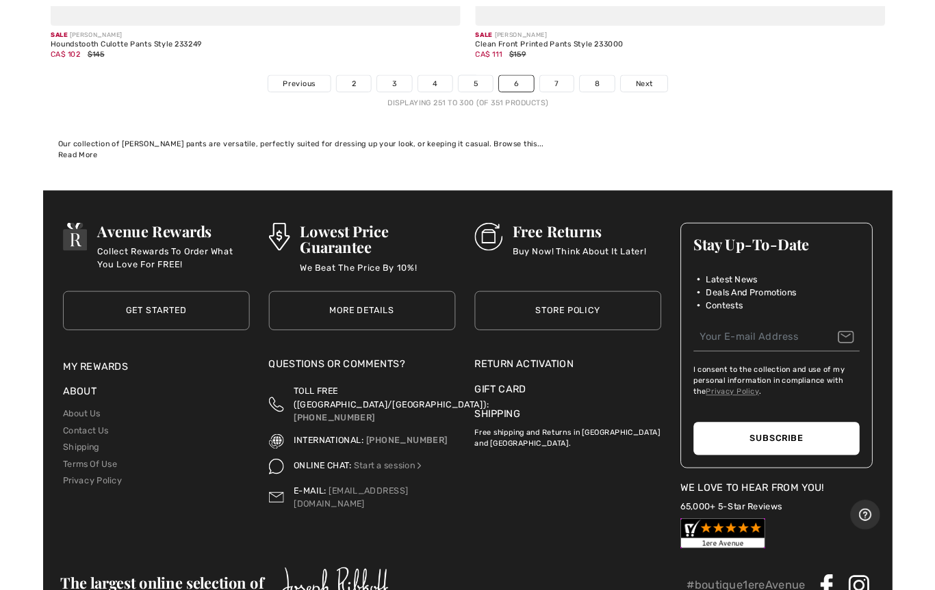
scroll to position [19057, 0]
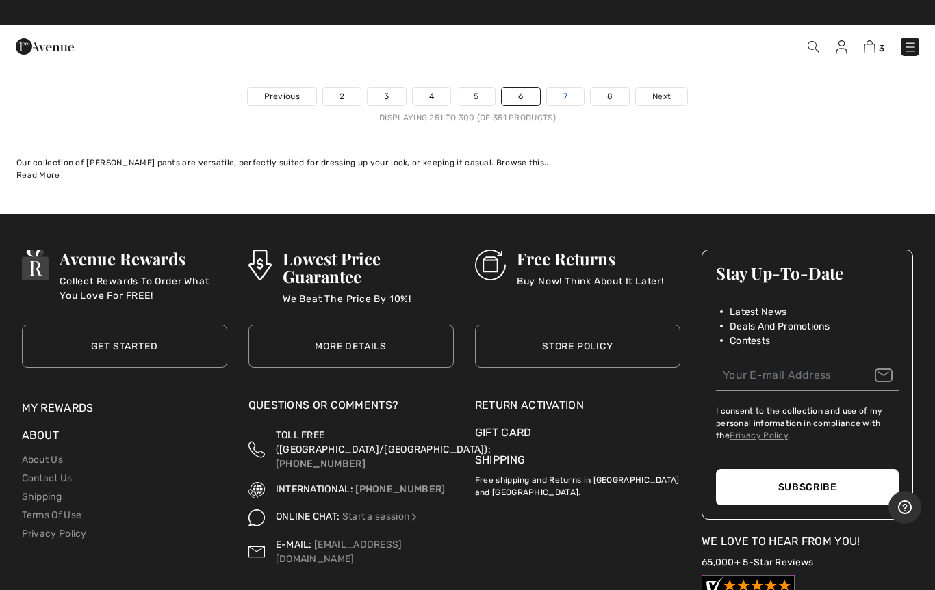
click at [554, 88] on link "7" at bounding box center [565, 97] width 37 height 18
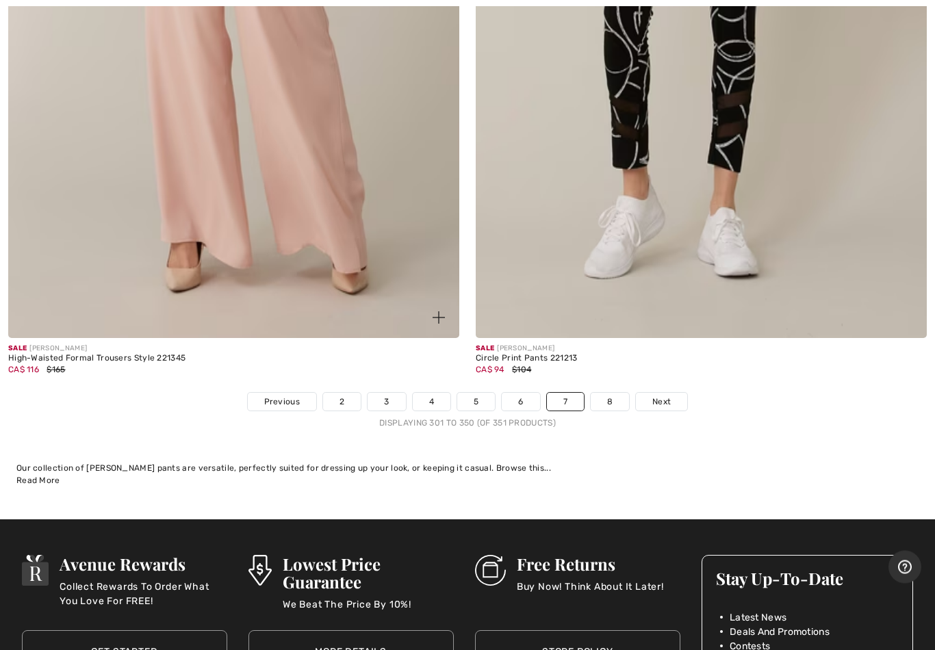
scroll to position [18752, 0]
click at [438, 311] on img at bounding box center [438, 317] width 12 height 12
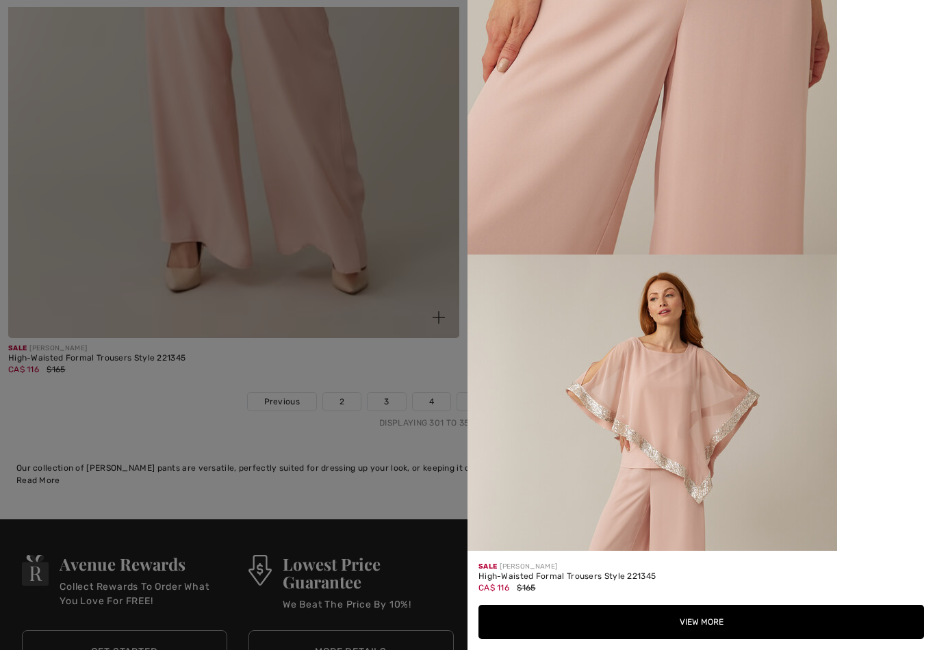
scroll to position [1821, 0]
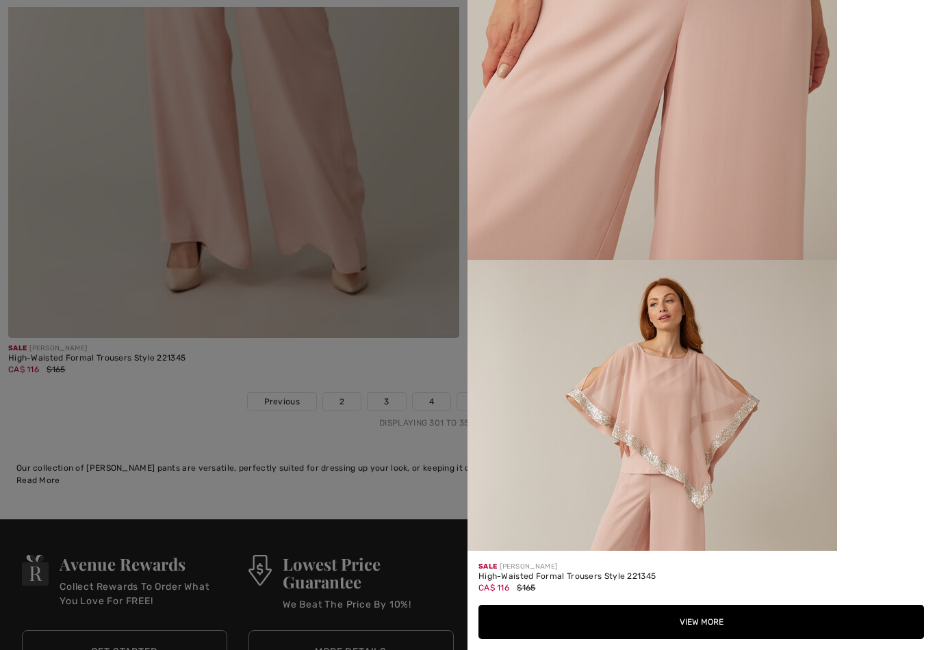
click at [665, 590] on button "View More" at bounding box center [700, 622] width 445 height 34
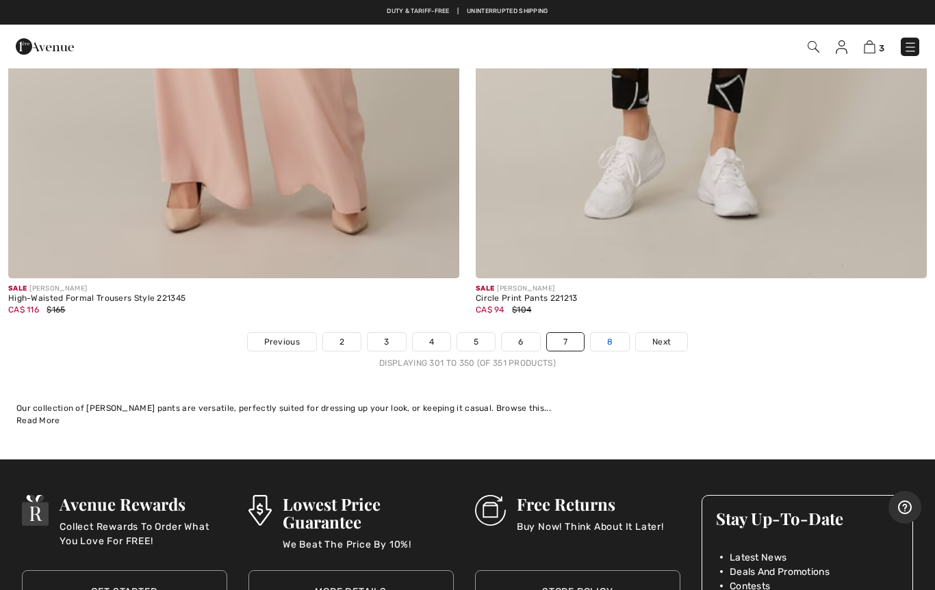
click at [602, 333] on link "8" at bounding box center [609, 342] width 38 height 18
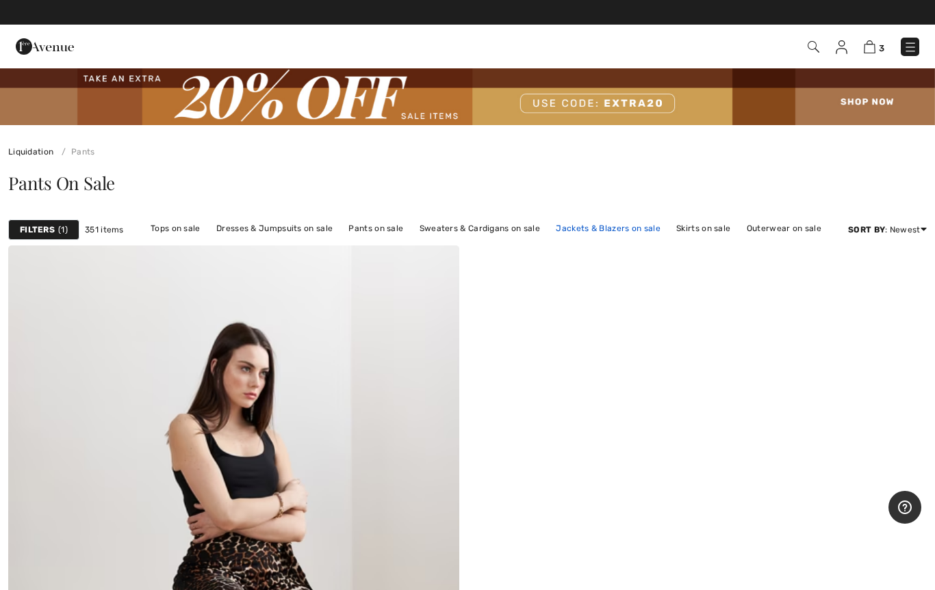
click at [608, 229] on link "Jackets & Blazers on sale" at bounding box center [608, 229] width 118 height 18
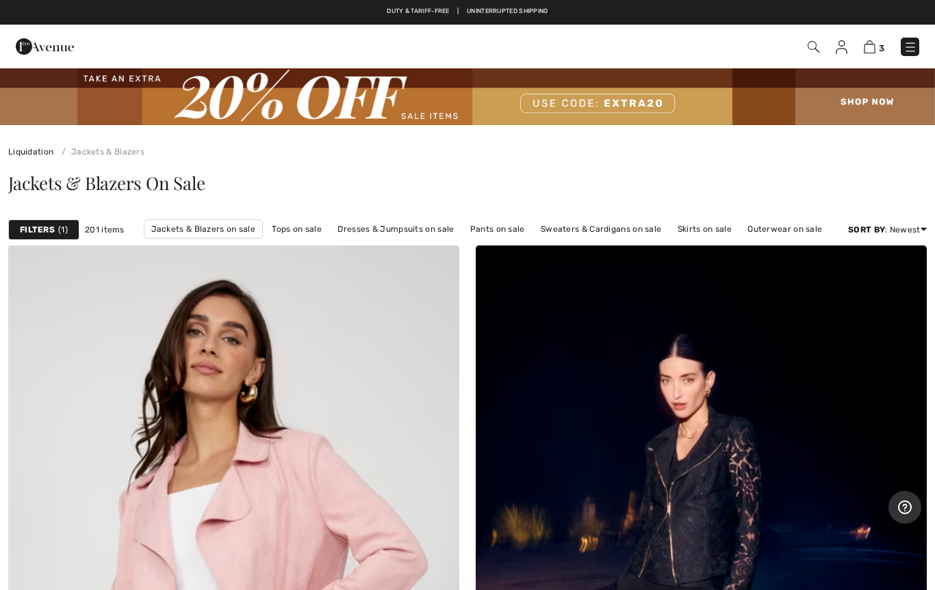
click at [42, 234] on strong "Filters" at bounding box center [37, 230] width 35 height 12
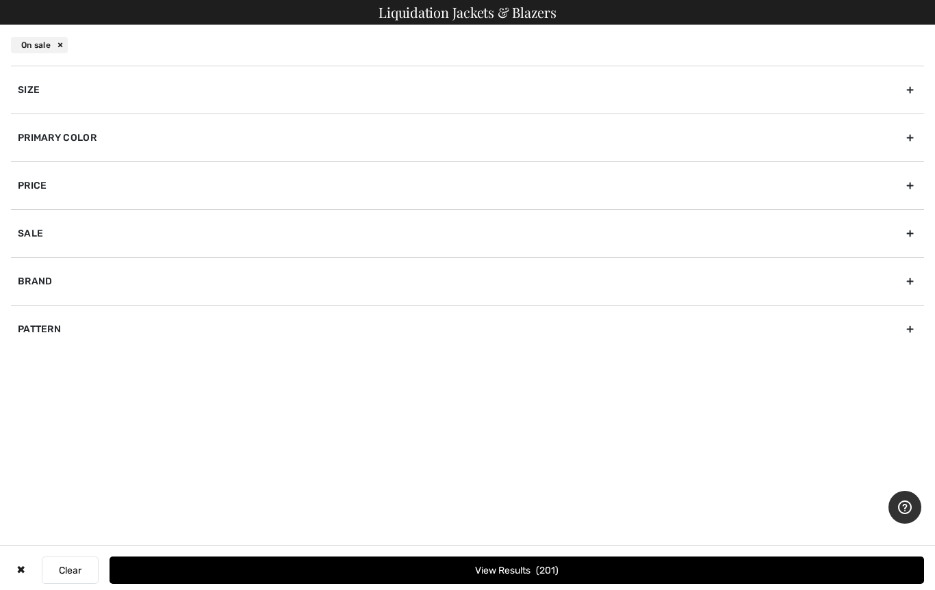
click at [42, 293] on div "Brand" at bounding box center [467, 281] width 913 height 48
click at [23, 315] on input"] "[PERSON_NAME]" at bounding box center [23, 312] width 10 height 10
checkbox input"] "true"
click at [21, 329] on input"] "[PERSON_NAME]" at bounding box center [23, 326] width 10 height 10
checkbox input"] "true"
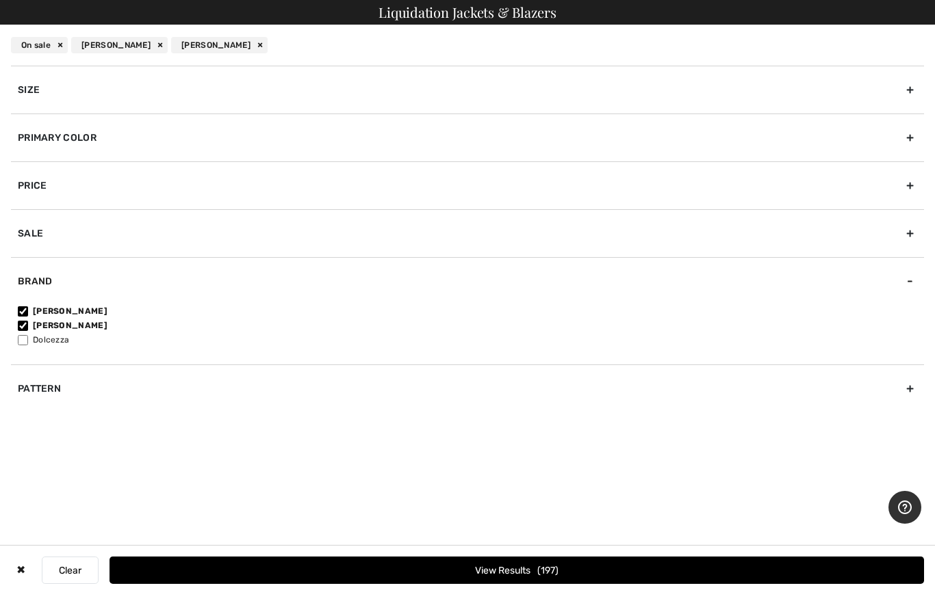
click at [39, 146] on div "Primary Color" at bounding box center [467, 138] width 913 height 48
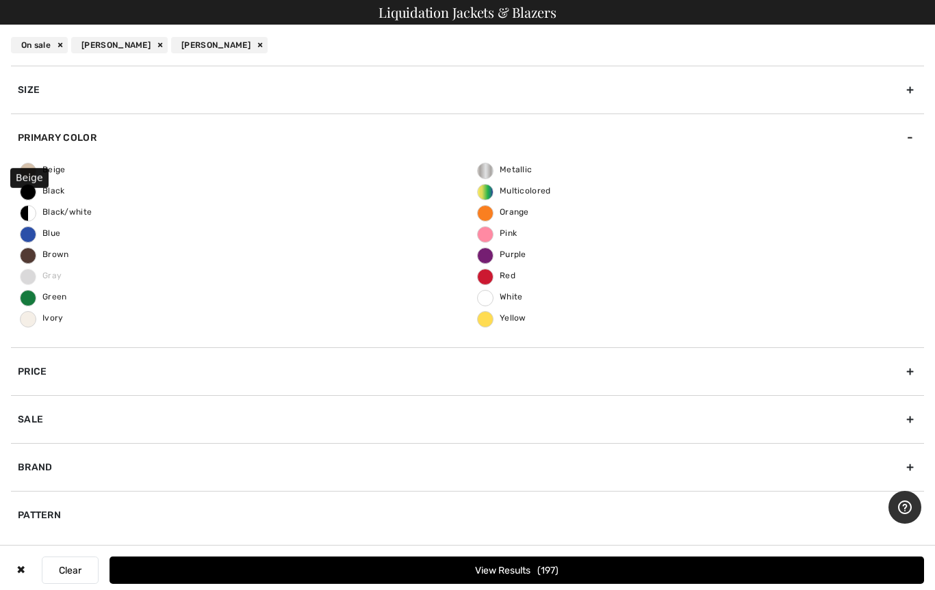
click at [36, 166] on span "Beige" at bounding box center [43, 170] width 45 height 10
click at [0, 0] on input "Beige" at bounding box center [0, 0] width 0 height 0
click at [27, 234] on span "Blue" at bounding box center [41, 234] width 40 height 10
click at [0, 0] on input "Blue" at bounding box center [0, 0] width 0 height 0
click at [488, 569] on button "View Results 59" at bounding box center [516, 570] width 814 height 27
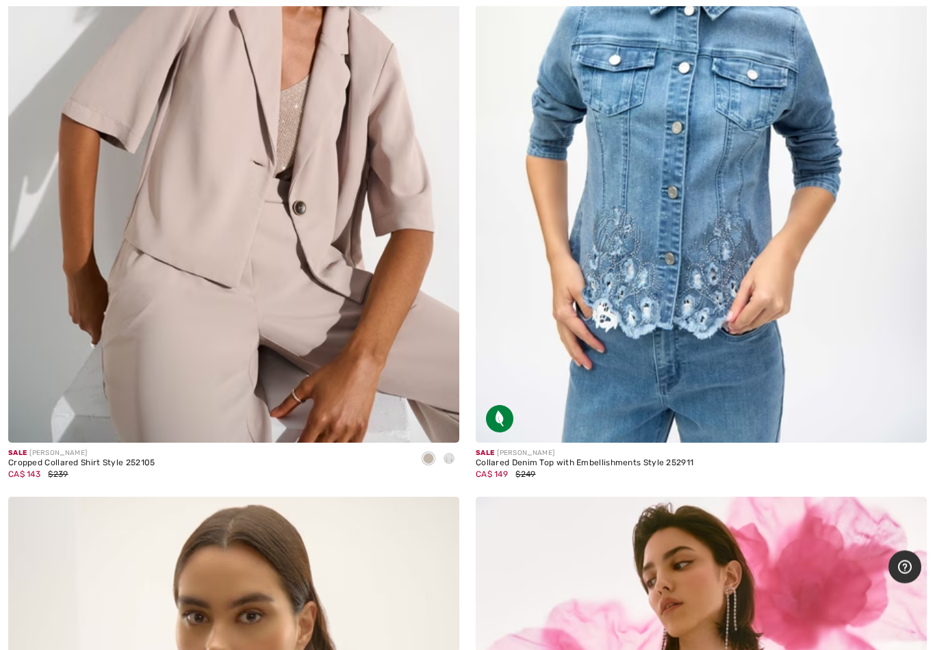
scroll to position [1953, 0]
click at [440, 421] on img at bounding box center [438, 422] width 12 height 12
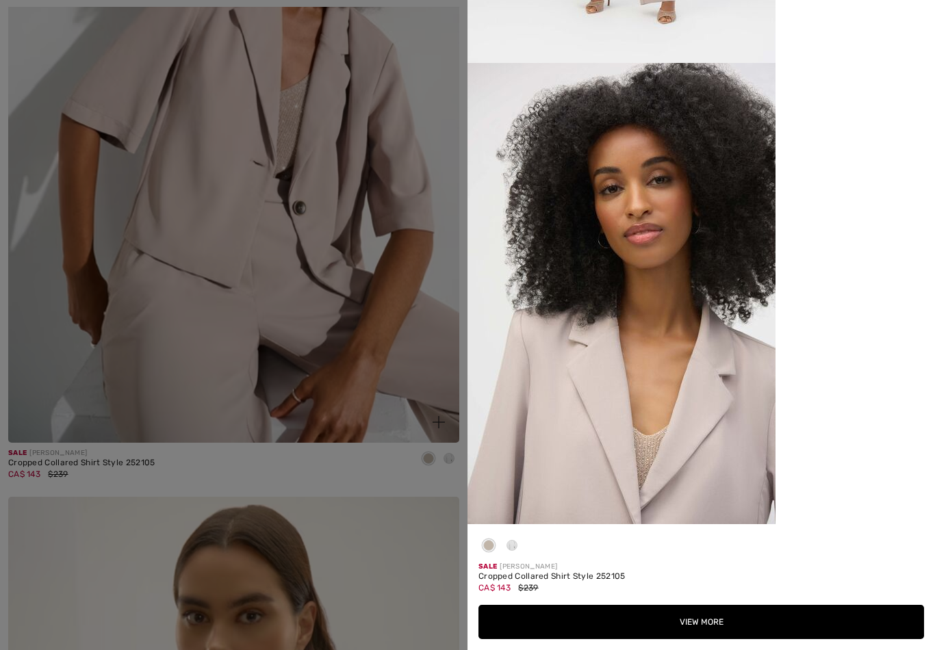
scroll to position [2151, 0]
click at [683, 590] on button "View More" at bounding box center [700, 622] width 445 height 34
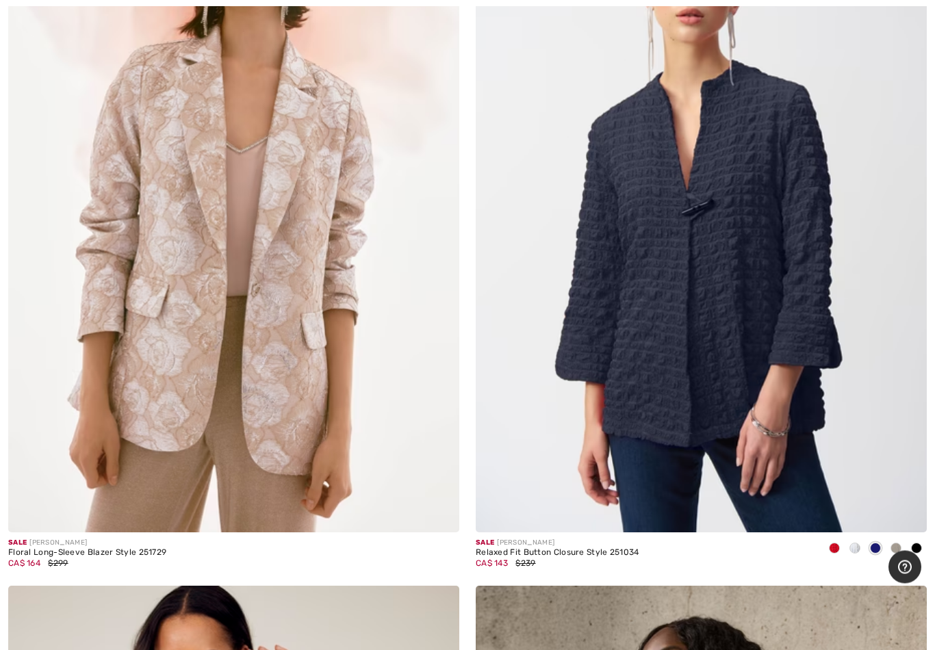
scroll to position [6388, 0]
click at [896, 551] on div "Help" at bounding box center [904, 567] width 33 height 33
click at [900, 506] on img at bounding box center [906, 512] width 12 height 12
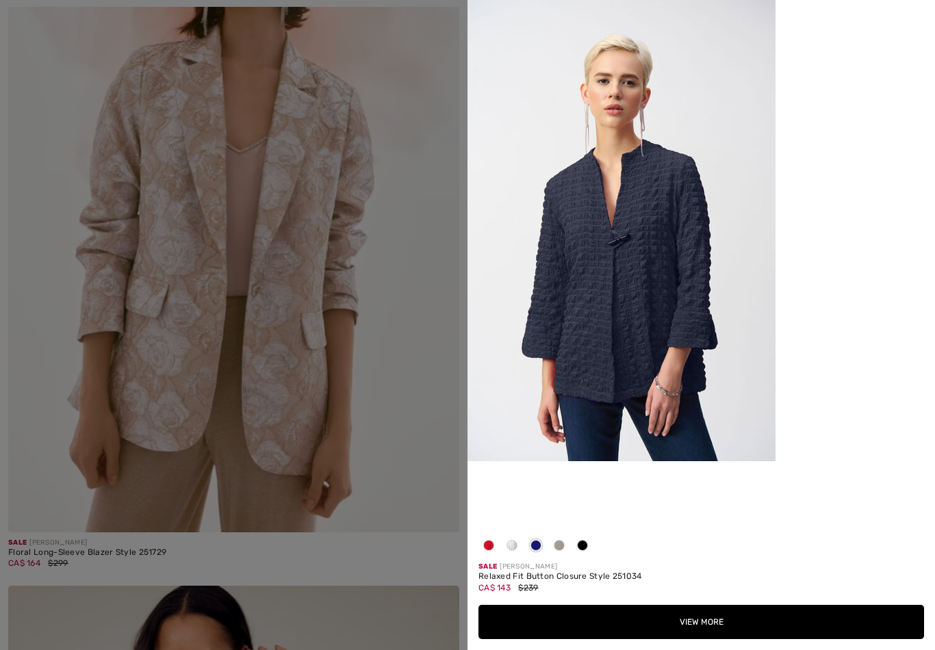
click at [558, 546] on span at bounding box center [559, 545] width 11 height 11
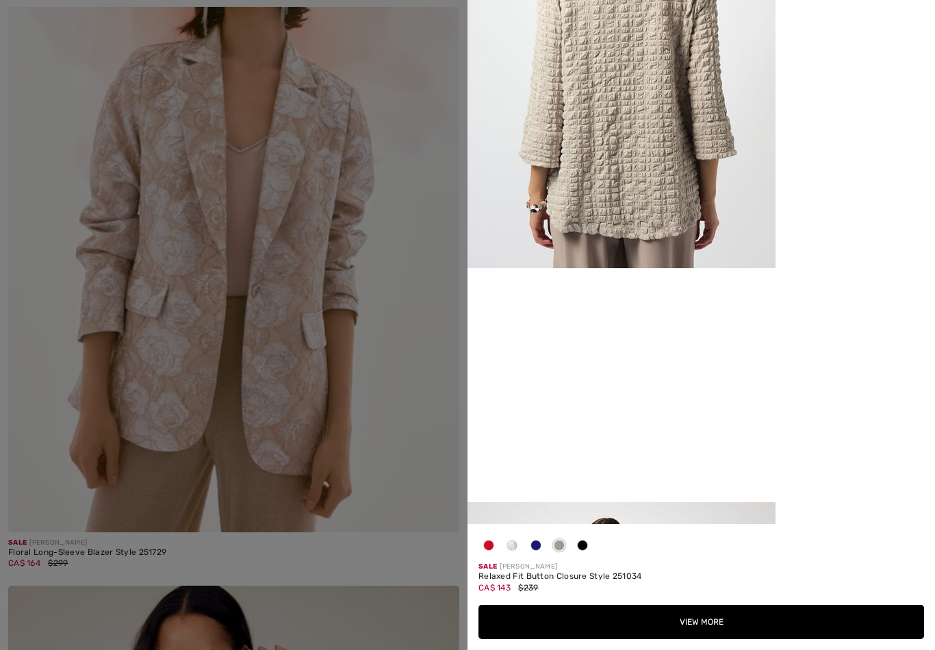
click at [677, 590] on button "View More" at bounding box center [700, 622] width 445 height 34
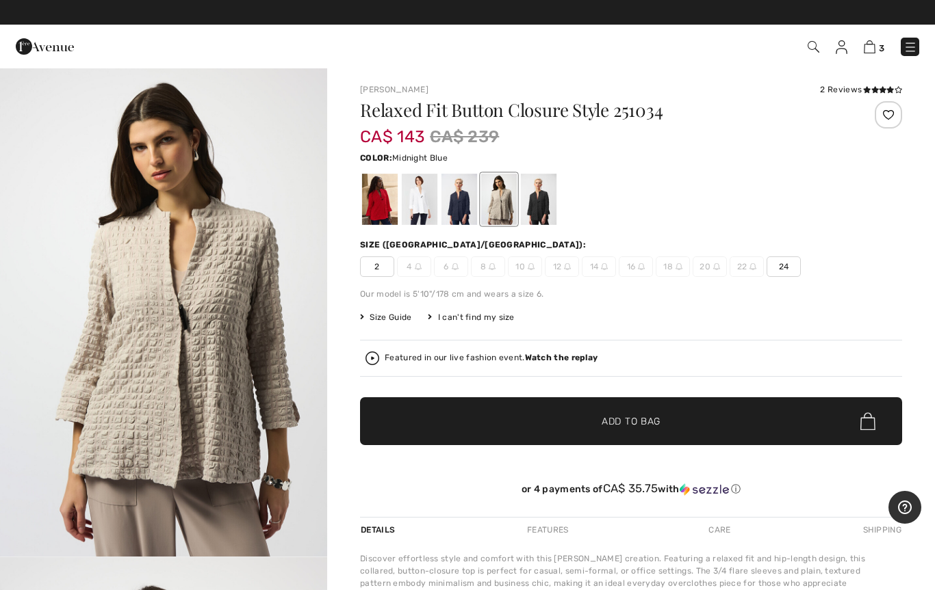
click at [456, 209] on div at bounding box center [459, 199] width 36 height 51
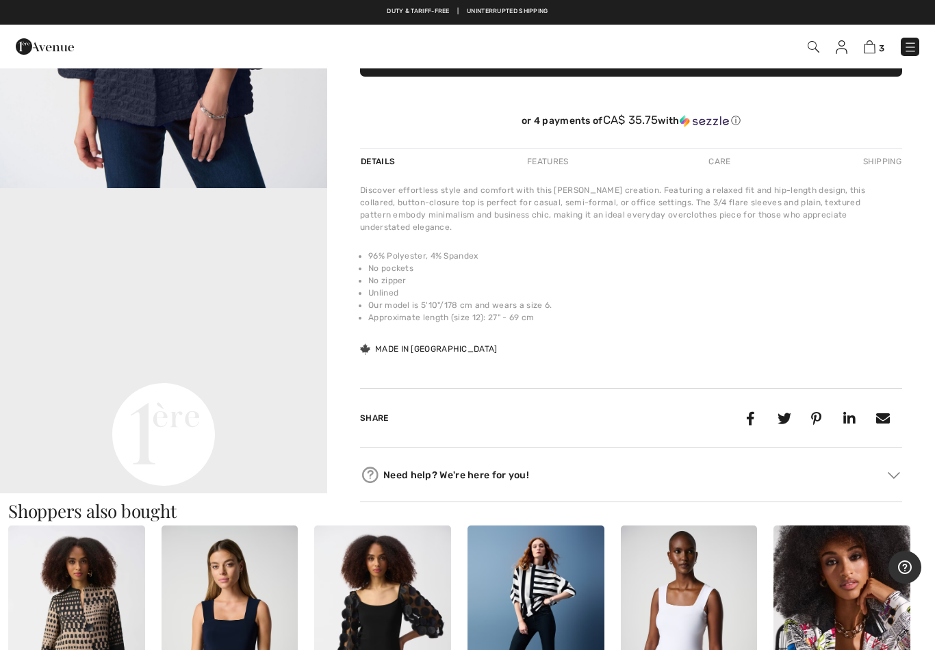
click at [12, 12] on div "Duty & tariff-free | Uninterrupted shipping" at bounding box center [467, 12] width 935 height 10
click at [57, 46] on img at bounding box center [45, 46] width 58 height 27
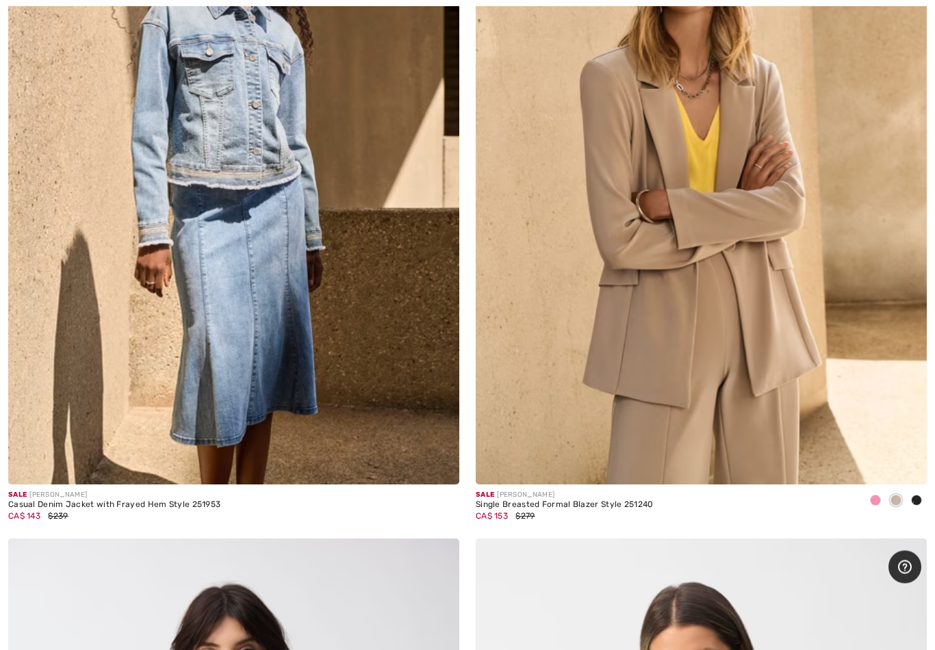
scroll to position [11726, 0]
click at [624, 344] on img at bounding box center [701, 146] width 451 height 677
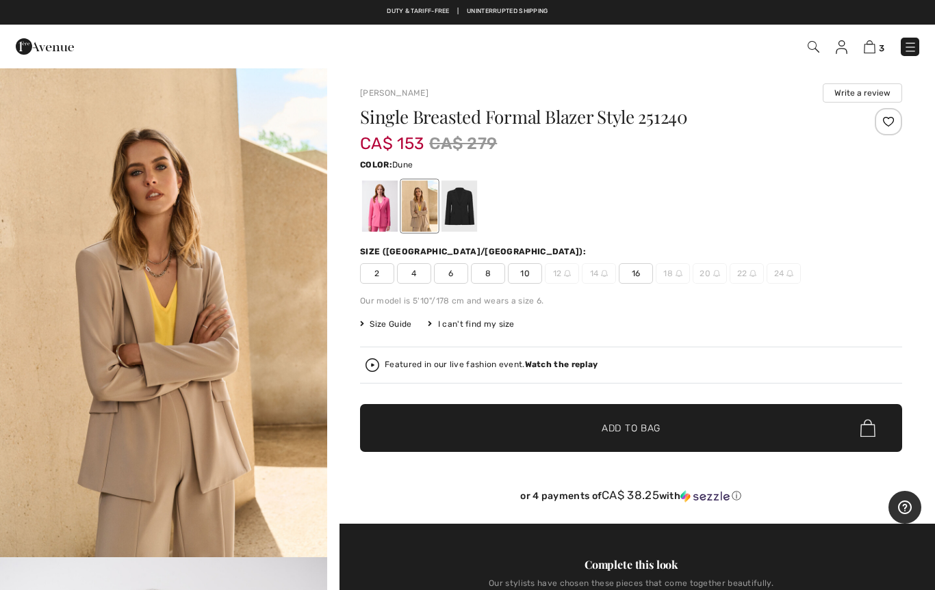
click at [486, 278] on span "8" at bounding box center [488, 273] width 34 height 21
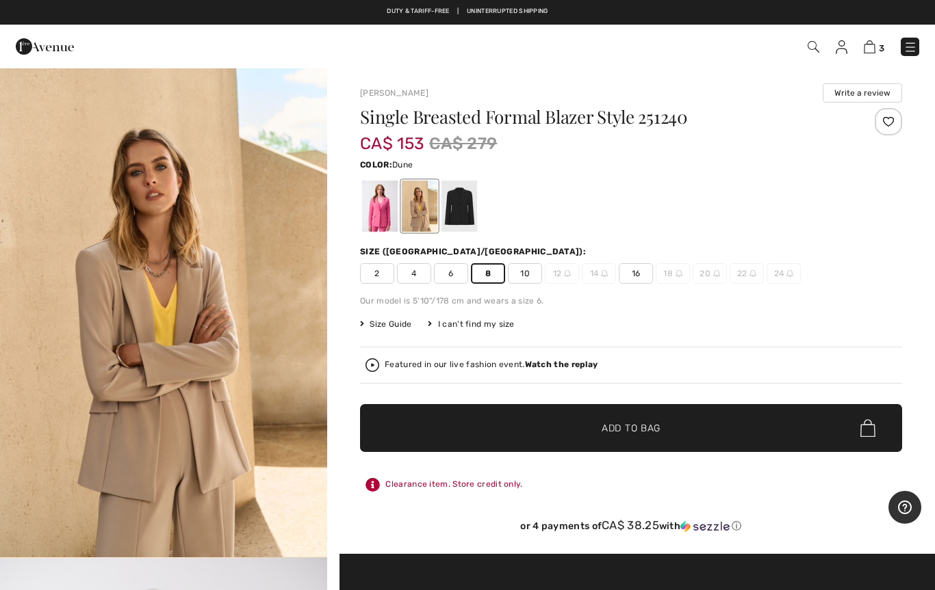
click at [554, 433] on span "✔ Added to Bag Add to Bag" at bounding box center [631, 428] width 542 height 48
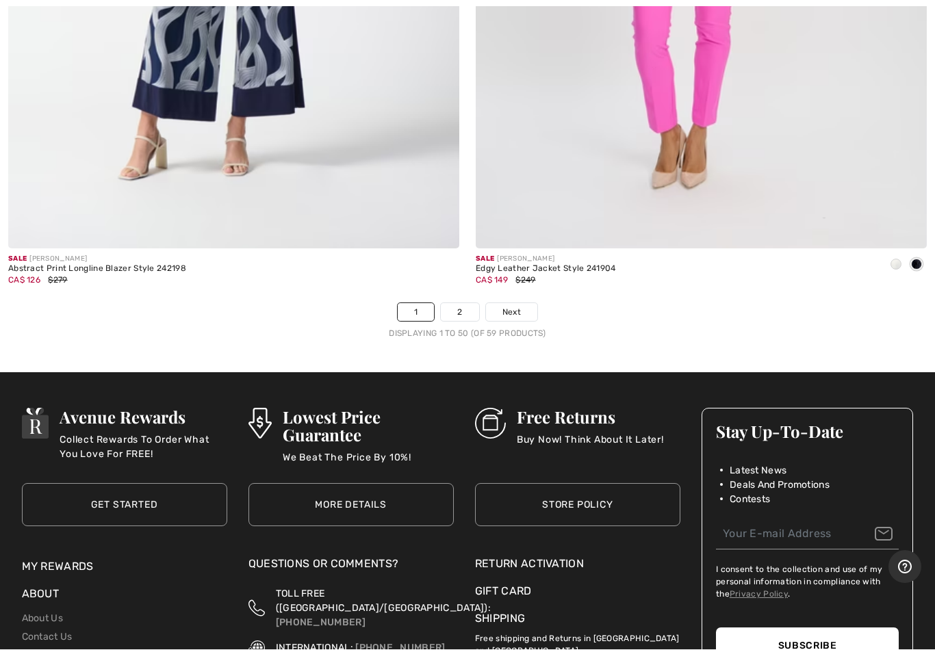
scroll to position [18855, 0]
click at [456, 306] on link "2" at bounding box center [460, 312] width 38 height 18
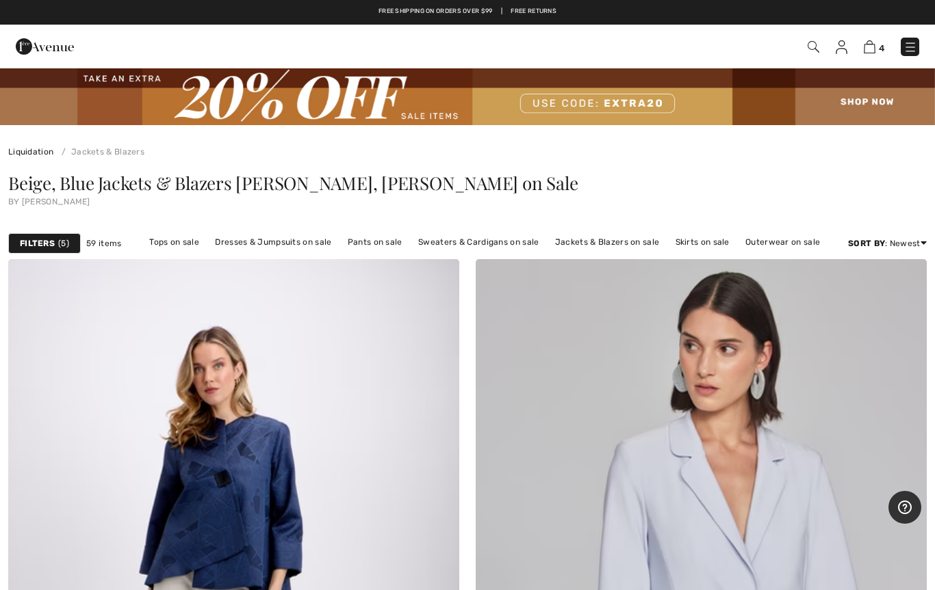
click at [859, 52] on span "4" at bounding box center [660, 47] width 519 height 18
click at [872, 52] on img at bounding box center [869, 46] width 12 height 13
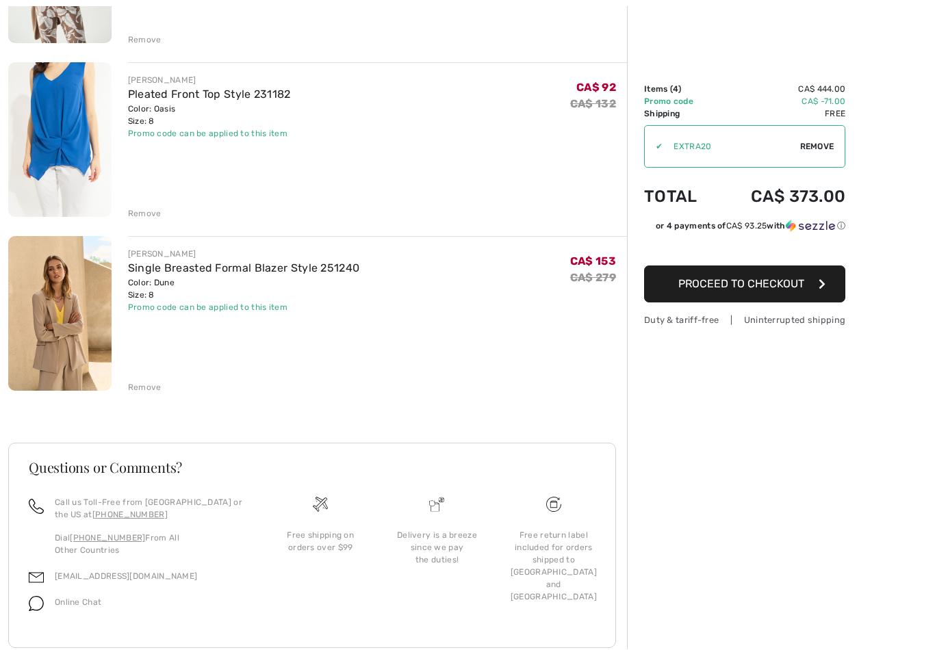
scroll to position [465, 0]
click at [133, 263] on link "Single Breasted Formal Blazer Style 251240" at bounding box center [244, 267] width 232 height 13
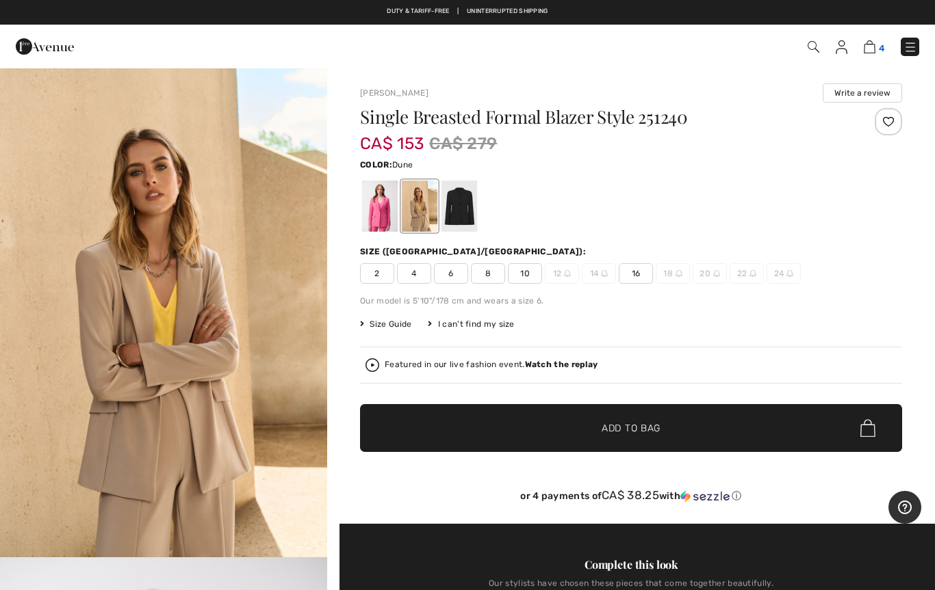
click at [865, 53] on img at bounding box center [869, 46] width 12 height 13
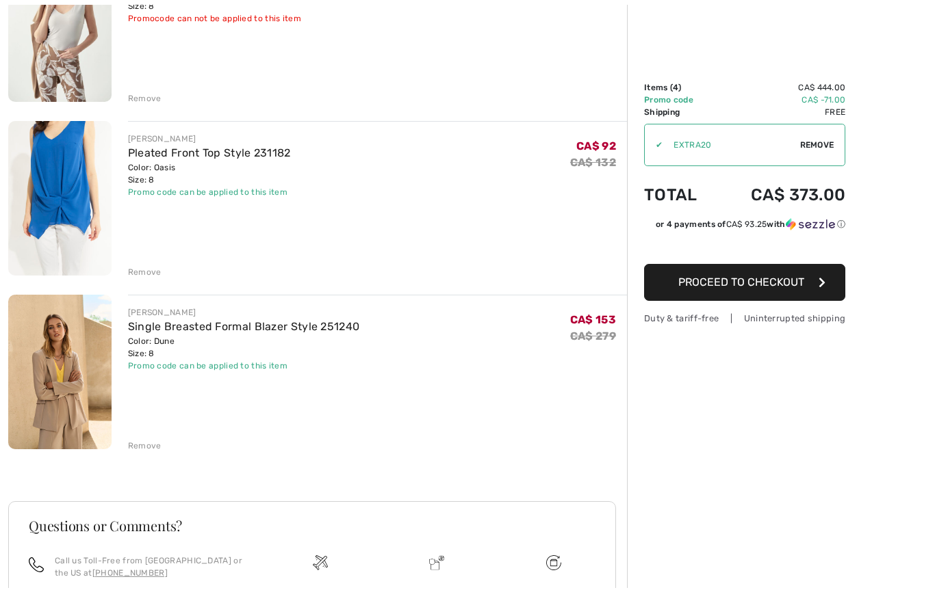
scroll to position [406, 0]
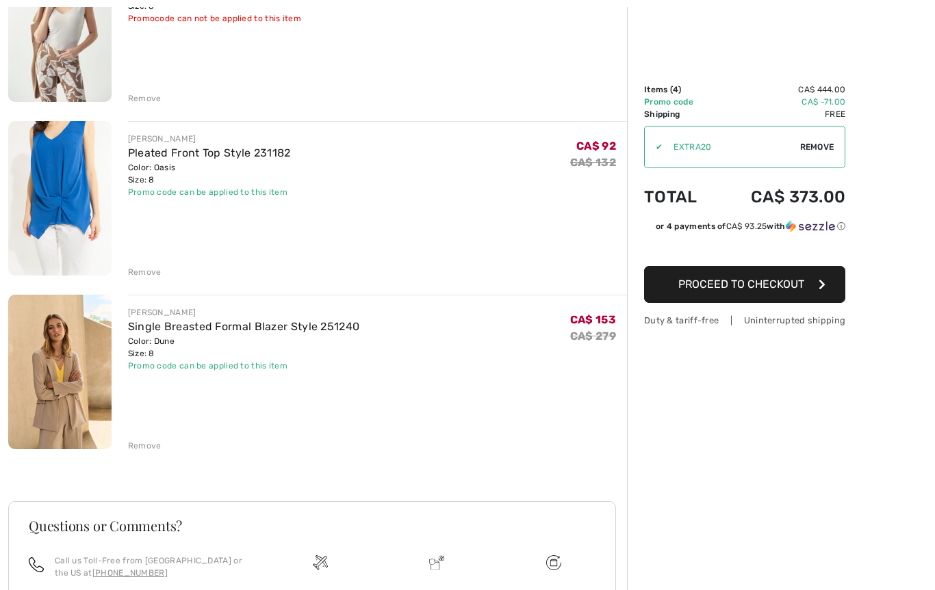
click at [132, 268] on div "Remove" at bounding box center [145, 272] width 34 height 12
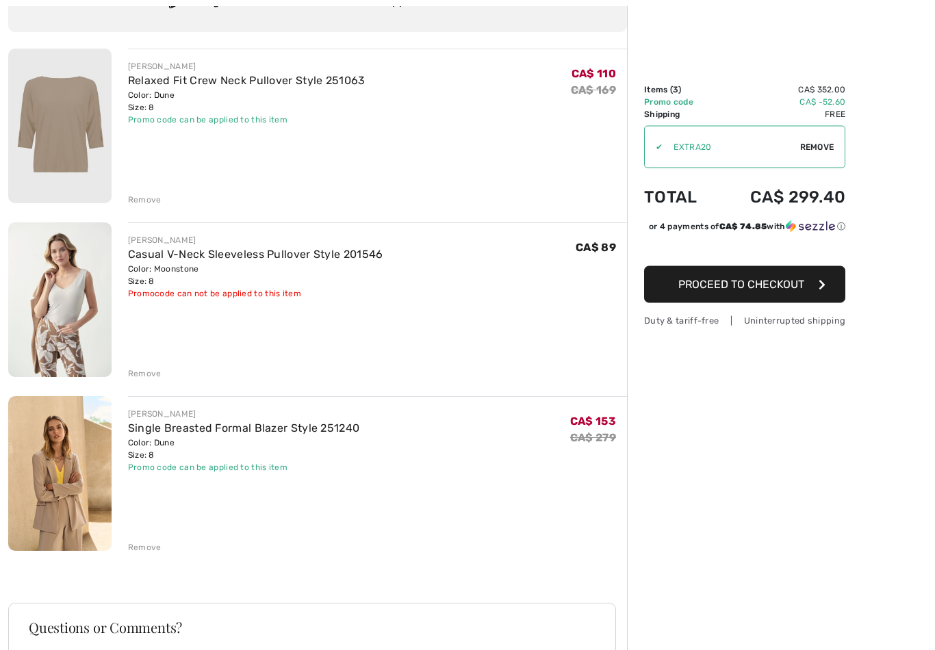
scroll to position [131, 0]
click at [31, 481] on img at bounding box center [59, 473] width 103 height 155
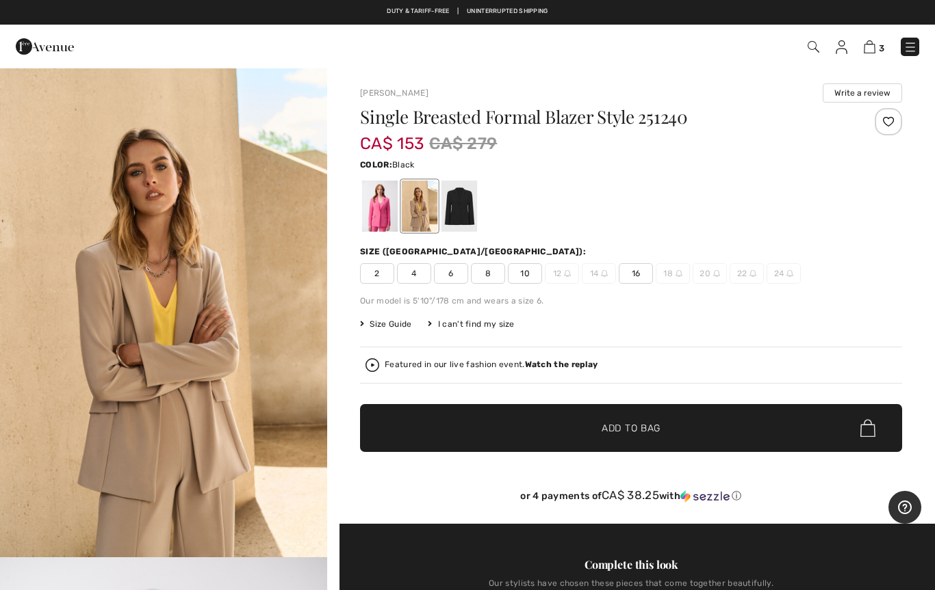
click at [454, 213] on div at bounding box center [459, 206] width 36 height 51
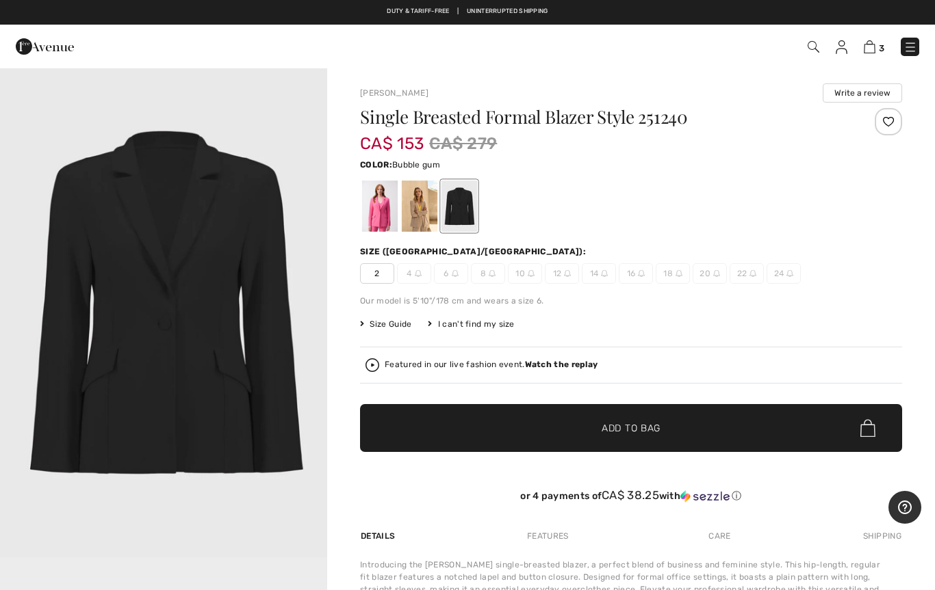
click at [376, 215] on div at bounding box center [380, 206] width 36 height 51
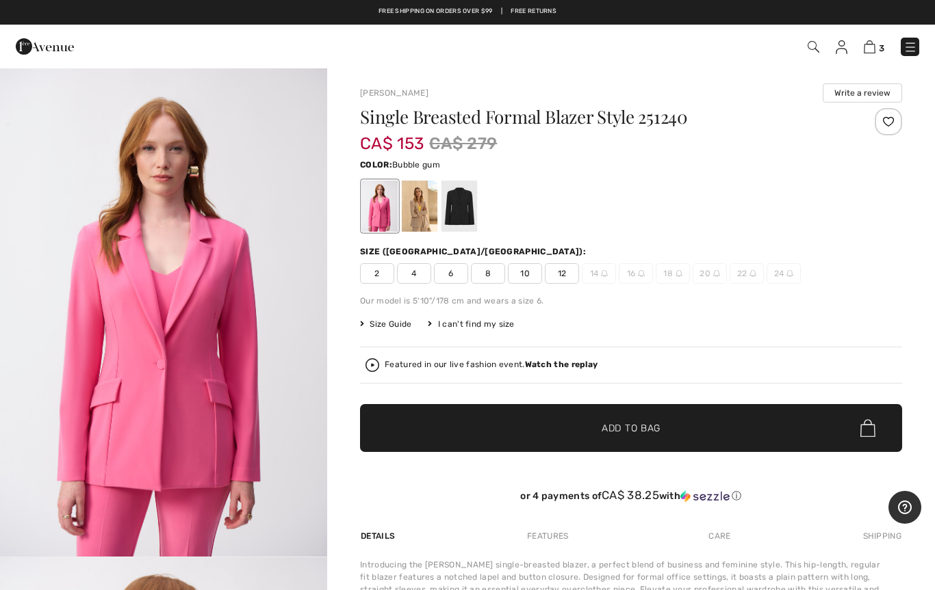
click at [408, 209] on div at bounding box center [420, 206] width 36 height 51
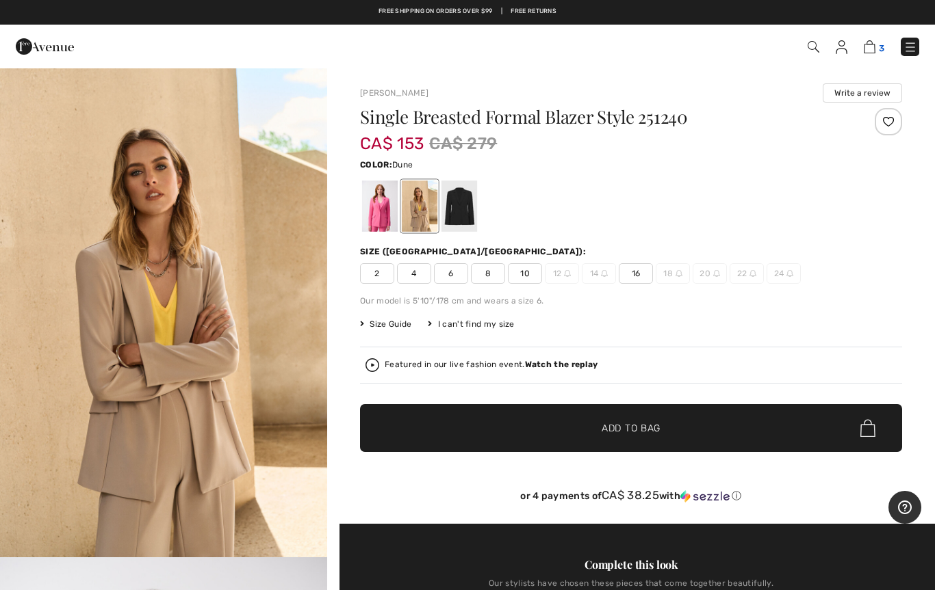
click at [871, 45] on img at bounding box center [869, 46] width 12 height 13
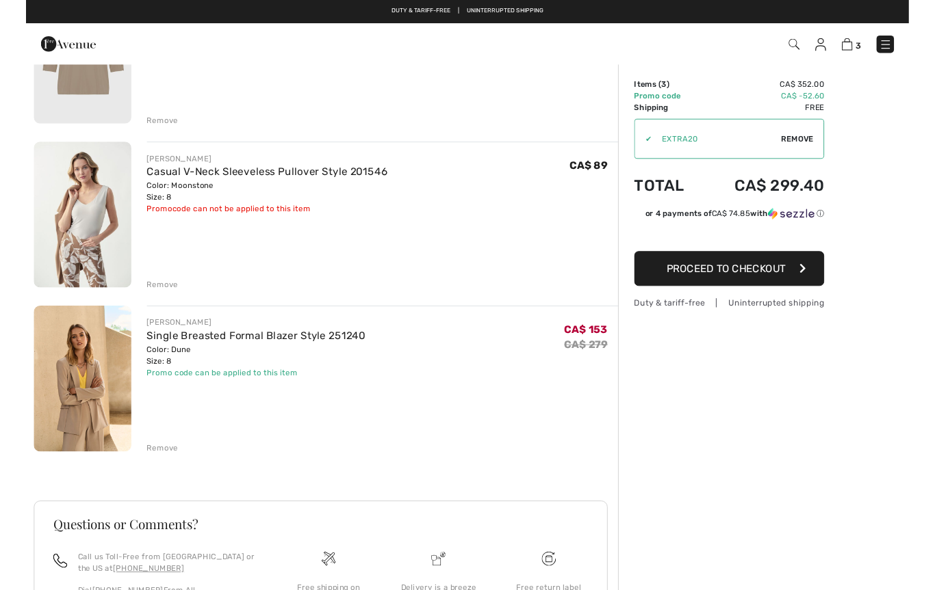
scroll to position [237, 0]
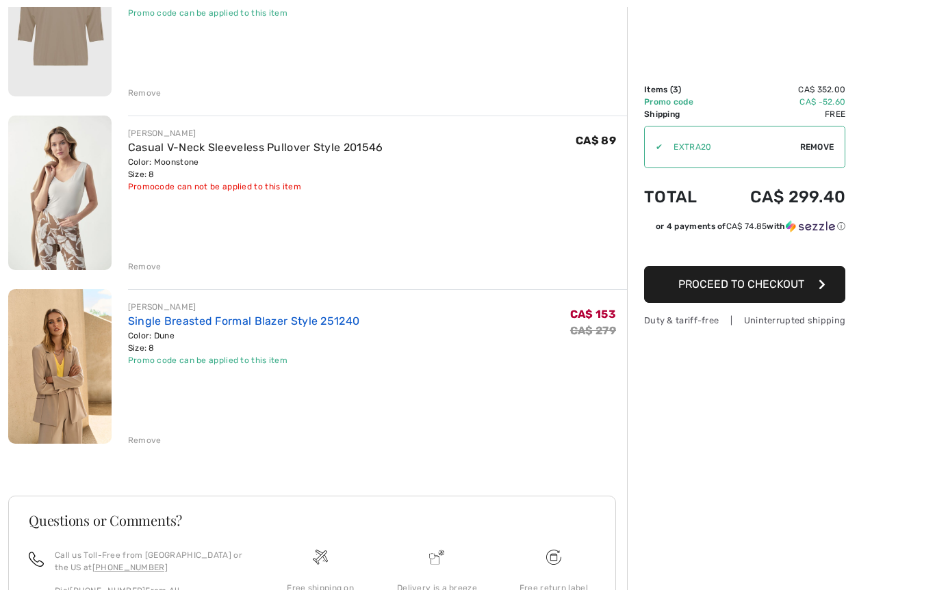
click at [155, 327] on link "Single Breasted Formal Blazer Style 251240" at bounding box center [244, 321] width 232 height 13
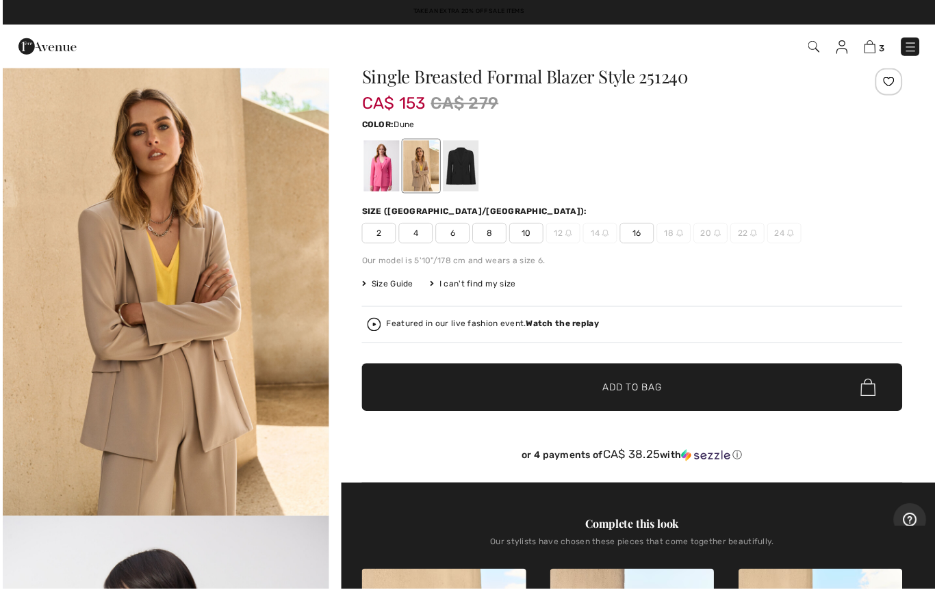
scroll to position [108, 0]
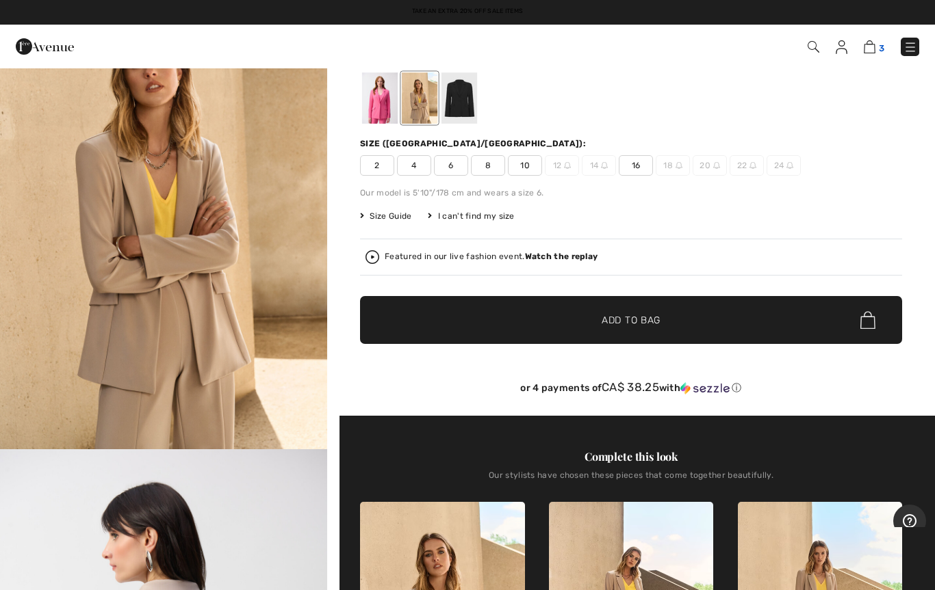
click at [864, 51] on img at bounding box center [869, 46] width 12 height 13
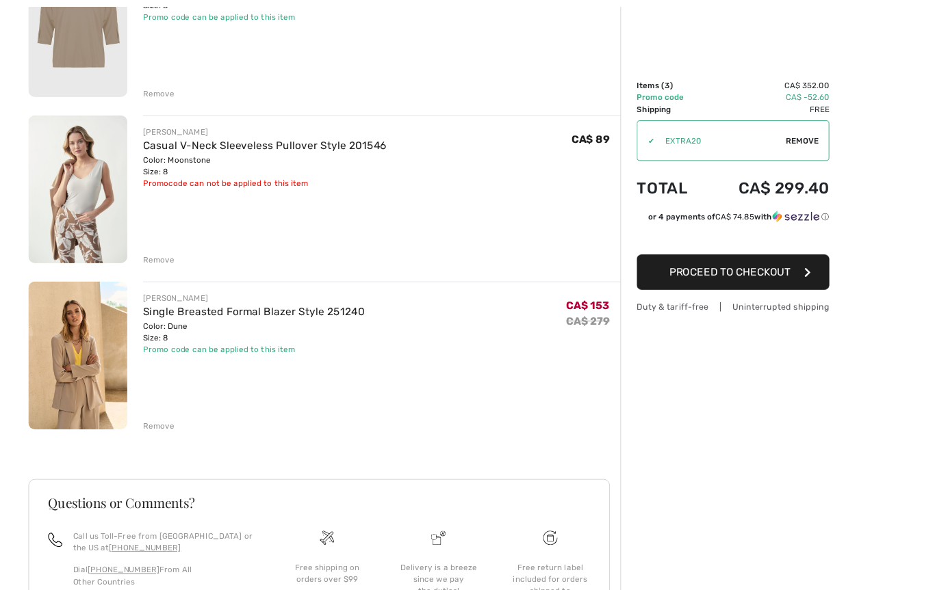
scroll to position [260, 0]
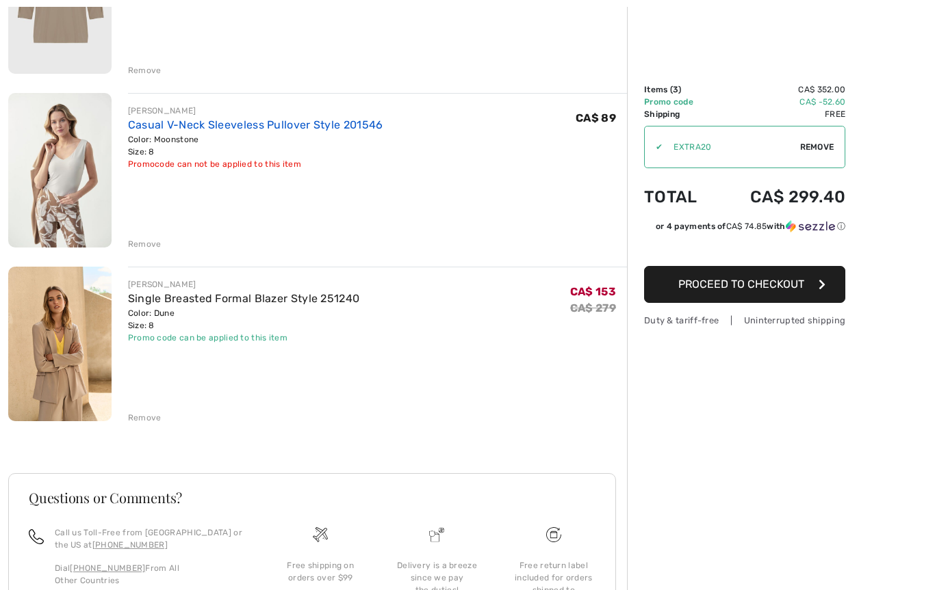
click at [144, 127] on link "Casual V-Neck Sleeveless Pullover Style 201546" at bounding box center [255, 124] width 255 height 13
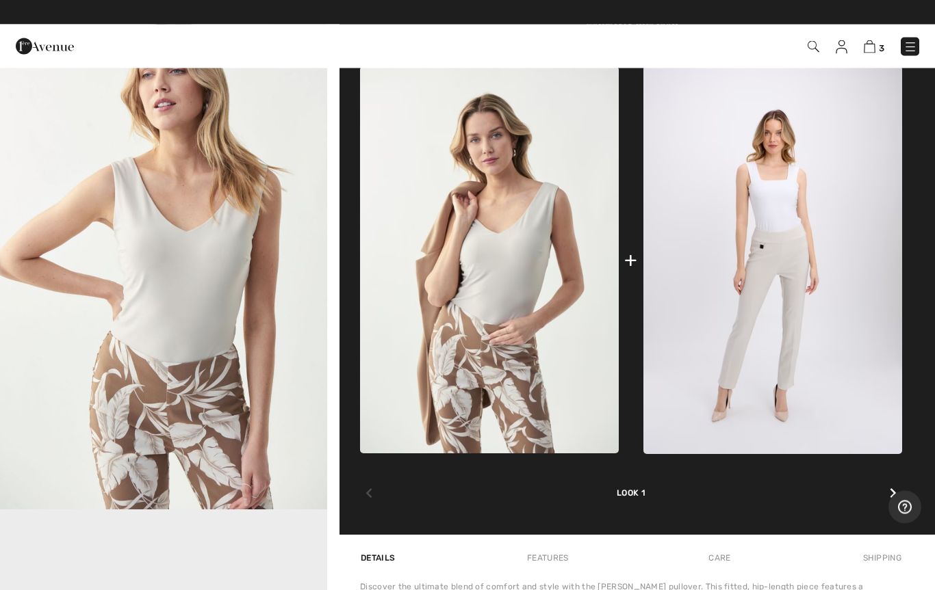
scroll to position [538, 0]
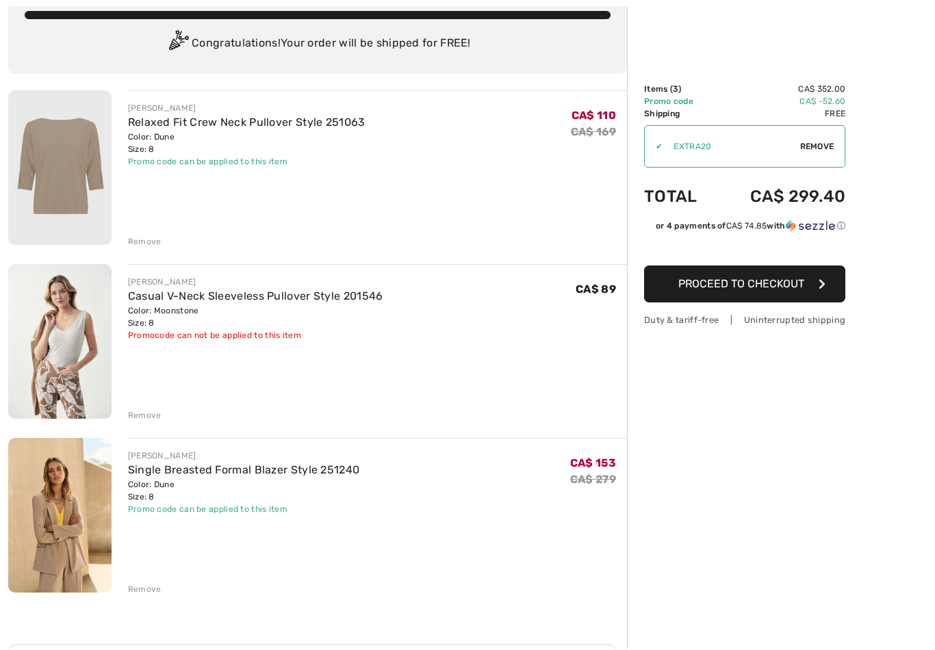
scroll to position [89, 0]
click at [146, 124] on link "Relaxed Fit Crew Neck Pullover Style 251063" at bounding box center [246, 122] width 237 height 13
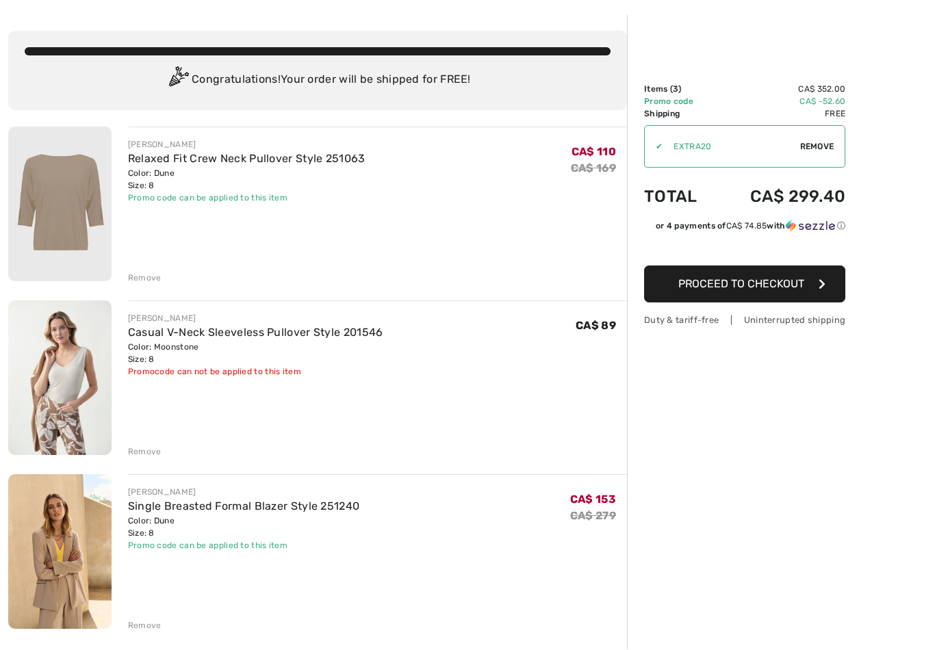
scroll to position [53, 0]
click at [140, 278] on div "Remove" at bounding box center [145, 278] width 34 height 12
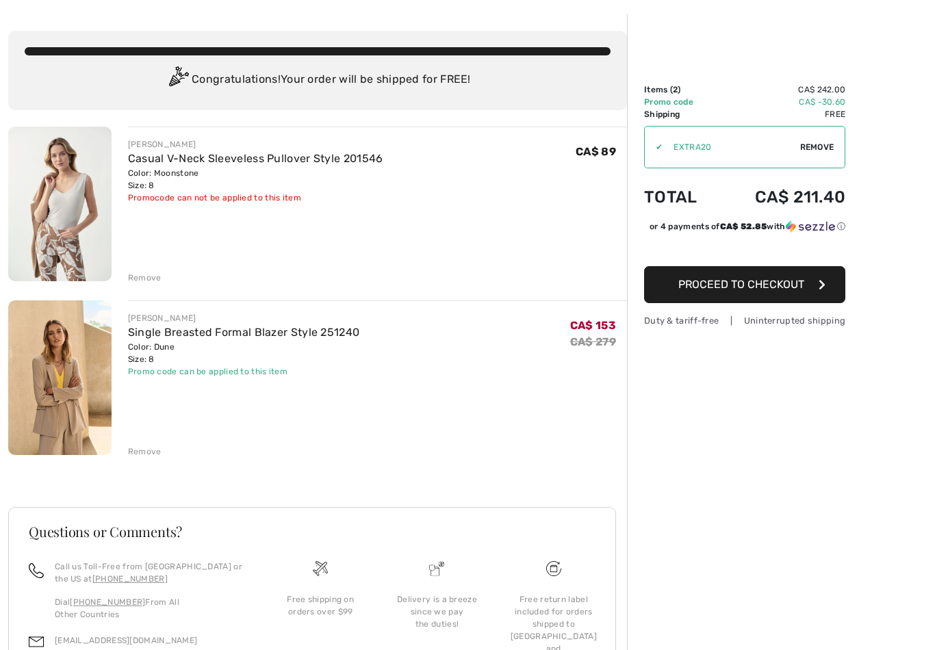
click at [707, 283] on span "Proceed to Checkout" at bounding box center [741, 284] width 126 height 13
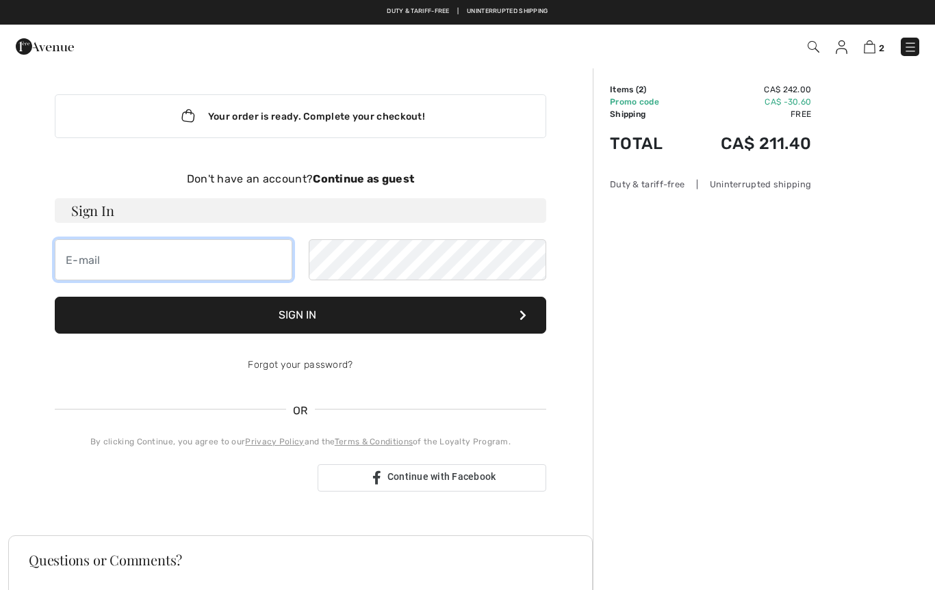
click at [83, 256] on input "email" at bounding box center [173, 259] width 237 height 41
type input "[EMAIL_ADDRESS][DOMAIN_NAME]"
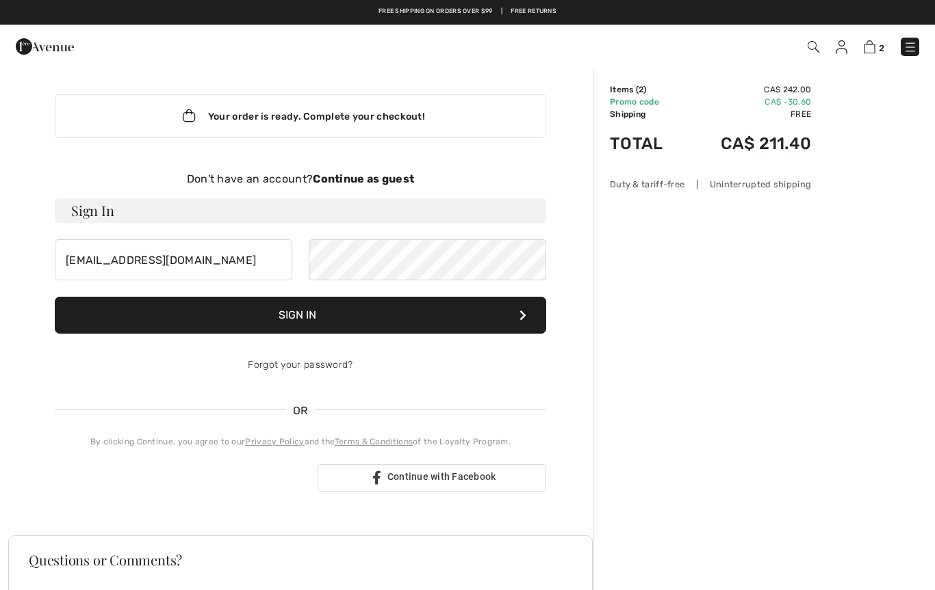
click at [283, 314] on button "Sign In" at bounding box center [300, 315] width 491 height 37
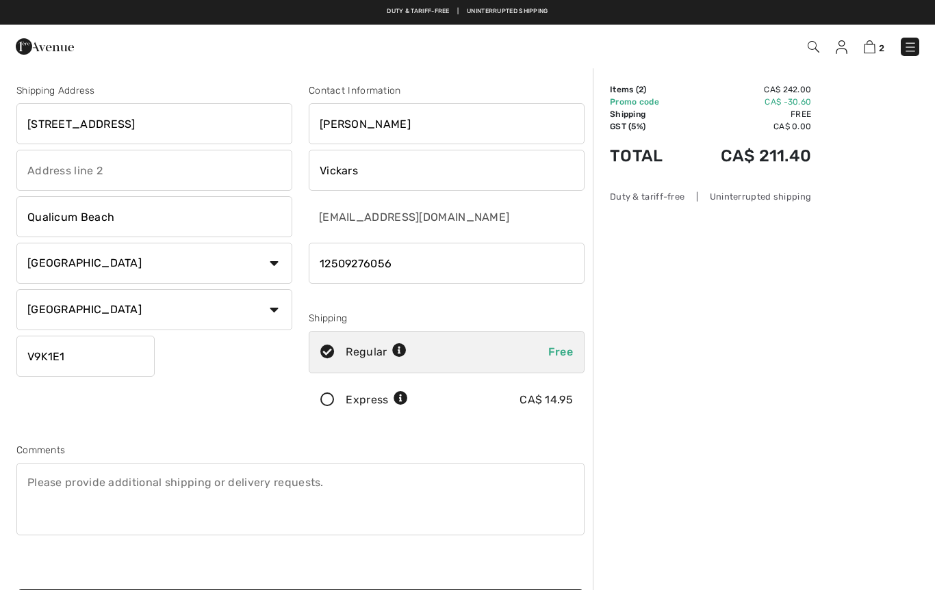
click at [122, 133] on input "[STREET_ADDRESS]" at bounding box center [154, 123] width 276 height 41
type input "9"
type input "[STREET_ADDRESS]"
click at [68, 369] on input "V9K1E1" at bounding box center [85, 356] width 138 height 41
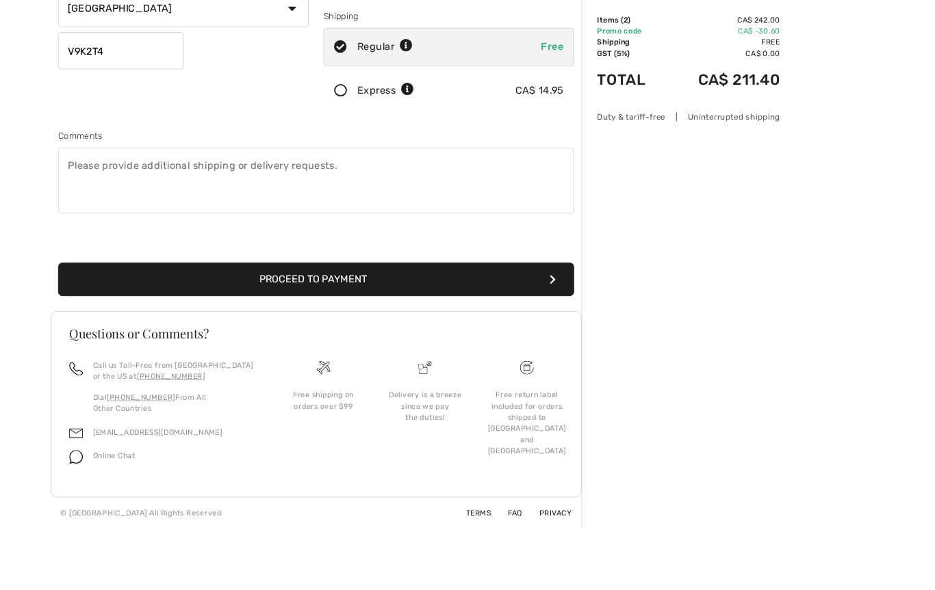
scroll to position [293, 0]
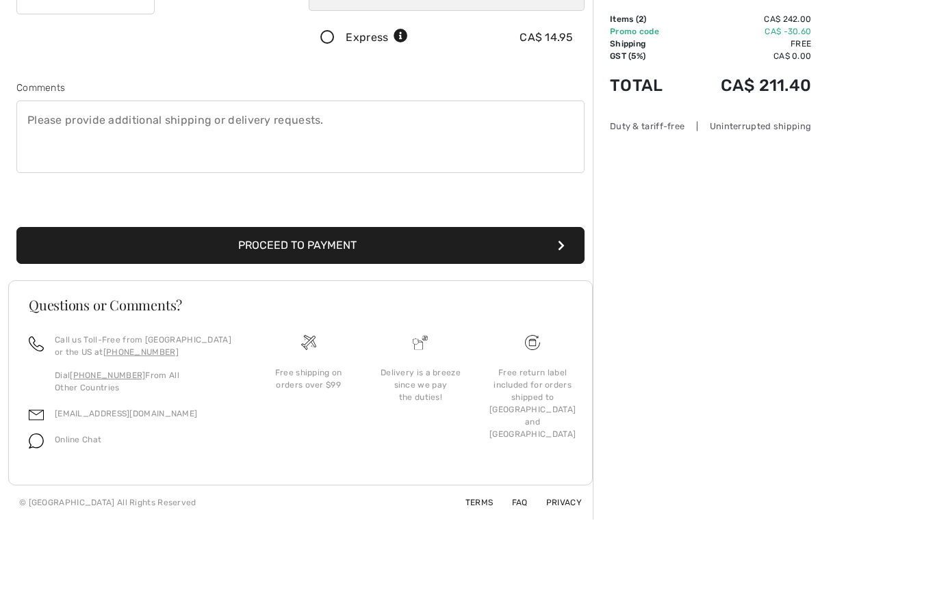
type input "V9K2T4"
click at [283, 298] on button "Proceed to Payment" at bounding box center [300, 316] width 568 height 37
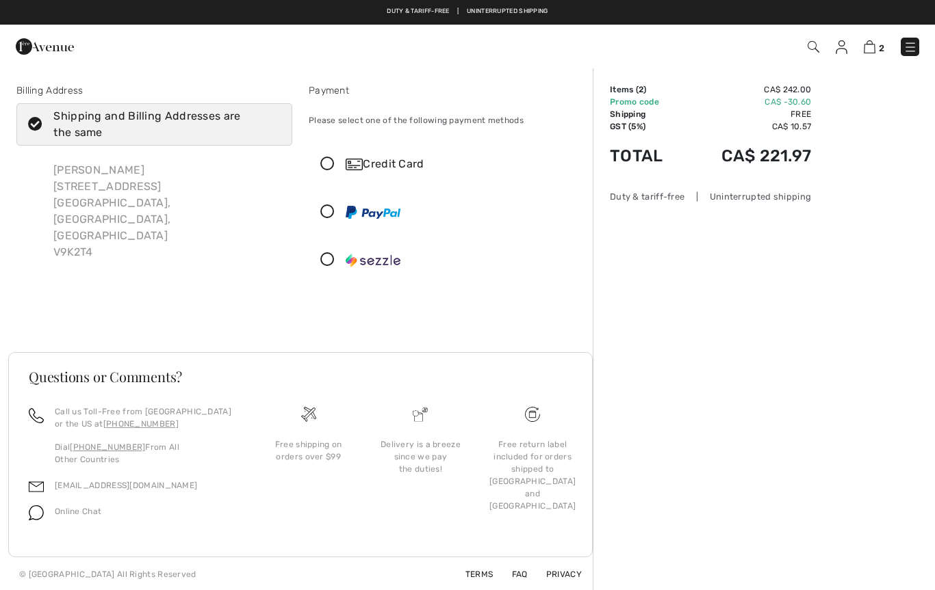
click at [33, 130] on icon at bounding box center [35, 125] width 36 height 14
click at [272, 130] on input "Shipping and Billing Addresses are the same" at bounding box center [276, 124] width 9 height 41
checkbox input "false"
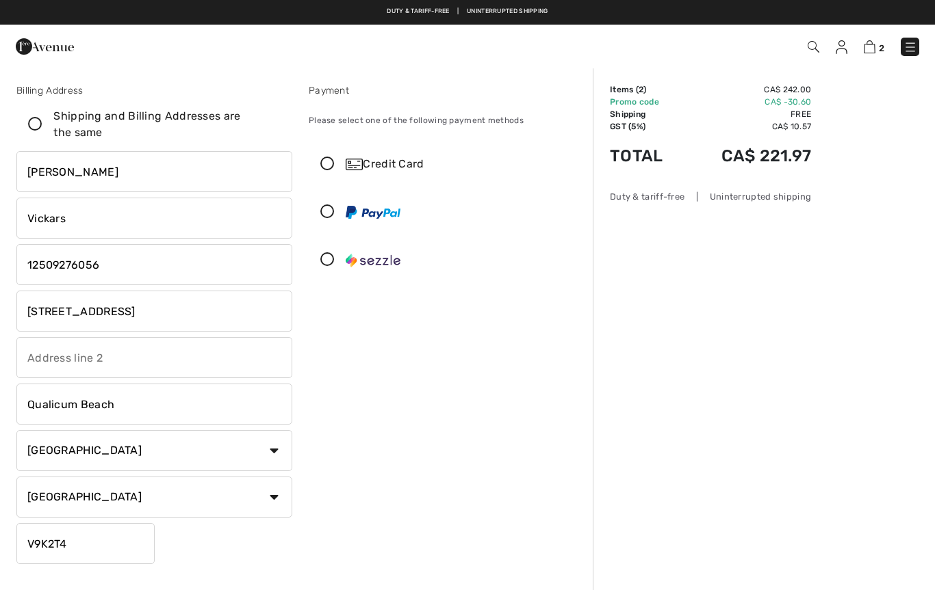
click at [317, 164] on icon at bounding box center [327, 164] width 36 height 14
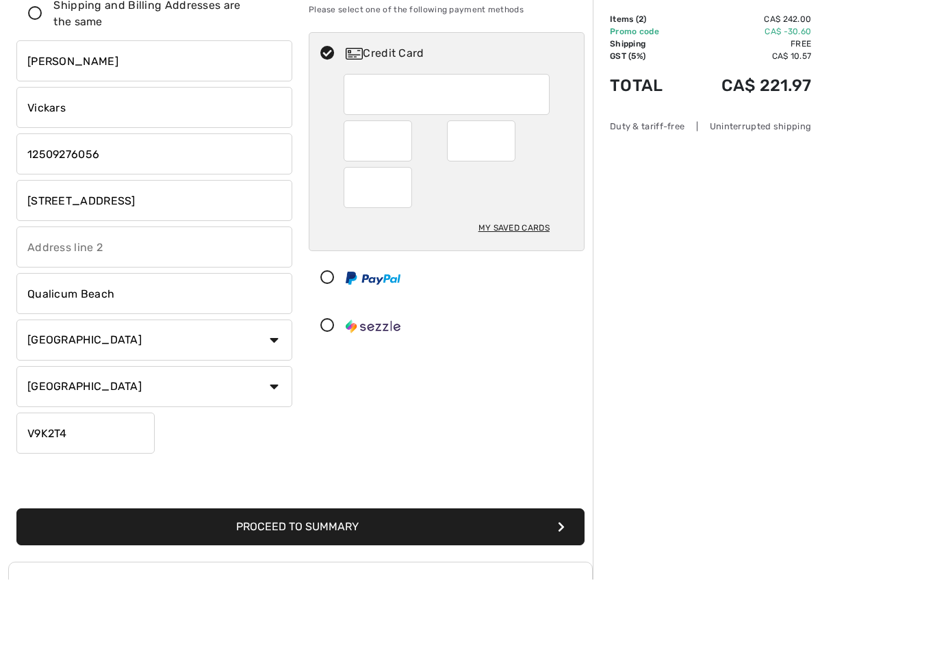
scroll to position [61, 0]
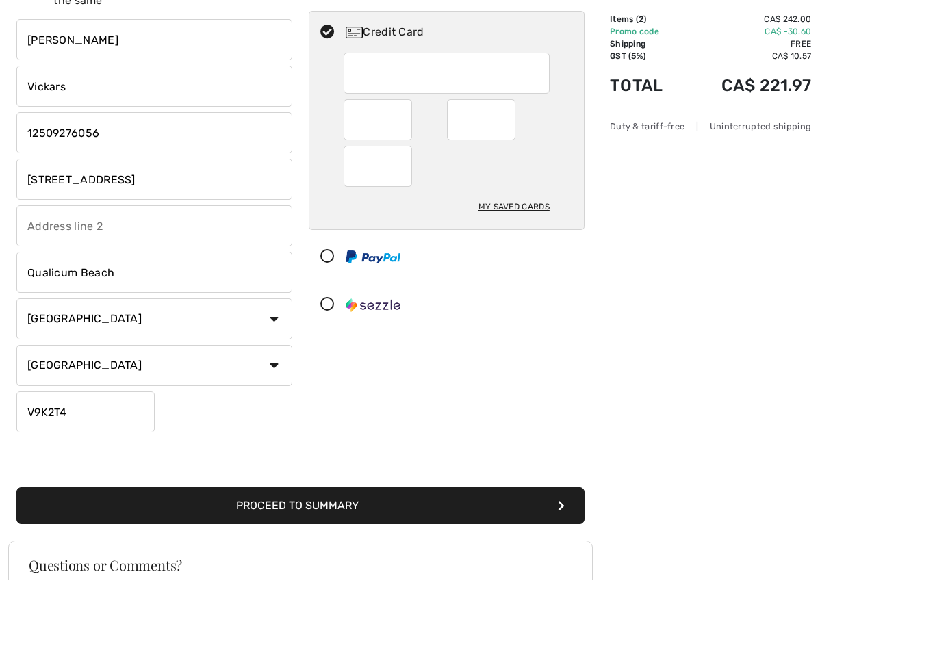
click at [331, 558] on button "Proceed to Summary" at bounding box center [300, 576] width 568 height 37
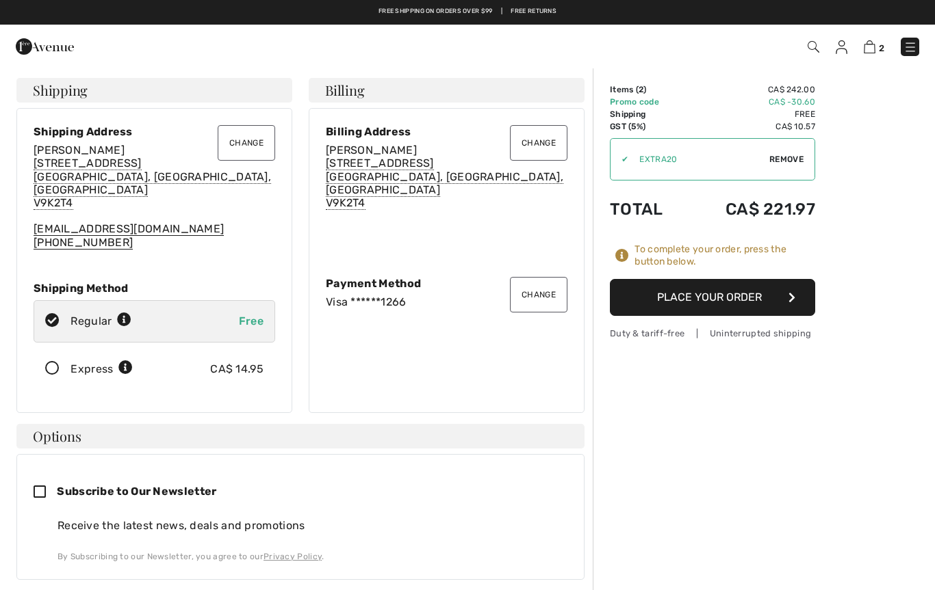
click at [542, 143] on button "Change" at bounding box center [538, 143] width 57 height 36
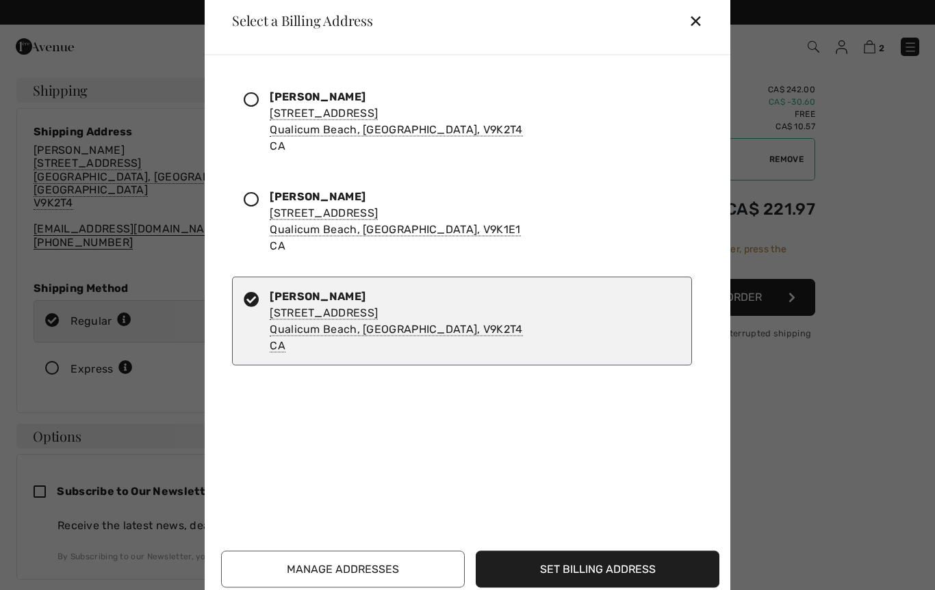
click at [255, 199] on icon at bounding box center [251, 199] width 15 height 15
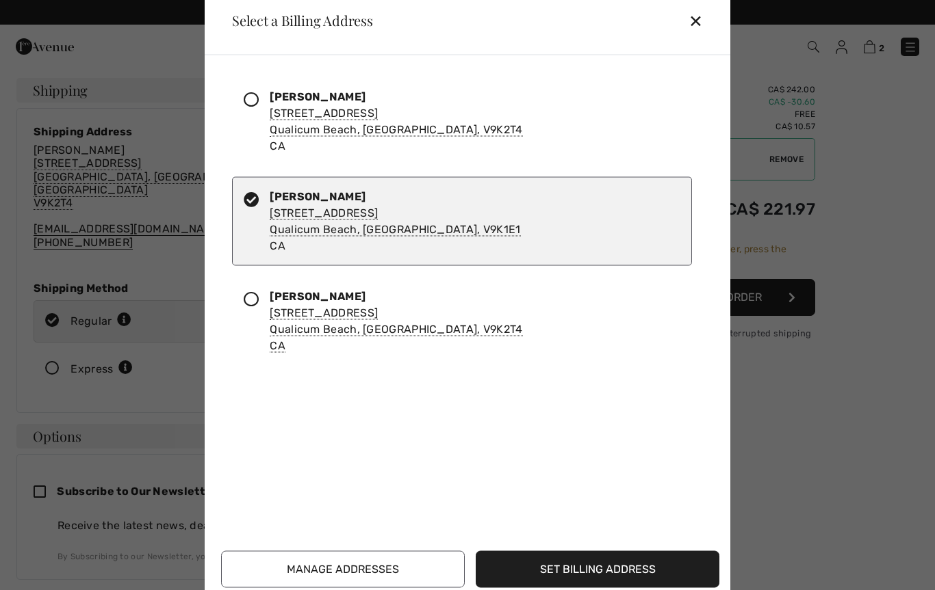
click at [587, 562] on button "Set Billing Address" at bounding box center [598, 569] width 244 height 37
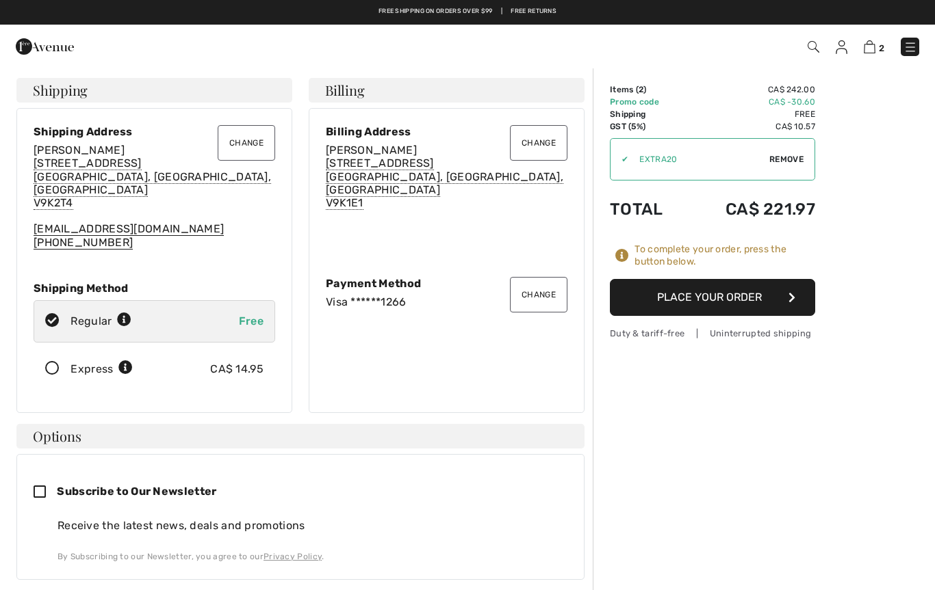
click at [726, 300] on button "Place Your Order" at bounding box center [712, 297] width 205 height 37
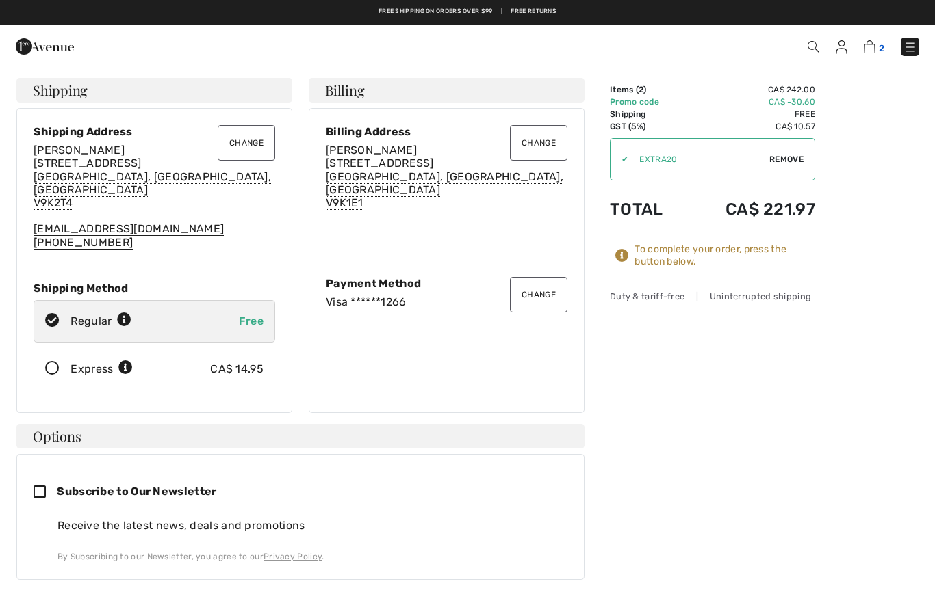
click at [870, 49] on img at bounding box center [869, 46] width 12 height 13
